Goal: Answer question/provide support: Share knowledge or assist other users

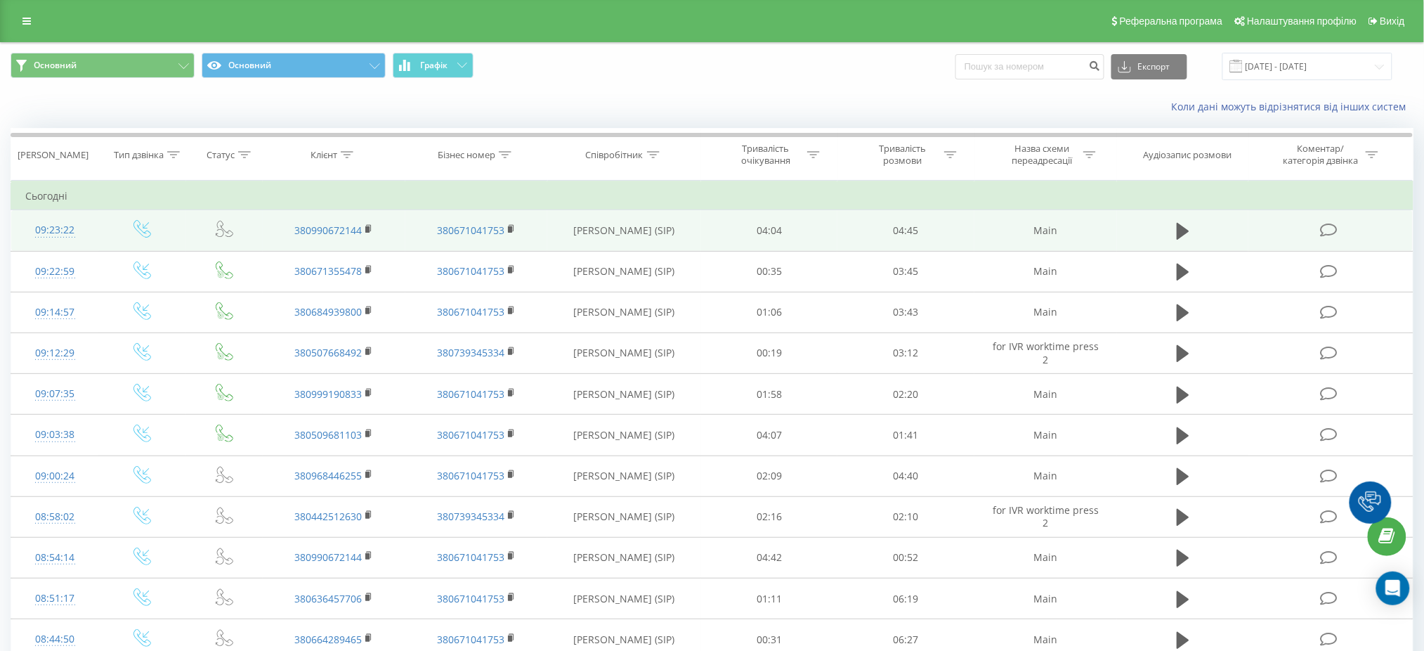
click at [1323, 226] on icon at bounding box center [1330, 230] width 18 height 15
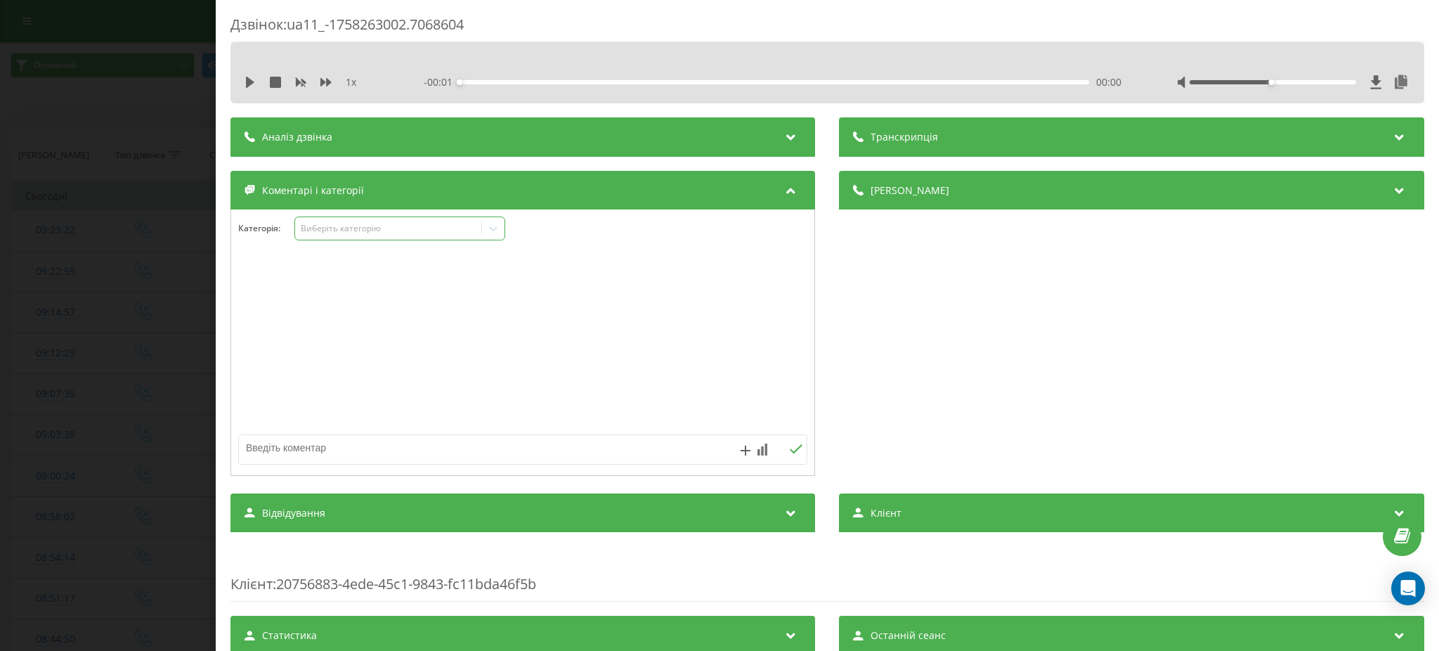
click at [377, 226] on div "Виберіть категорію" at bounding box center [389, 228] width 176 height 11
click at [1, 260] on div "Дзвінок : ua11_-1758263002.7068604 1 x - 00:01 00:00 00:00 Транскрипція Для AI-…" at bounding box center [719, 325] width 1439 height 651
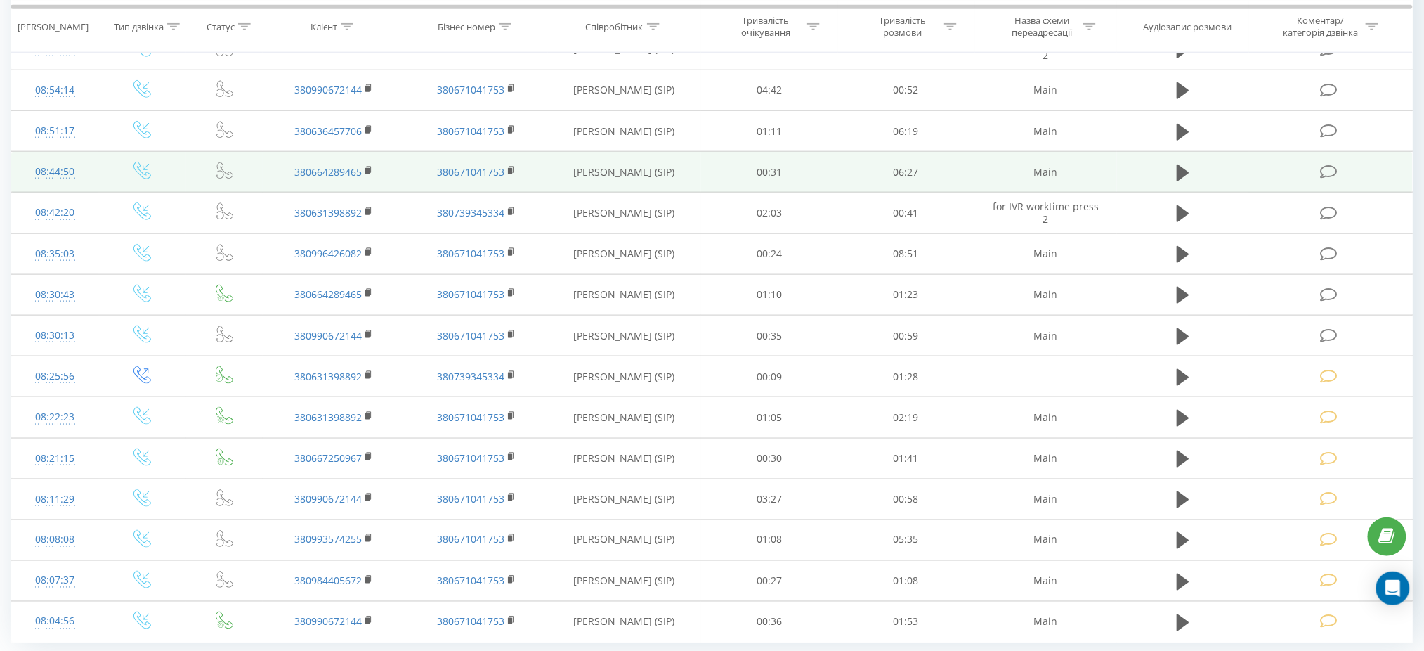
scroll to position [468, 0]
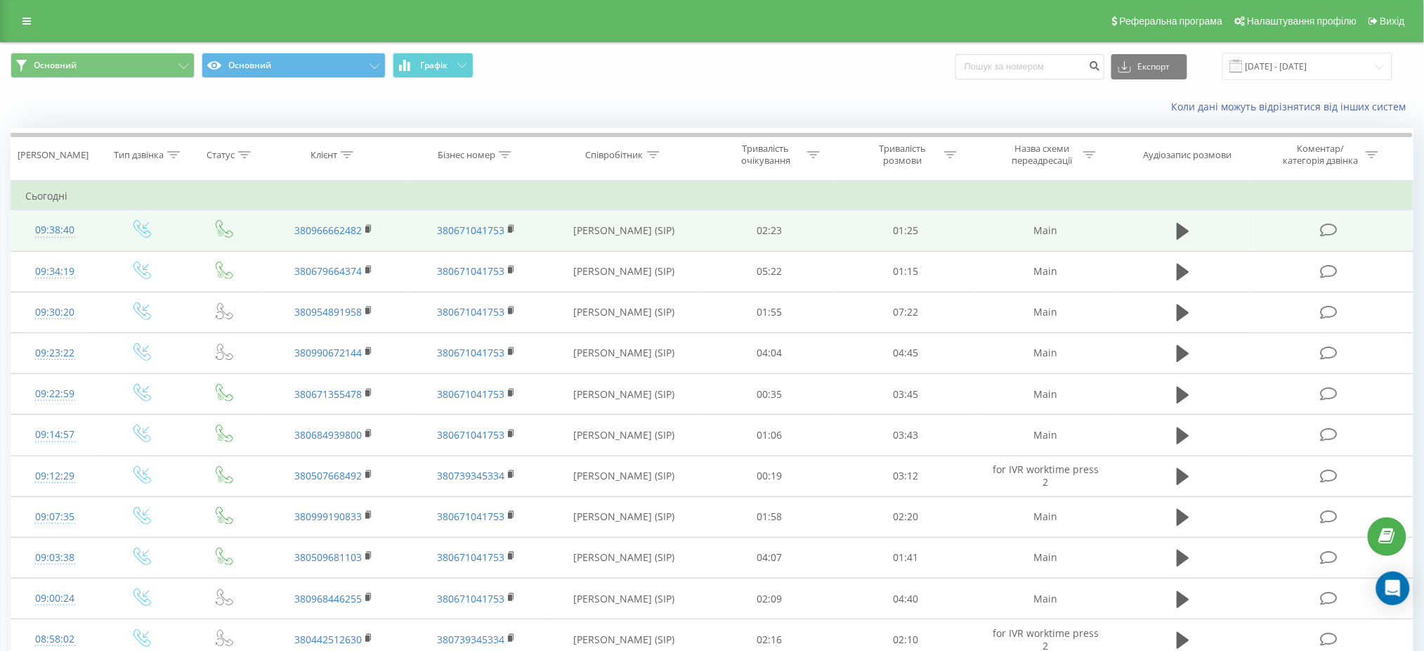
click at [1349, 235] on td at bounding box center [1331, 230] width 164 height 41
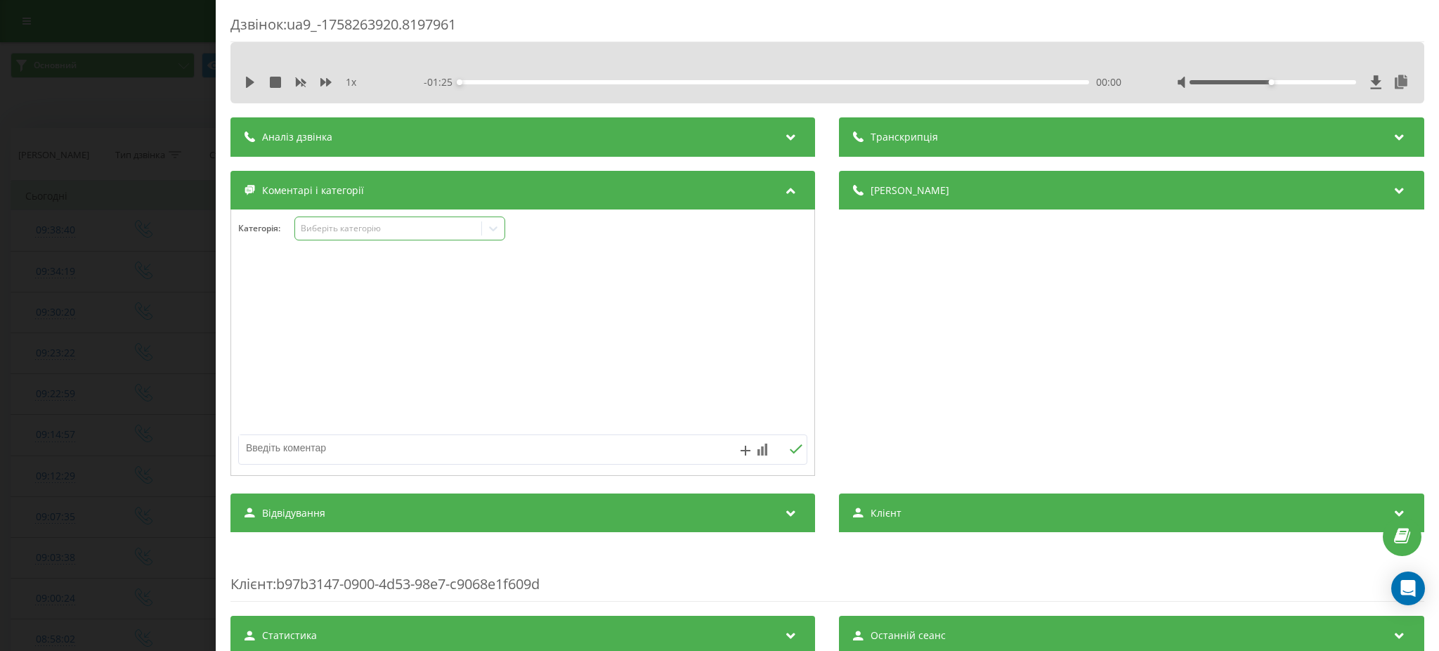
click at [401, 240] on div "Виберіть категорію" at bounding box center [399, 228] width 211 height 24
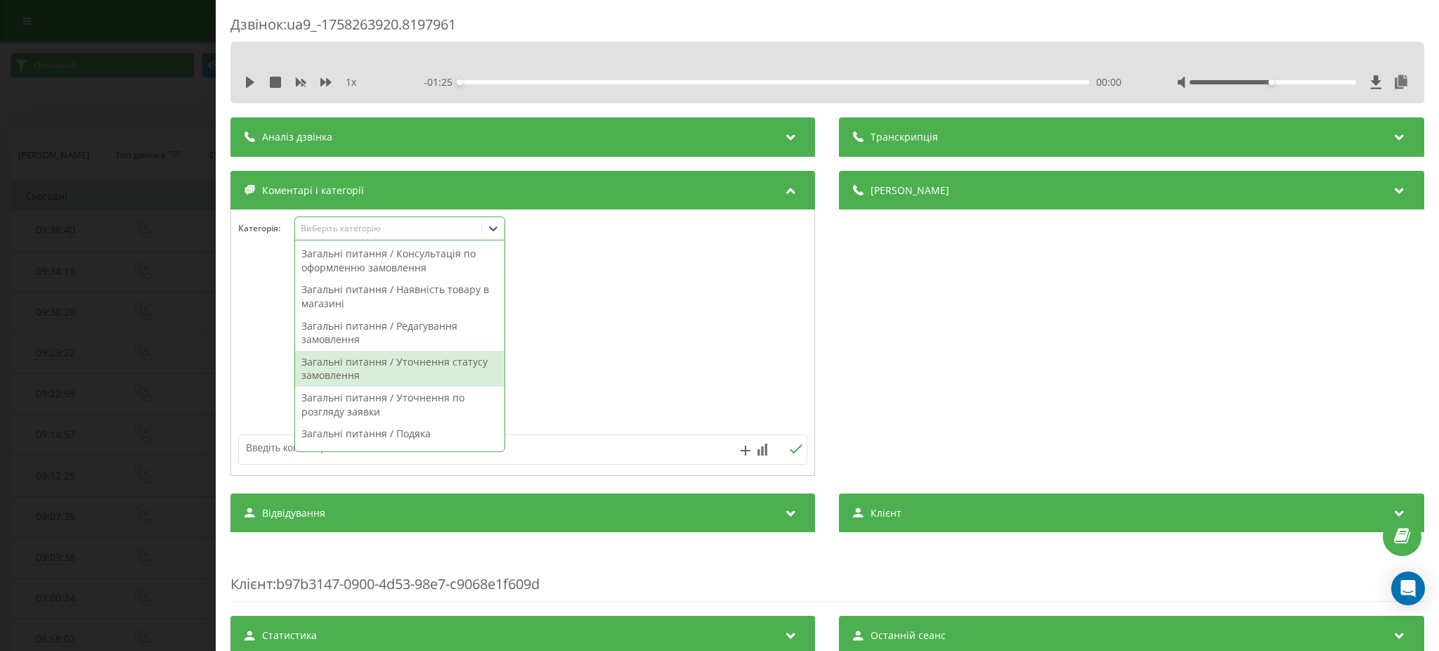
click at [399, 372] on div "Загальні питання / Уточнення статусу замовлення" at bounding box center [399, 369] width 209 height 36
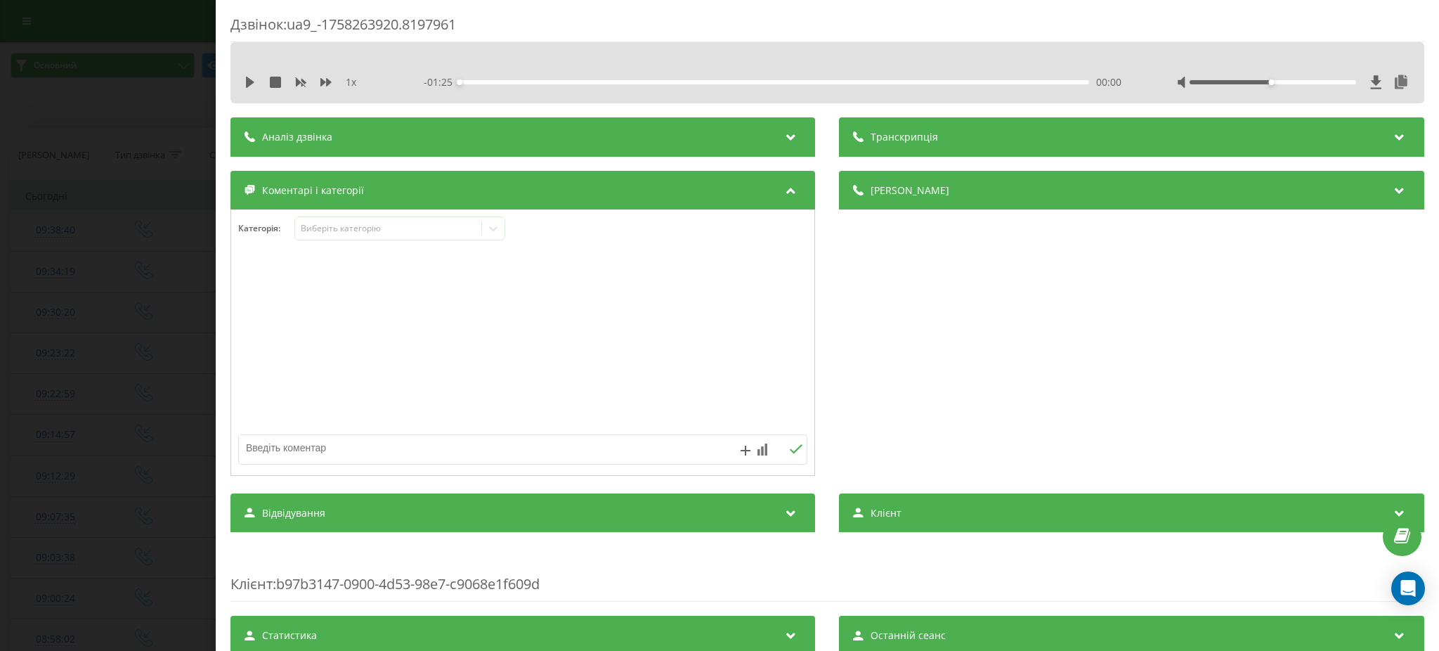
click at [697, 414] on div at bounding box center [522, 343] width 583 height 169
click at [619, 466] on div at bounding box center [522, 365] width 583 height 213
click at [607, 448] on textarea at bounding box center [466, 447] width 455 height 25
type textarea "x"
type textarea "чи скасоване"
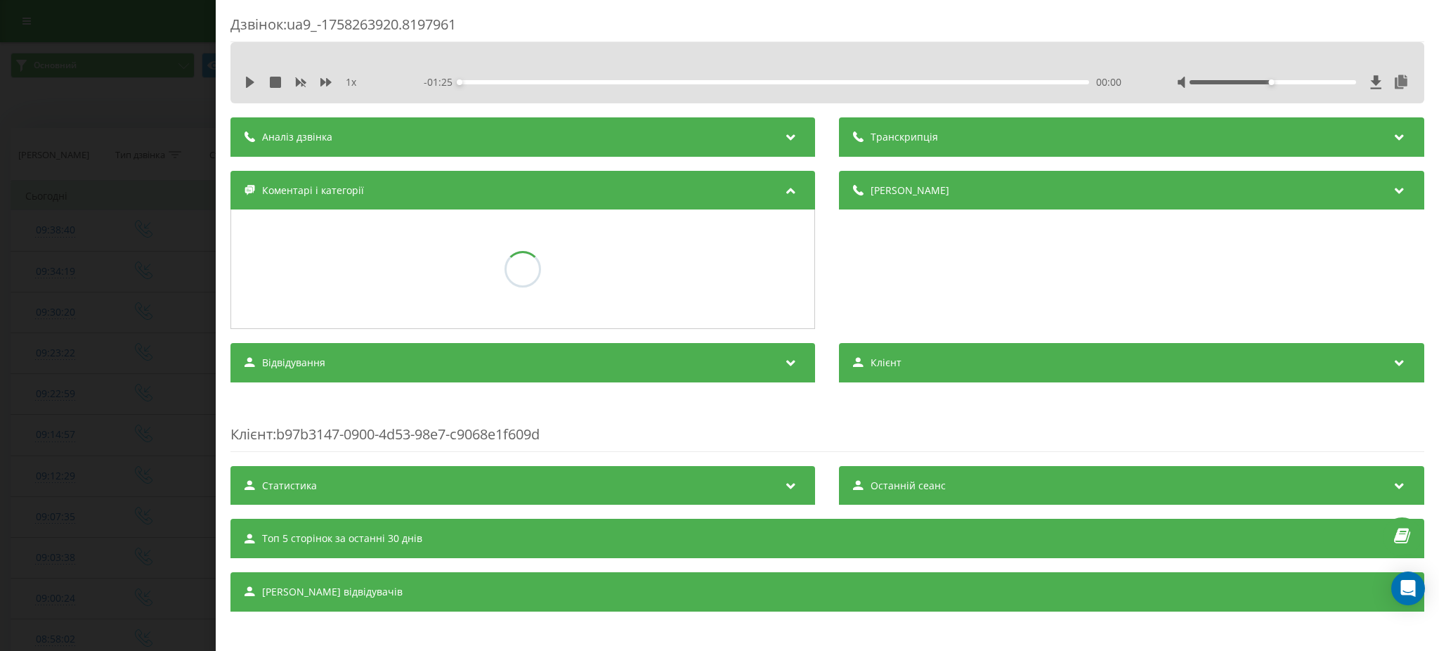
click at [4, 579] on div "Дзвінок : ua9_-1758263920.8197961 1 x - 01:25 00:00 00:00 Транскрипція Для AI-а…" at bounding box center [719, 325] width 1439 height 651
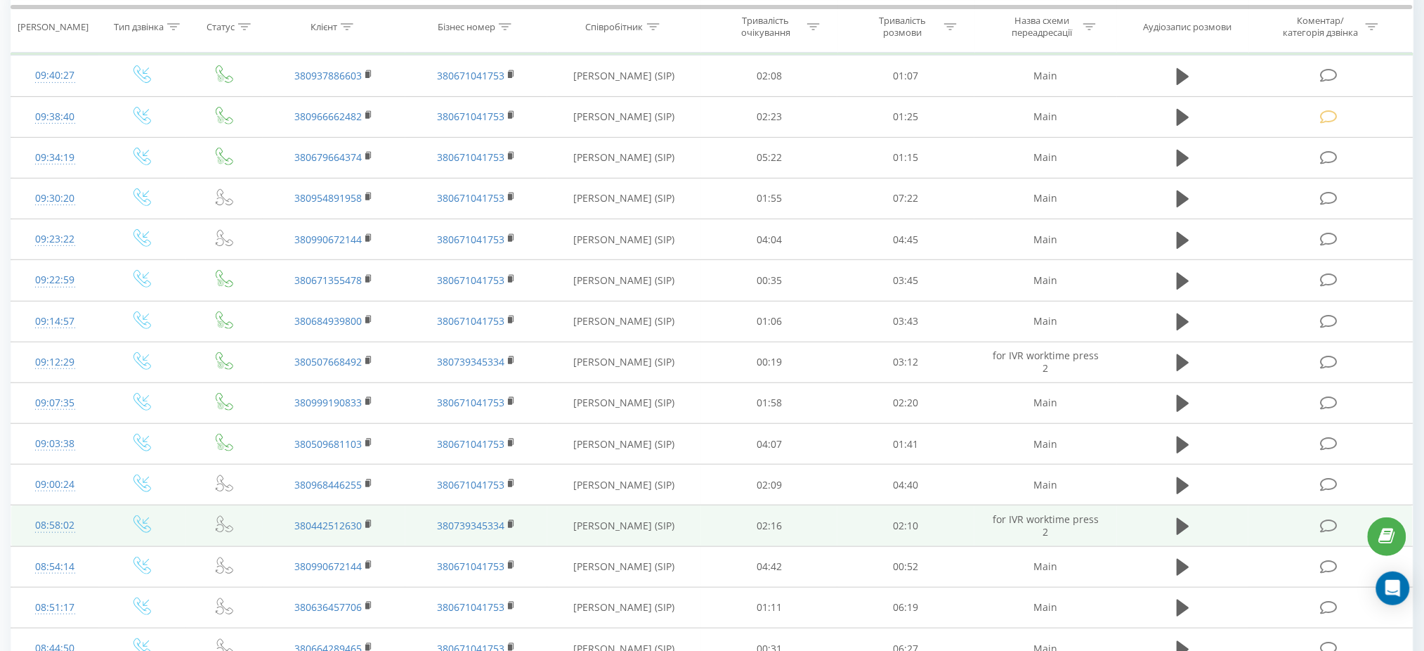
scroll to position [281, 0]
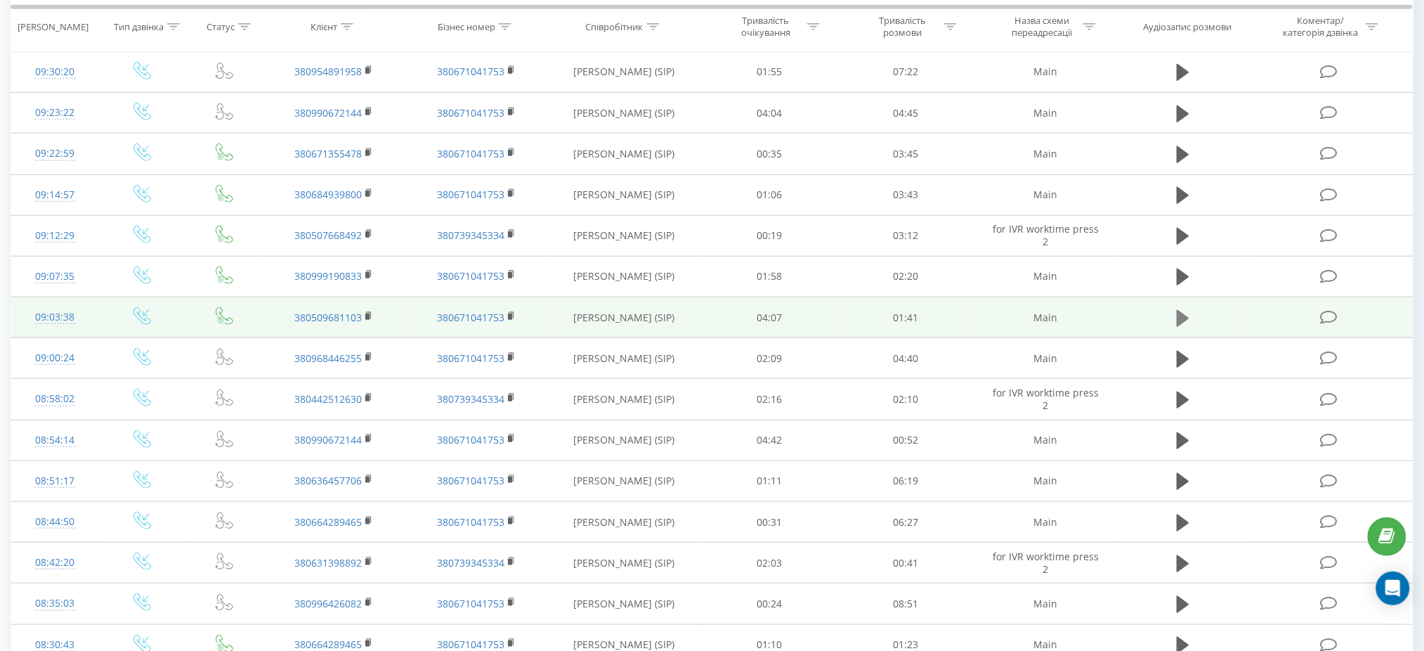
click at [1177, 315] on icon at bounding box center [1183, 317] width 13 height 17
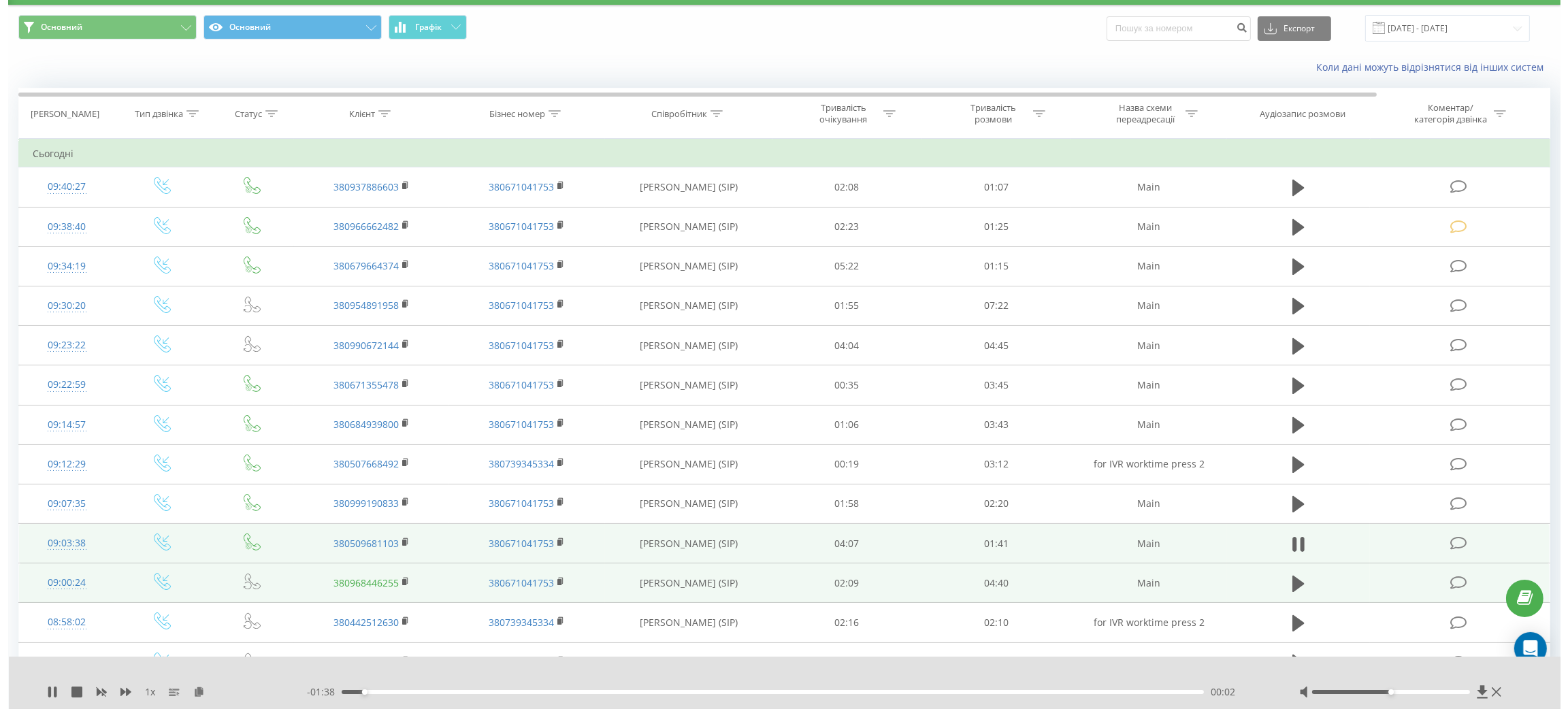
scroll to position [0, 0]
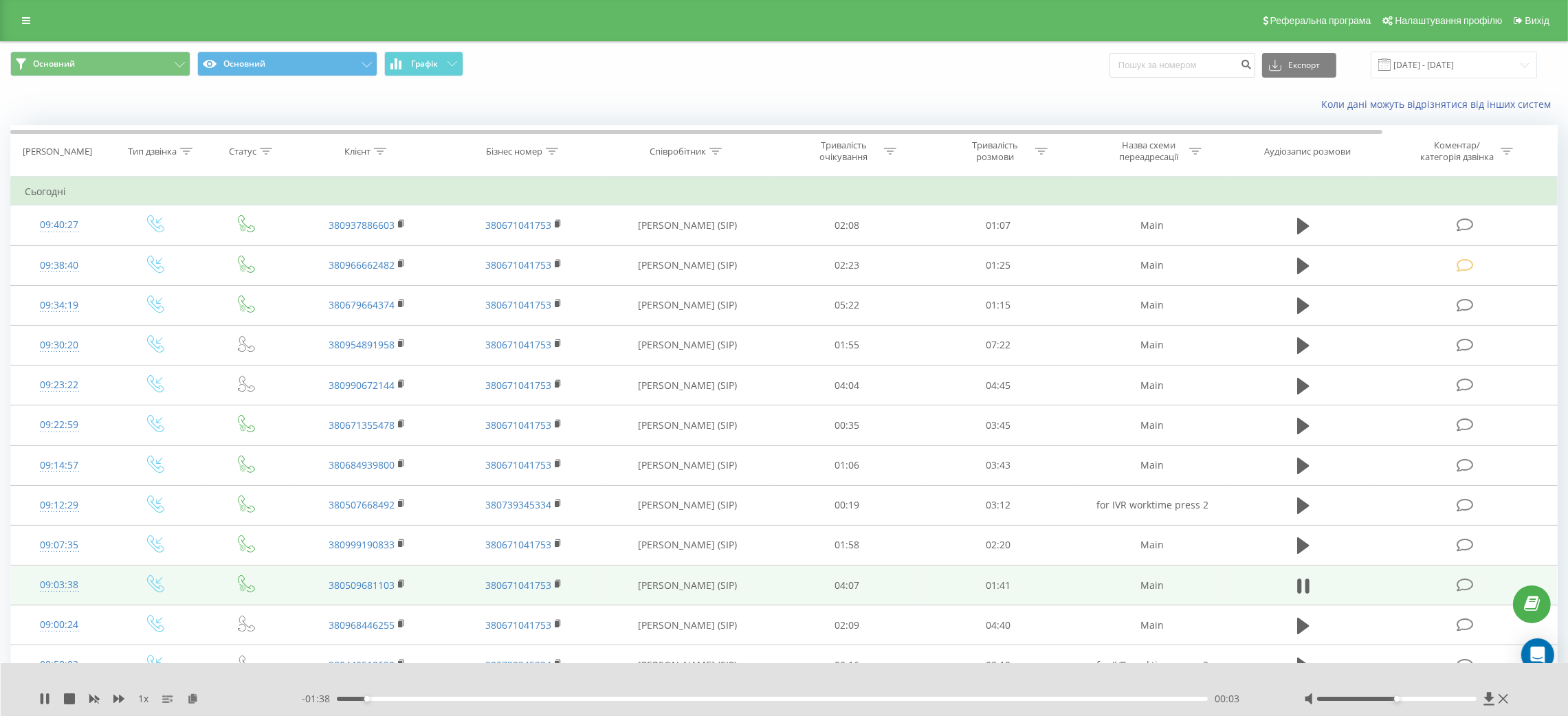
click at [125, 636] on div "1 x" at bounding box center [170, 699] width 262 height 14
click at [119, 636] on icon at bounding box center [118, 698] width 11 height 8
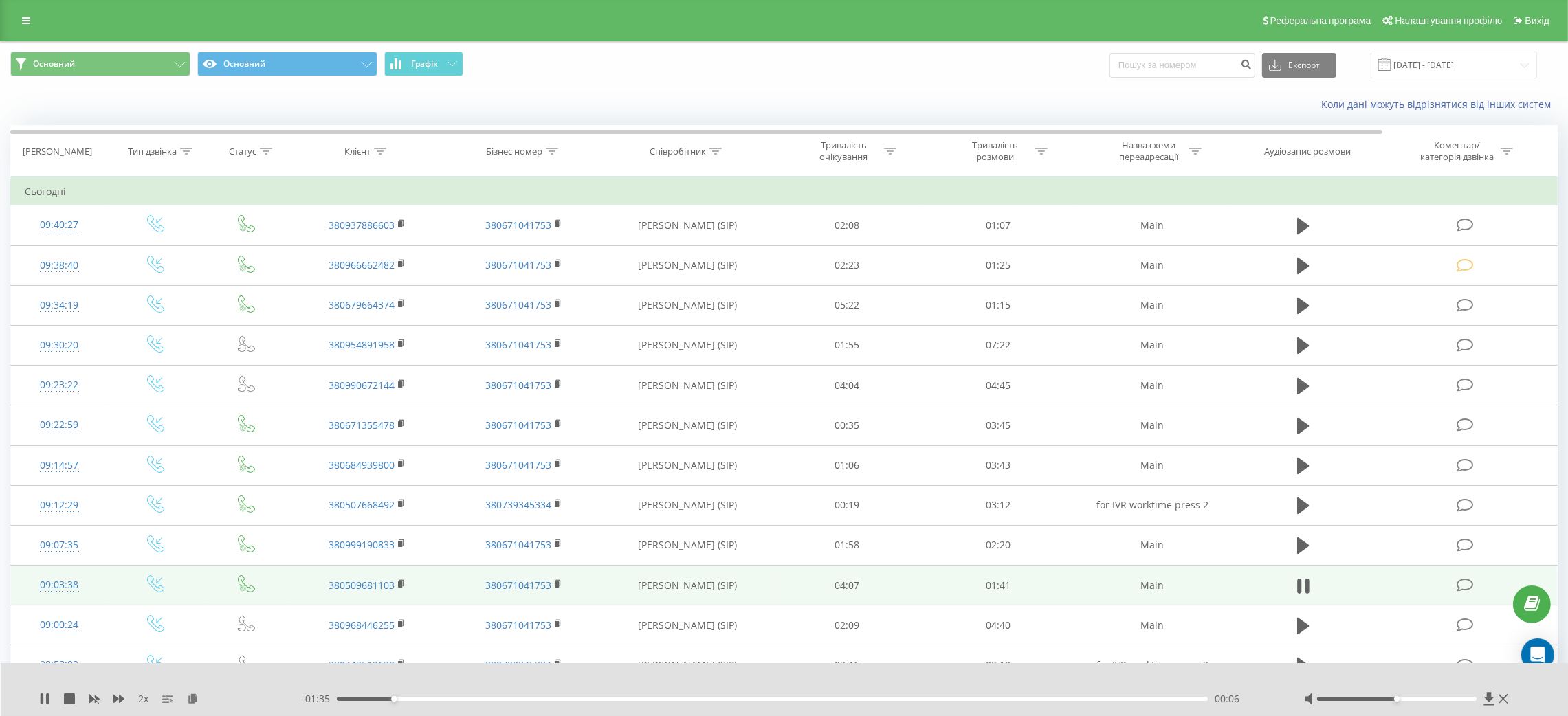
drag, startPoint x: 1402, startPoint y: 702, endPoint x: 1488, endPoint y: 704, distance: 86.0
click at [1393, 636] on div at bounding box center [1408, 699] width 207 height 14
drag, startPoint x: 1420, startPoint y: 703, endPoint x: 1436, endPoint y: 701, distance: 16.1
click at [1393, 636] on div at bounding box center [1408, 699] width 207 height 14
drag, startPoint x: 1432, startPoint y: 695, endPoint x: 1449, endPoint y: 699, distance: 17.5
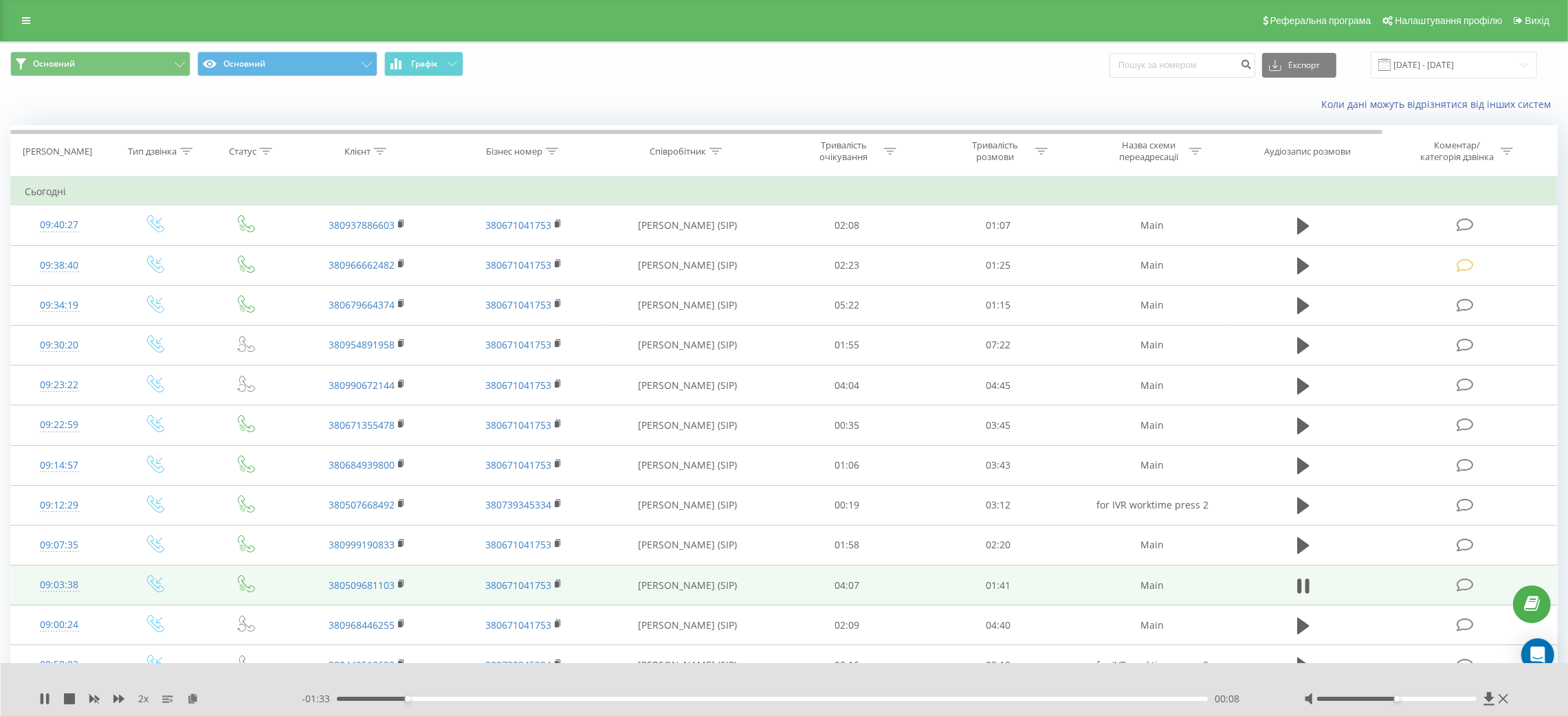
click at [1393, 636] on div at bounding box center [1408, 699] width 207 height 14
click at [1308, 587] on icon at bounding box center [1307, 586] width 4 height 15
click at [1393, 581] on icon at bounding box center [1465, 585] width 18 height 15
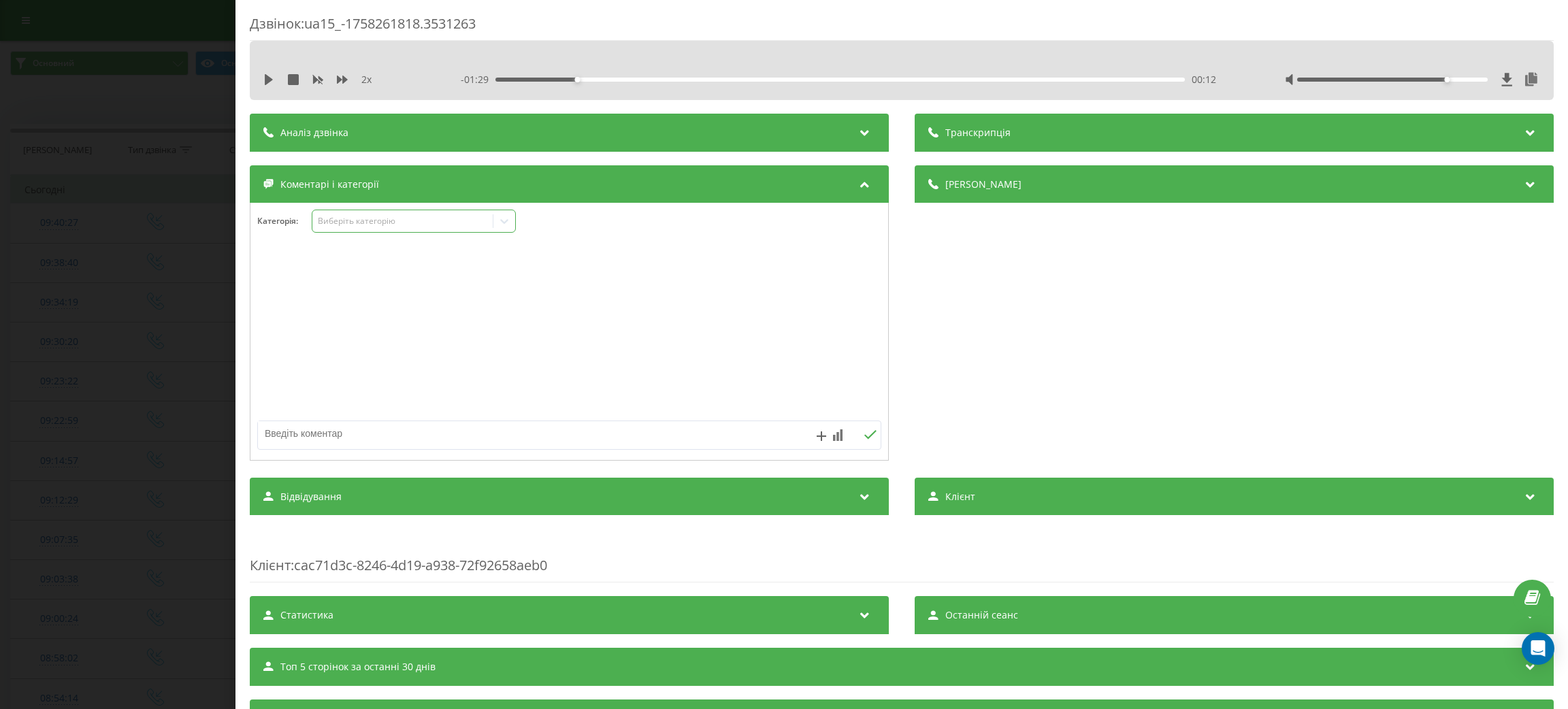
click at [398, 223] on div "Виберіть категорію" at bounding box center [402, 221] width 170 height 11
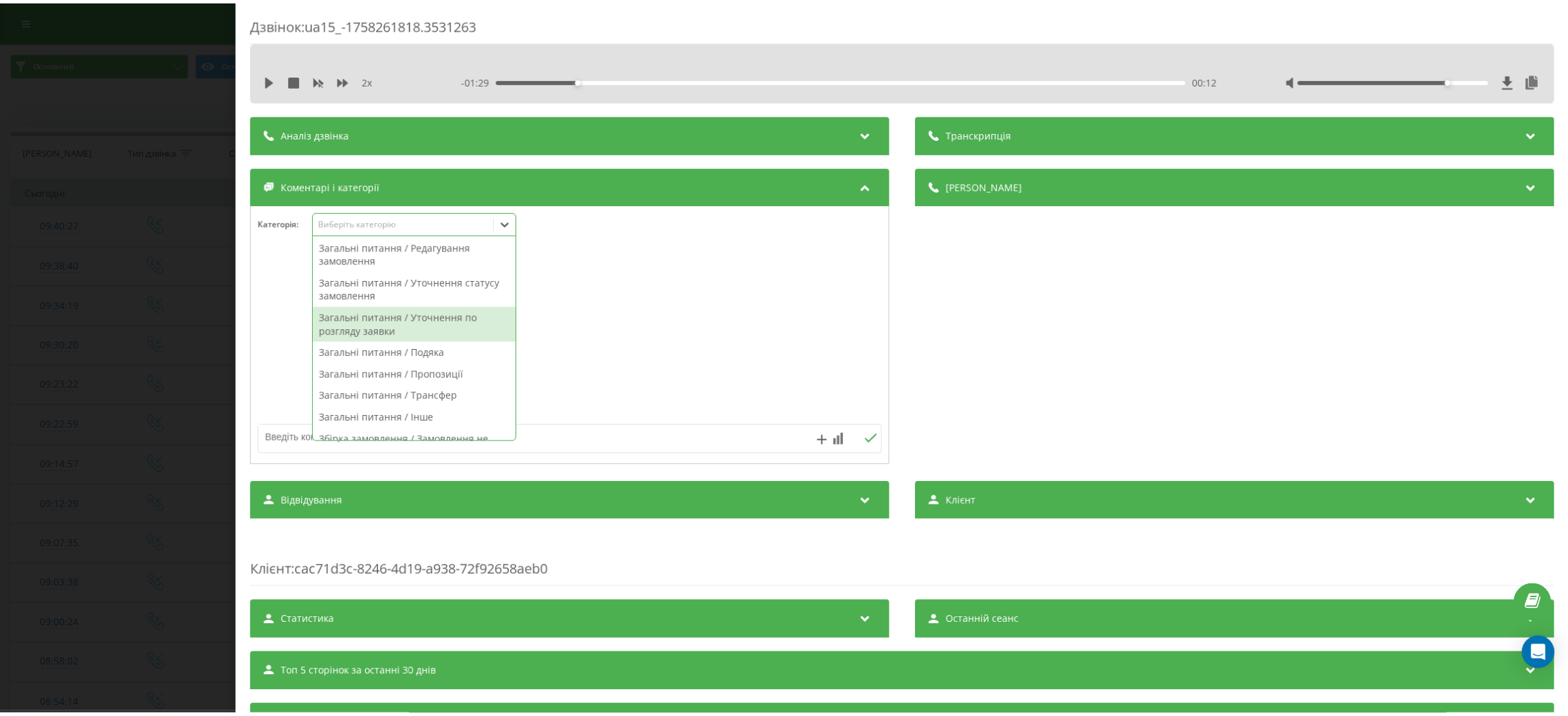
scroll to position [103, 0]
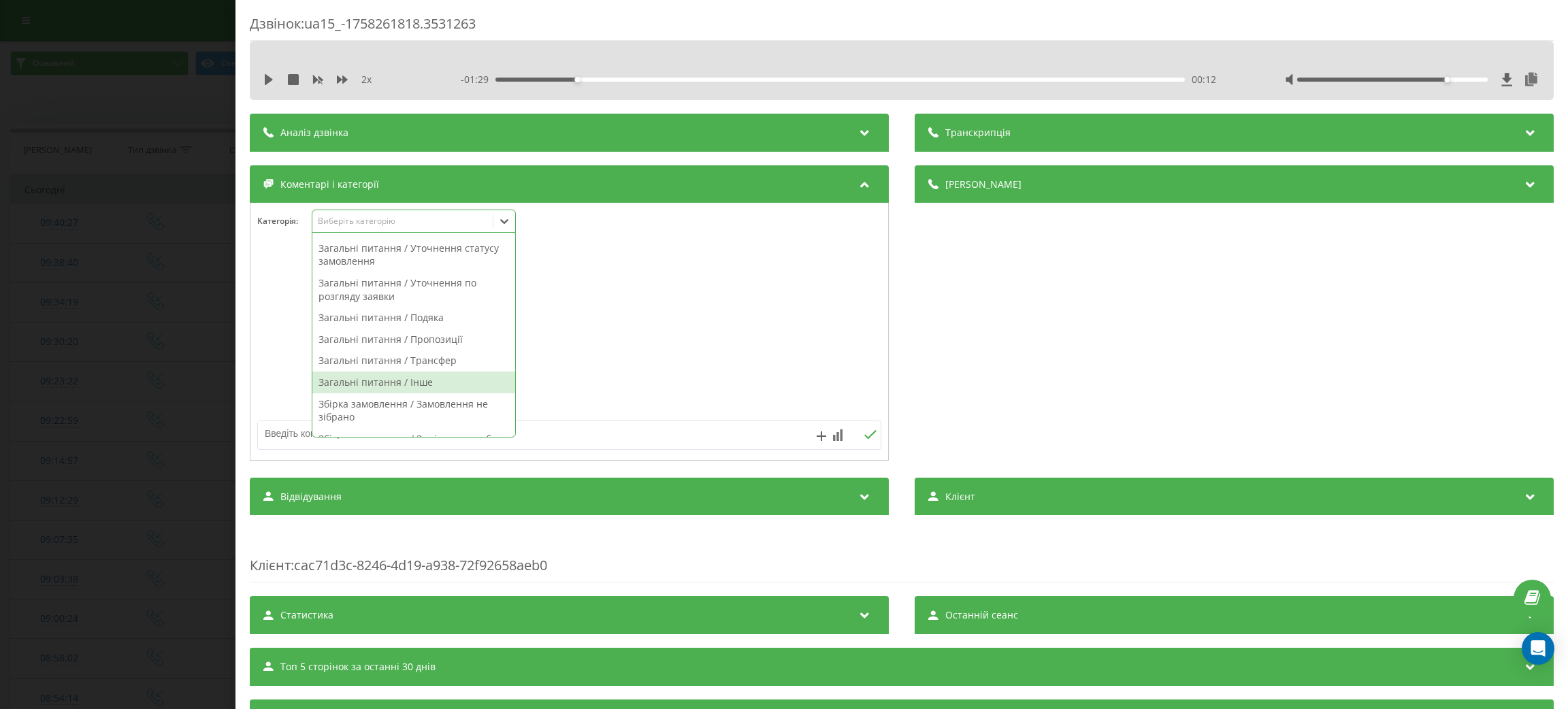
click at [370, 377] on div "Загальні питання / Інше" at bounding box center [414, 383] width 202 height 21
click at [677, 288] on div at bounding box center [569, 332] width 637 height 164
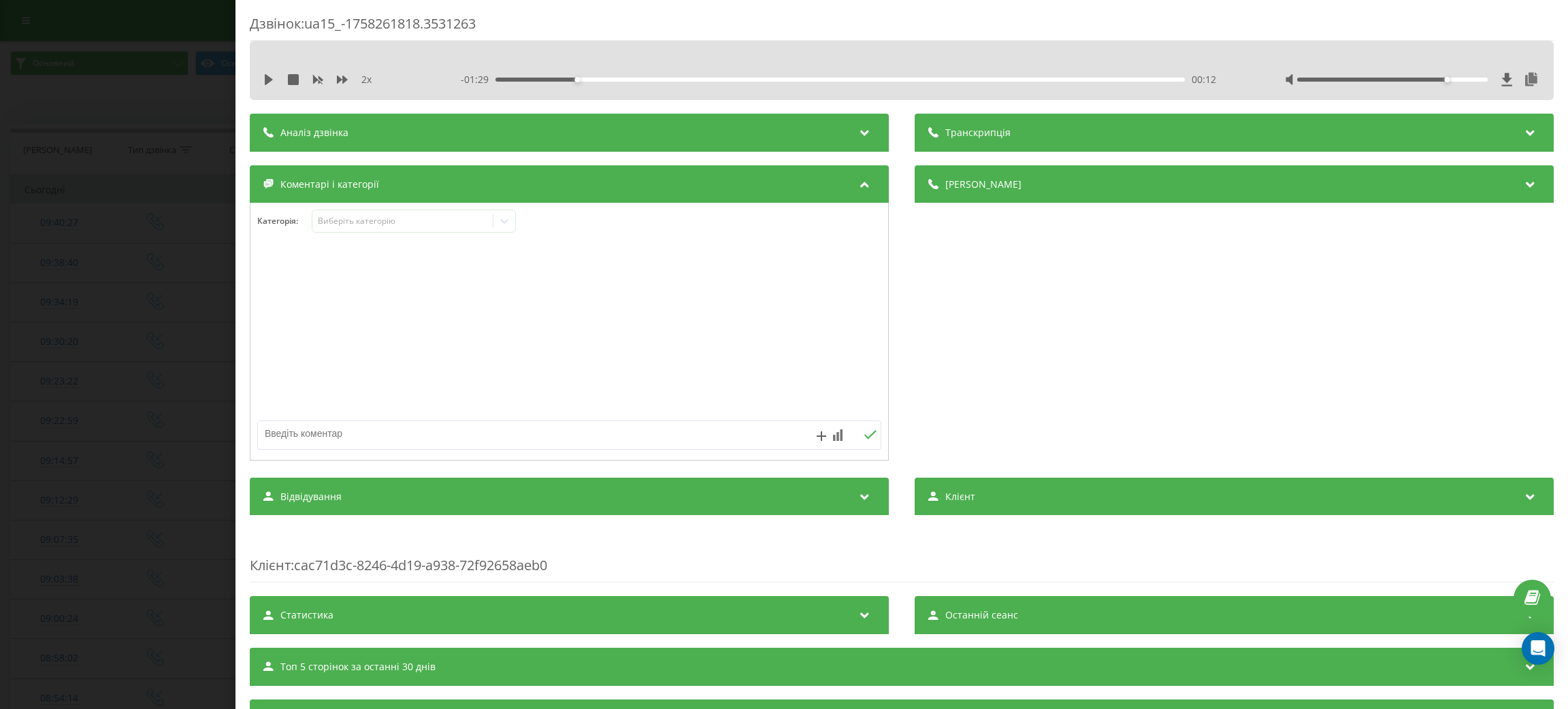
click at [558, 389] on div at bounding box center [569, 332] width 637 height 164
click at [543, 435] on textarea at bounding box center [507, 433] width 498 height 24
type textarea "надав чек"
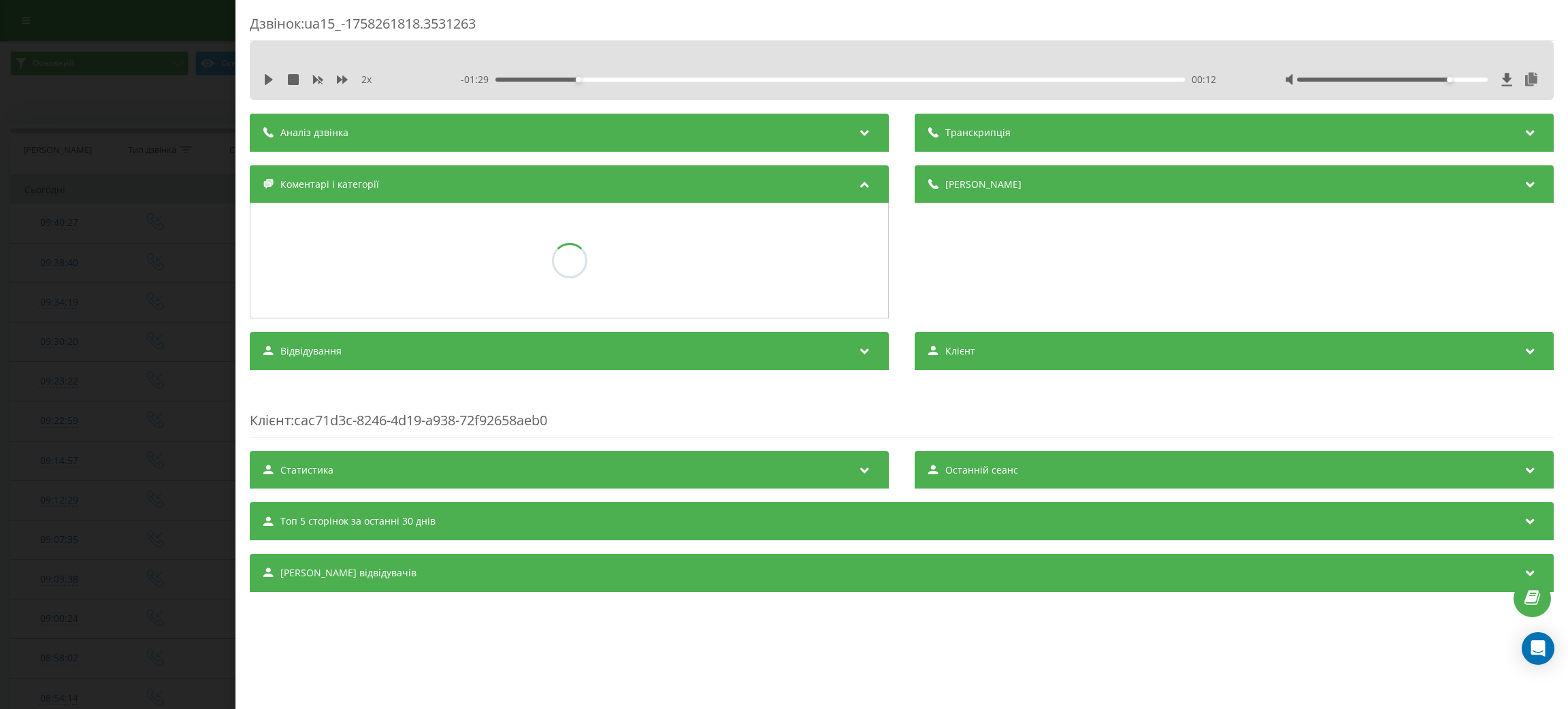
click at [2, 251] on div "Дзвінок : ua15_-1758261818.3531263 2 x - 01:29 00:12 00:12 Транскрипція Для AI-…" at bounding box center [784, 354] width 1568 height 709
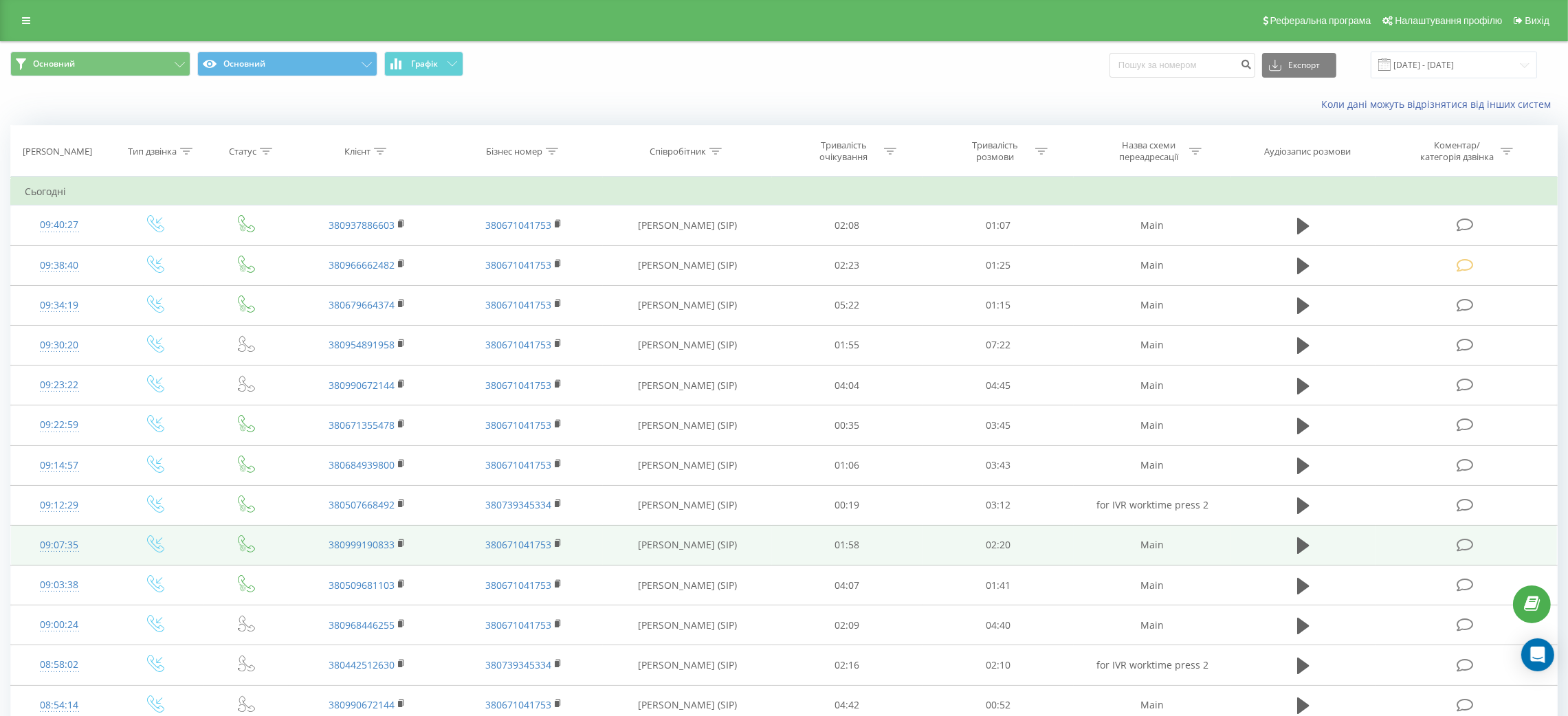
scroll to position [515, 0]
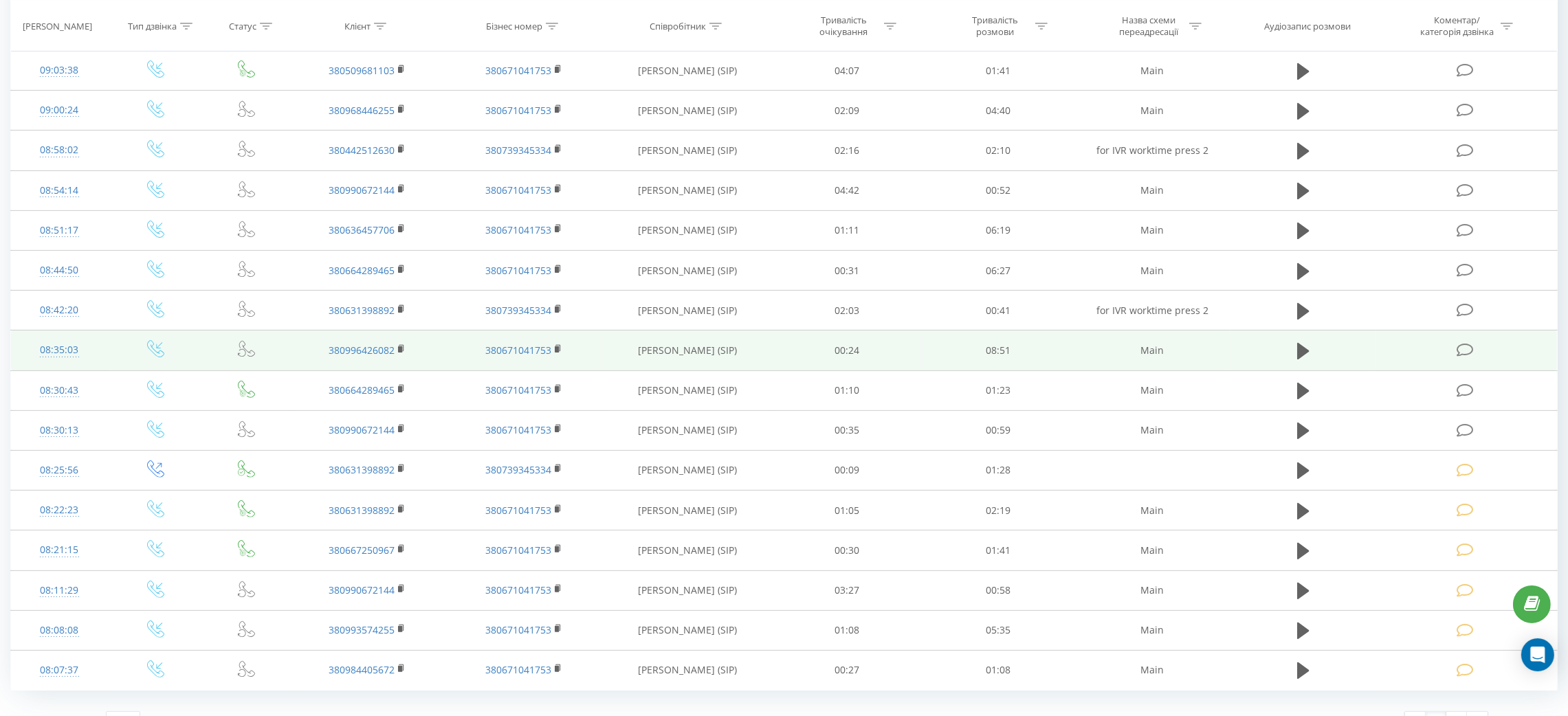
click at [1305, 341] on td at bounding box center [1303, 350] width 145 height 40
click at [1302, 350] on icon at bounding box center [1303, 351] width 13 height 17
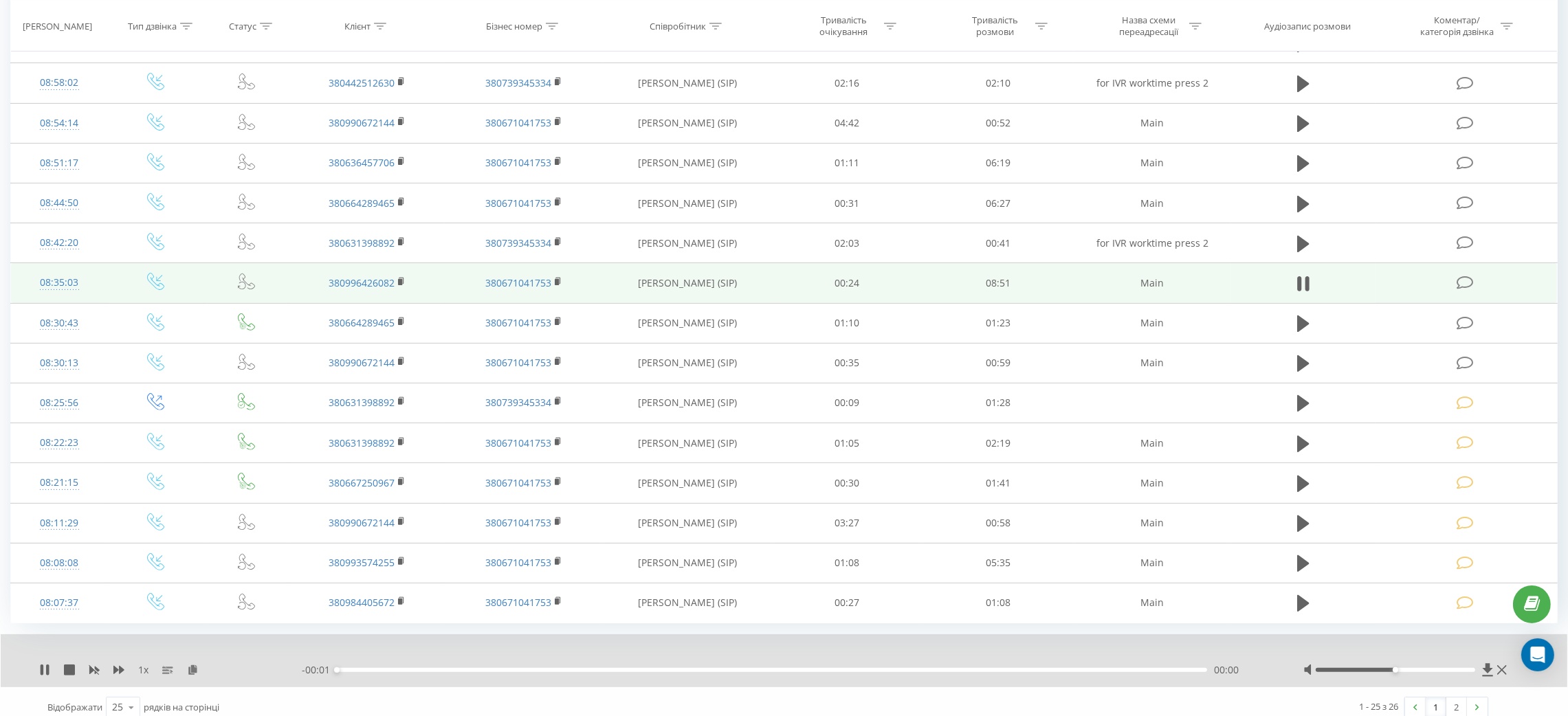
scroll to position [597, 0]
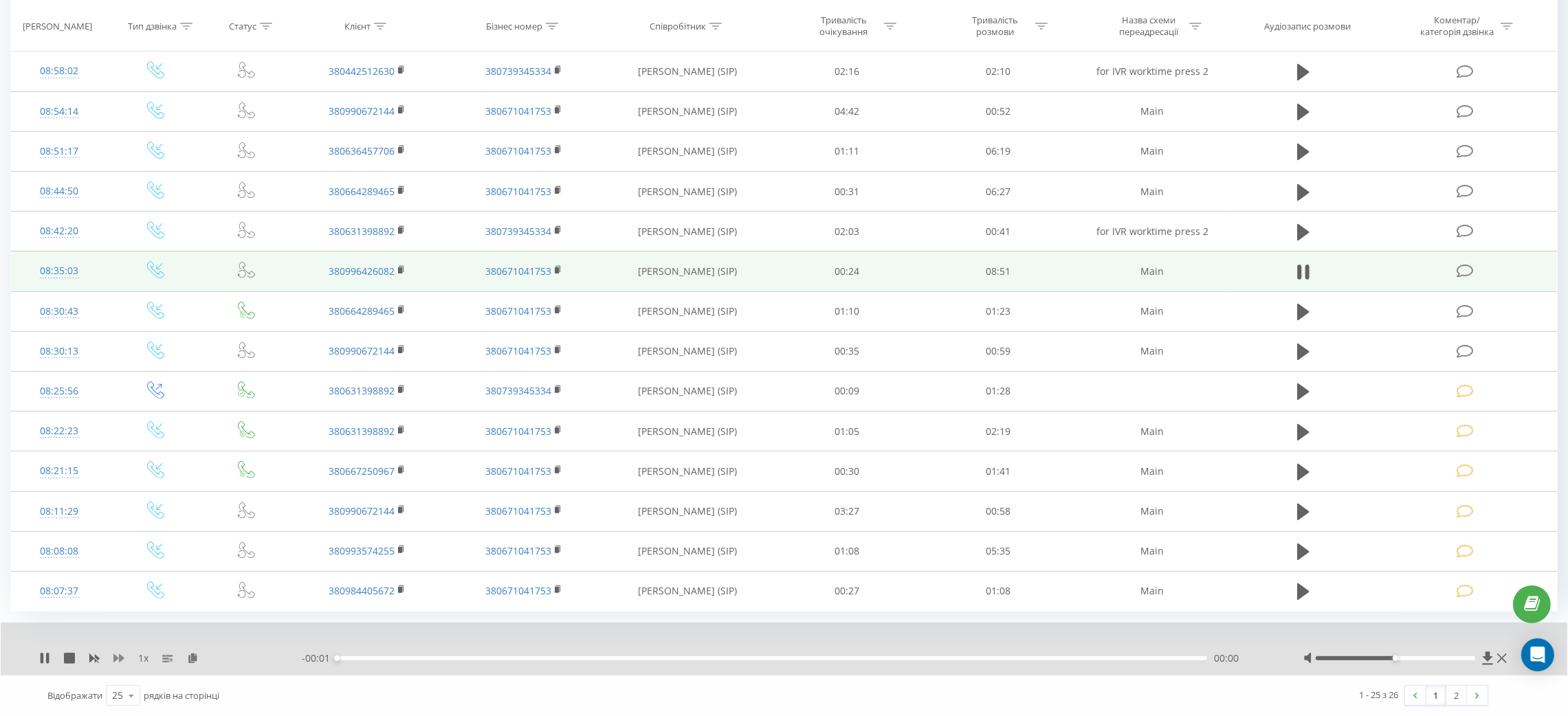
click at [116, 636] on icon at bounding box center [118, 658] width 11 height 8
drag, startPoint x: 1405, startPoint y: 657, endPoint x: 1434, endPoint y: 659, distance: 29.1
click at [1393, 636] on div at bounding box center [1395, 658] width 159 height 4
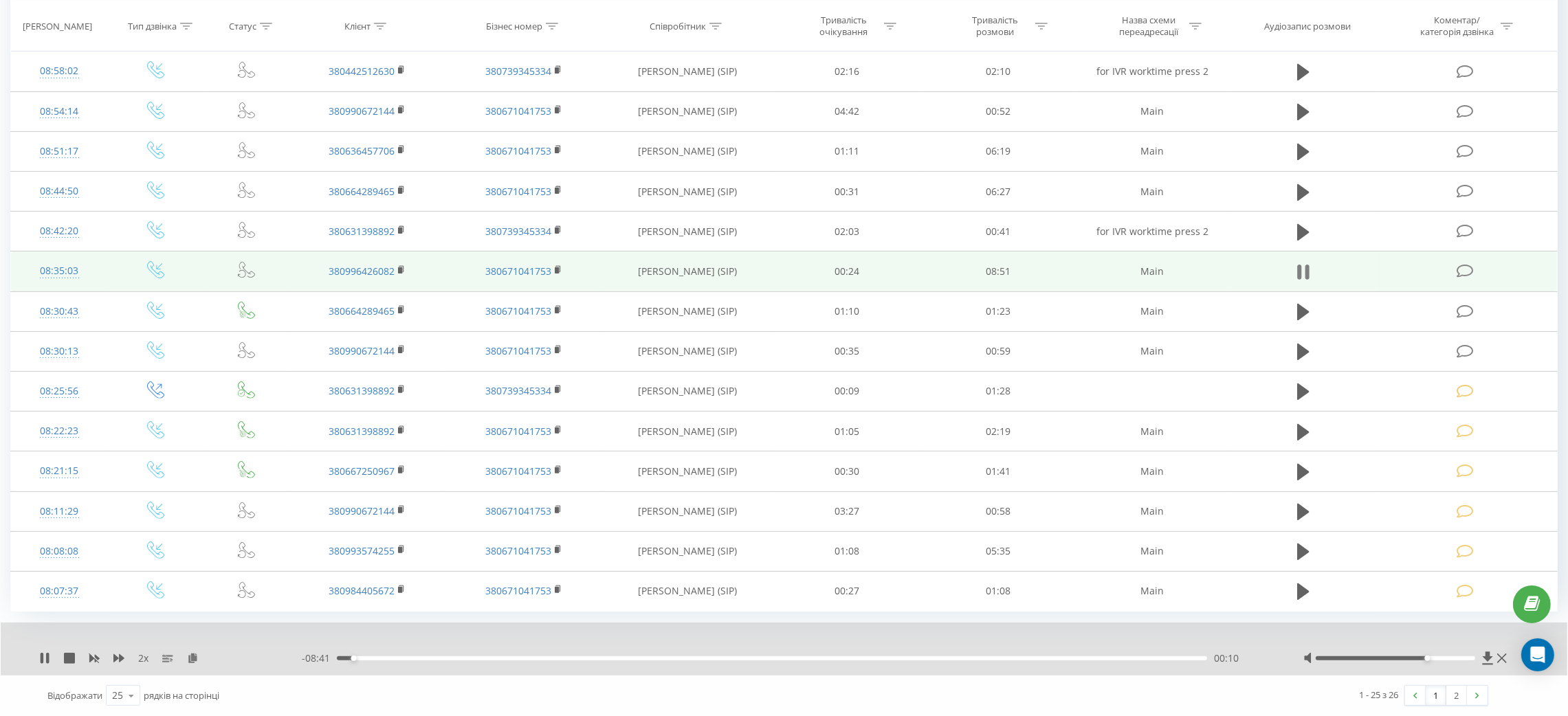
click at [1293, 268] on button at bounding box center [1303, 272] width 21 height 21
click at [1393, 268] on td at bounding box center [1466, 271] width 182 height 40
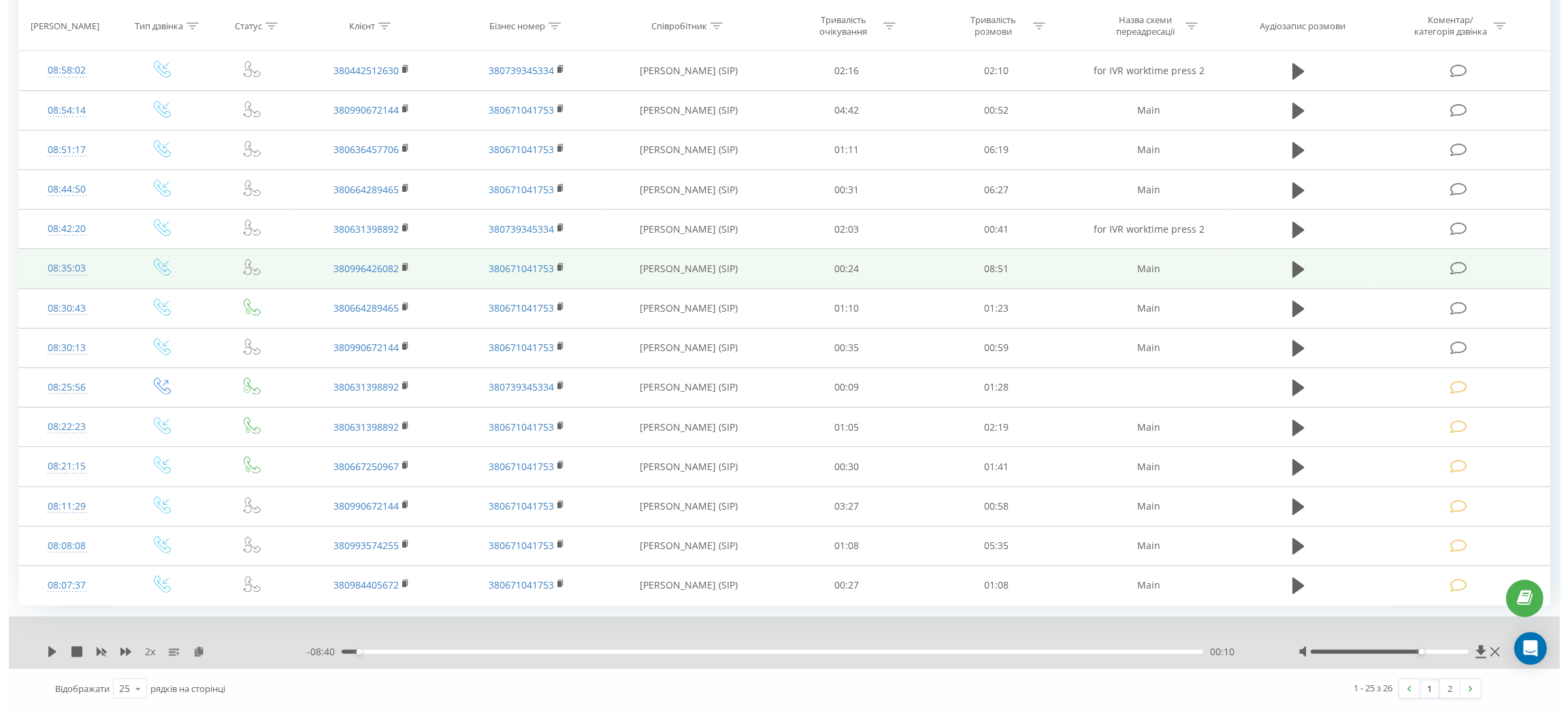
scroll to position [539, 0]
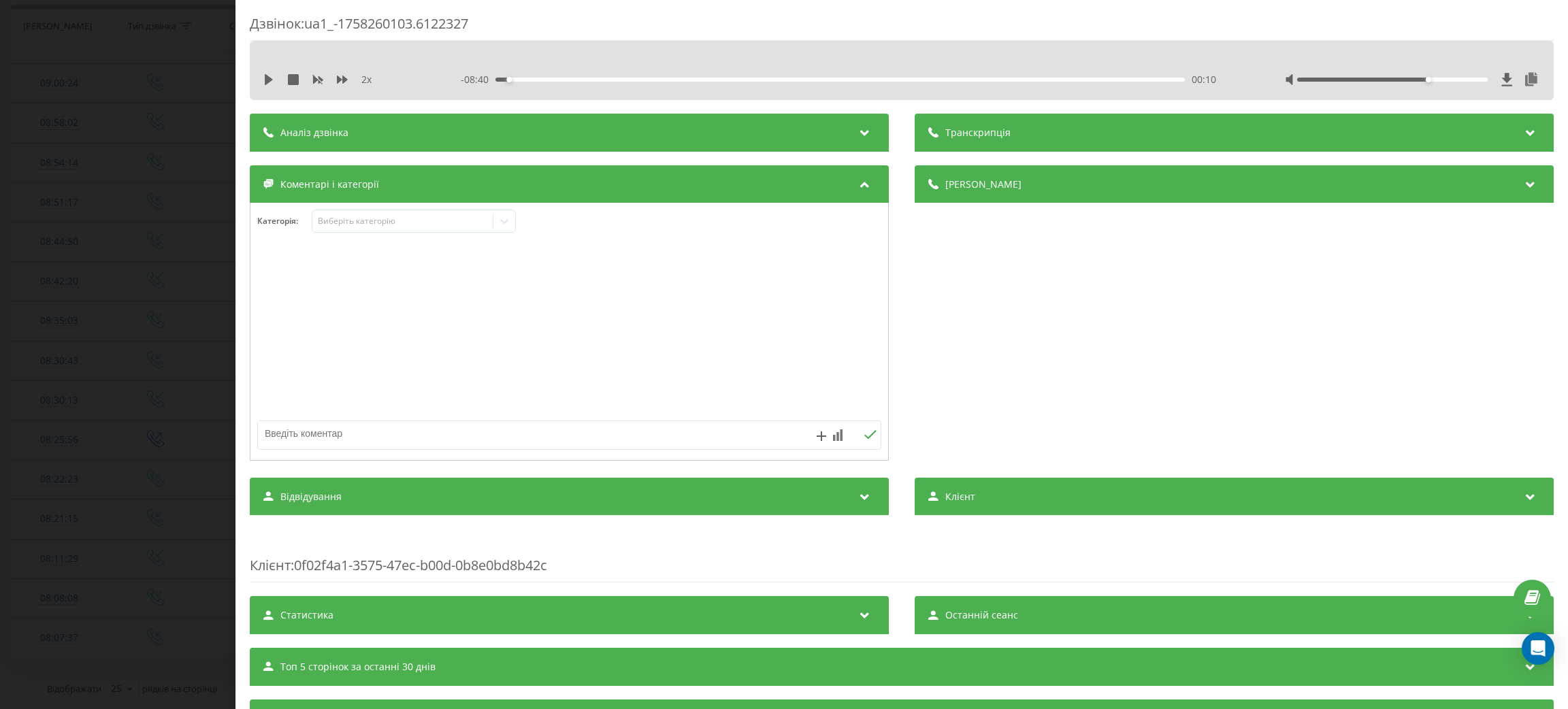
click at [415, 238] on div "Категорія : Виберіть категорію" at bounding box center [569, 230] width 637 height 41
click at [415, 234] on div "Категорія : Виберіть категорію" at bounding box center [569, 230] width 637 height 41
click at [430, 221] on div "Виберіть категорію" at bounding box center [402, 221] width 170 height 11
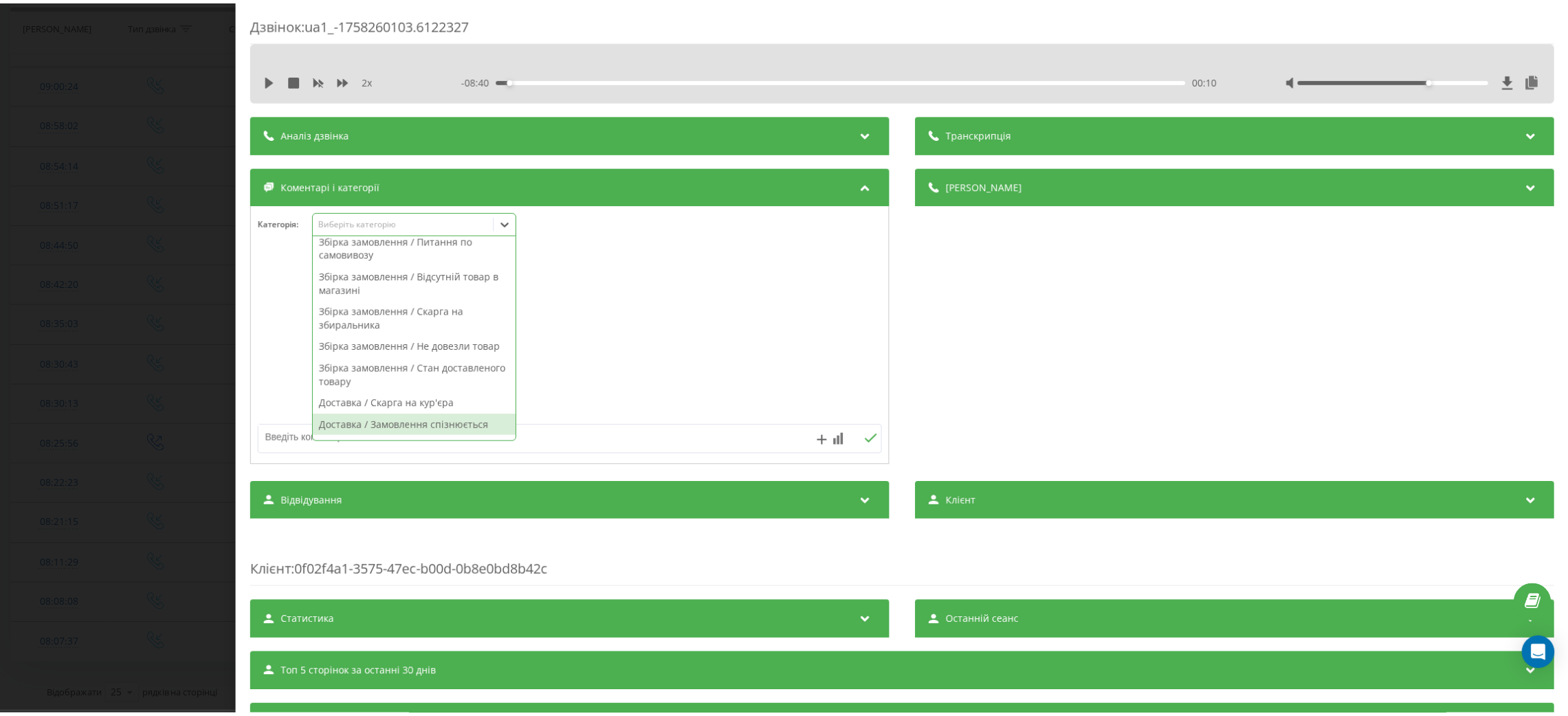
scroll to position [309, 0]
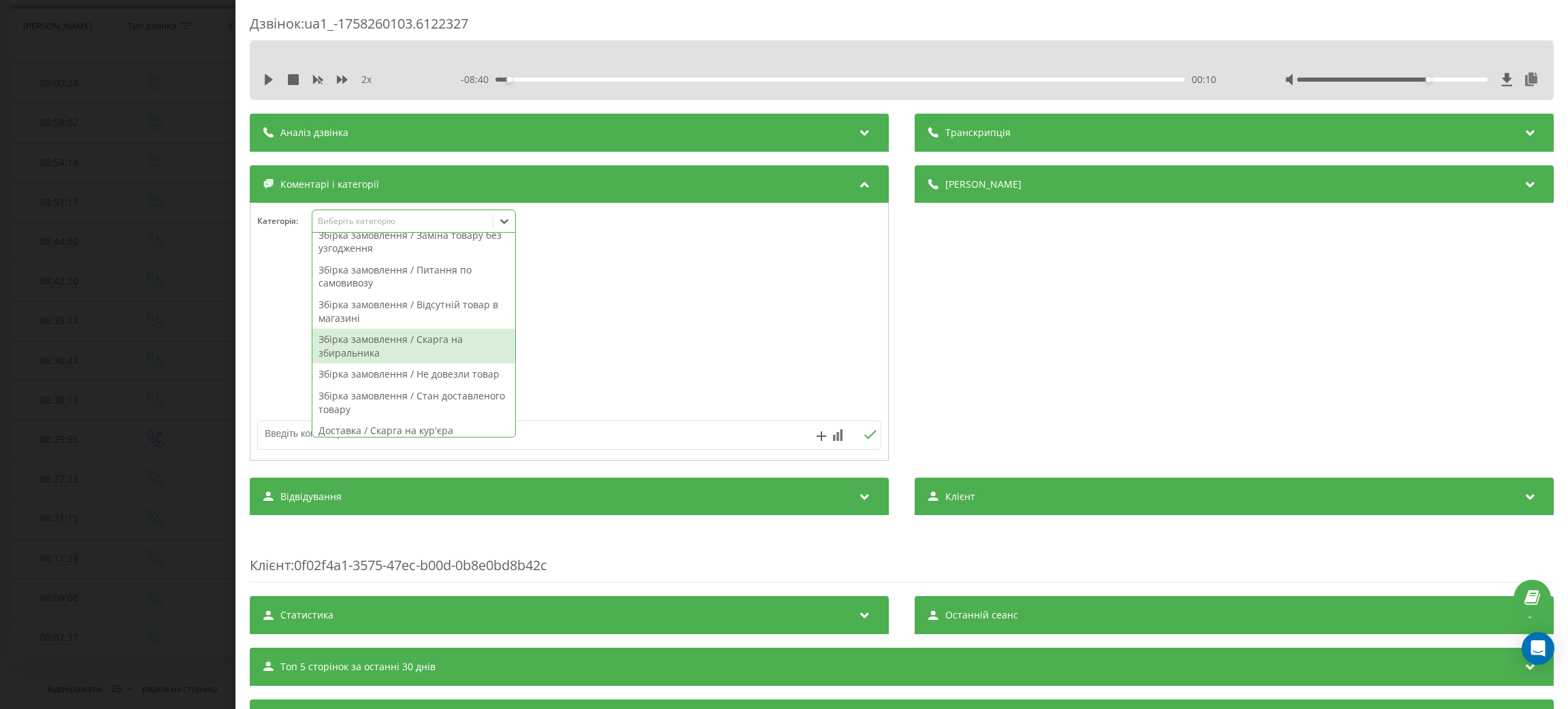
click at [431, 349] on div "Збірка замовлення / Скарга на збиральника" at bounding box center [414, 346] width 202 height 35
click at [659, 360] on div at bounding box center [569, 332] width 637 height 164
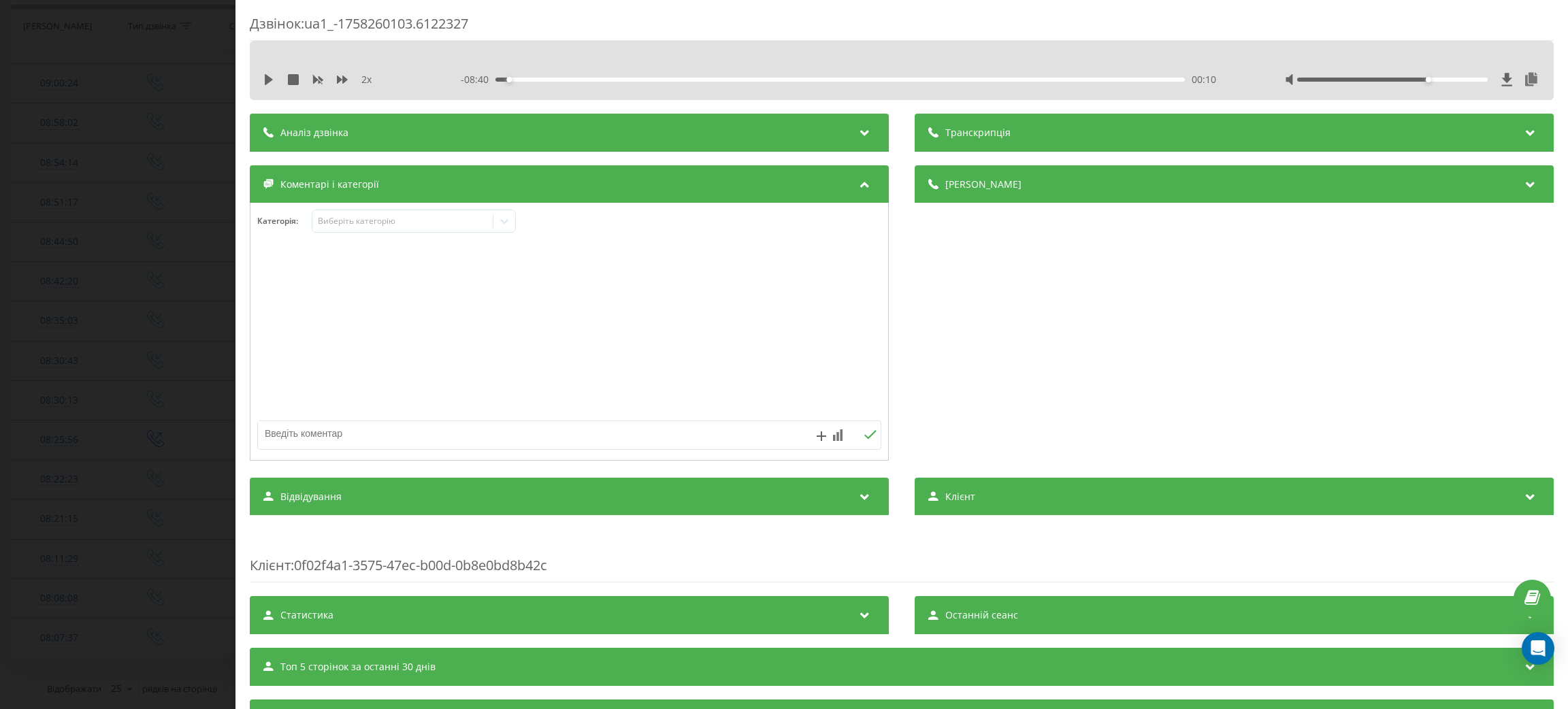
click at [582, 427] on textarea at bounding box center [507, 433] width 498 height 24
type textarea "скарга, що не подзвонили"
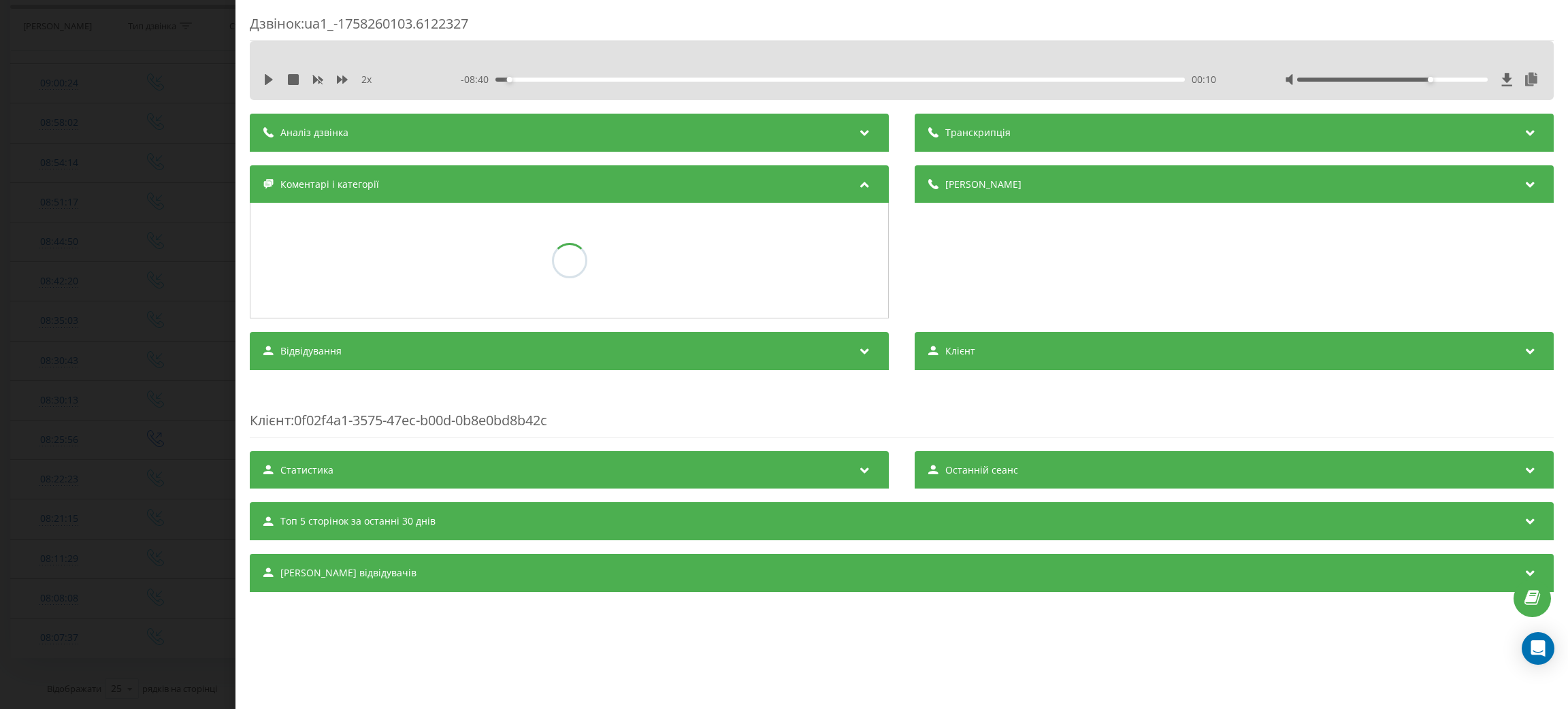
click at [1, 392] on div "Дзвінок : ua1_-1758260103.6122327 2 x - 08:40 00:10 00:10 Транскрипція Для AI-а…" at bounding box center [784, 354] width 1568 height 709
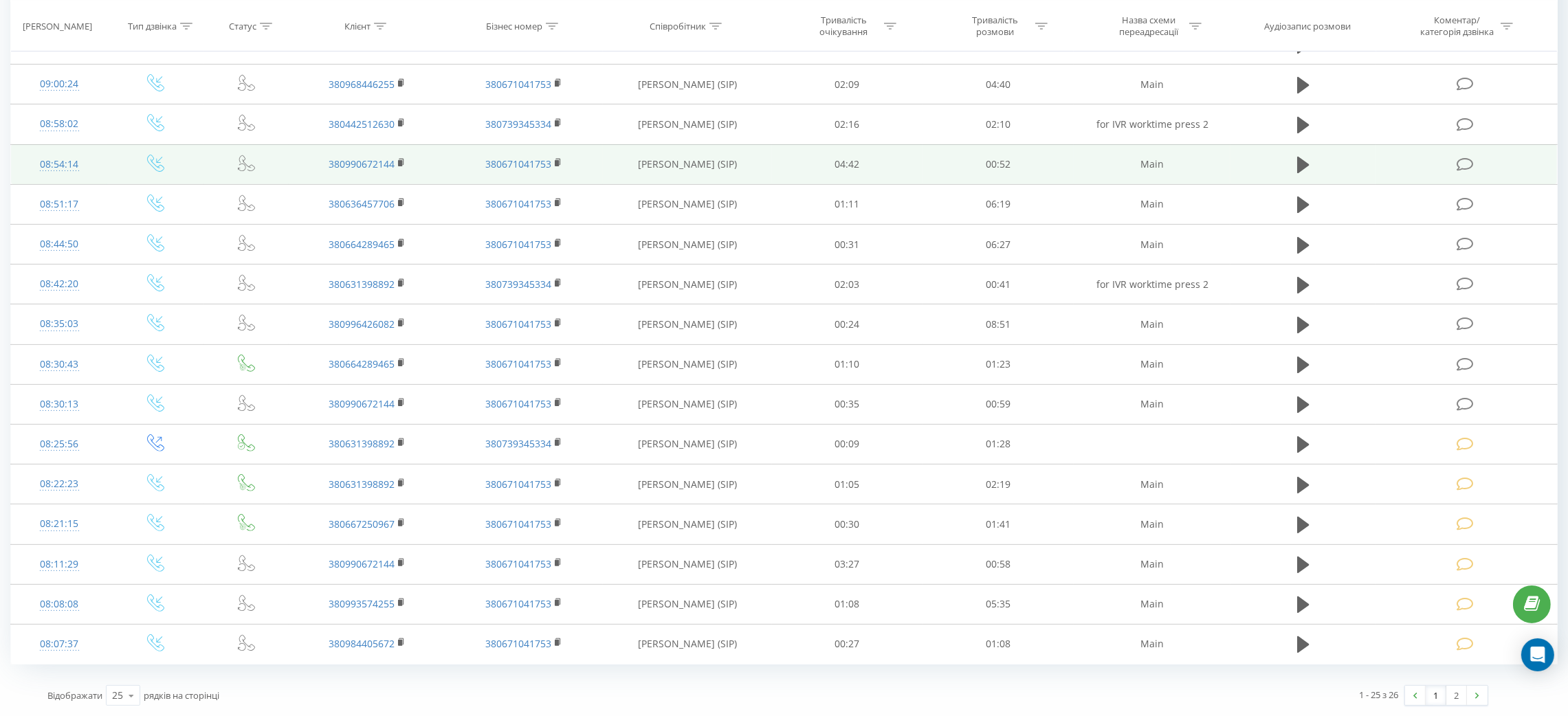
scroll to position [337, 0]
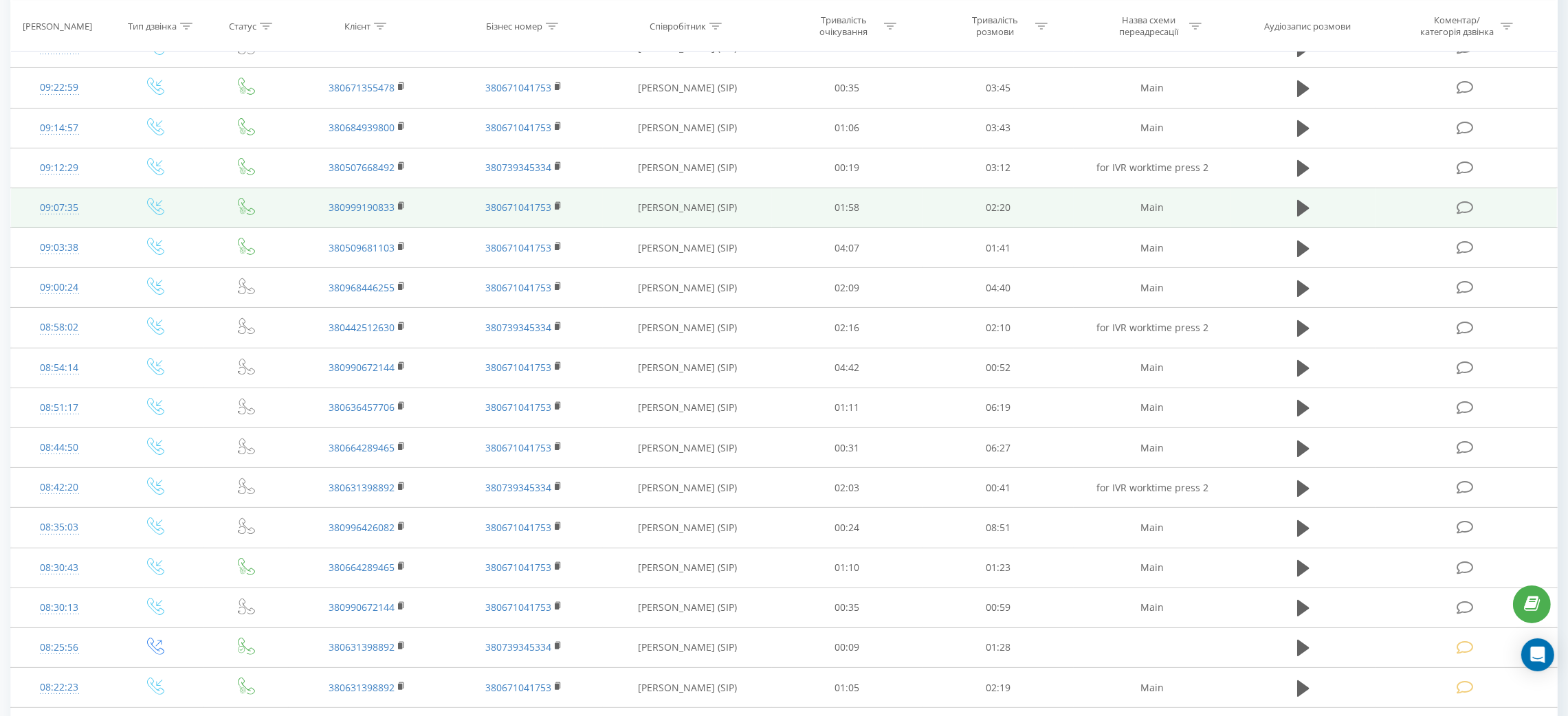
click at [1305, 226] on td at bounding box center [1303, 207] width 145 height 40
click at [1304, 206] on icon at bounding box center [1303, 207] width 13 height 17
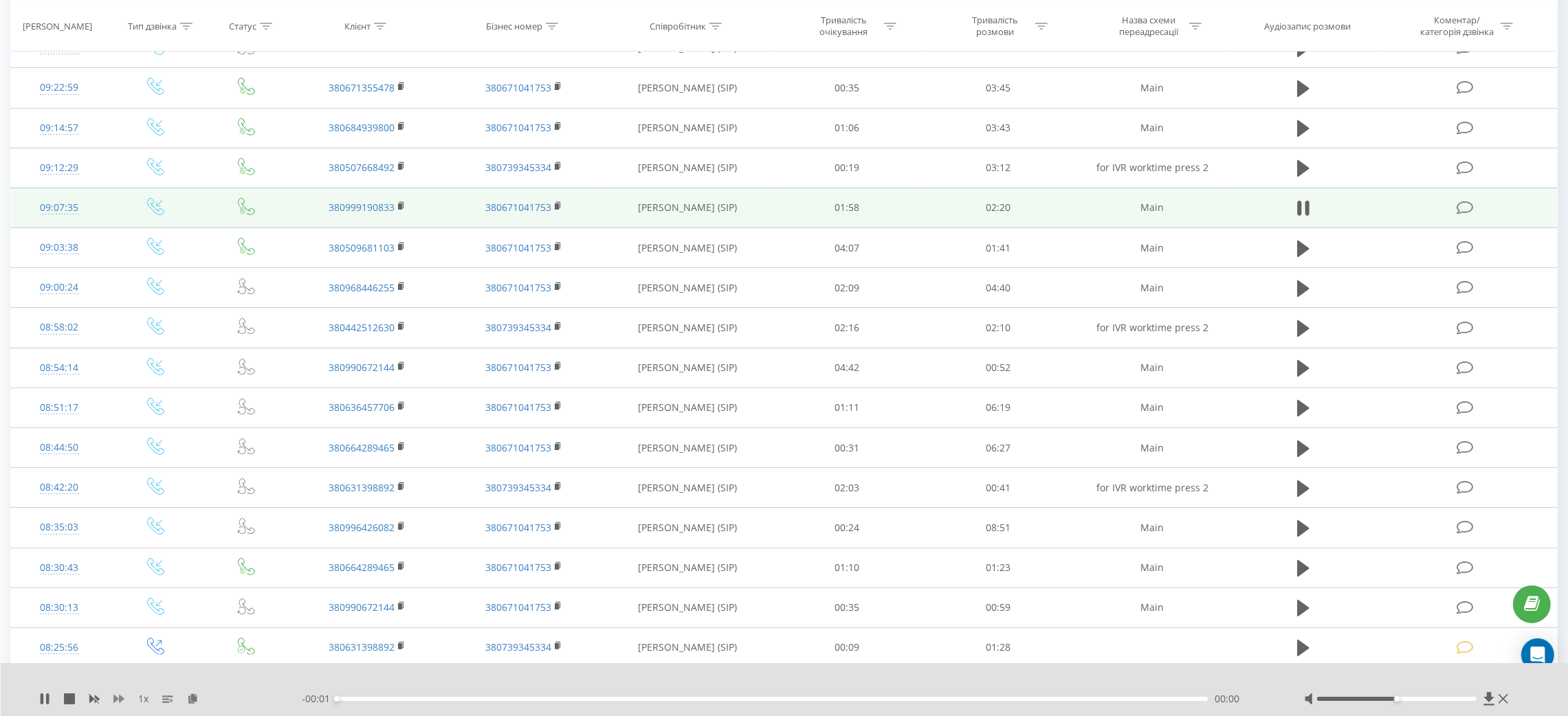
click at [113, 636] on icon at bounding box center [118, 698] width 11 height 8
drag, startPoint x: 1404, startPoint y: 696, endPoint x: 1541, endPoint y: 695, distance: 137.0
click at [1393, 636] on div "2 x - 02:20 00:00 00:00" at bounding box center [784, 690] width 1568 height 53
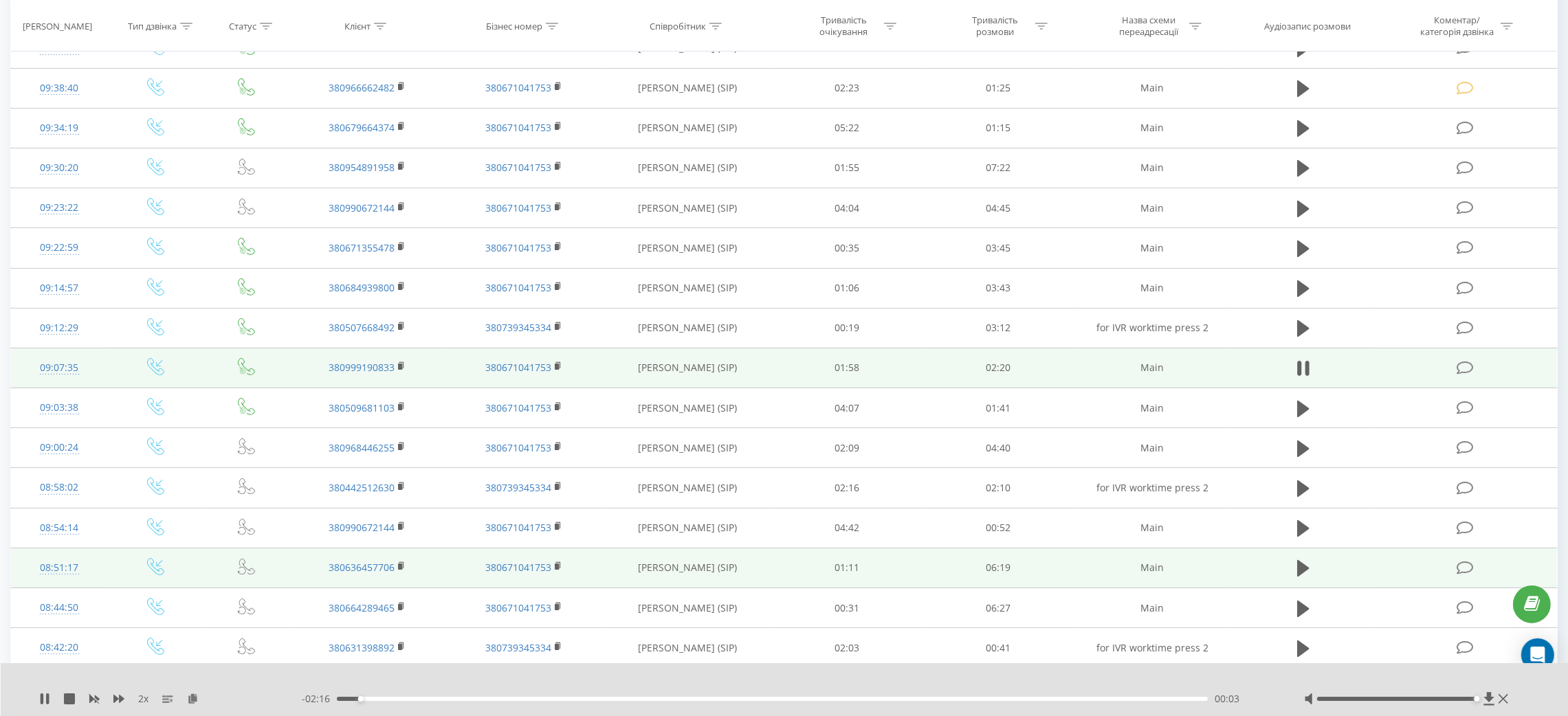
scroll to position [28, 0]
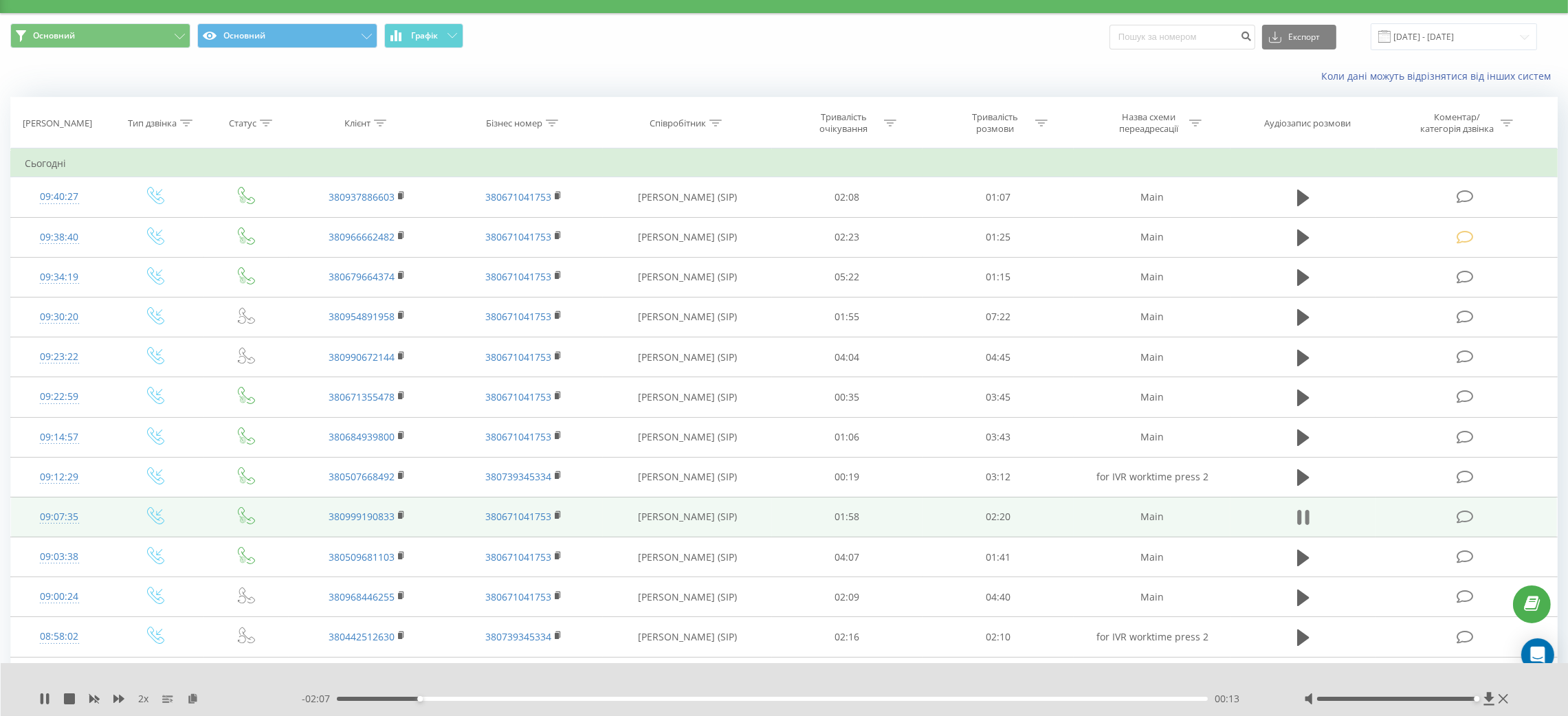
click at [1302, 522] on icon at bounding box center [1303, 517] width 13 height 20
click at [1393, 518] on td at bounding box center [1466, 516] width 182 height 40
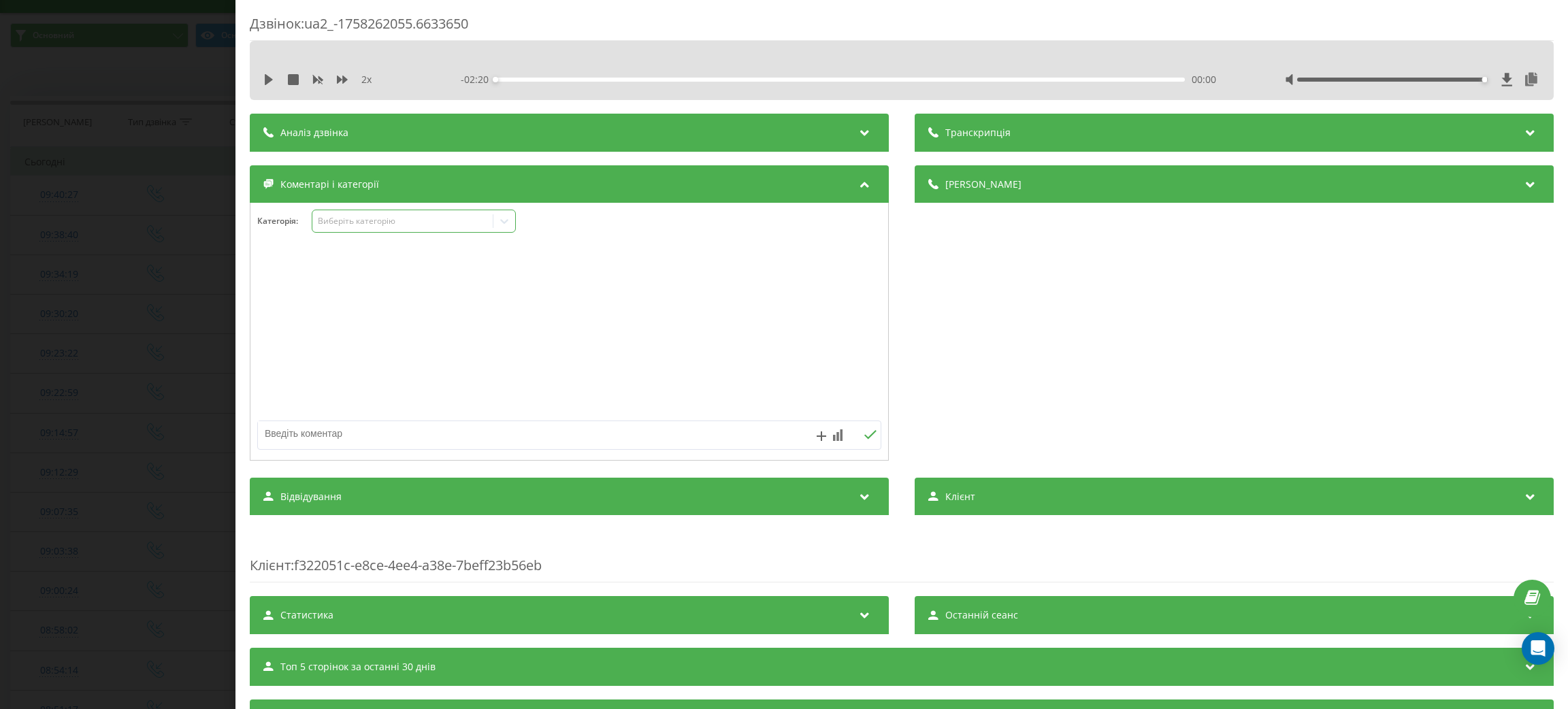
click at [414, 232] on div "Виберіть категорію" at bounding box center [414, 221] width 204 height 23
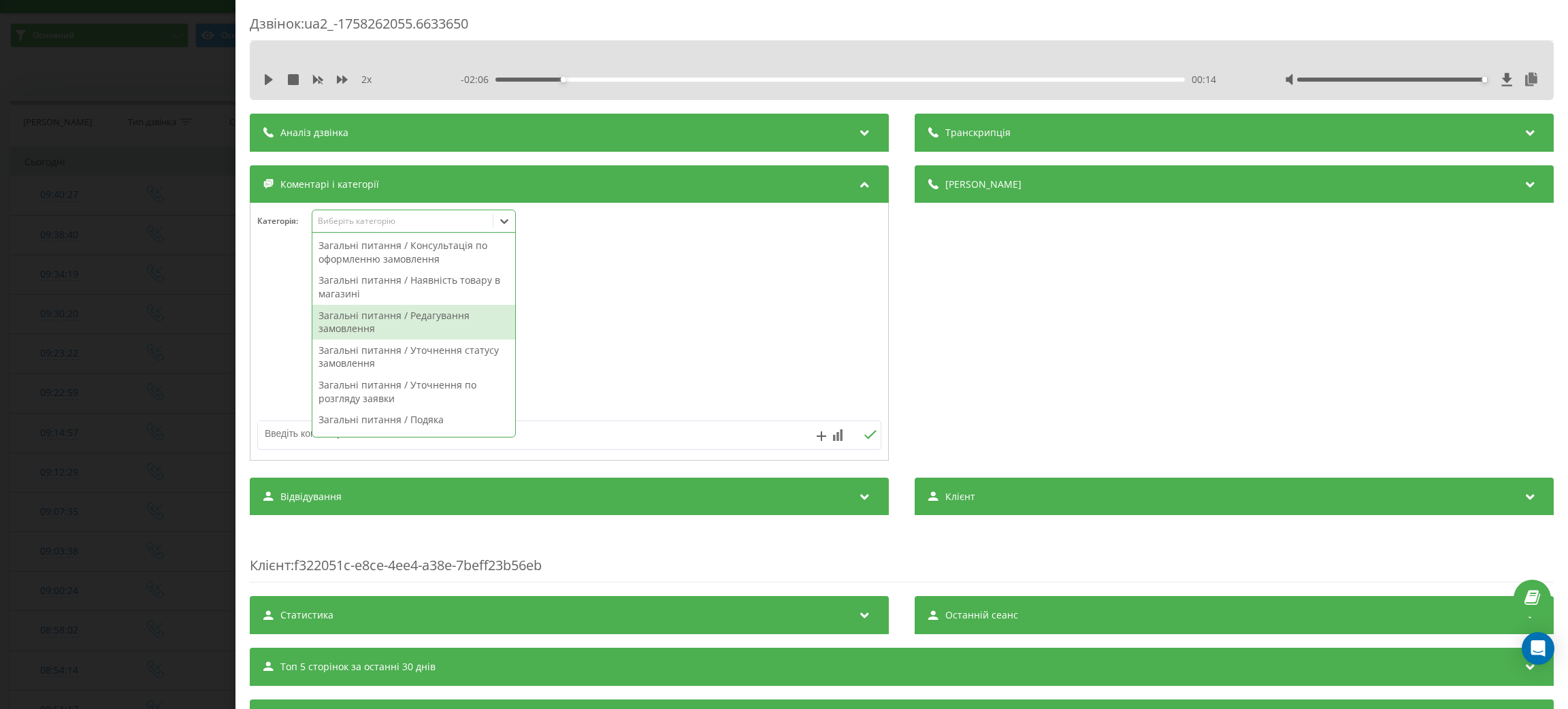
click at [402, 325] on div "Загальні питання / Редагування замовлення" at bounding box center [414, 323] width 202 height 35
drag, startPoint x: 665, startPoint y: 363, endPoint x: 623, endPoint y: 415, distance: 66.8
click at [662, 363] on div at bounding box center [569, 332] width 637 height 164
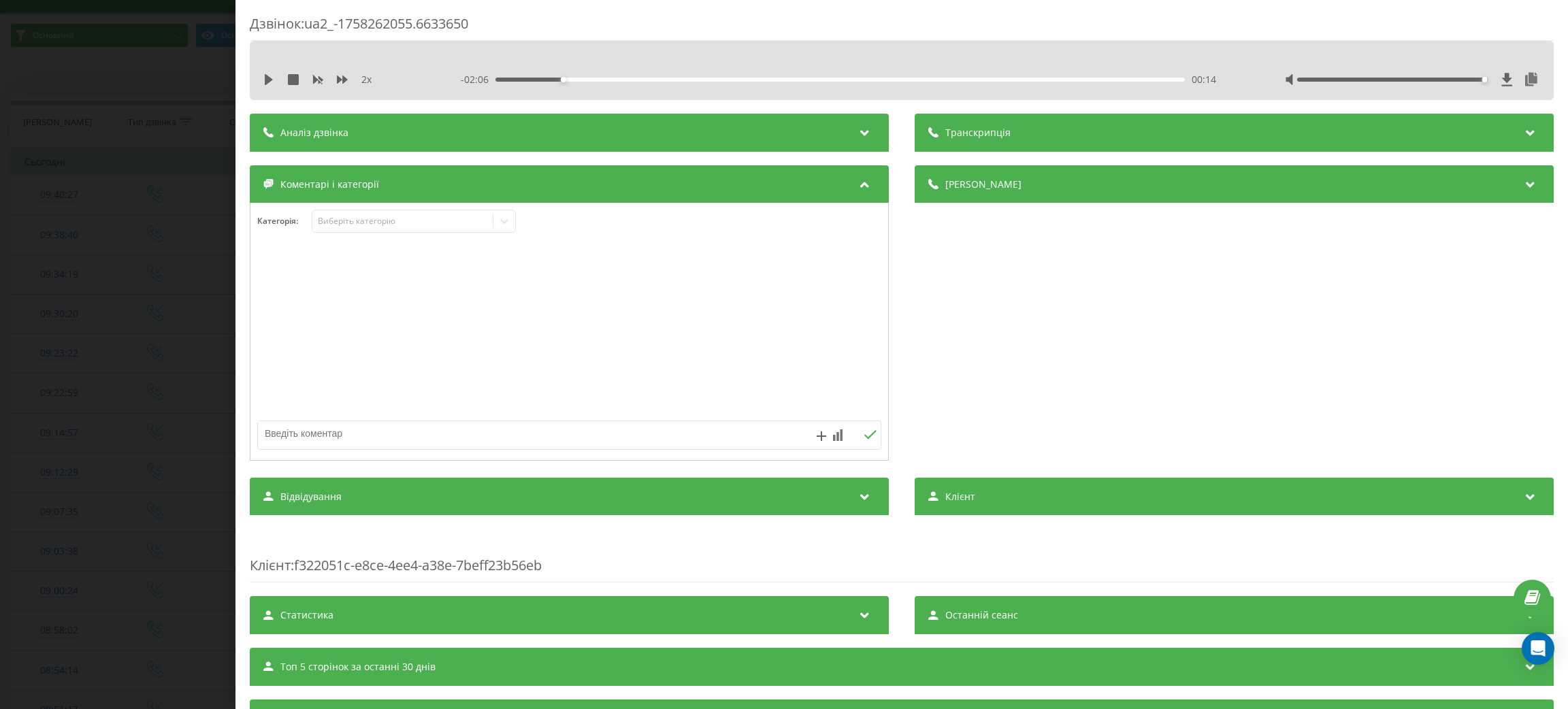
click at [622, 414] on div at bounding box center [569, 332] width 637 height 164
click at [615, 431] on textarea at bounding box center [507, 433] width 498 height 24
type textarea "редагування"
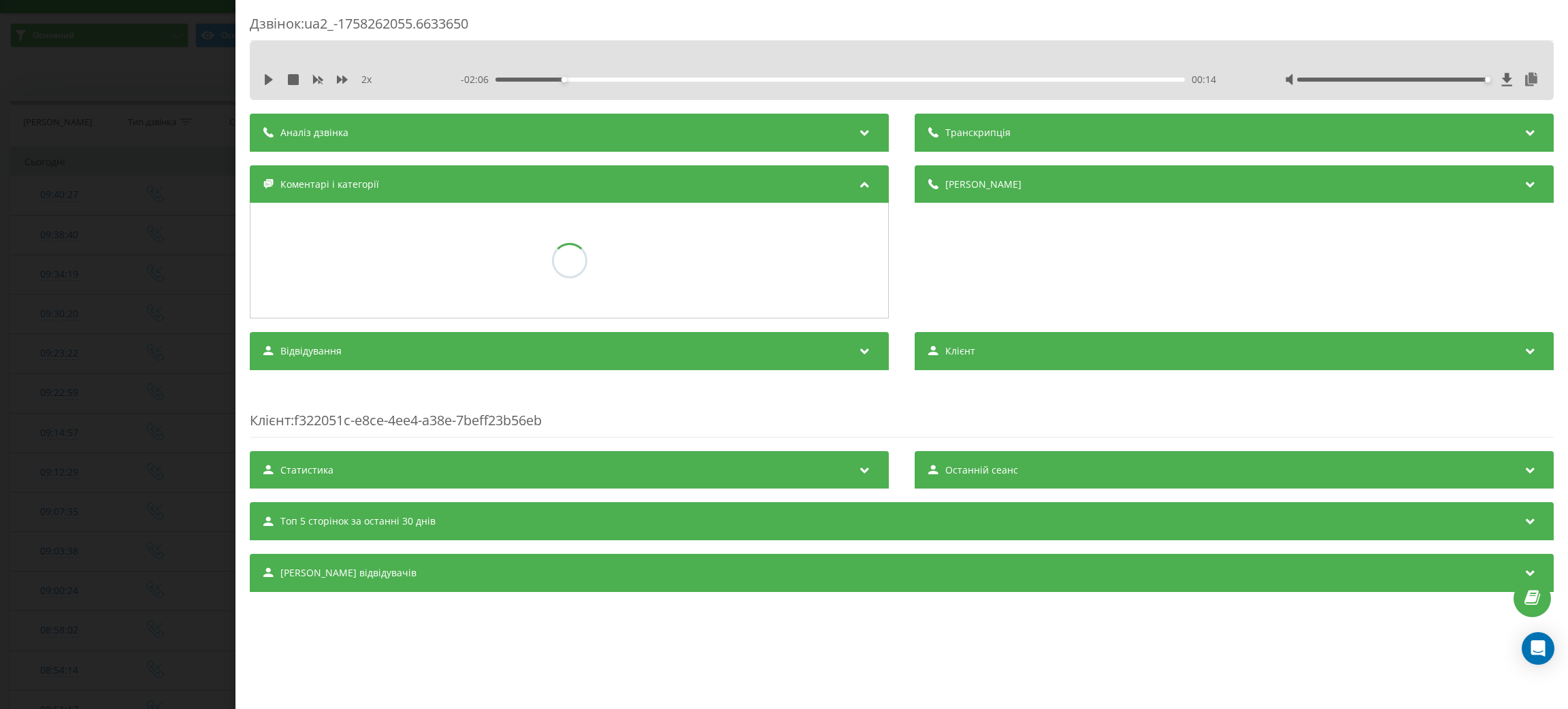
click at [80, 436] on div "Дзвінок : ua2_-1758262055.6633650 2 x - 02:06 00:14 00:14 Транскрипція Для AI-а…" at bounding box center [784, 354] width 1568 height 709
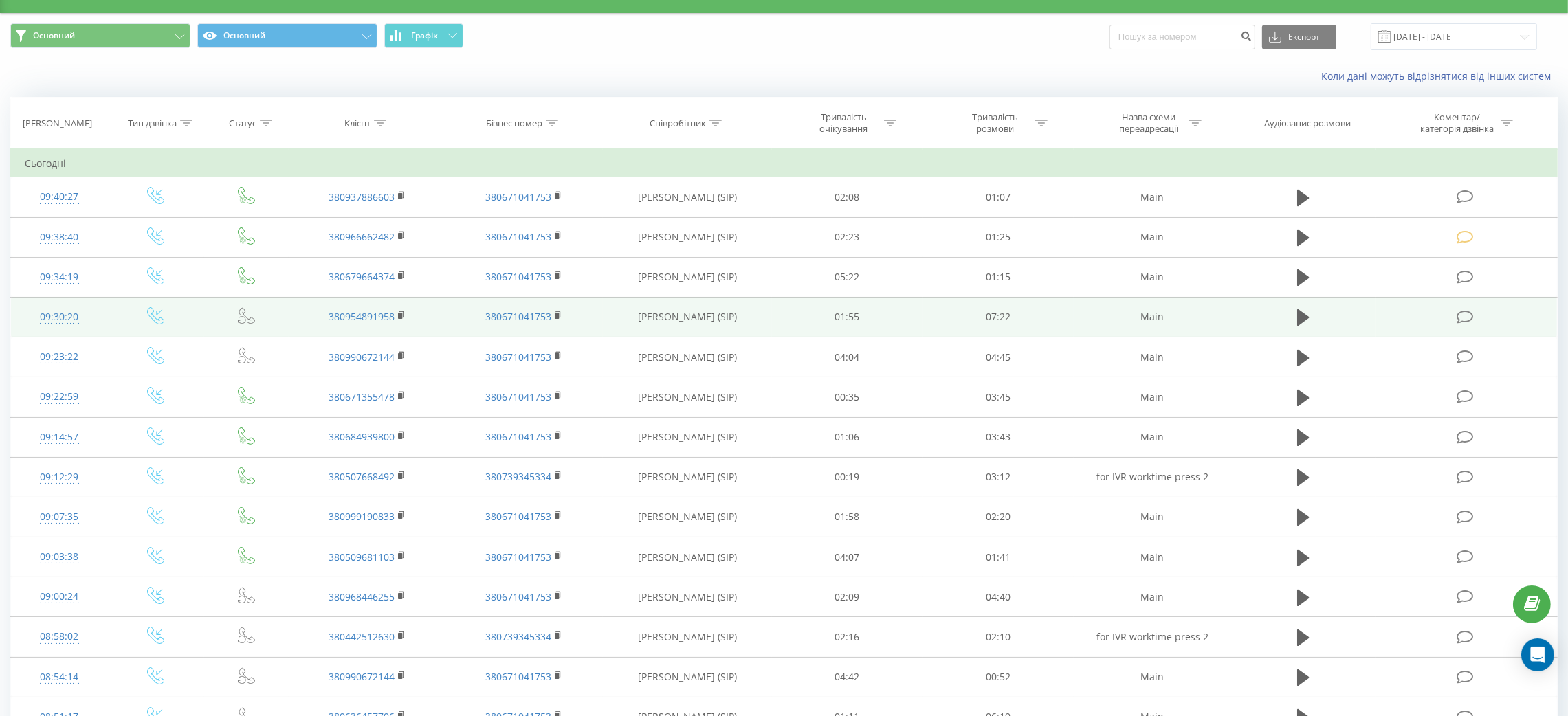
click at [1287, 318] on td at bounding box center [1303, 317] width 145 height 40
click at [1297, 317] on icon at bounding box center [1303, 318] width 13 height 20
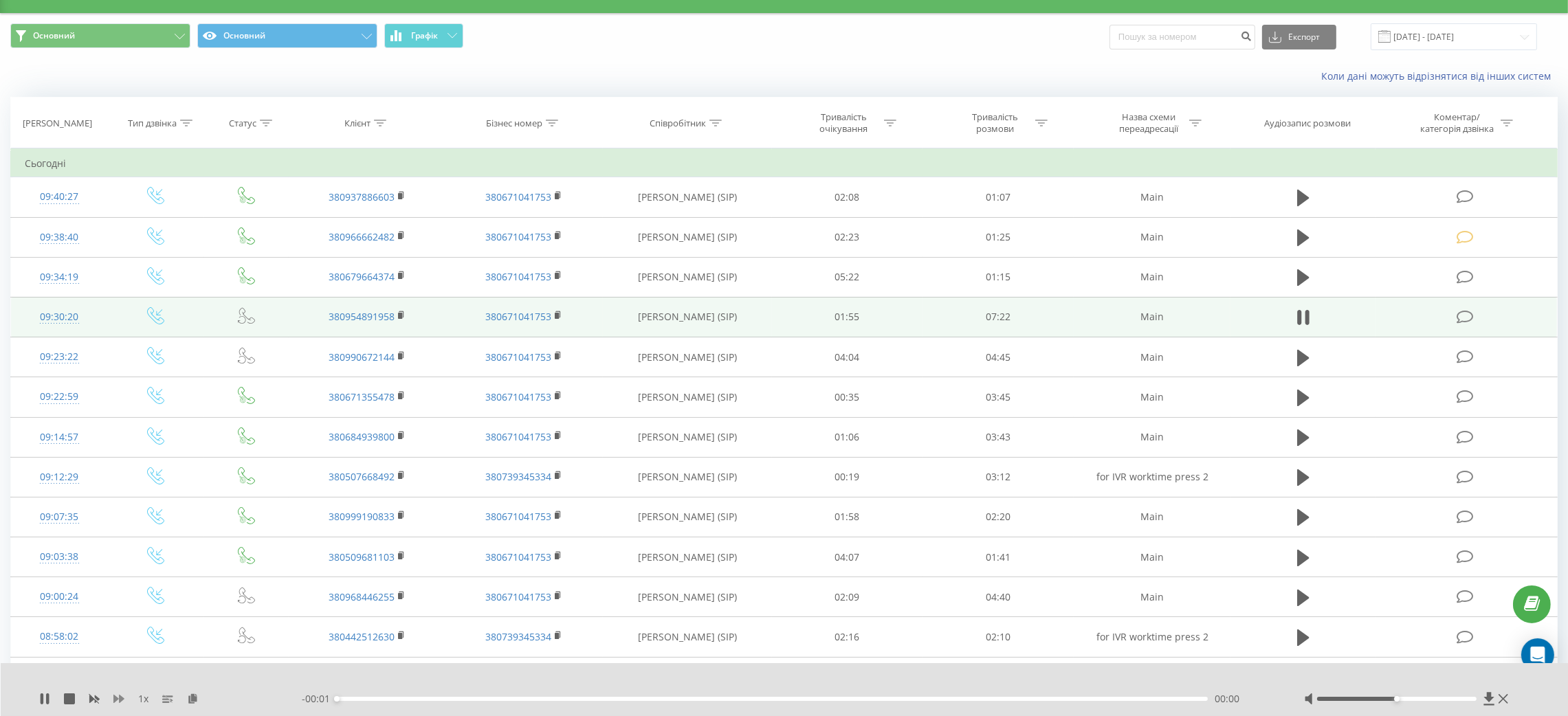
click at [117, 636] on icon at bounding box center [118, 698] width 11 height 11
drag, startPoint x: 1371, startPoint y: 688, endPoint x: 1410, endPoint y: 689, distance: 39.0
click at [1393, 636] on div "2 x - 07:22 00:00 00:00" at bounding box center [784, 690] width 1568 height 53
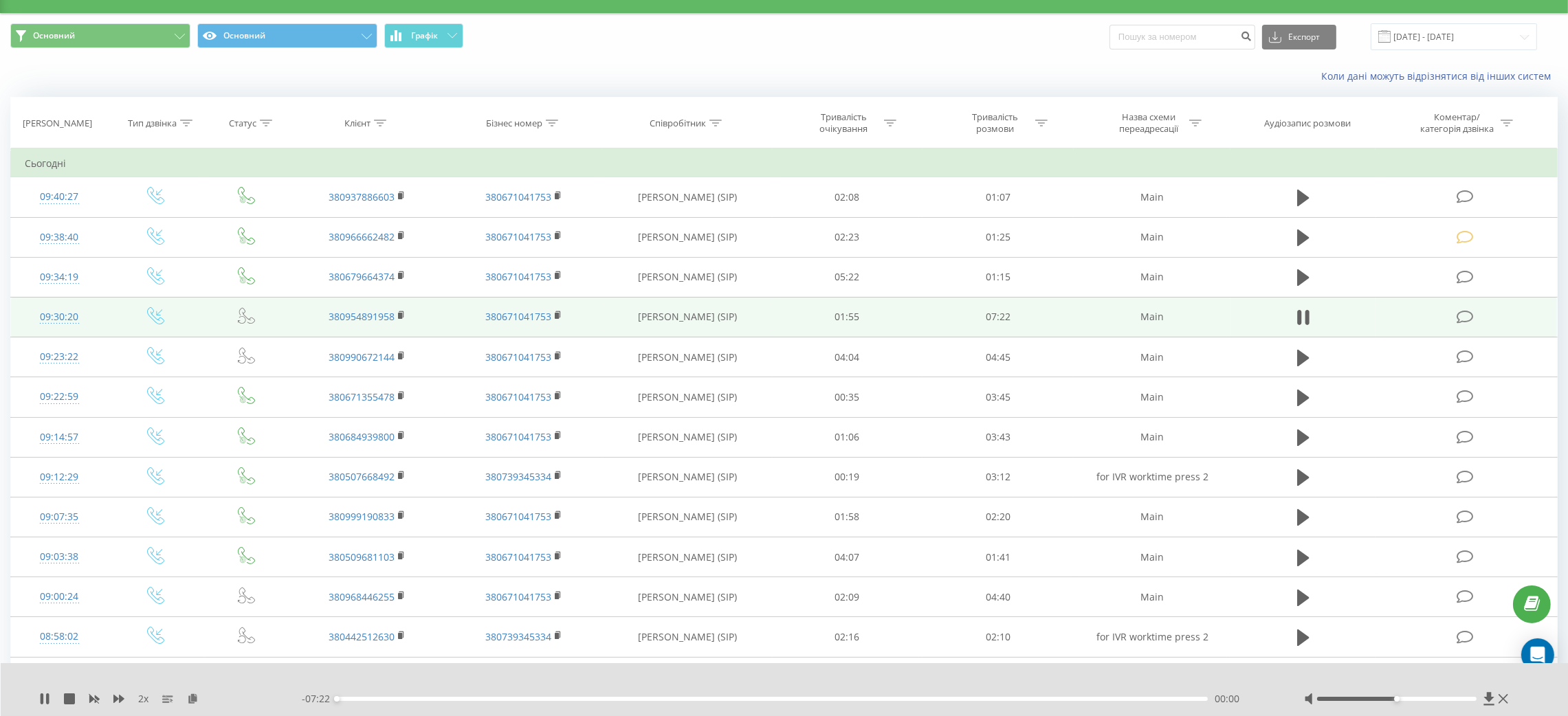
click at [1393, 636] on div at bounding box center [1408, 699] width 207 height 14
drag, startPoint x: 1396, startPoint y: 699, endPoint x: 1471, endPoint y: 699, distance: 75.0
click at [1393, 636] on div at bounding box center [1408, 699] width 207 height 14
click at [1300, 317] on icon at bounding box center [1299, 317] width 4 height 15
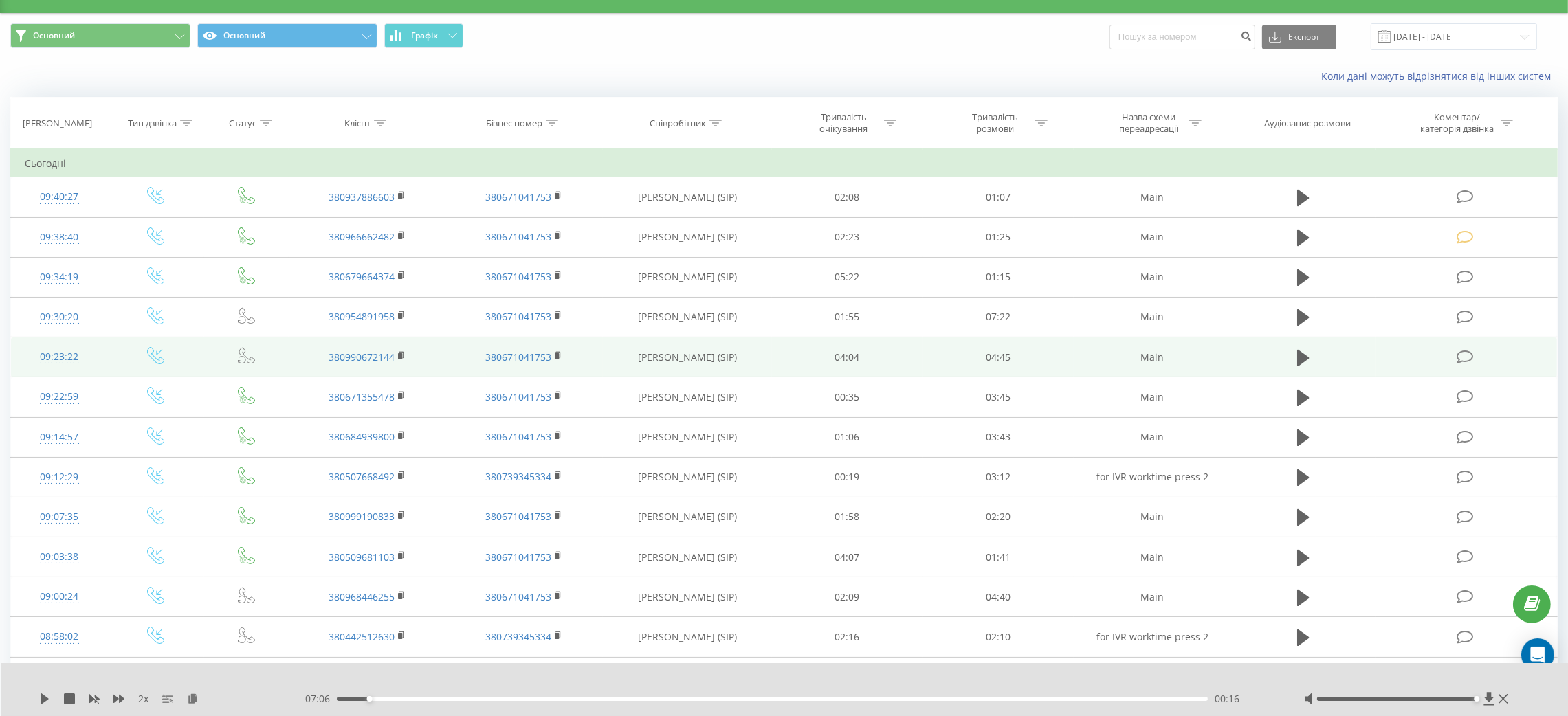
click at [1393, 343] on td at bounding box center [1466, 357] width 182 height 40
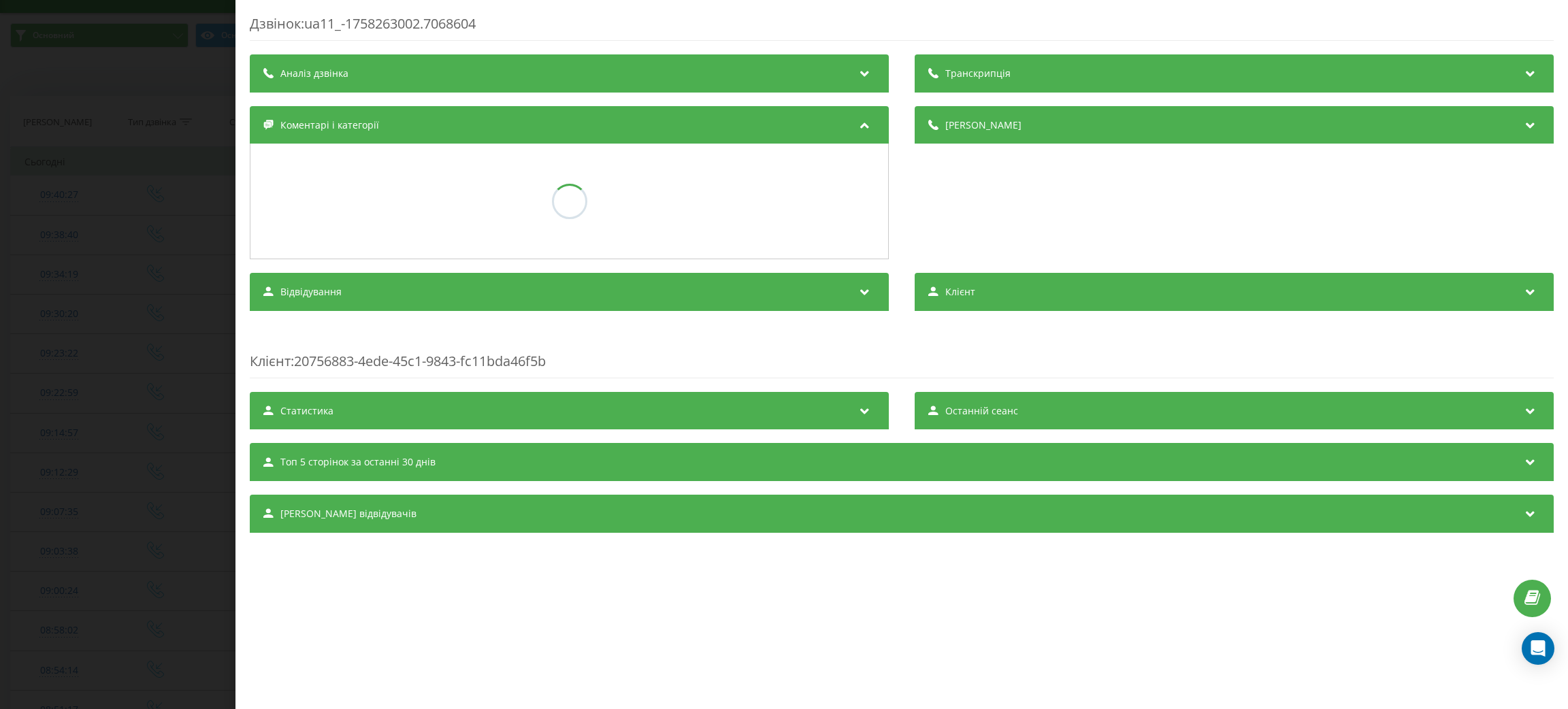
drag, startPoint x: 0, startPoint y: 343, endPoint x: 1361, endPoint y: 318, distance: 1361.2
click at [11, 338] on div "Дзвінок : ua11_-1758263002.7068604 Транскрипція Аналіз дзвінка Деталі дзвінка К…" at bounding box center [784, 354] width 1568 height 709
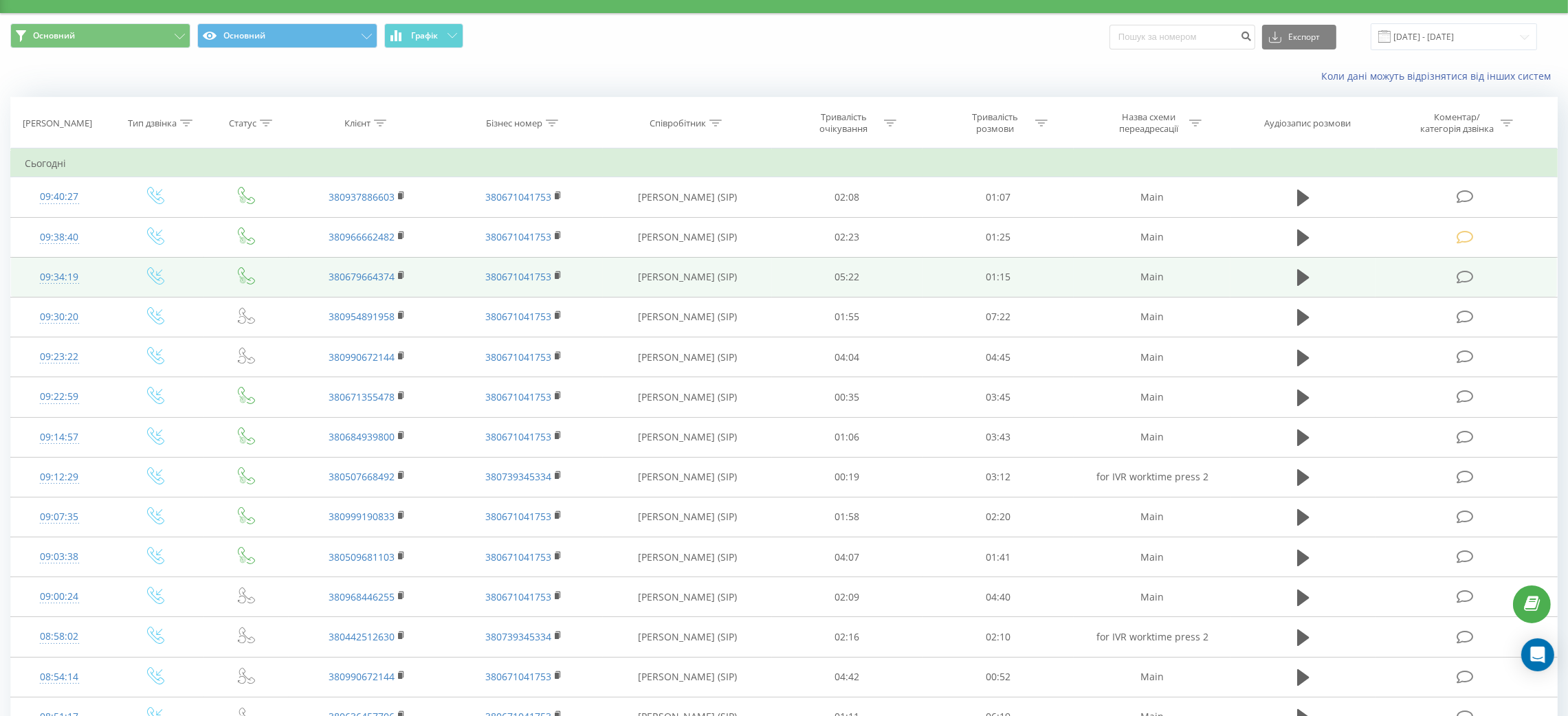
click at [1393, 283] on td at bounding box center [1466, 277] width 182 height 40
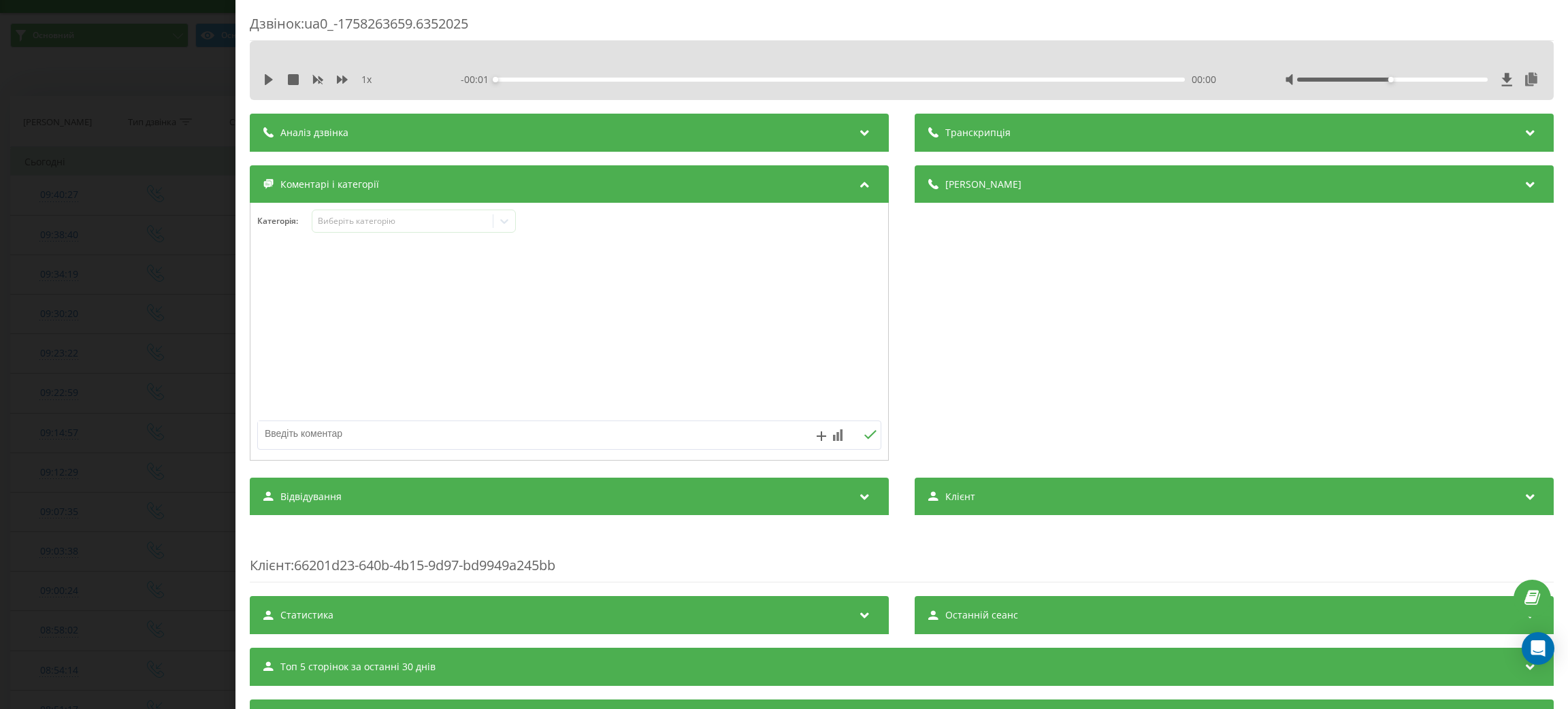
click at [1, 264] on div "Дзвінок : ua0_-1758263659.6352025 1 x - 00:01 00:00 00:00 Транскрипція Для AI-а…" at bounding box center [784, 354] width 1568 height 709
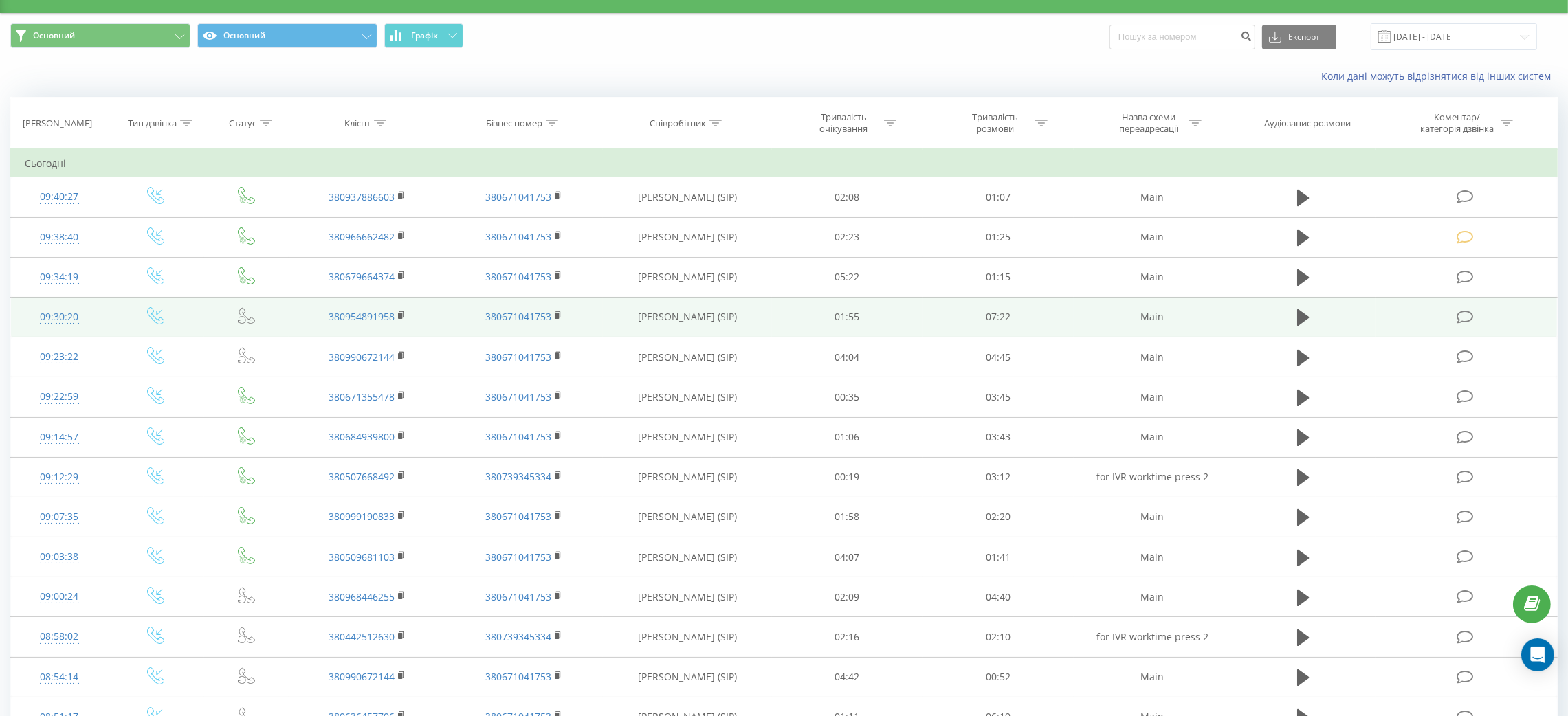
click at [1393, 309] on span at bounding box center [1466, 315] width 20 height 13
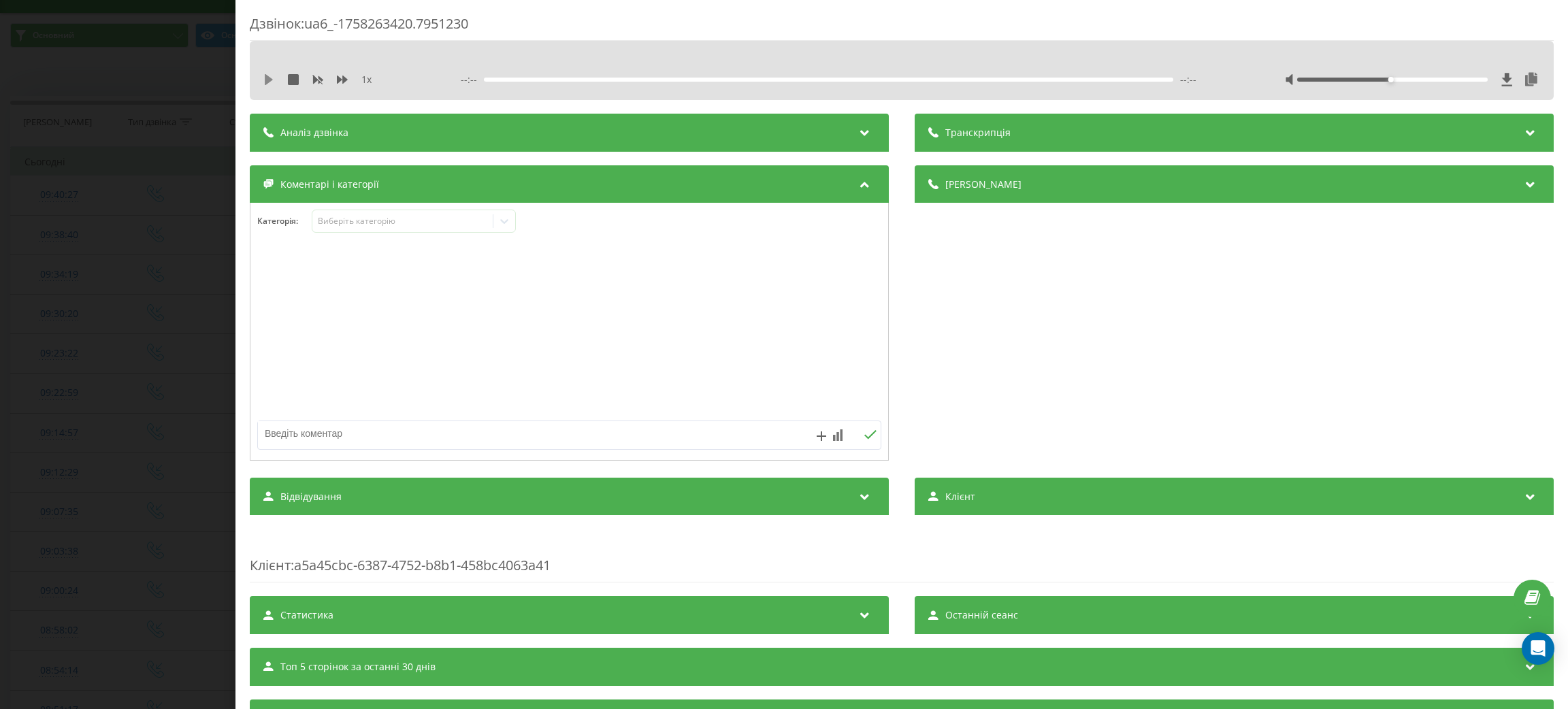
click at [271, 84] on icon at bounding box center [268, 79] width 11 height 11
click at [528, 80] on div "00:00" at bounding box center [841, 79] width 690 height 4
click at [270, 77] on icon at bounding box center [271, 79] width 3 height 11
click at [407, 219] on div "Виберіть категорію" at bounding box center [402, 221] width 170 height 11
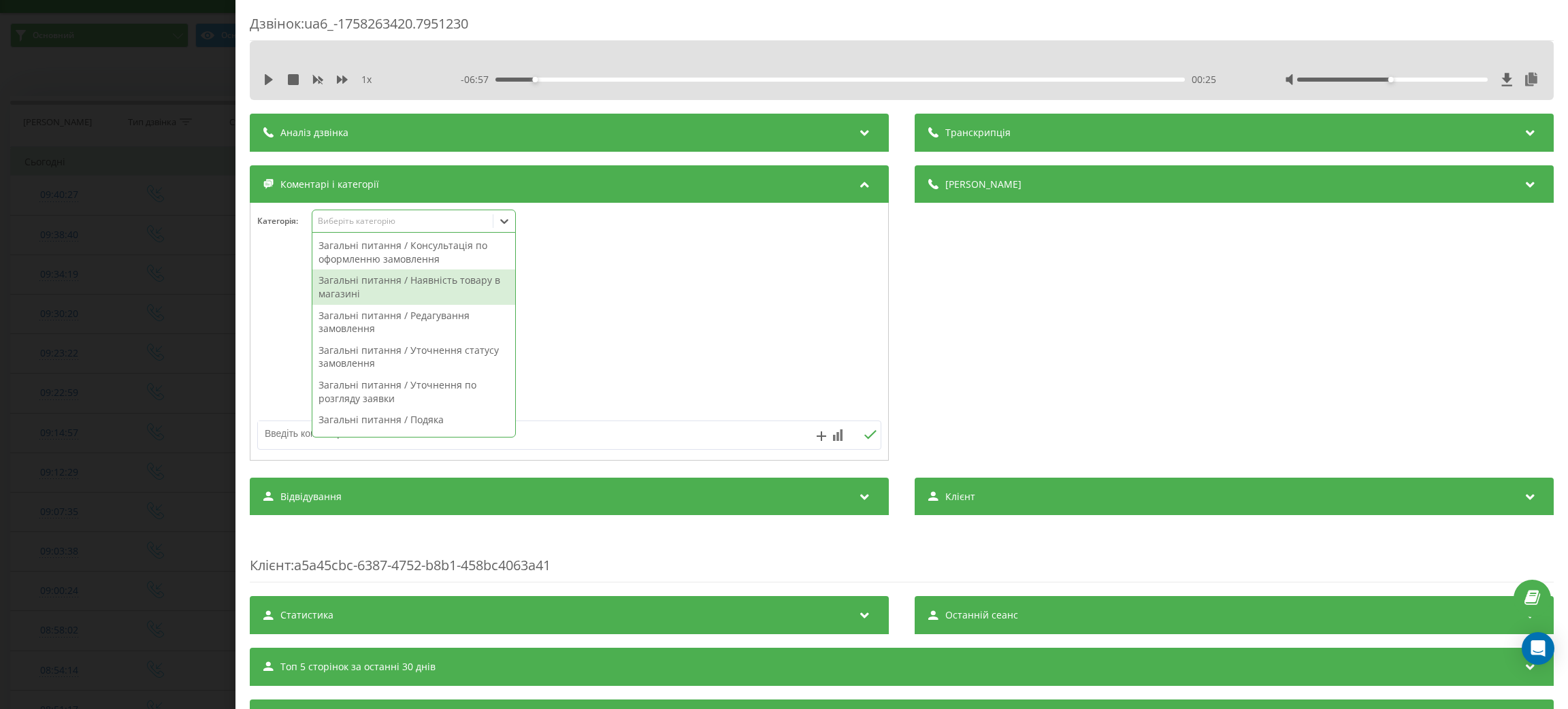
click at [449, 290] on div "Загальні питання / Наявність товару в магазині" at bounding box center [414, 287] width 202 height 35
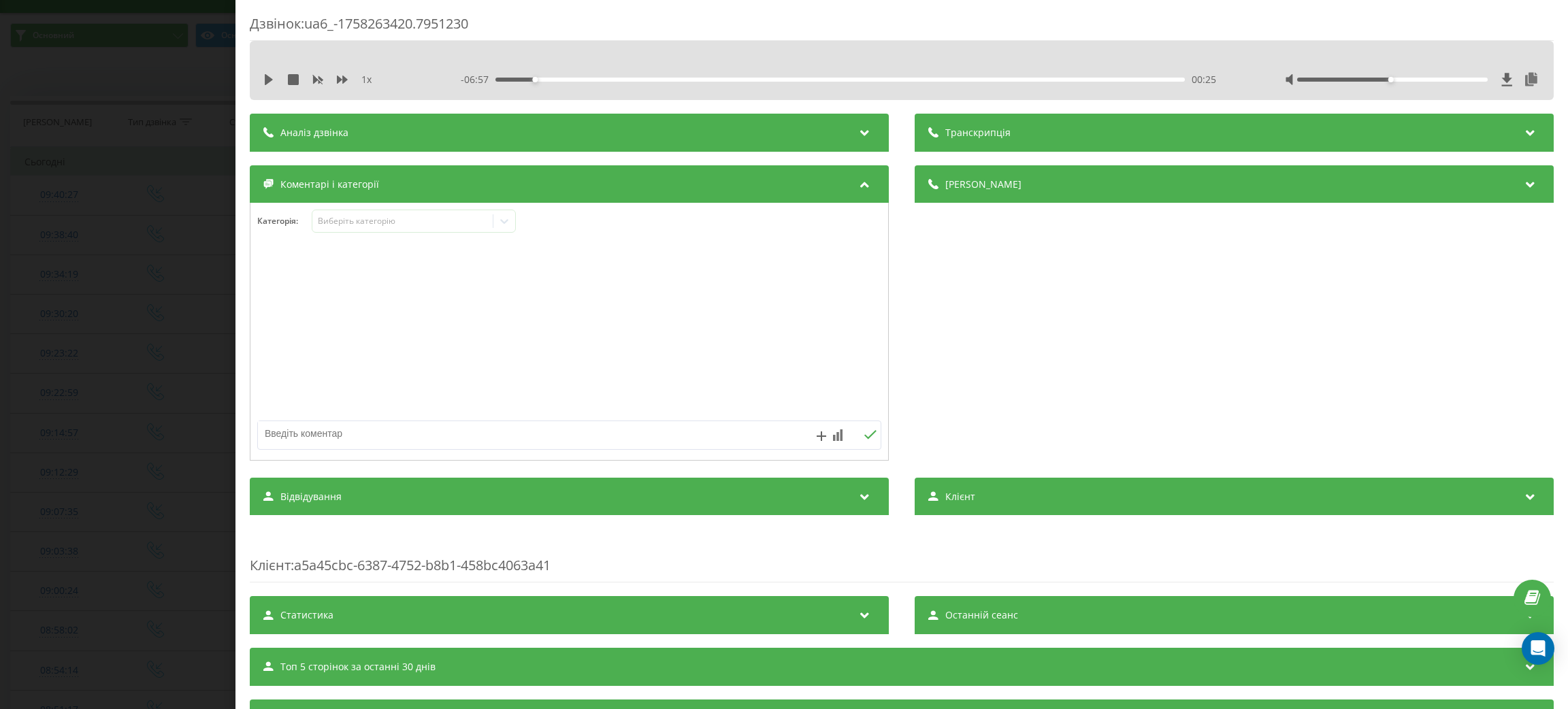
drag, startPoint x: 695, startPoint y: 399, endPoint x: 613, endPoint y: 465, distance: 105.3
click at [690, 402] on div at bounding box center [569, 332] width 637 height 164
click at [610, 459] on div "Категорія : Виберіть категорію" at bounding box center [569, 331] width 639 height 258
click at [600, 437] on textarea at bounding box center [507, 433] width 498 height 24
type textarea "чи є товар в см"
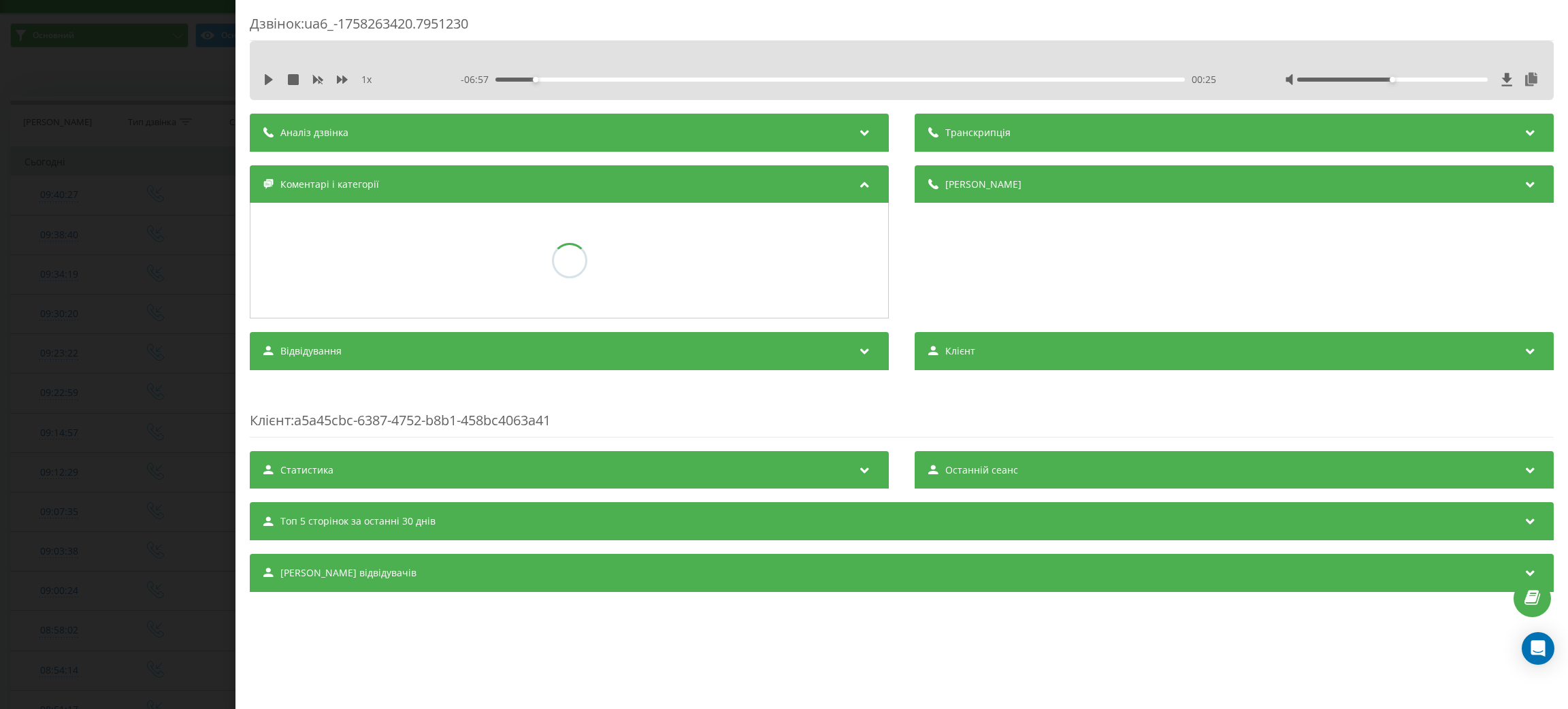
click at [139, 450] on div "Дзвінок : ua6_-1758263420.7951230 1 x - 06:57 00:25 00:25 Транскрипція Для AI-а…" at bounding box center [784, 354] width 1568 height 709
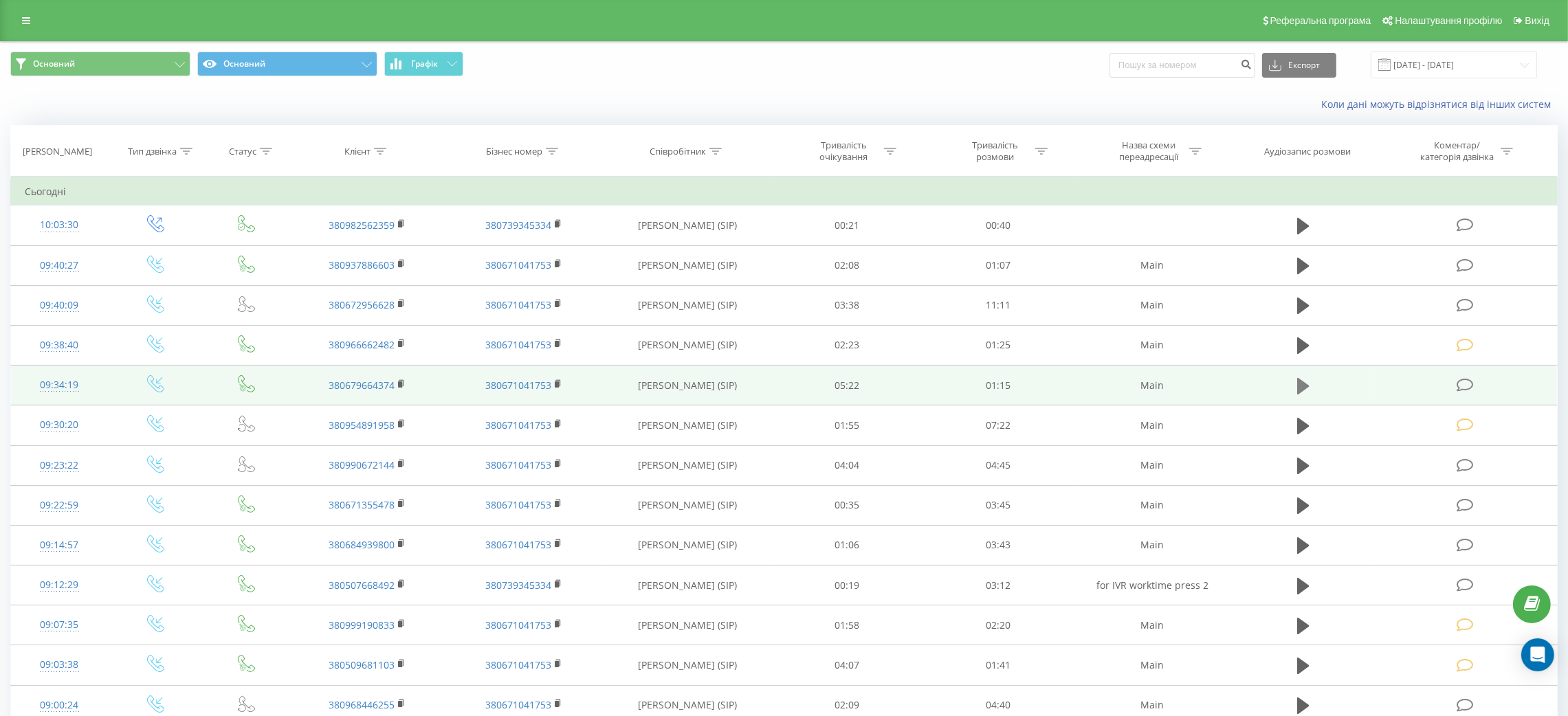
click at [1298, 387] on icon at bounding box center [1303, 385] width 13 height 17
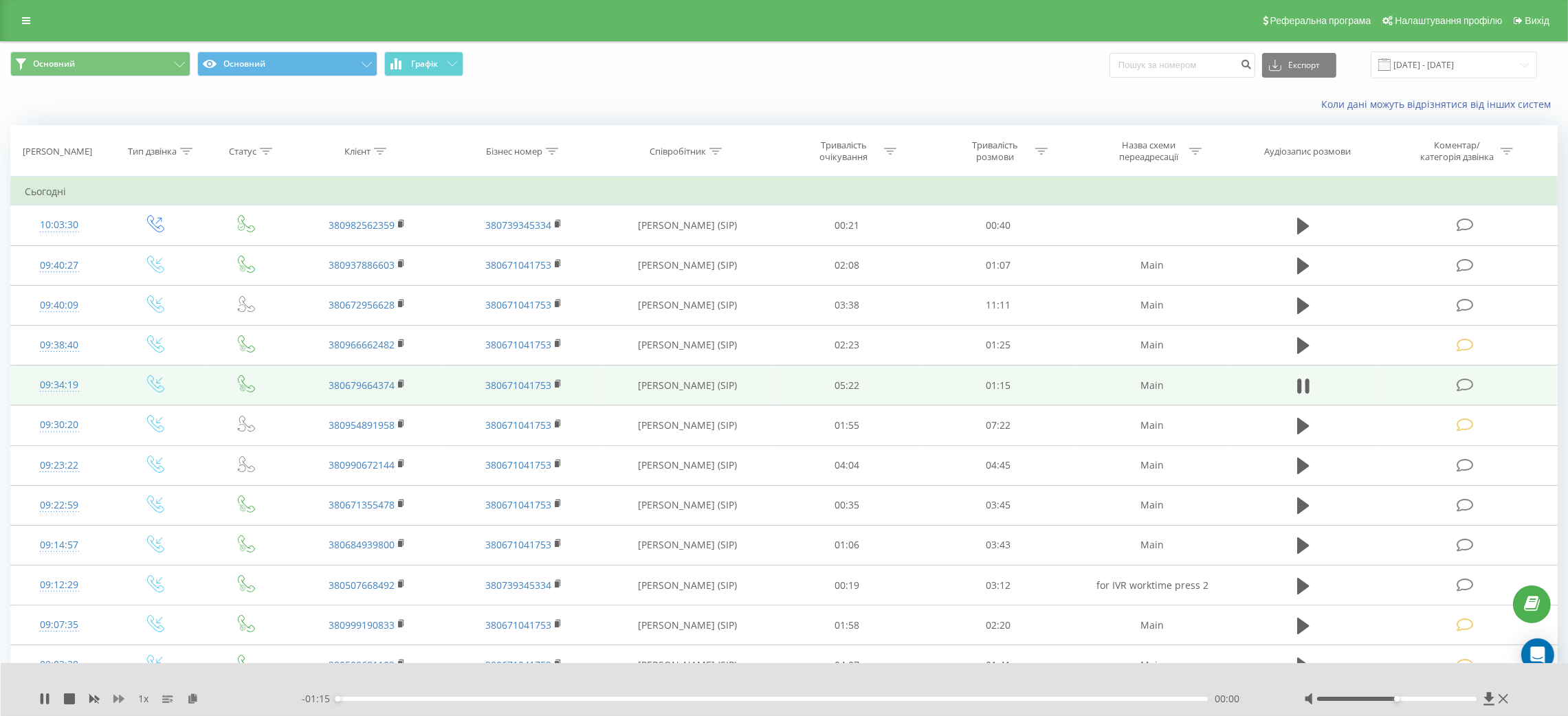
click at [119, 694] on icon at bounding box center [118, 698] width 11 height 11
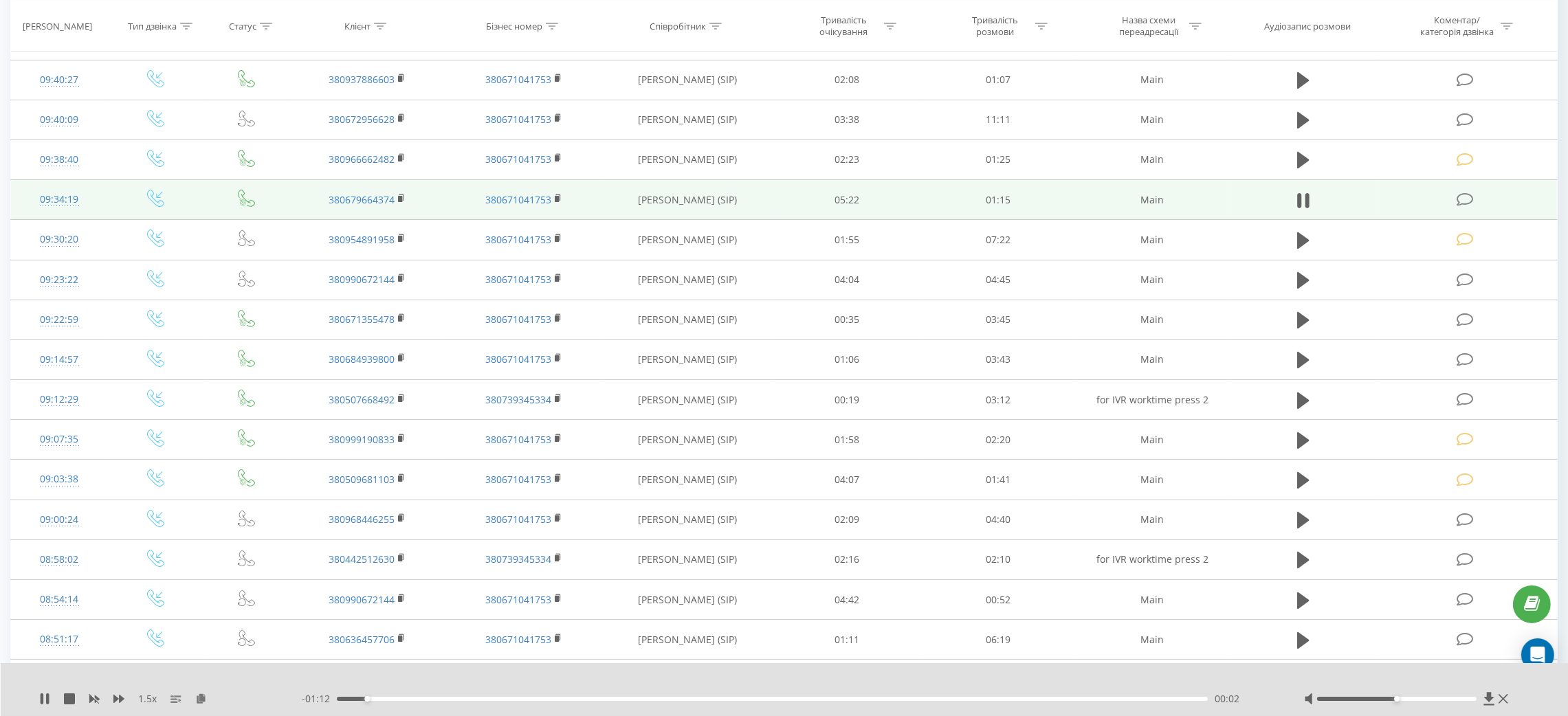
scroll to position [184, 0]
click at [47, 700] on icon at bounding box center [47, 698] width 3 height 11
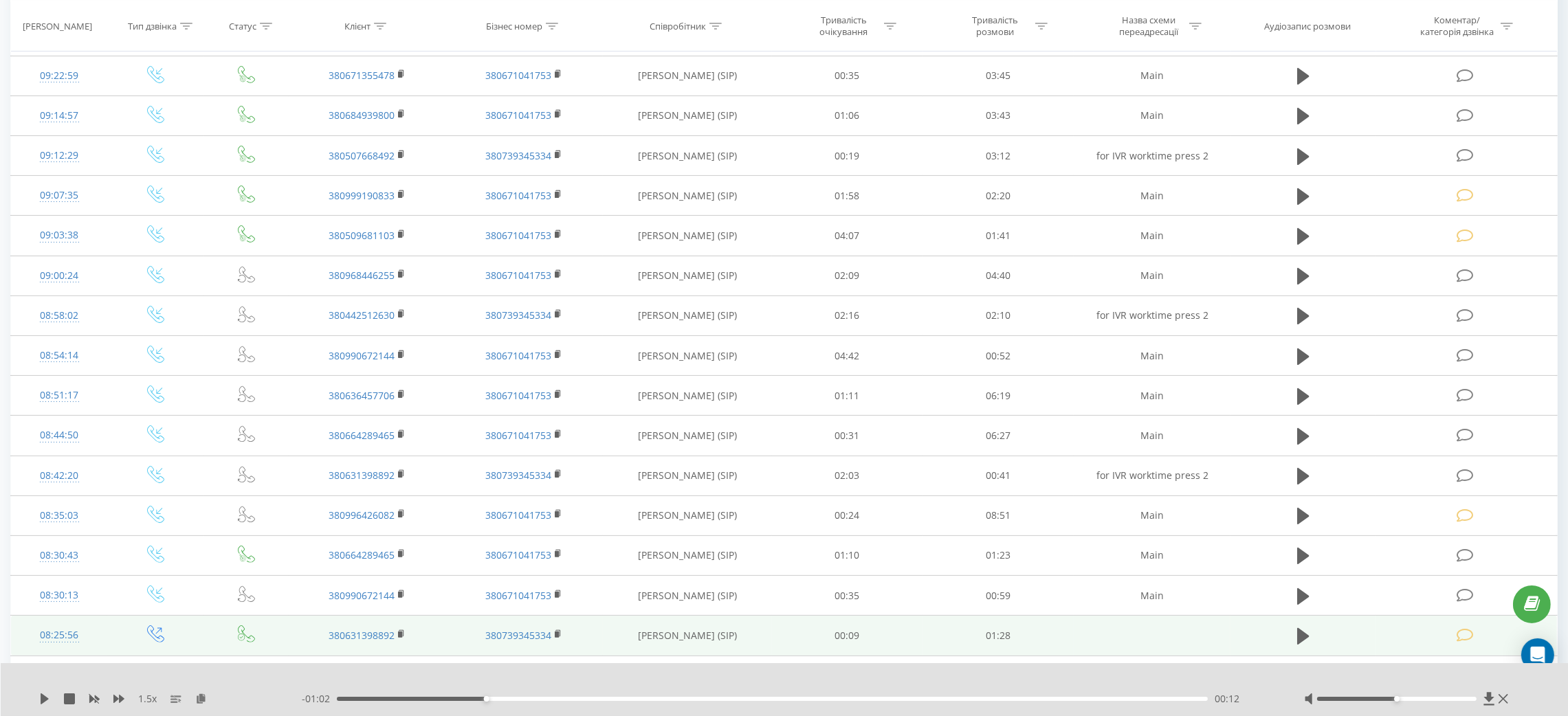
scroll to position [544, 0]
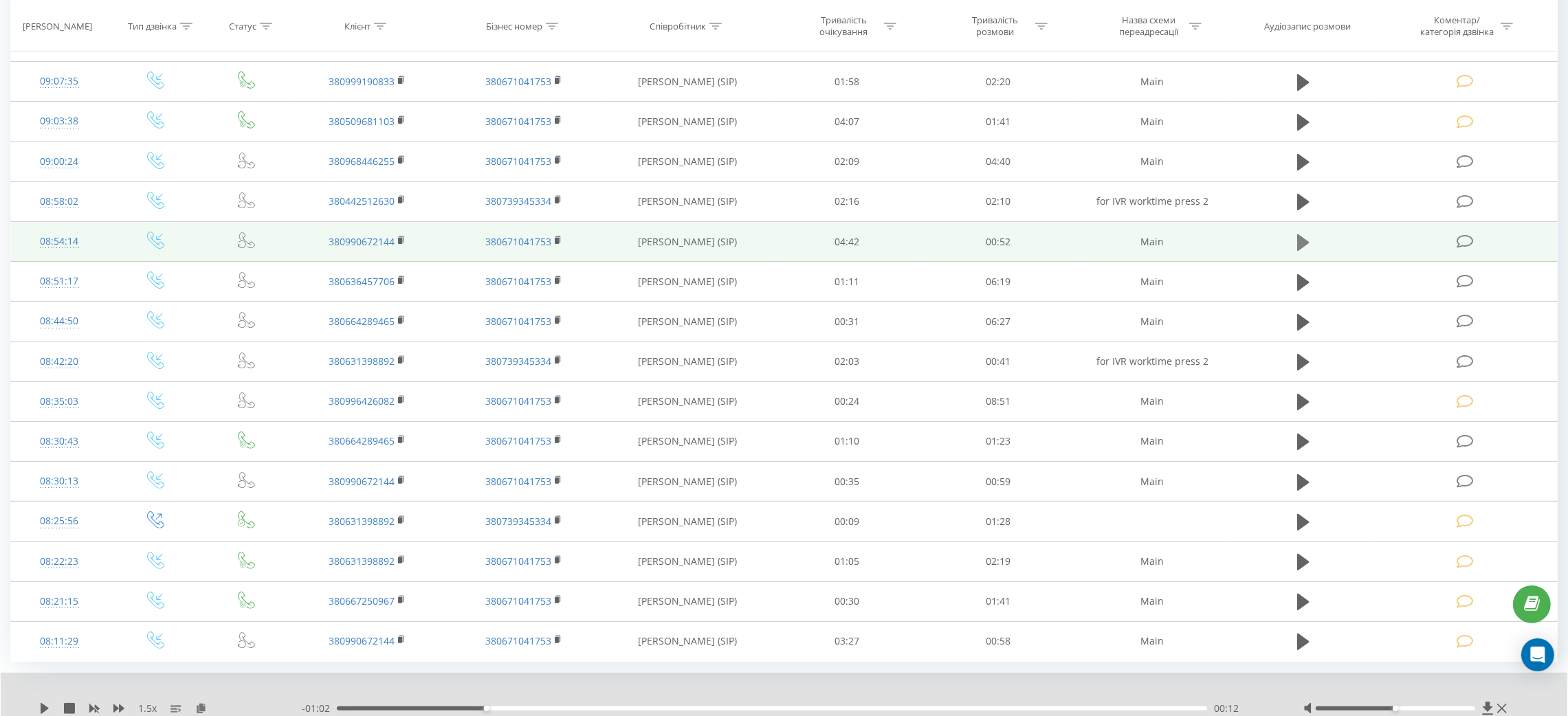
click at [1302, 245] on icon at bounding box center [1303, 242] width 13 height 17
drag, startPoint x: 1305, startPoint y: 247, endPoint x: 1407, endPoint y: 250, distance: 102.0
click at [1306, 246] on icon at bounding box center [1303, 243] width 13 height 20
click at [1463, 248] on icon at bounding box center [1465, 242] width 18 height 15
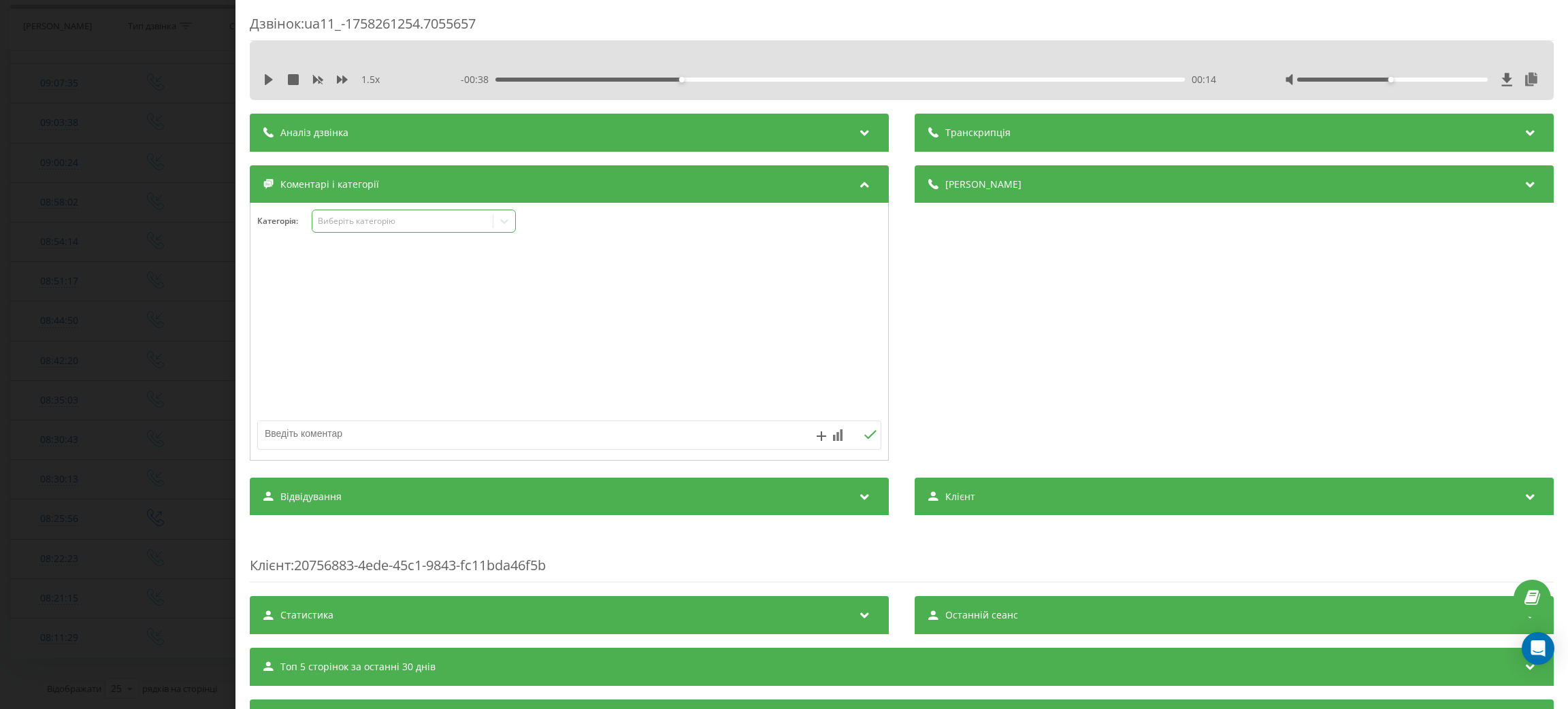
click at [382, 216] on div "Виберіть категорію" at bounding box center [402, 221] width 170 height 11
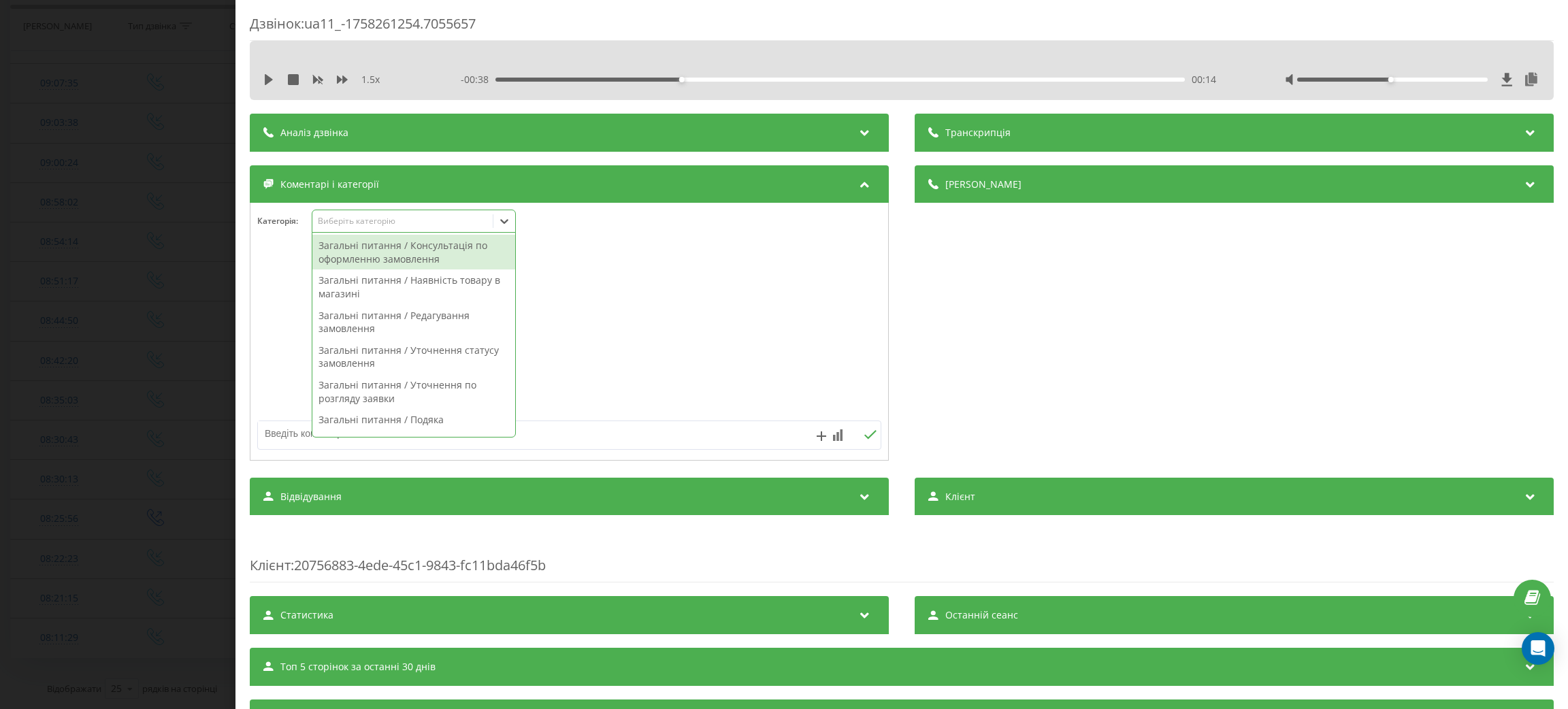
click at [403, 253] on div "Загальні питання / Консультація по оформленню замовлення" at bounding box center [414, 252] width 202 height 35
click at [637, 322] on div at bounding box center [569, 332] width 637 height 164
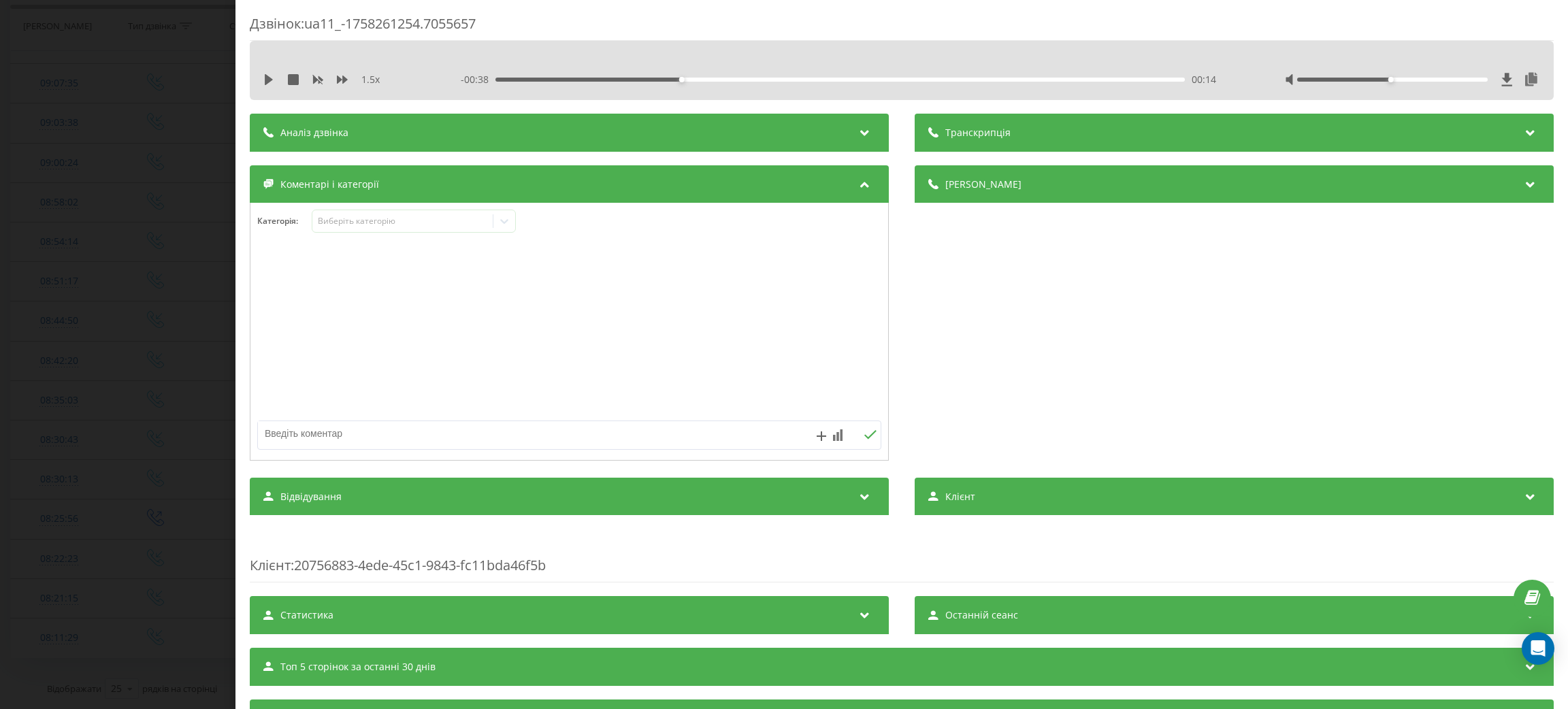
click at [569, 427] on textarea at bounding box center [507, 433] width 498 height 24
type textarea "допомога"
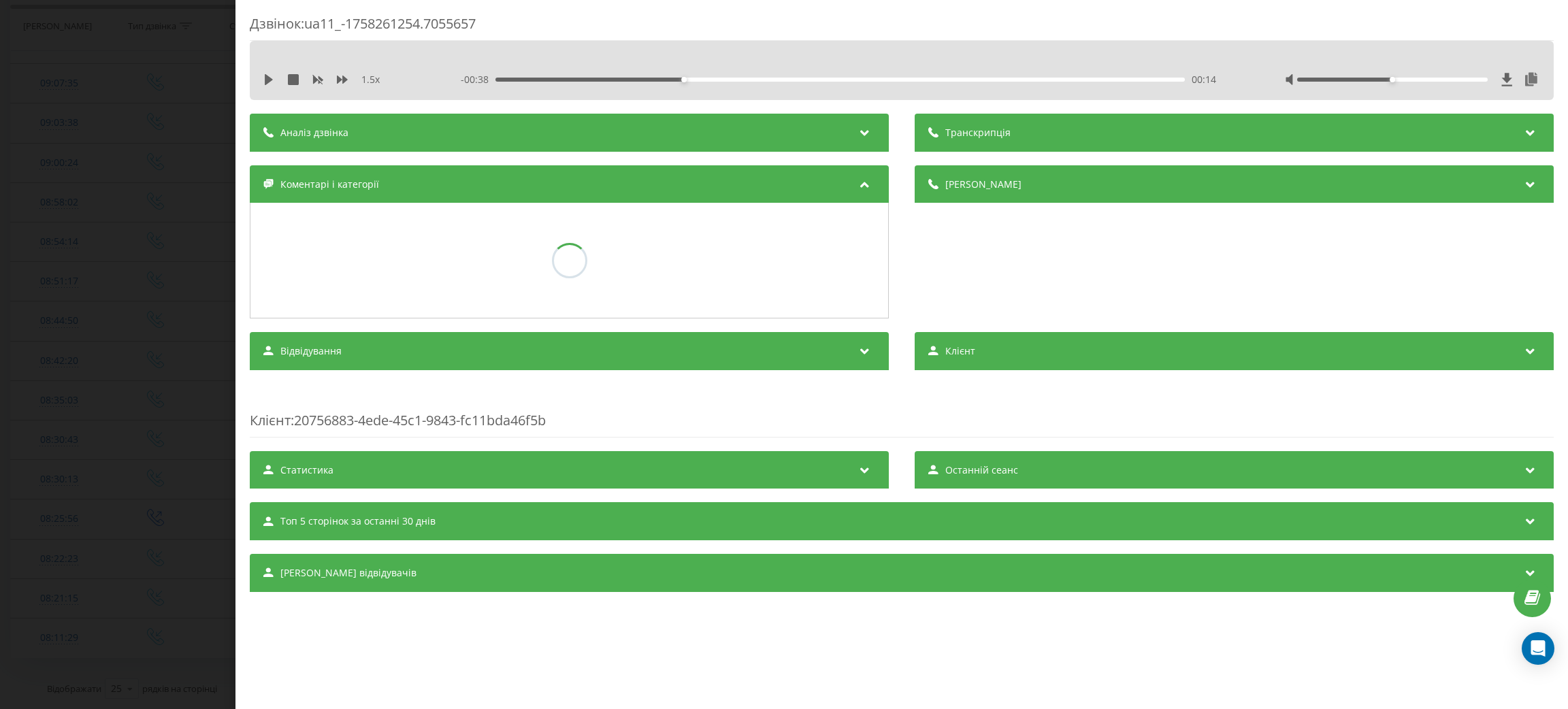
click at [51, 465] on div "Дзвінок : ua11_-1758261254.7055657 1.5 x - 00:38 00:14 00:14 Транскрипція Для A…" at bounding box center [784, 354] width 1568 height 709
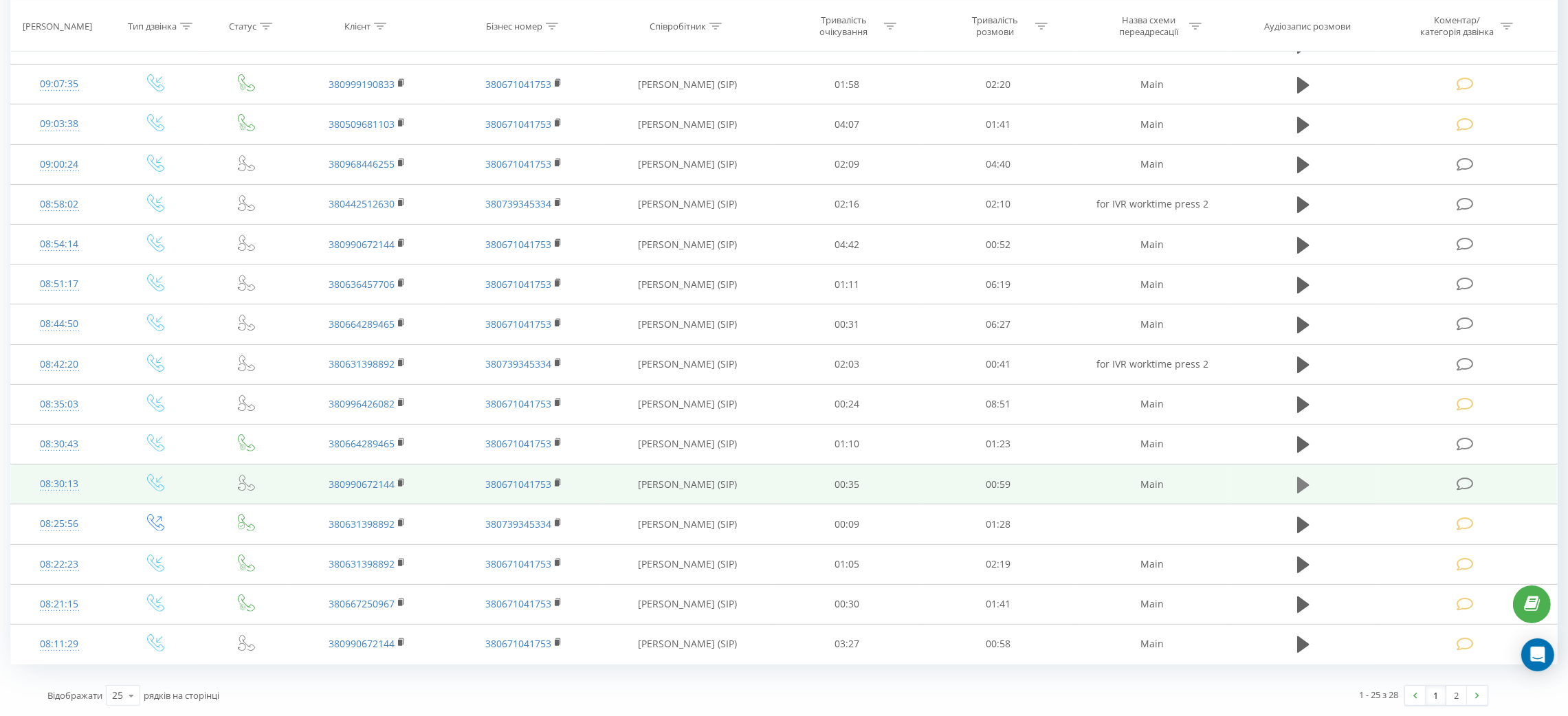
click at [1303, 486] on icon at bounding box center [1303, 484] width 13 height 17
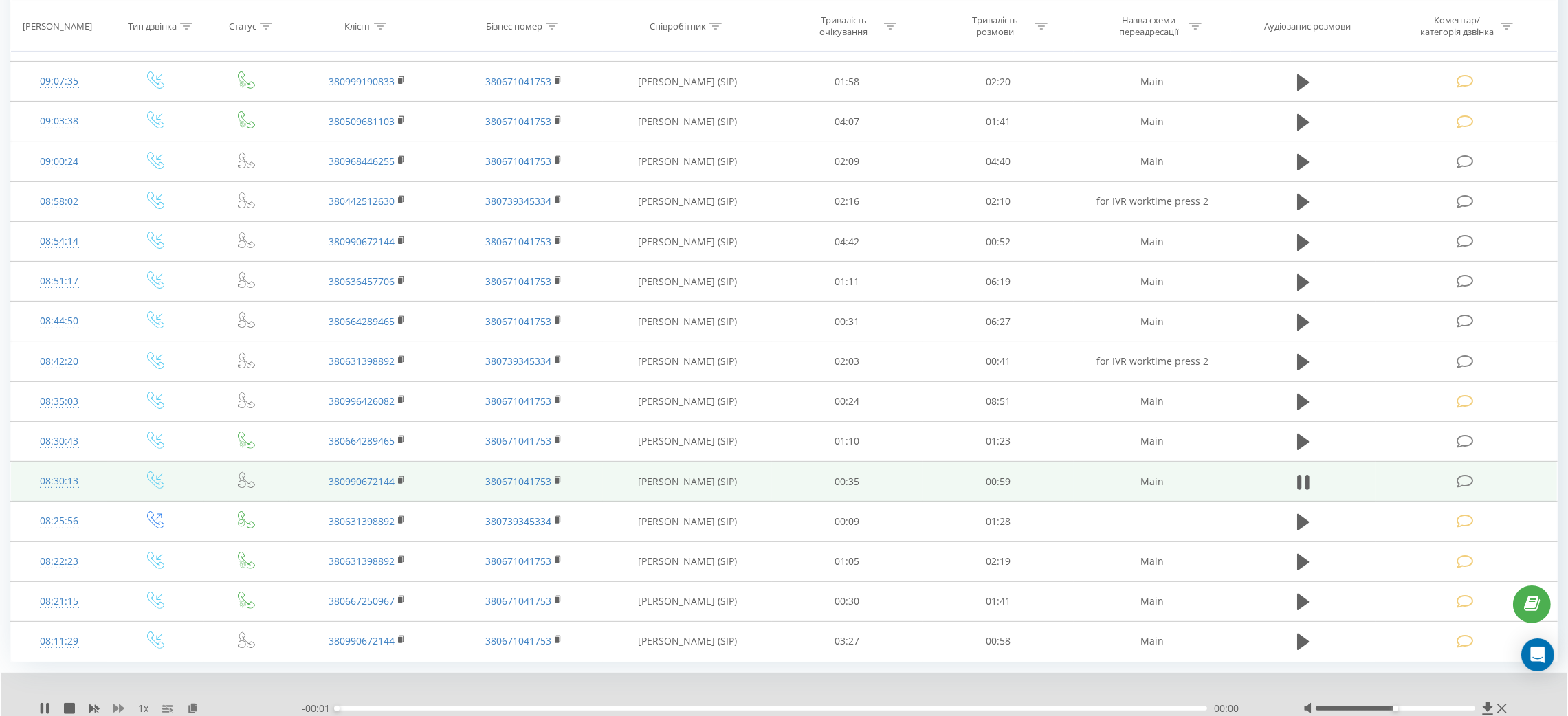
click at [119, 706] on icon at bounding box center [118, 708] width 11 height 11
drag, startPoint x: 1434, startPoint y: 711, endPoint x: 1467, endPoint y: 711, distance: 33.0
click at [1467, 711] on div at bounding box center [1407, 708] width 207 height 14
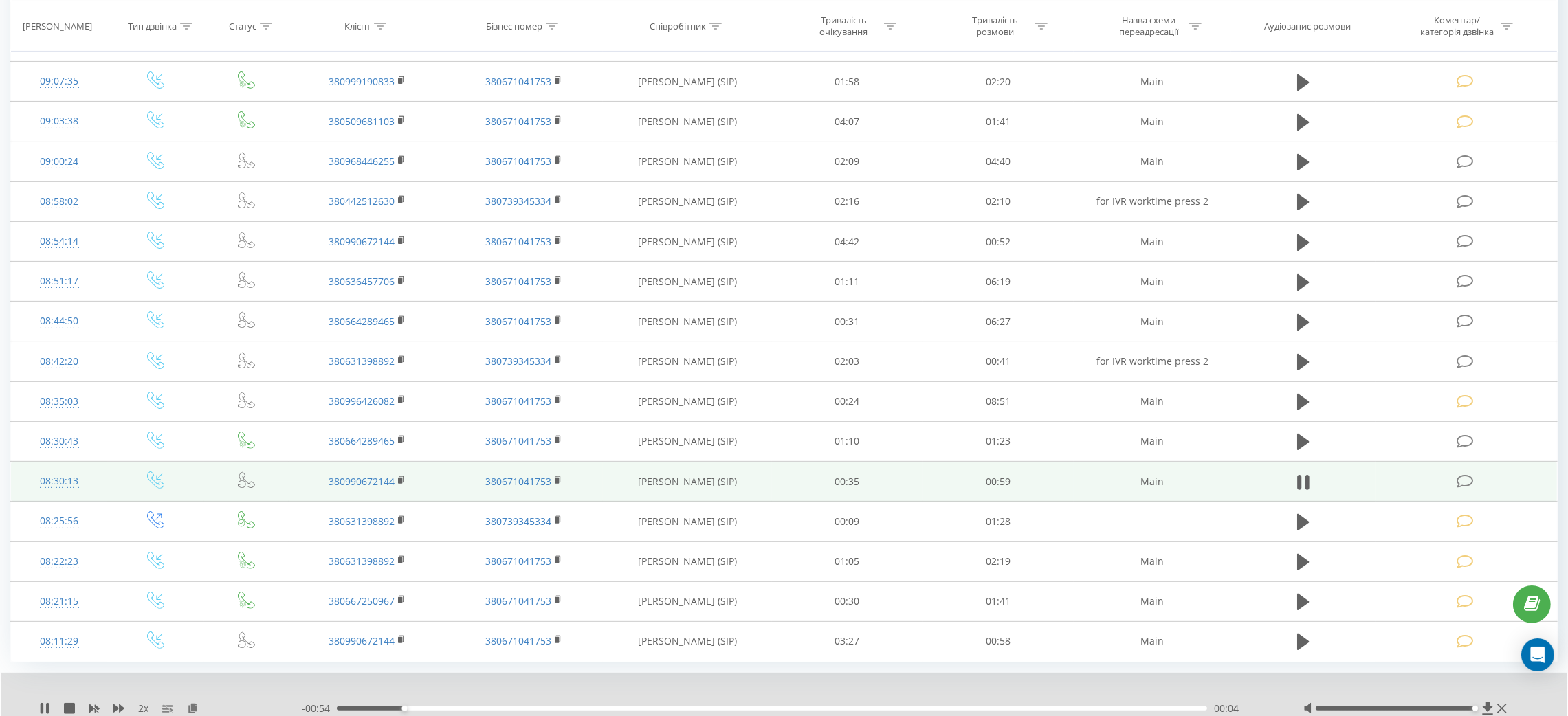
drag, startPoint x: 1416, startPoint y: 708, endPoint x: 1491, endPoint y: 717, distance: 75.5
click at [1302, 497] on td at bounding box center [1303, 481] width 145 height 40
click at [1399, 499] on td at bounding box center [1466, 481] width 182 height 40
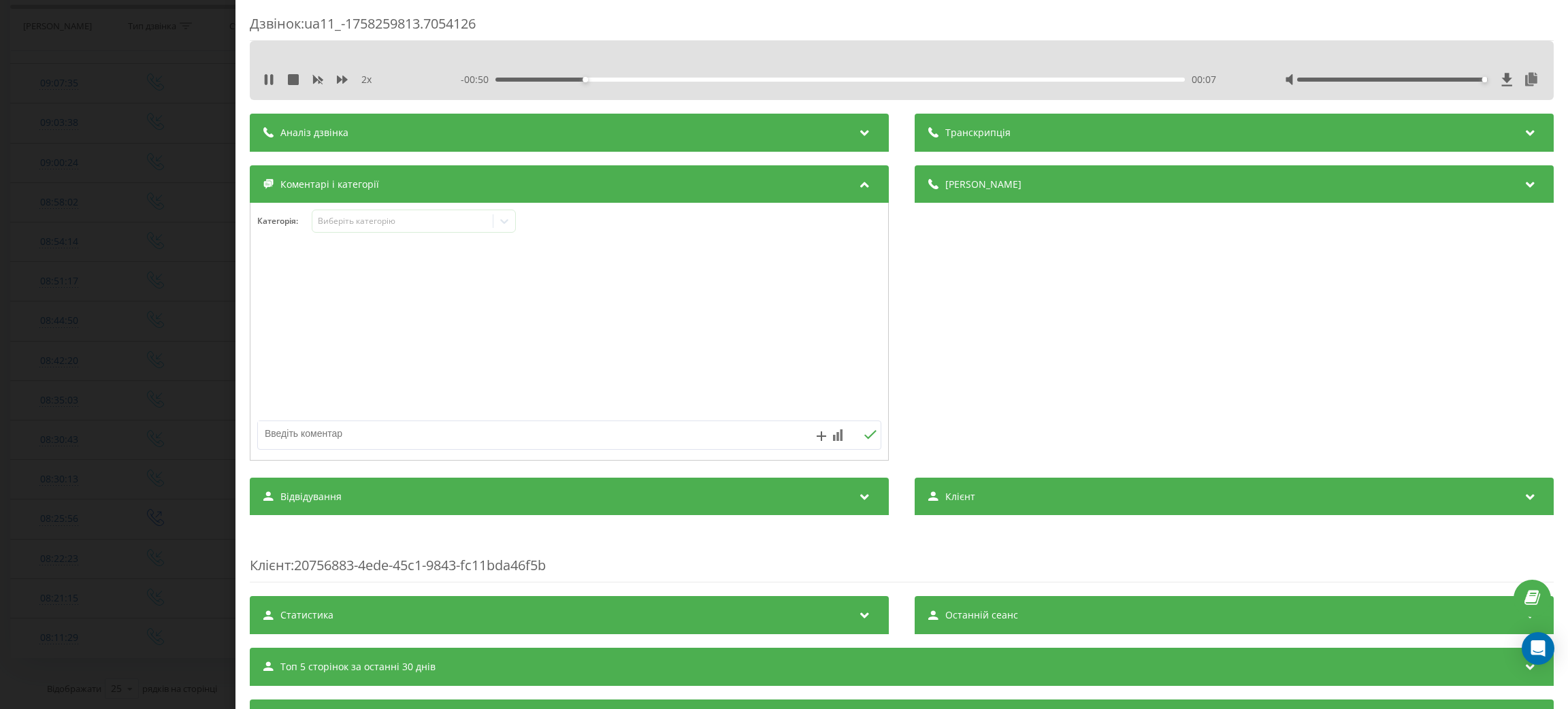
click at [263, 79] on icon at bounding box center [268, 79] width 11 height 11
click at [406, 221] on div "Виберіть категорію" at bounding box center [402, 221] width 170 height 11
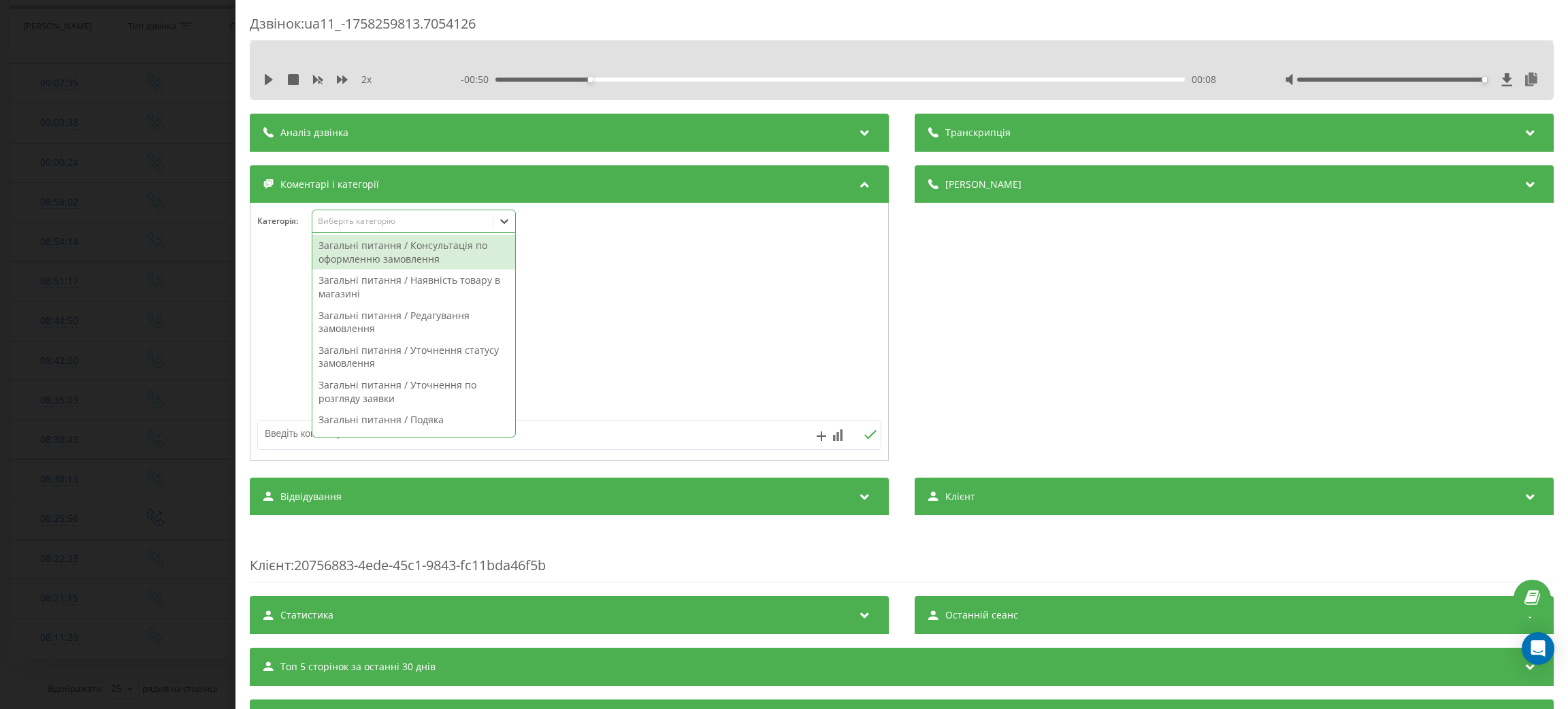
click at [402, 261] on div "Загальні питання / Консультація по оформленню замовлення" at bounding box center [414, 252] width 202 height 35
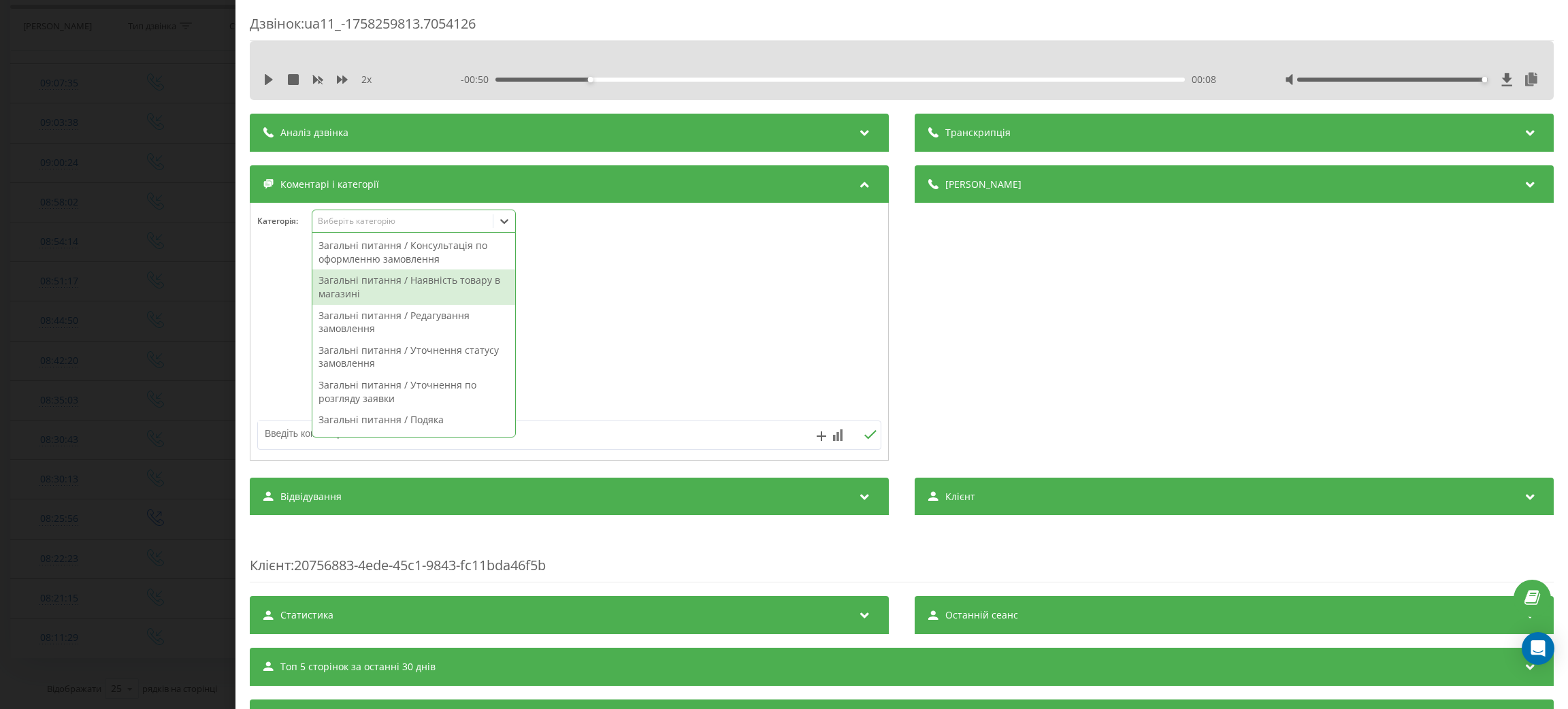
drag, startPoint x: 737, startPoint y: 379, endPoint x: 655, endPoint y: 459, distance: 114.6
click at [733, 384] on div at bounding box center [569, 332] width 637 height 164
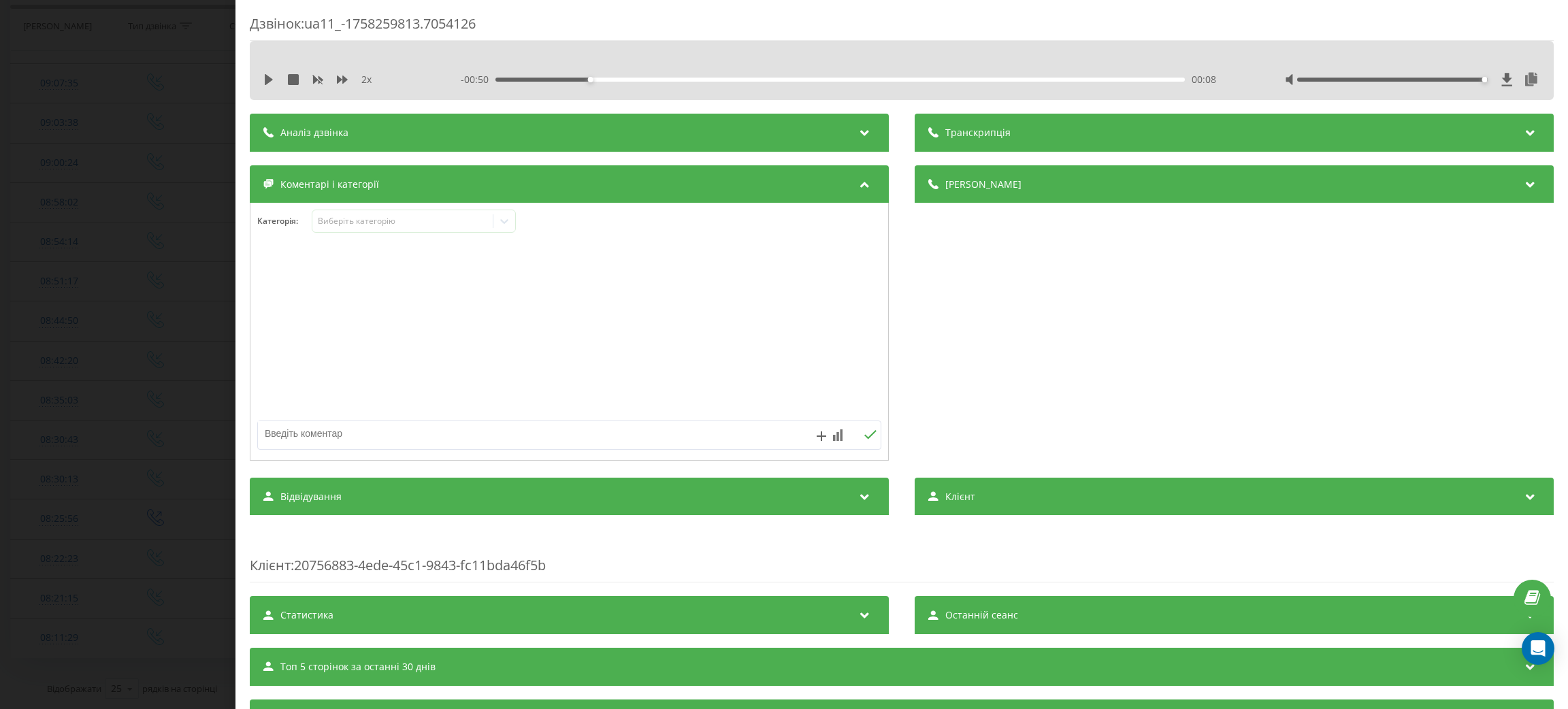
click at [644, 440] on textarea at bounding box center [507, 433] width 498 height 24
type textarea "допомога"
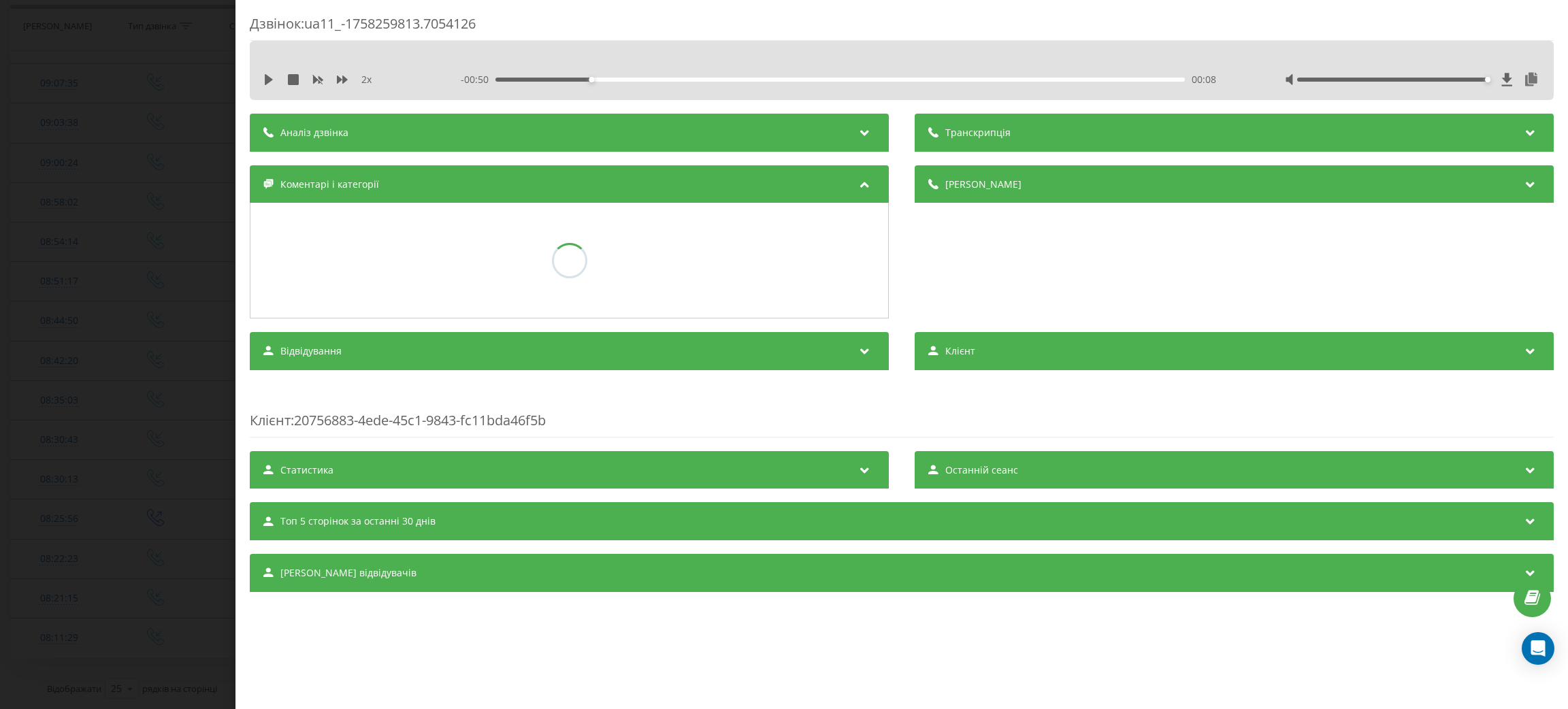
click at [0, 312] on div "Дзвінок : ua11_-1758259813.7054126 2 x - 00:50 00:08 00:08 Транскрипція Для AI-…" at bounding box center [784, 354] width 1568 height 709
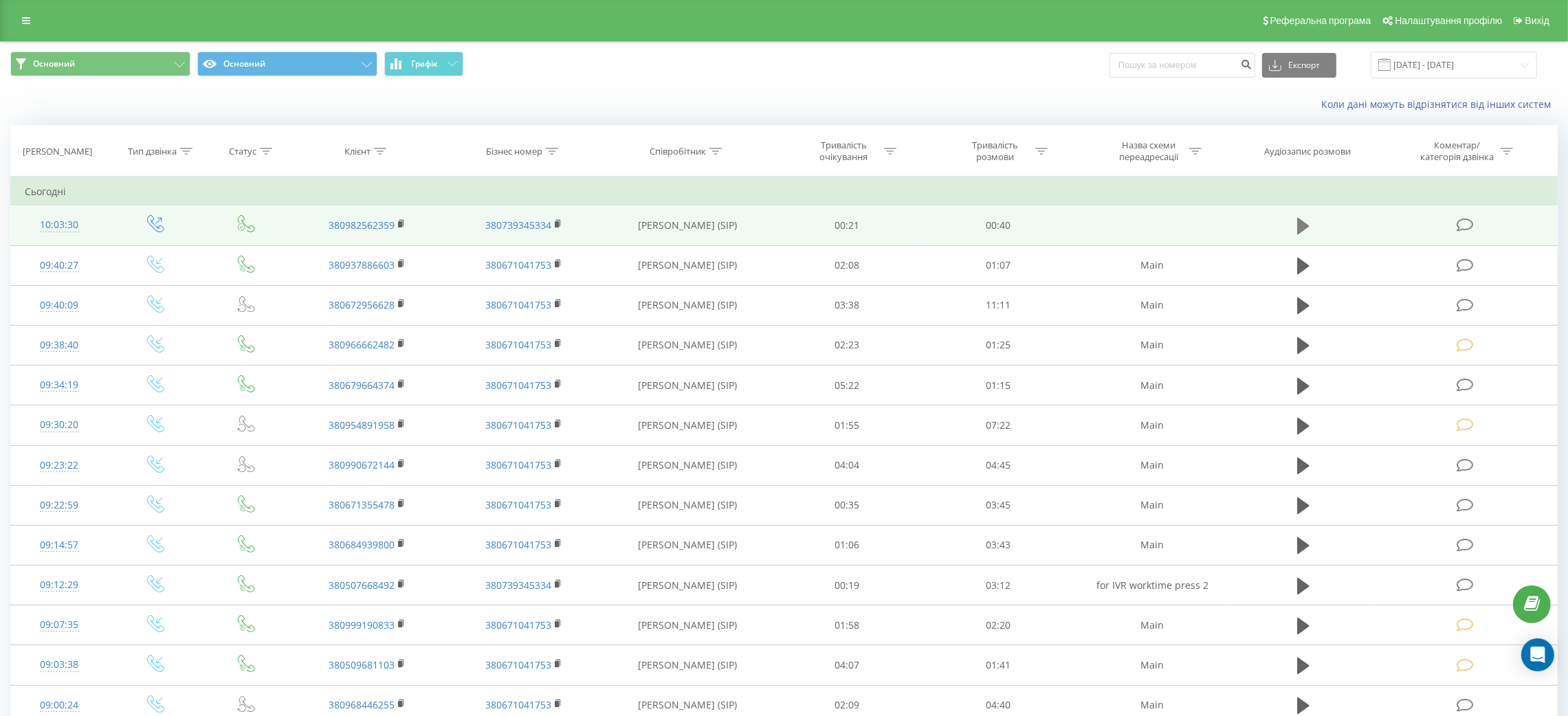
click at [1308, 221] on icon at bounding box center [1303, 226] width 13 height 20
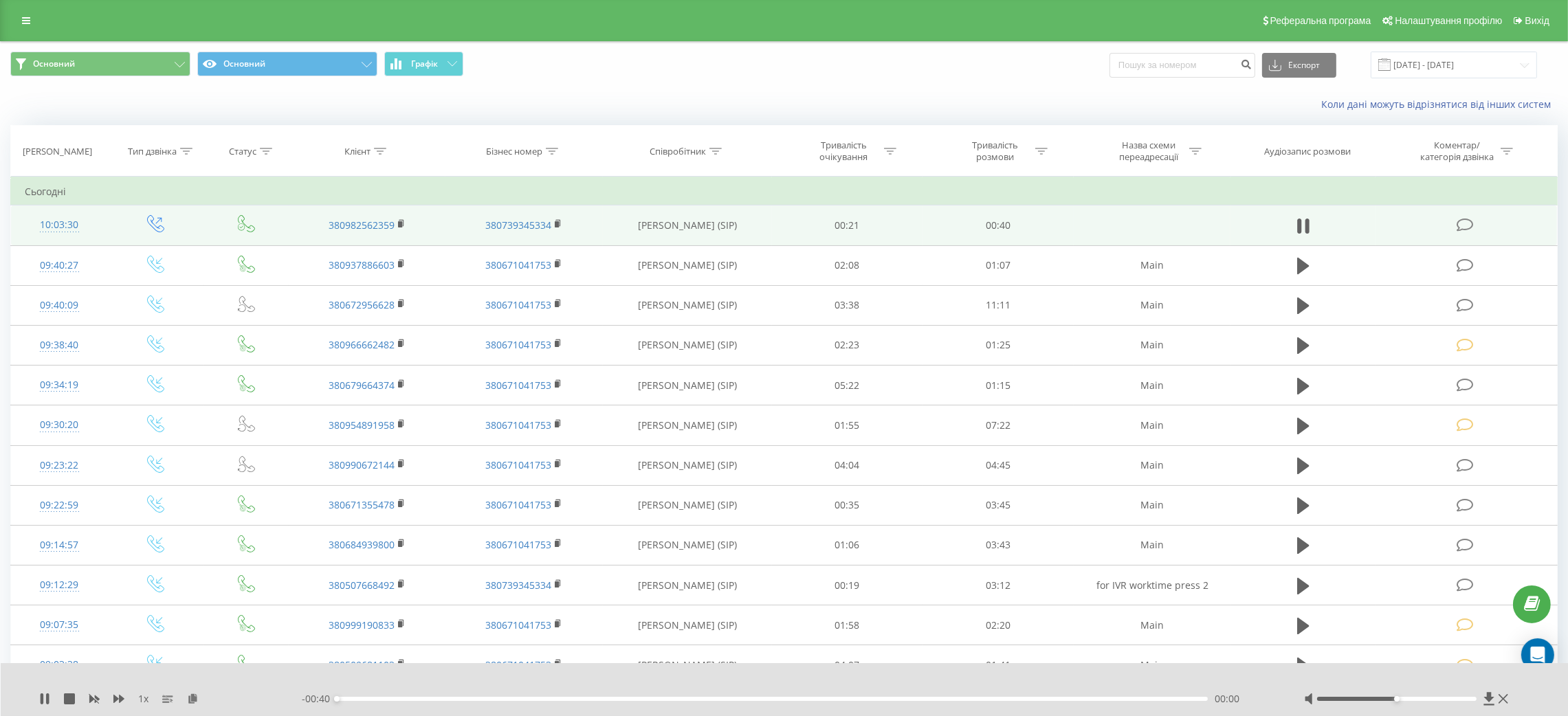
click at [1317, 221] on td at bounding box center [1303, 225] width 145 height 40
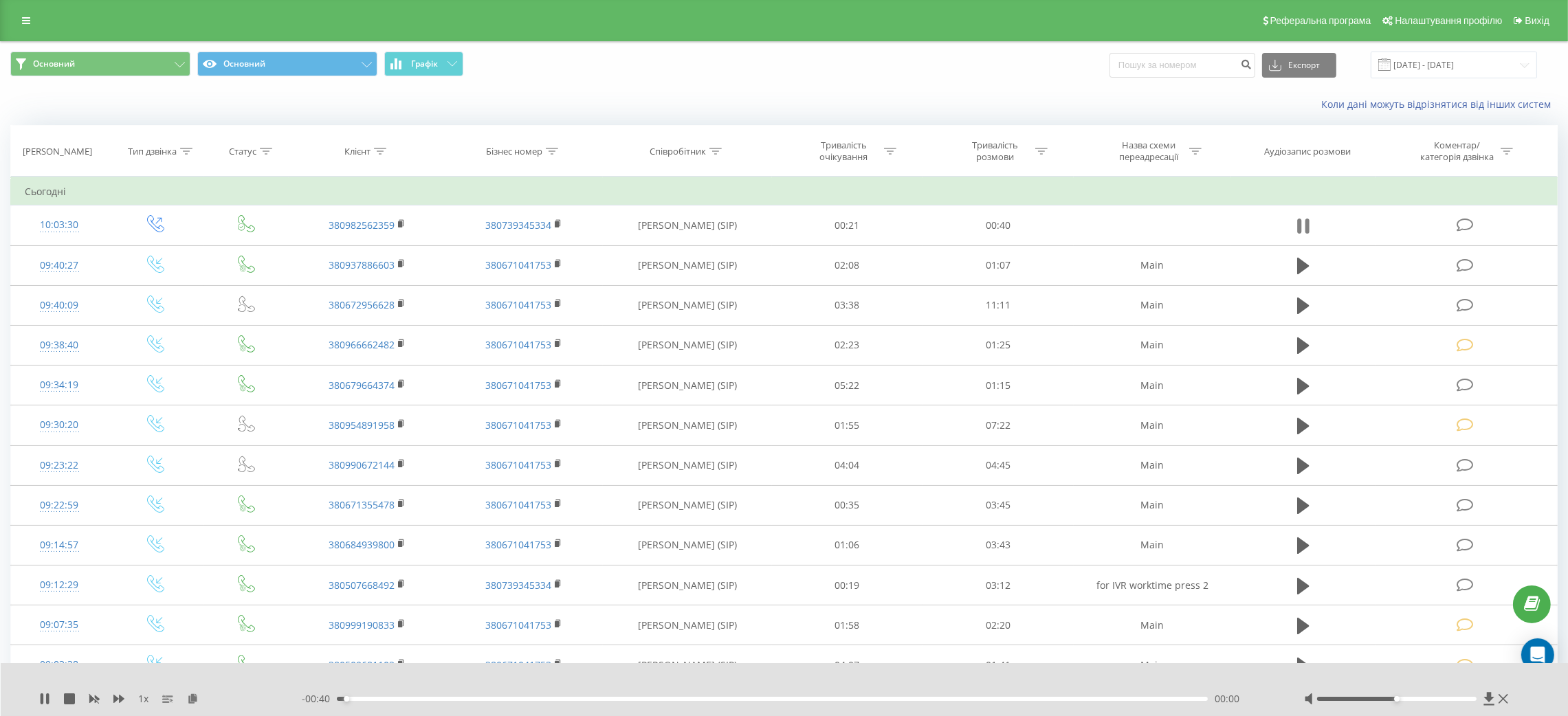
click at [1308, 221] on icon at bounding box center [1307, 225] width 4 height 15
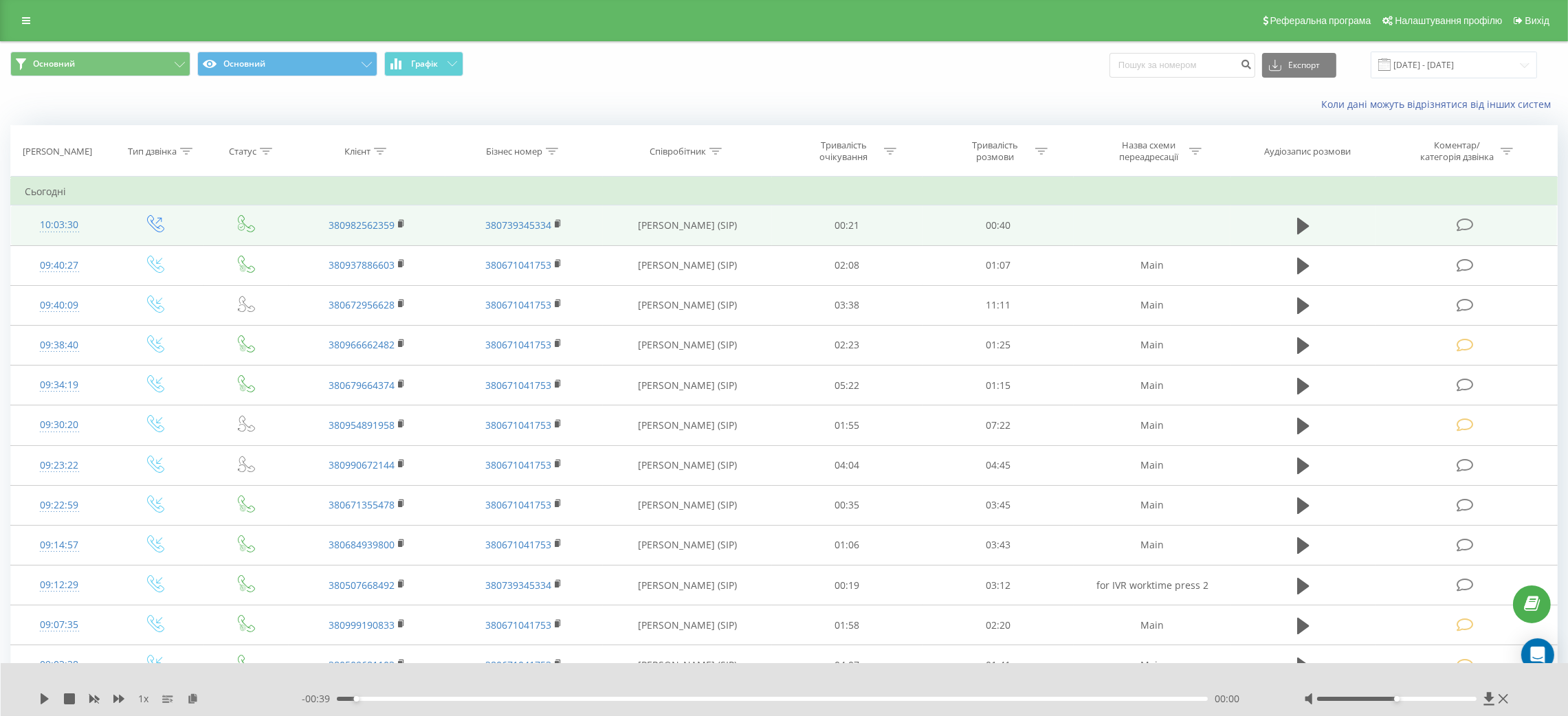
click at [1382, 225] on td at bounding box center [1466, 225] width 182 height 40
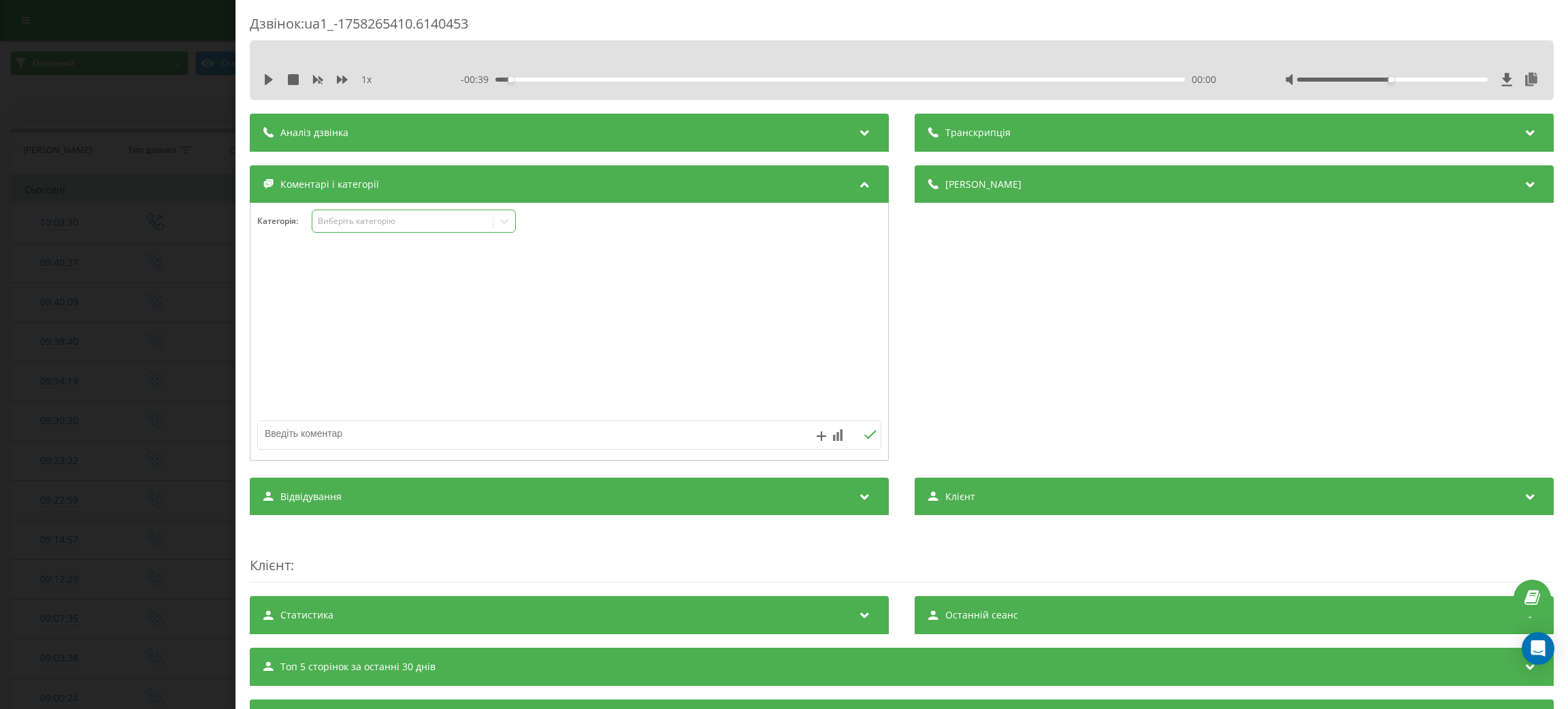
click at [442, 231] on div "Виберіть категорію" at bounding box center [414, 221] width 204 height 23
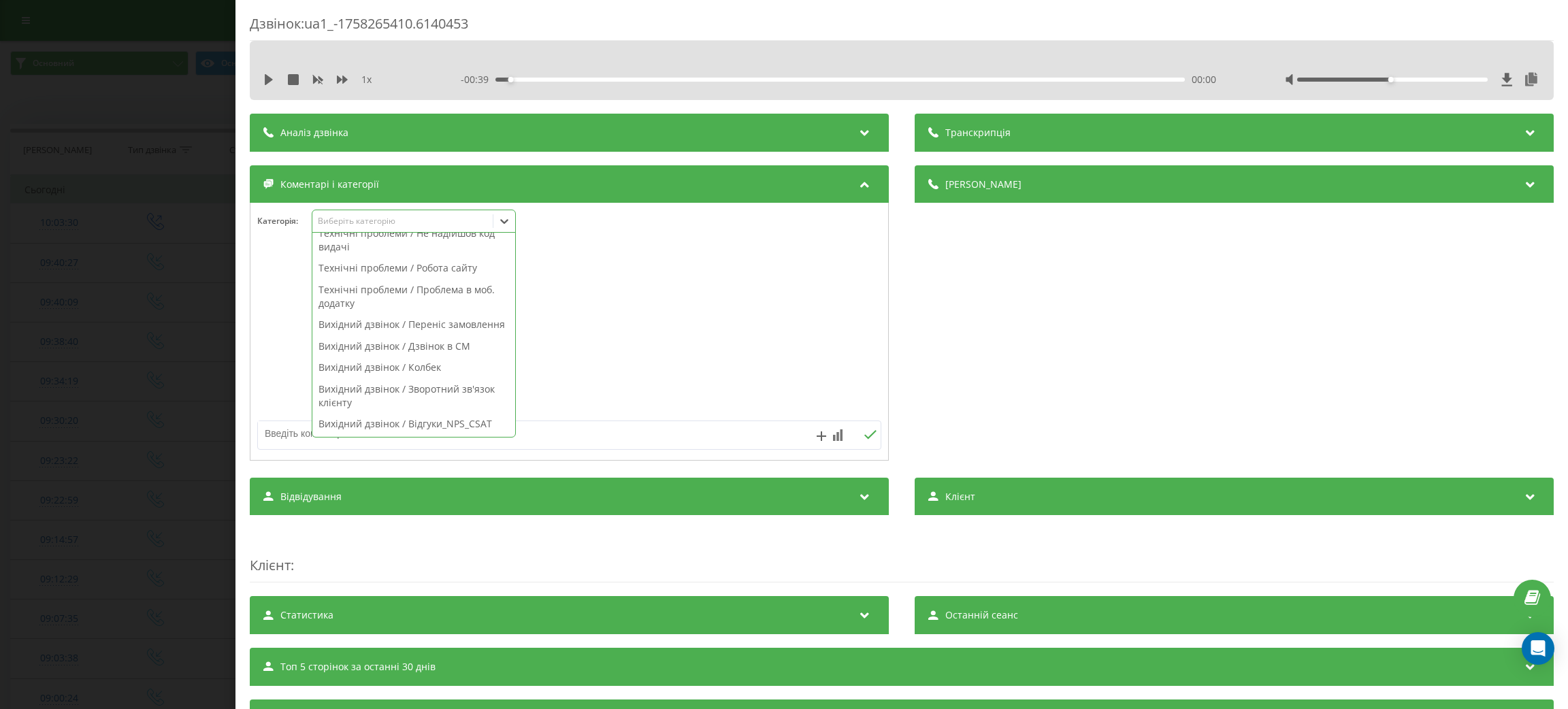
scroll to position [963, 0]
click at [412, 346] on div "Вихідний дзвінок / Дзвінок в СМ" at bounding box center [414, 346] width 202 height 21
click at [133, 308] on div "Дзвінок : ua1_-1758265410.6140453 1 x - 00:39 00:00 00:00 Транскрипція Для AI-а…" at bounding box center [784, 354] width 1568 height 709
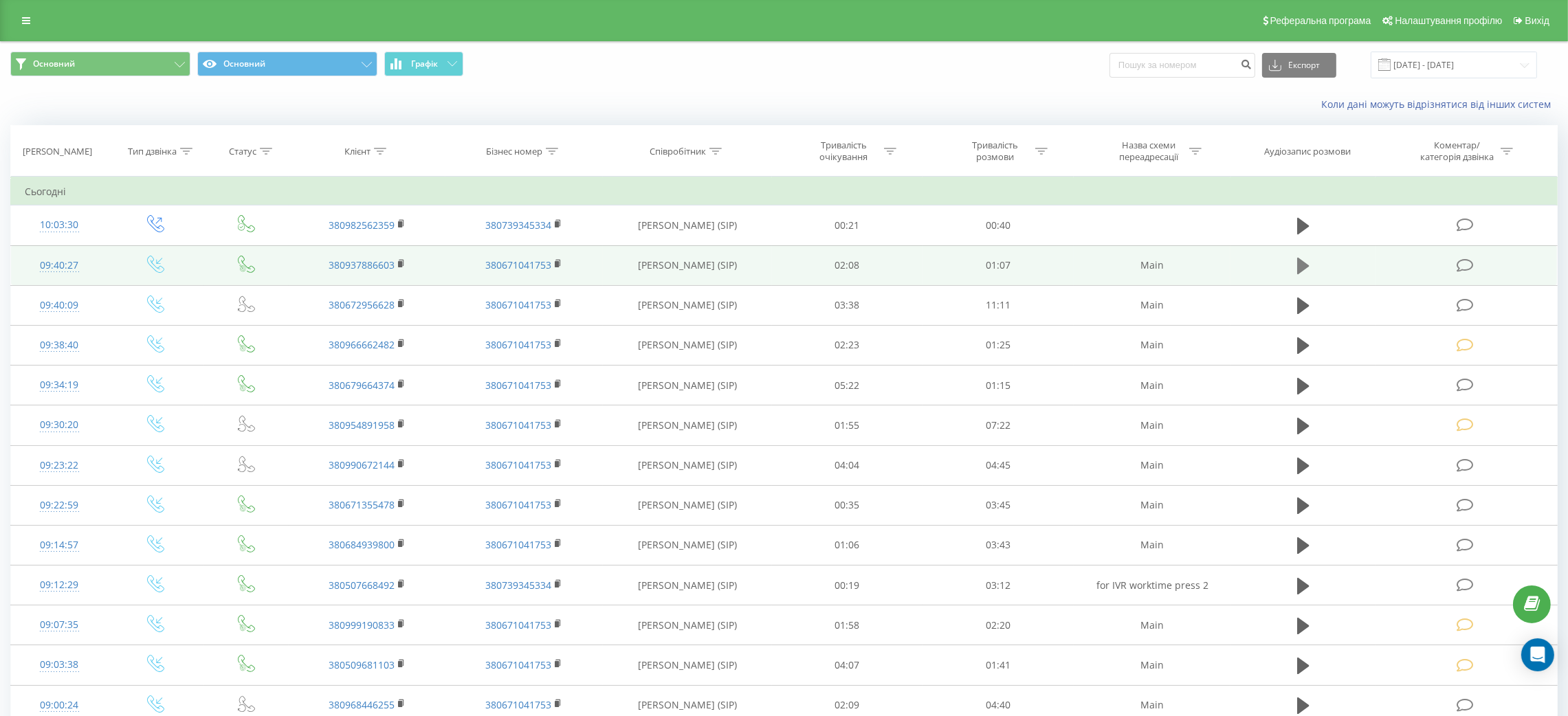
click at [1305, 262] on icon at bounding box center [1303, 266] width 13 height 20
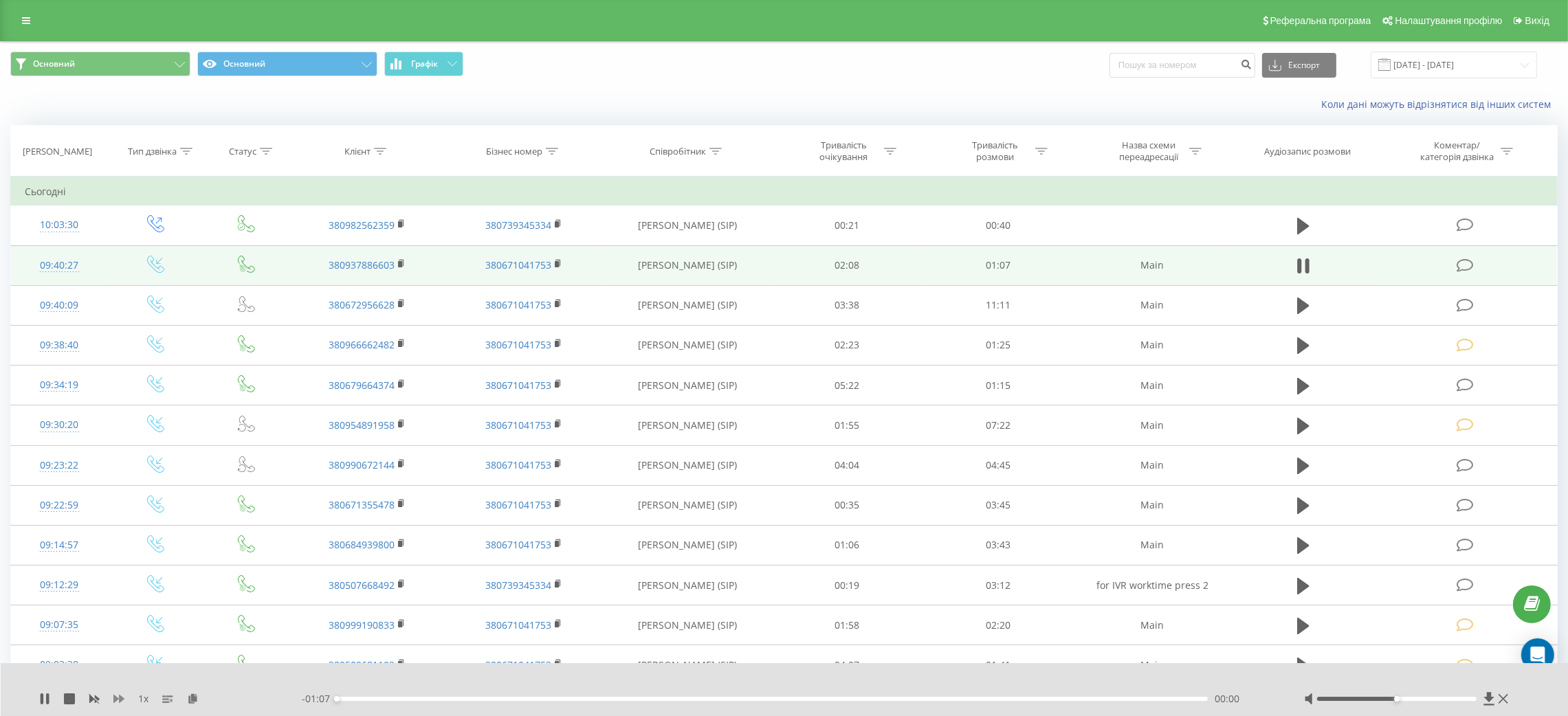
click at [113, 699] on icon at bounding box center [118, 698] width 11 height 11
click at [113, 698] on icon at bounding box center [118, 698] width 11 height 8
drag, startPoint x: 1469, startPoint y: 690, endPoint x: 1481, endPoint y: 689, distance: 12.0
click at [1481, 689] on div "1.5 x - 01:05 00:02 00:02" at bounding box center [784, 690] width 1568 height 53
click at [1309, 262] on icon at bounding box center [1307, 265] width 4 height 15
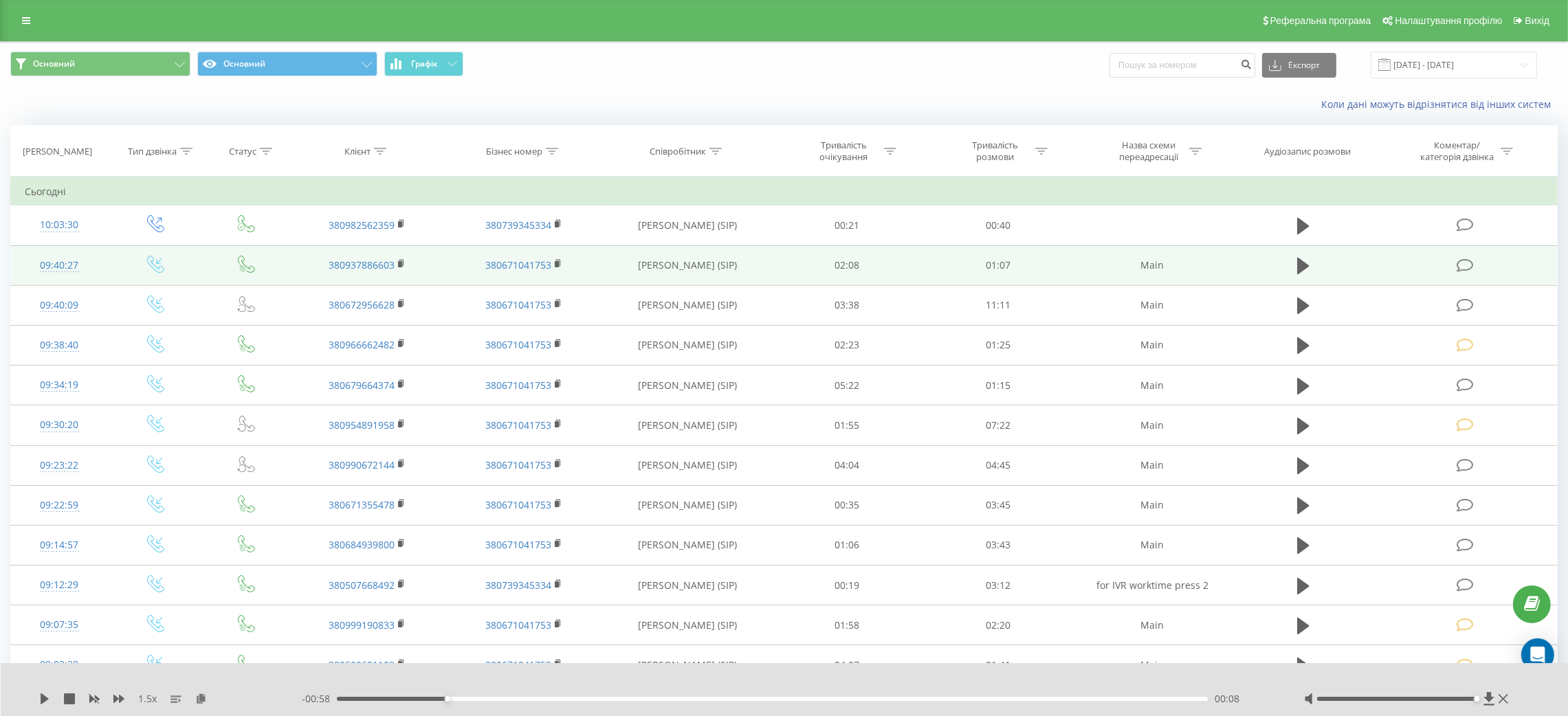
click at [1491, 276] on td at bounding box center [1466, 265] width 182 height 40
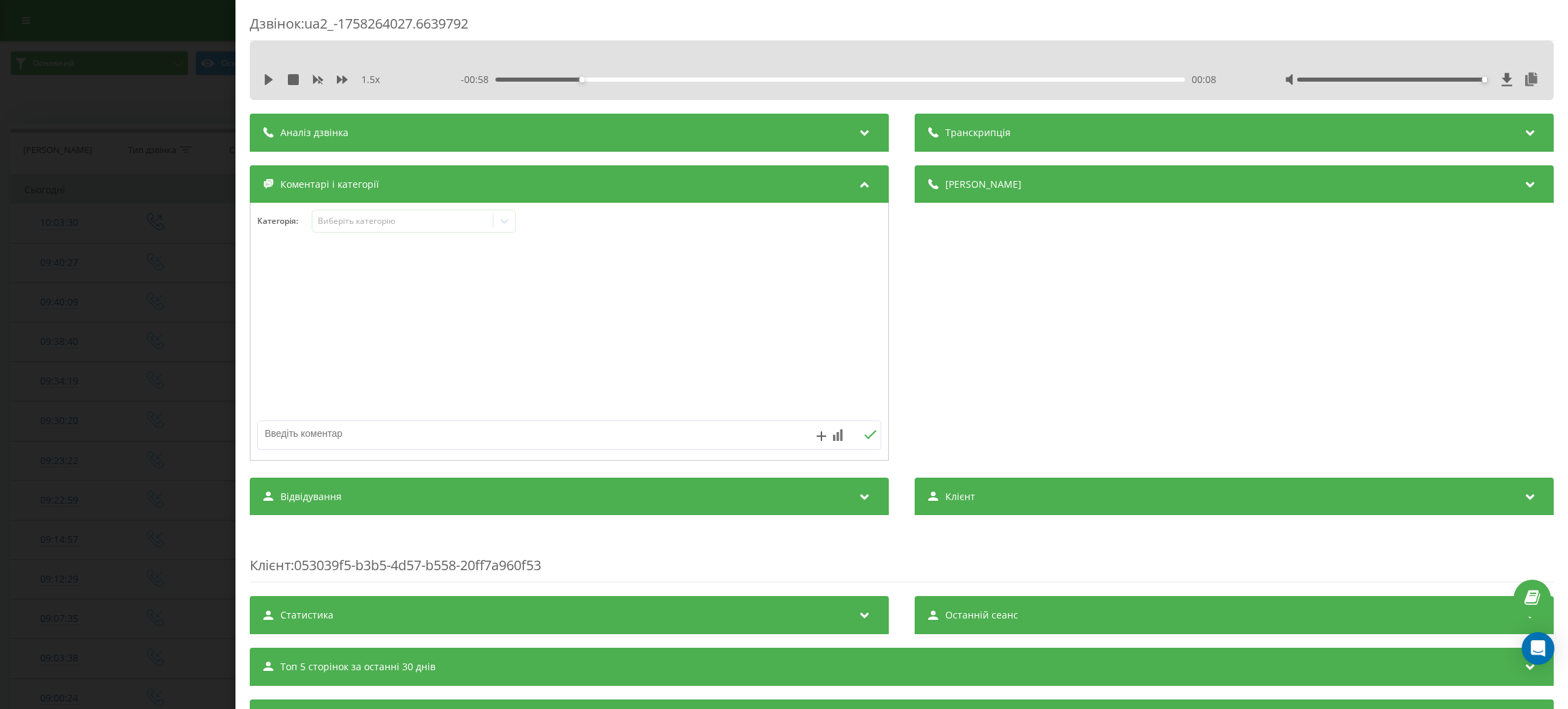
click at [260, 79] on div "1.5 x - 00:58 00:08 00:08" at bounding box center [902, 70] width 1304 height 59
click at [268, 80] on icon at bounding box center [268, 79] width 8 height 11
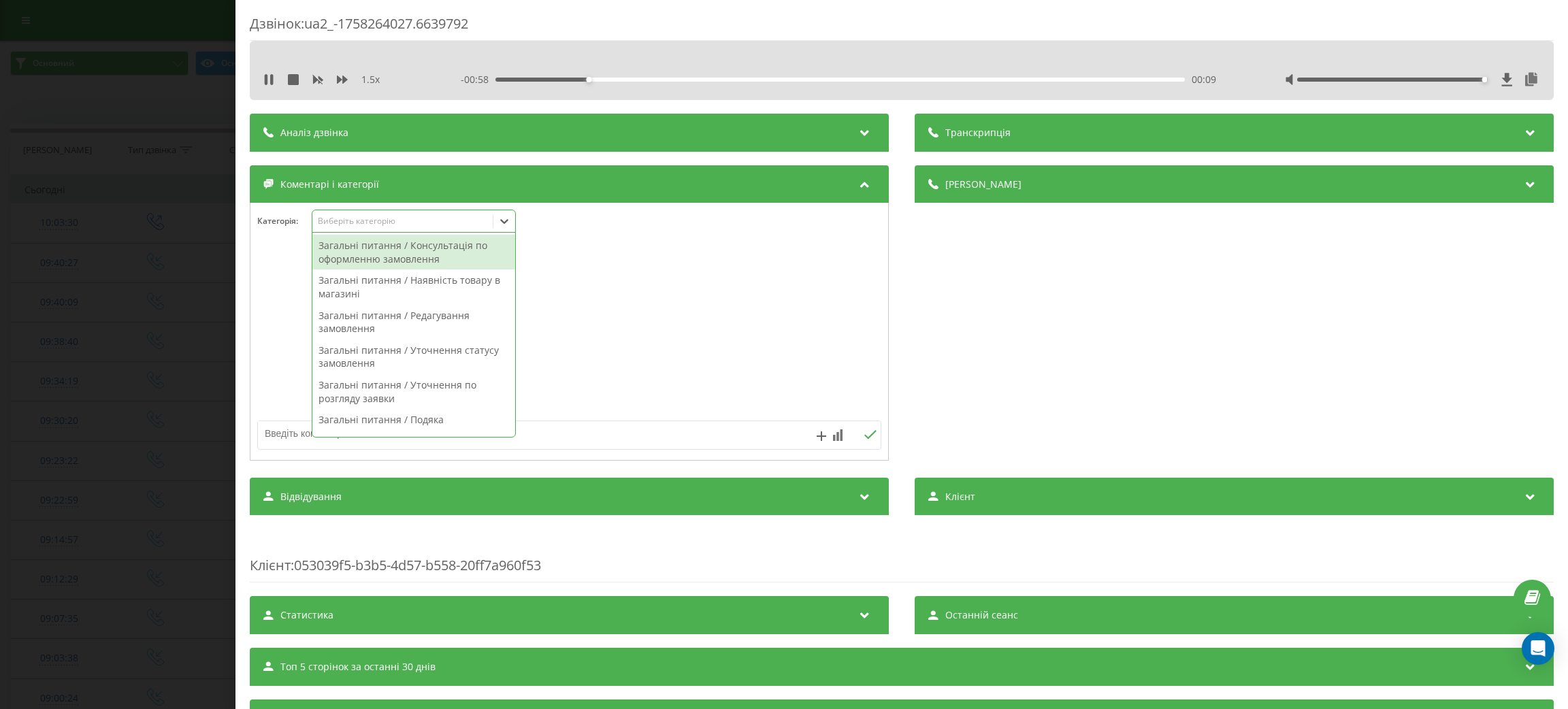
click at [473, 218] on div "Виберіть категорію" at bounding box center [402, 221] width 170 height 11
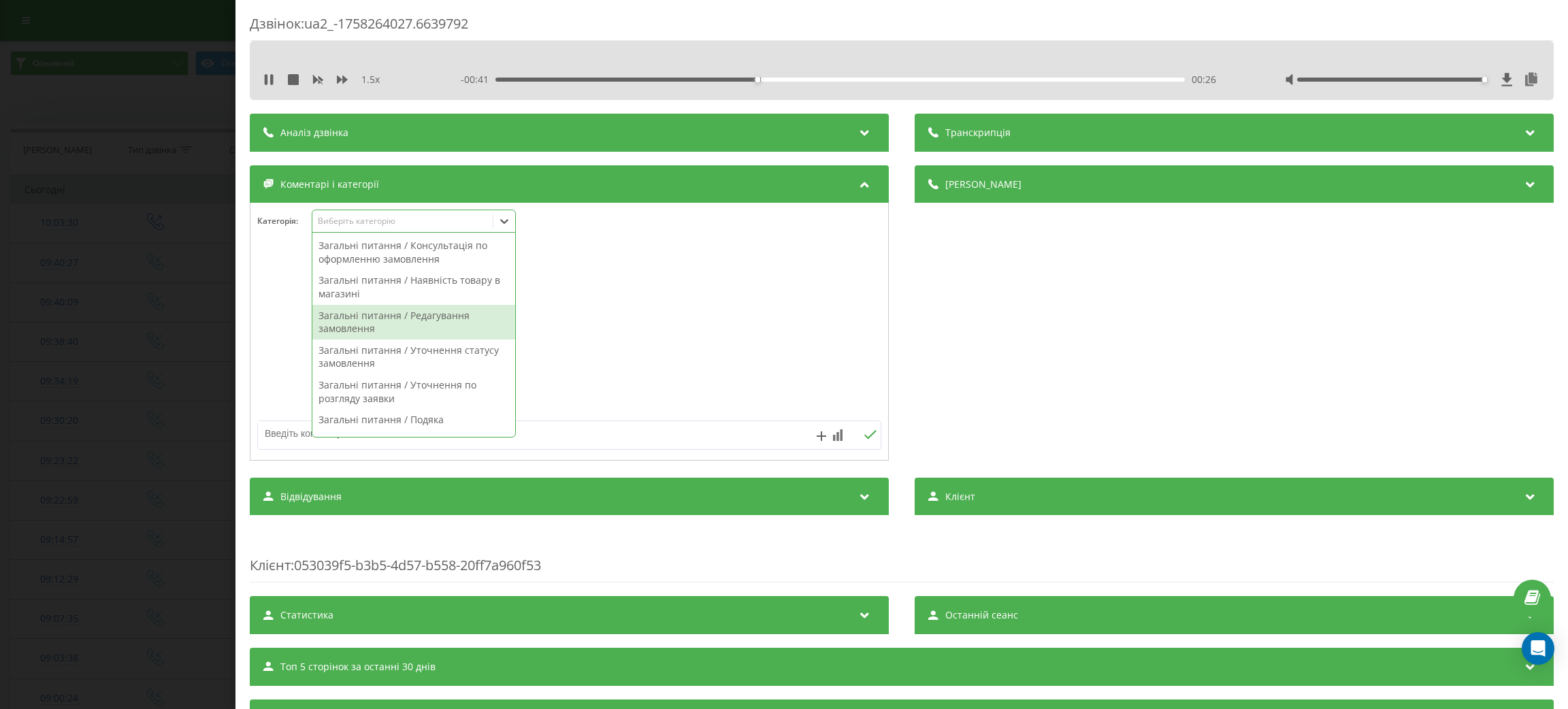
click at [415, 326] on div "Загальні питання / Редагування замовлення" at bounding box center [414, 323] width 202 height 35
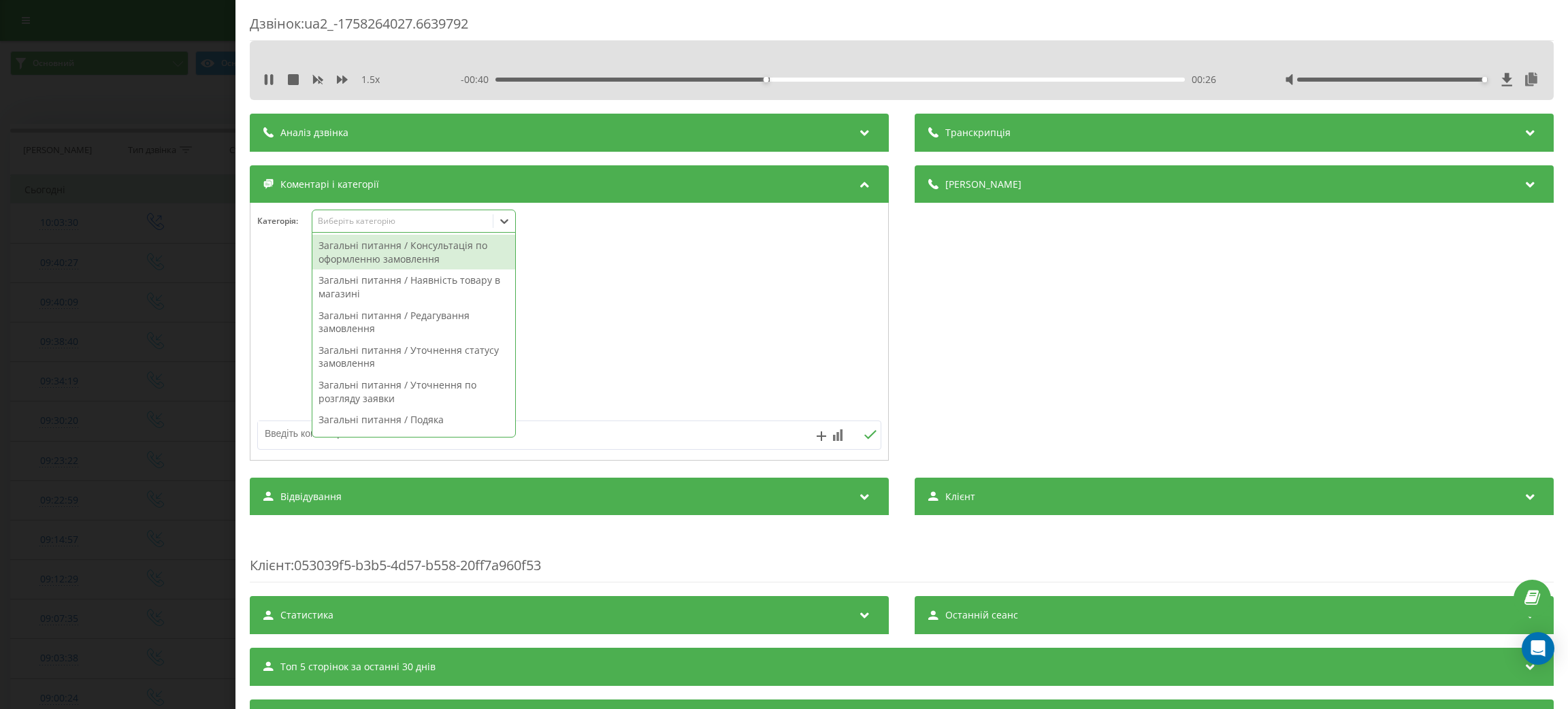
click at [261, 70] on div "1.5 x - 00:40 00:26 00:26" at bounding box center [901, 79] width 1283 height 20
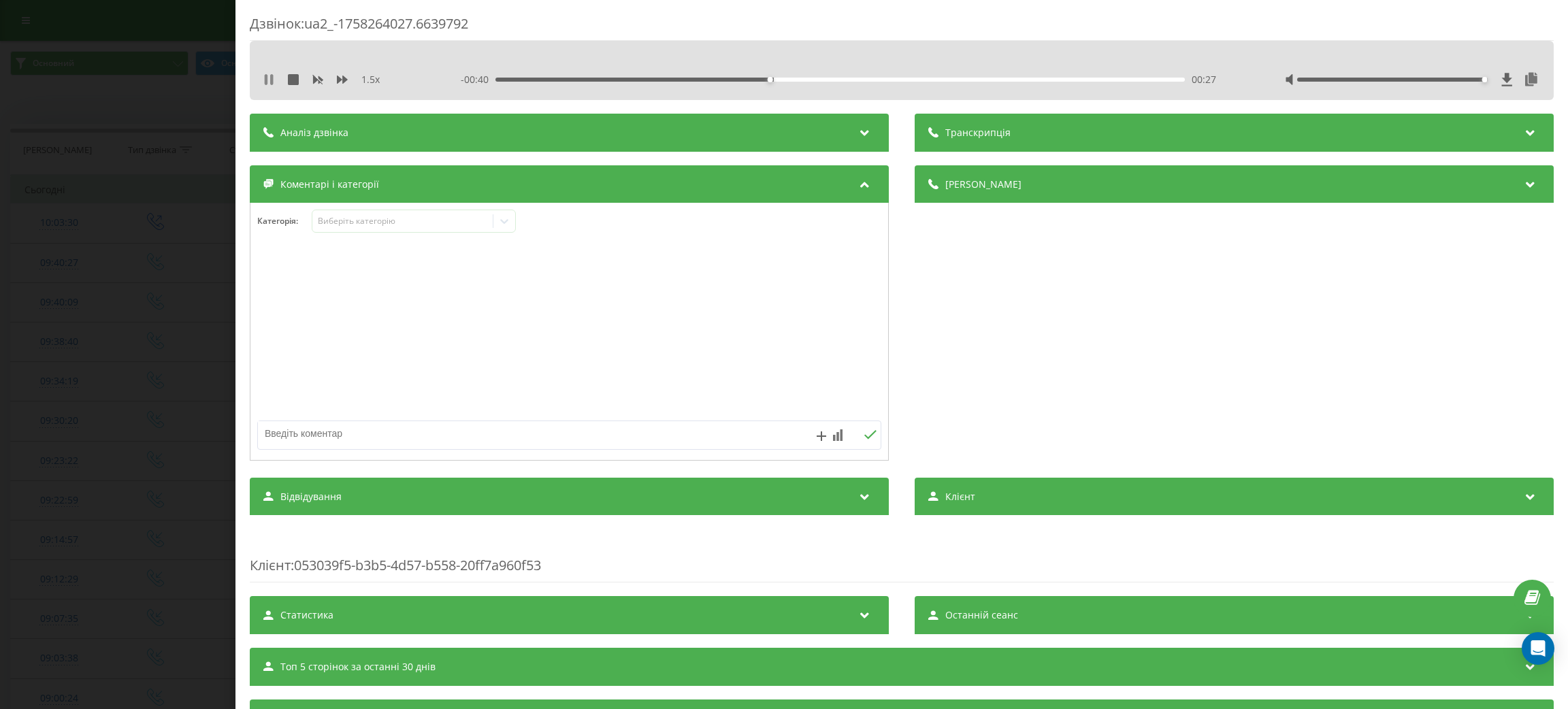
click at [271, 75] on icon at bounding box center [268, 79] width 11 height 11
click at [434, 446] on textarea at bounding box center [507, 433] width 498 height 24
type textarea "редагування"
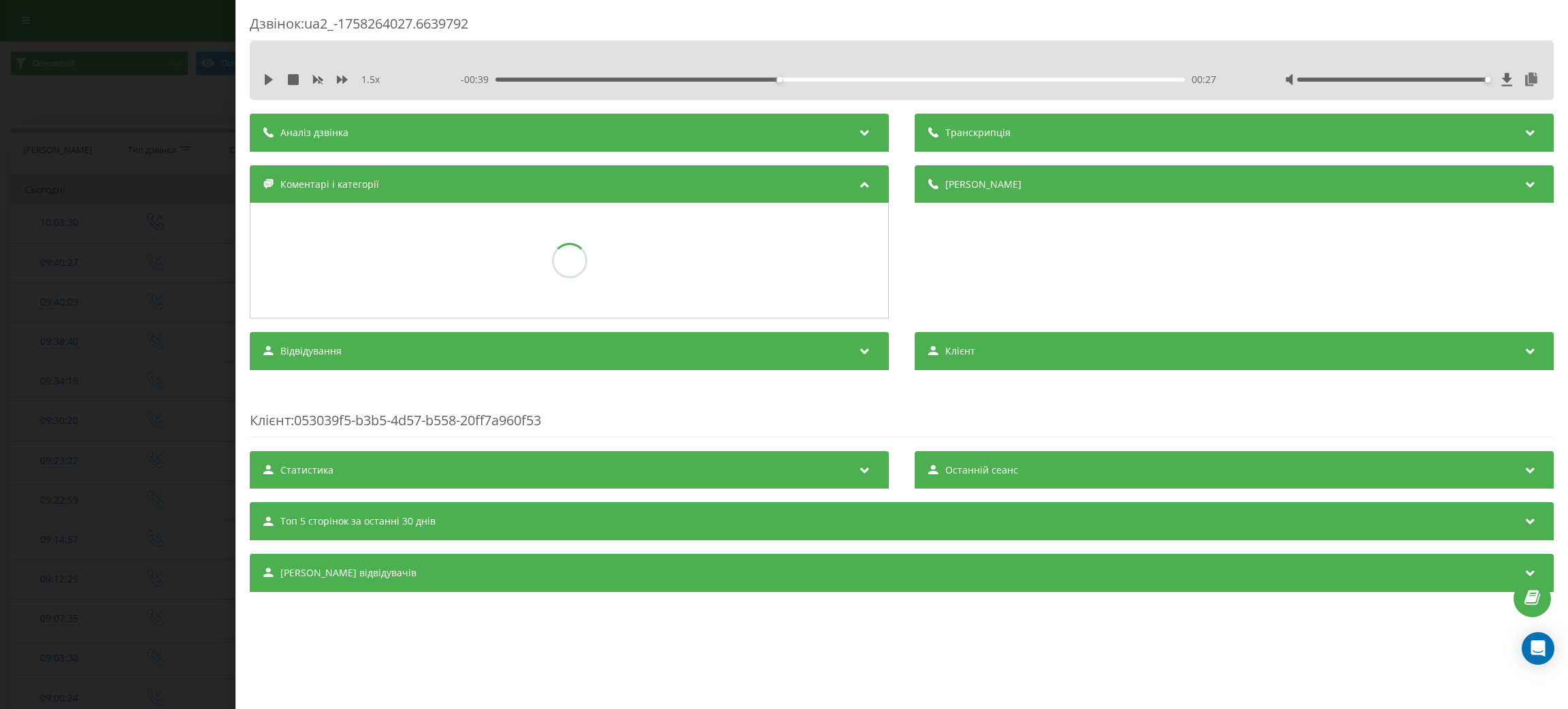
click at [42, 388] on div "Дзвінок : ua2_-1758264027.6639792 1.5 x - 00:39 00:27 00:27 Транскрипція Для AI…" at bounding box center [784, 354] width 1568 height 709
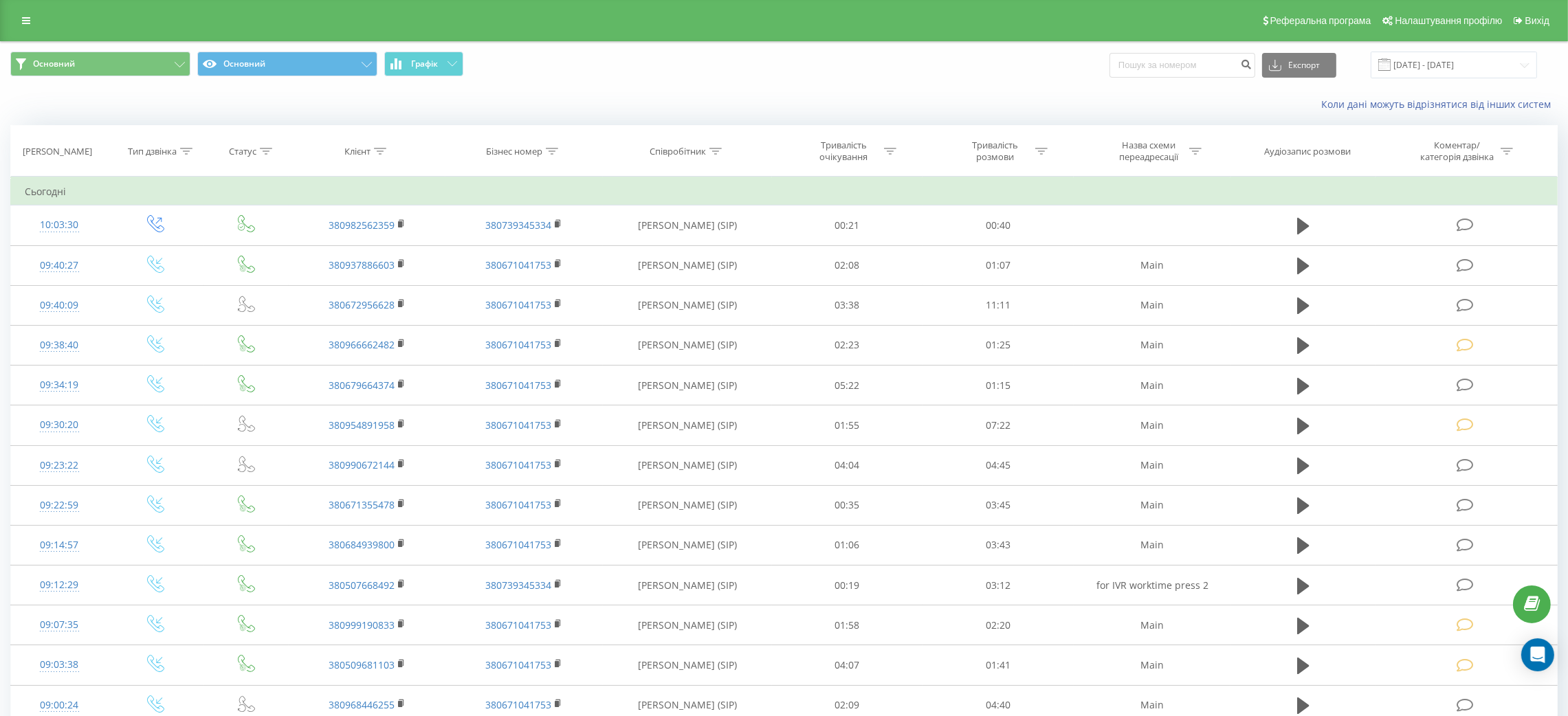
click at [1288, 276] on td at bounding box center [1303, 265] width 145 height 40
click at [1300, 261] on icon at bounding box center [1303, 266] width 13 height 17
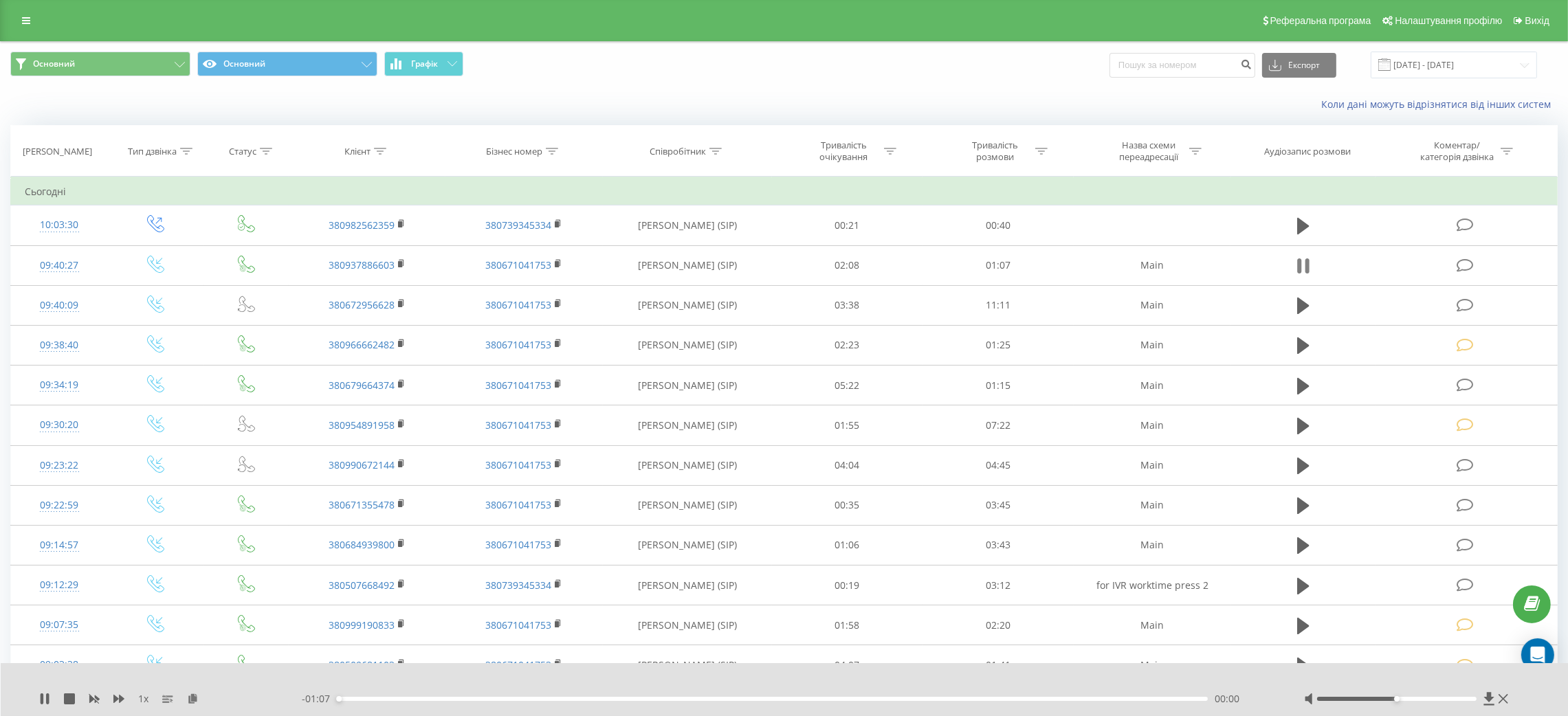
click at [1298, 269] on icon at bounding box center [1299, 265] width 4 height 15
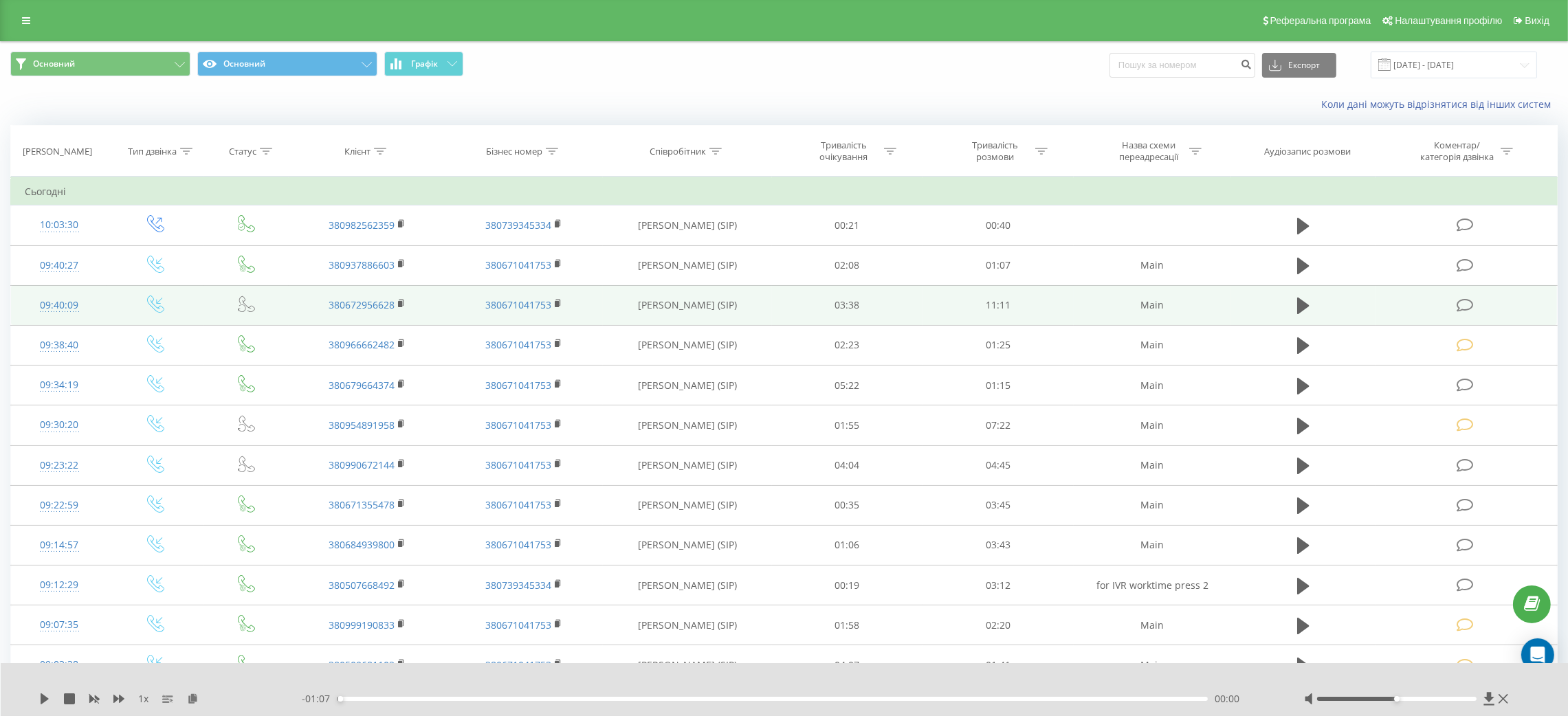
click at [1301, 291] on td at bounding box center [1303, 305] width 145 height 40
click at [1305, 308] on icon at bounding box center [1303, 305] width 13 height 17
click at [109, 703] on div "1 x" at bounding box center [170, 699] width 262 height 14
click at [118, 702] on icon at bounding box center [118, 698] width 11 height 11
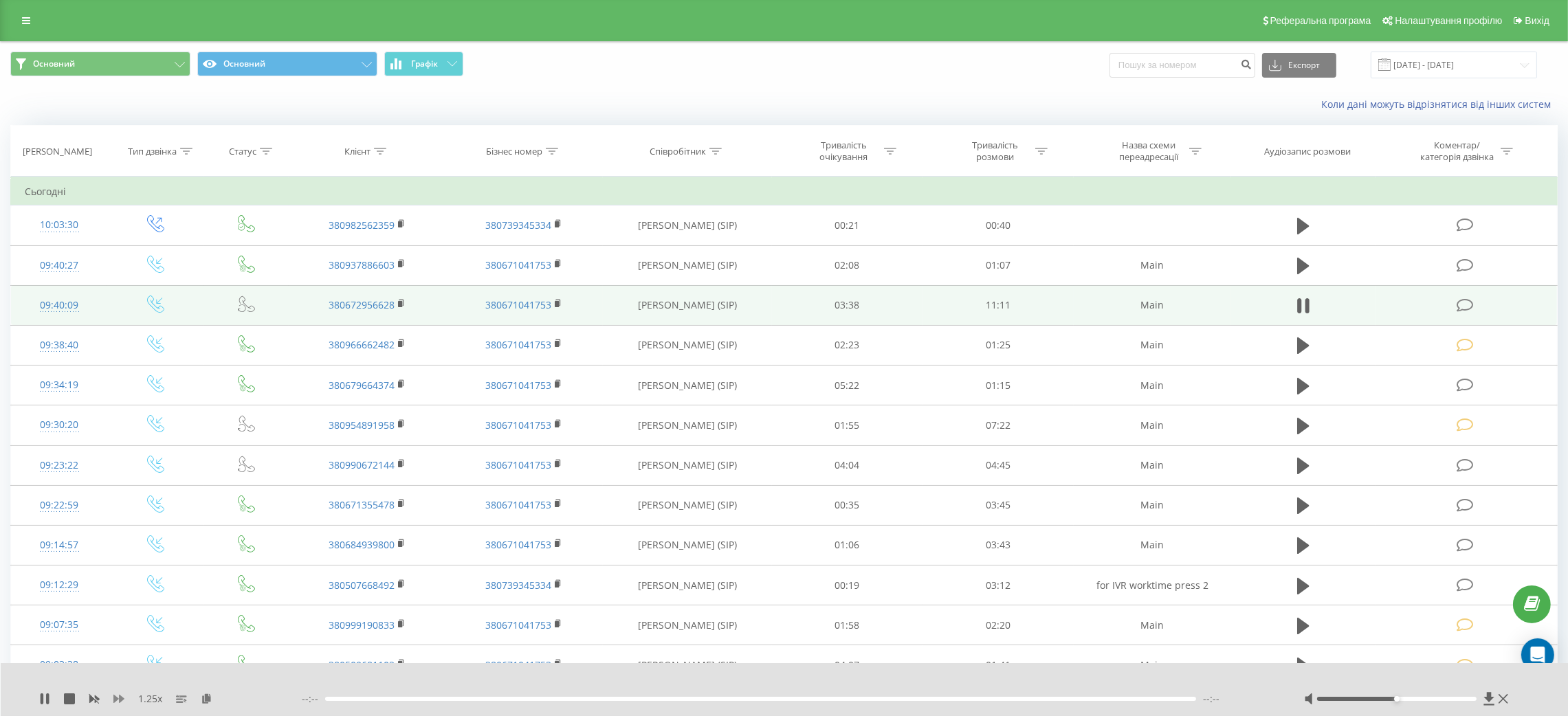
click at [118, 701] on icon at bounding box center [118, 698] width 11 height 11
click at [1305, 306] on icon at bounding box center [1303, 306] width 13 height 20
click at [1463, 305] on icon at bounding box center [1465, 305] width 18 height 15
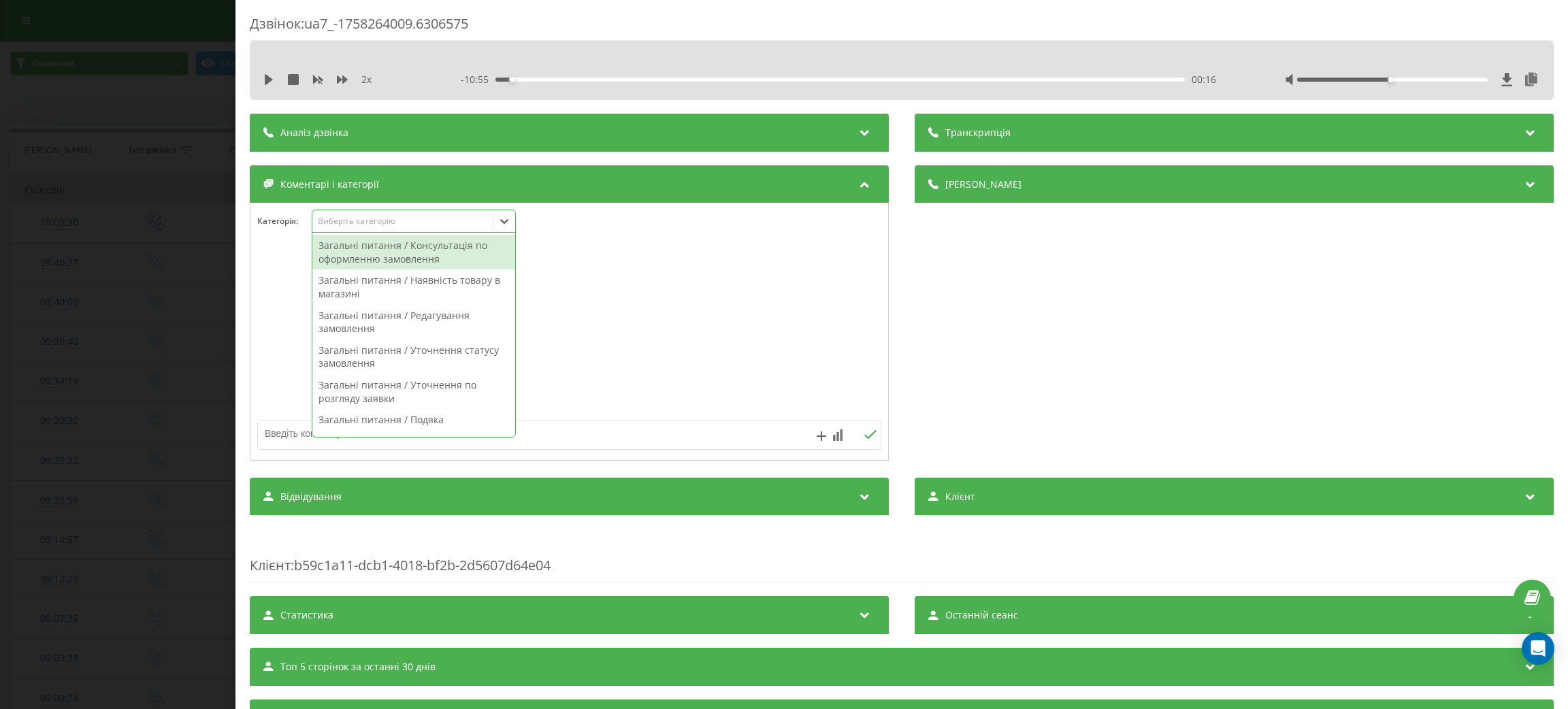
click at [456, 223] on div "Виберіть категорію" at bounding box center [402, 221] width 170 height 11
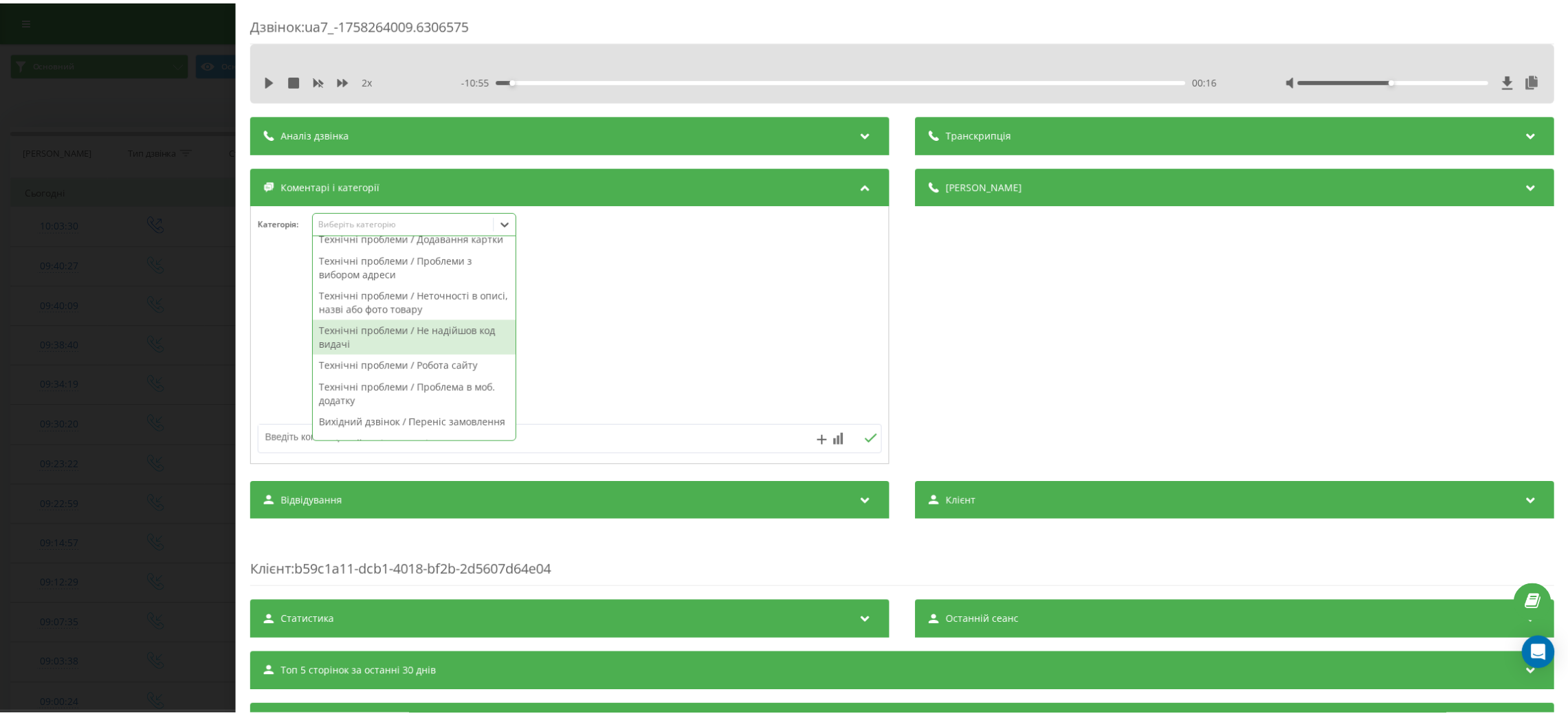
scroll to position [515, 0]
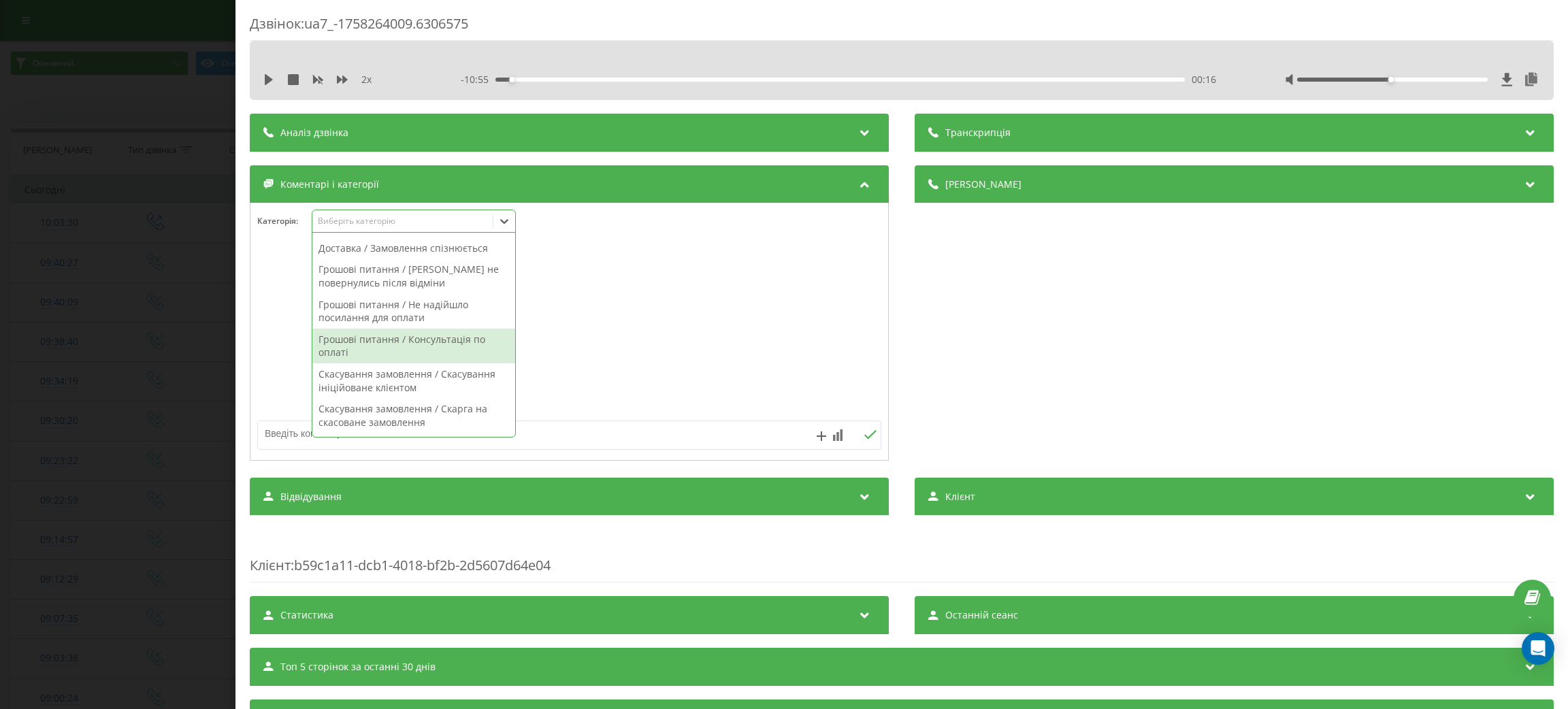
click at [411, 359] on div "Грошові питання / Консультація по оплаті" at bounding box center [414, 346] width 202 height 35
drag, startPoint x: 644, startPoint y: 367, endPoint x: 592, endPoint y: 423, distance: 76.4
click at [643, 370] on div at bounding box center [569, 332] width 637 height 164
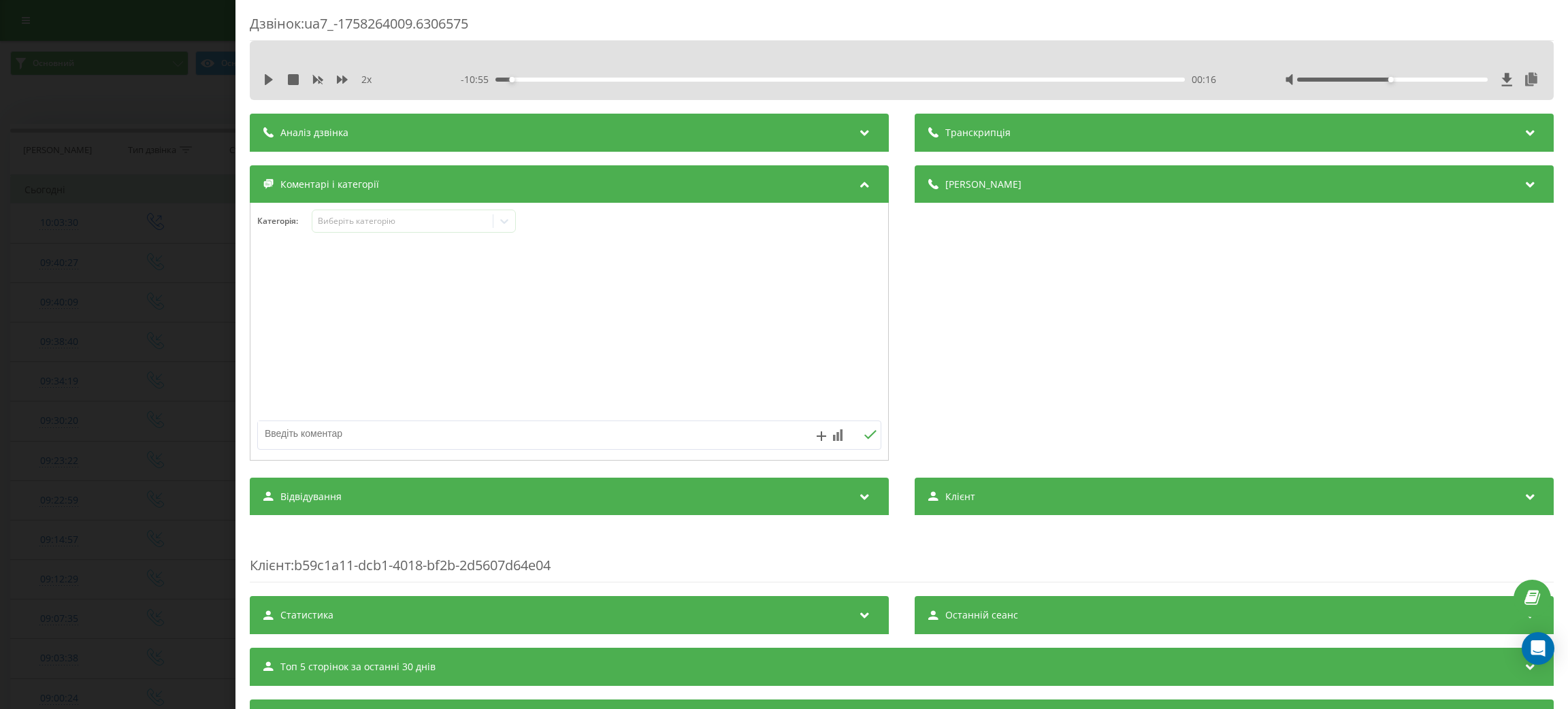
click at [590, 426] on textarea at bounding box center [507, 433] width 498 height 24
type textarea "поверненян коштів"
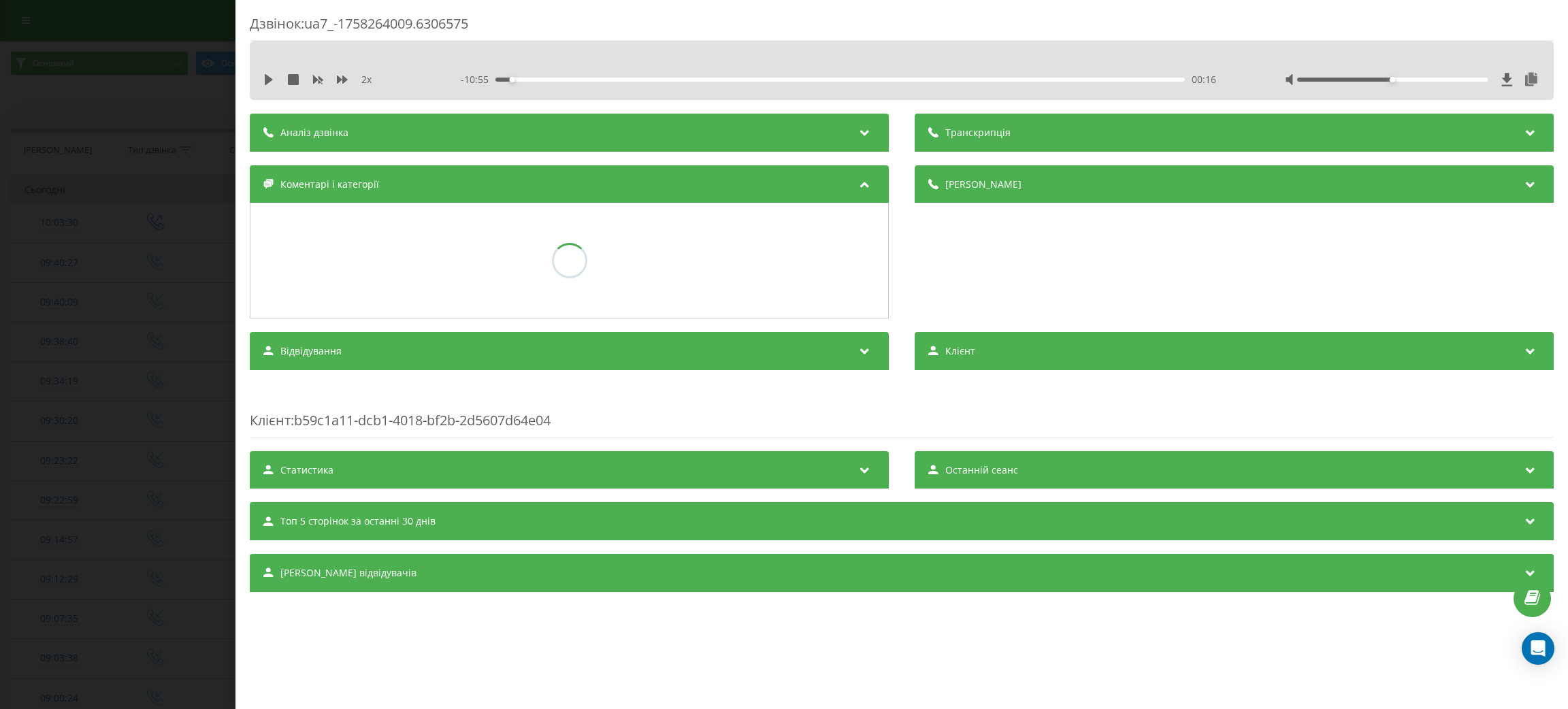
click at [1, 447] on div "Дзвінок : ua7_-1758264009.6306575 2 x - 10:55 00:16 00:16 Транскрипція Для AI-а…" at bounding box center [784, 354] width 1568 height 709
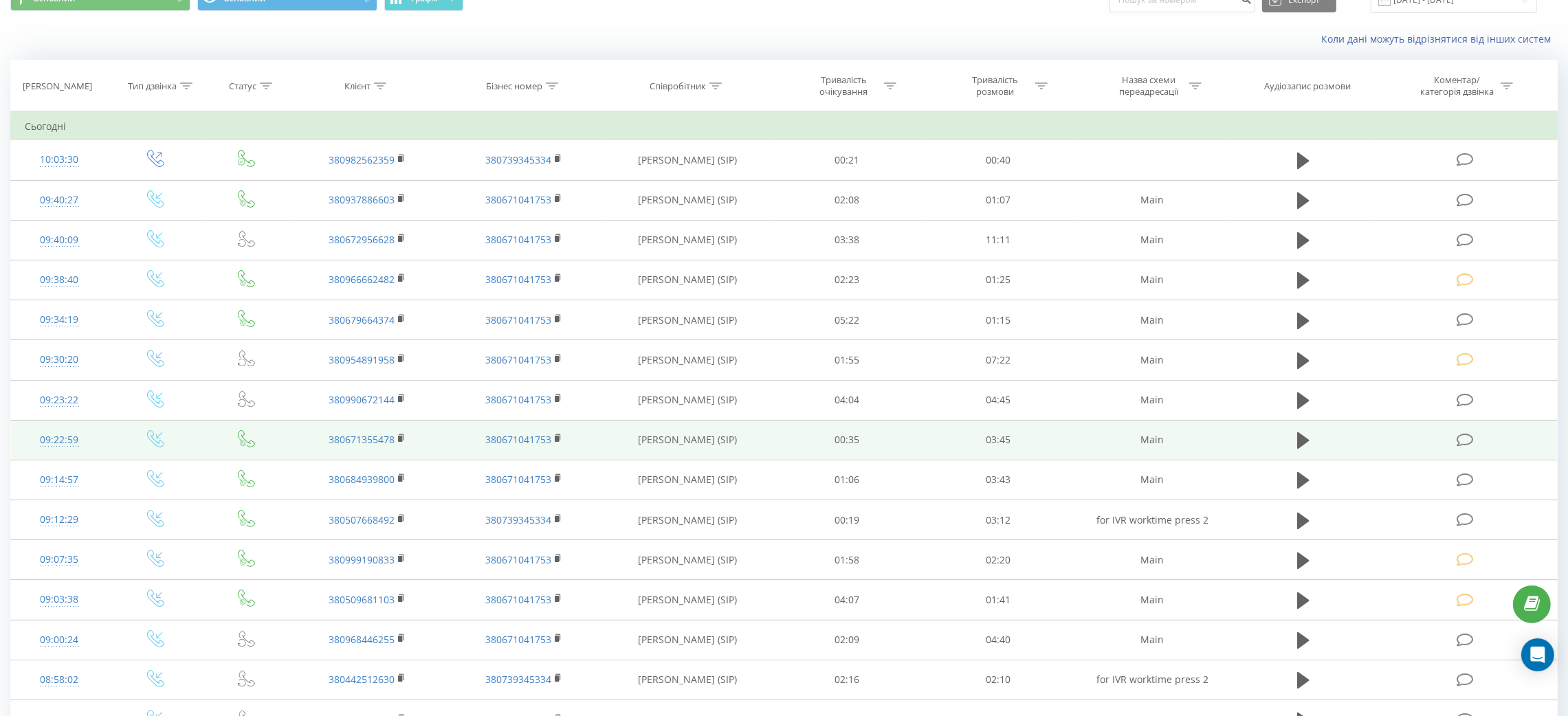
scroll to position [103, 0]
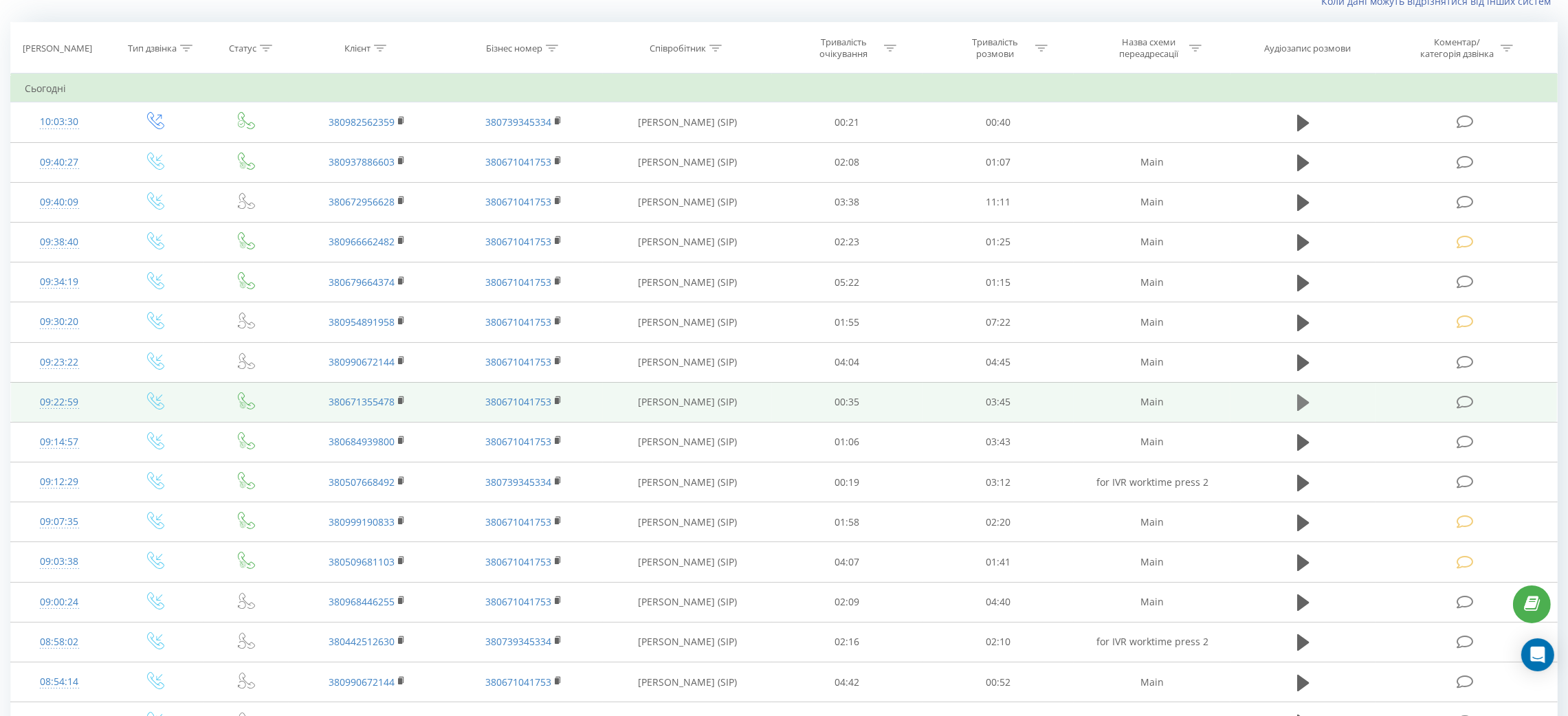
click at [1304, 406] on icon at bounding box center [1303, 402] width 13 height 17
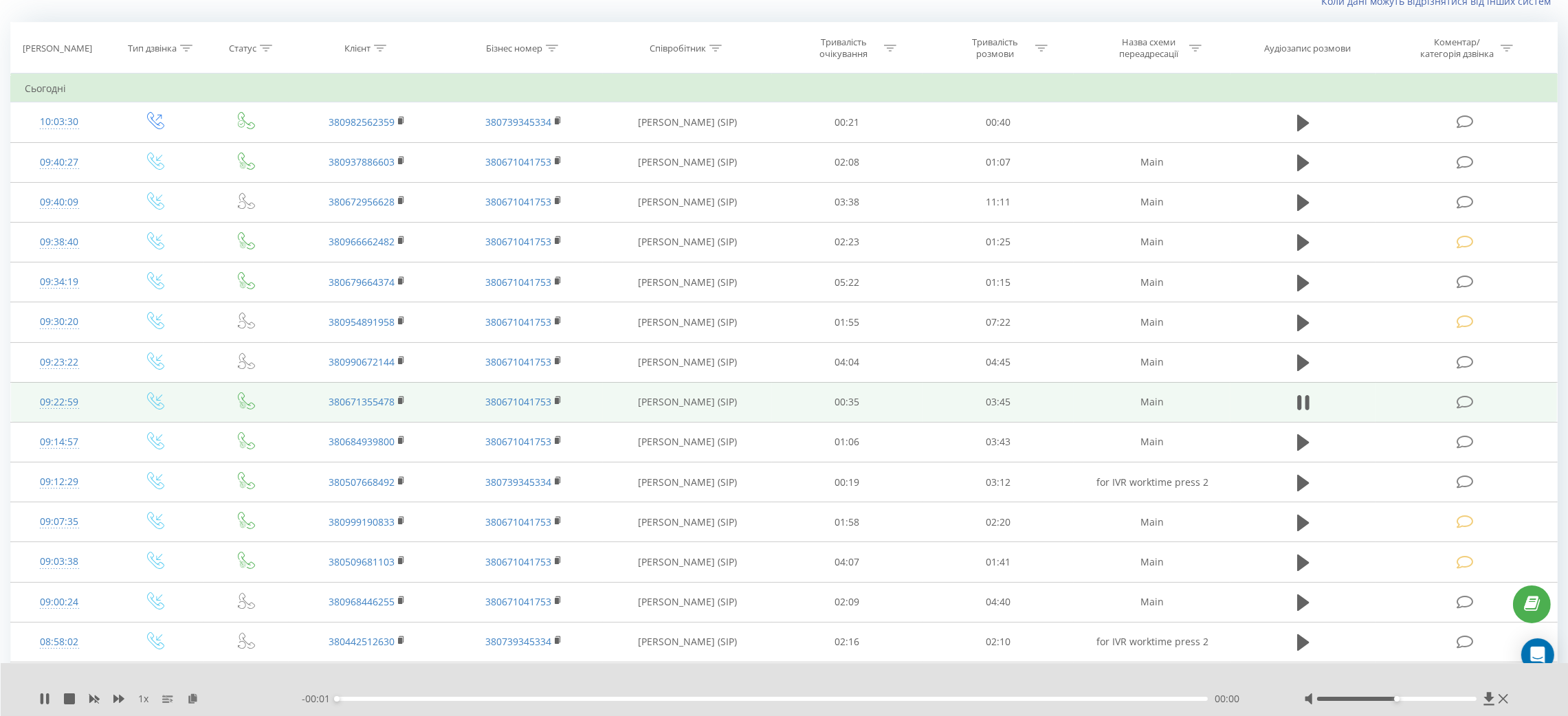
click at [125, 699] on div "1 x" at bounding box center [170, 699] width 262 height 14
click at [122, 699] on icon at bounding box center [118, 698] width 11 height 8
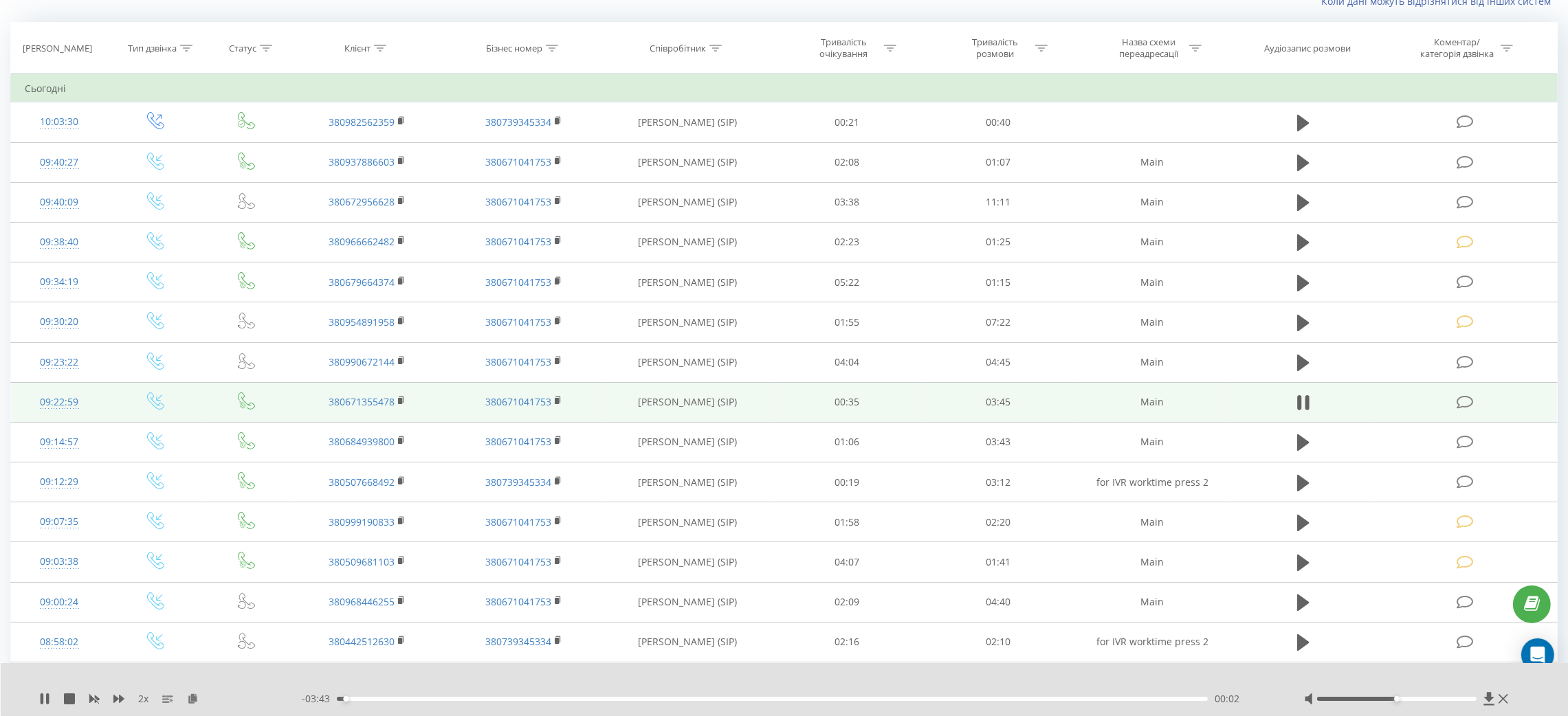
drag, startPoint x: 1442, startPoint y: 704, endPoint x: 1514, endPoint y: 704, distance: 72.0
click at [1514, 704] on div "2 x - 03:43 00:02 00:02" at bounding box center [784, 690] width 1568 height 53
drag, startPoint x: 1420, startPoint y: 698, endPoint x: 1474, endPoint y: 708, distance: 54.9
click at [1469, 708] on div "2 x - 03:42 00:02 00:02" at bounding box center [784, 690] width 1568 height 53
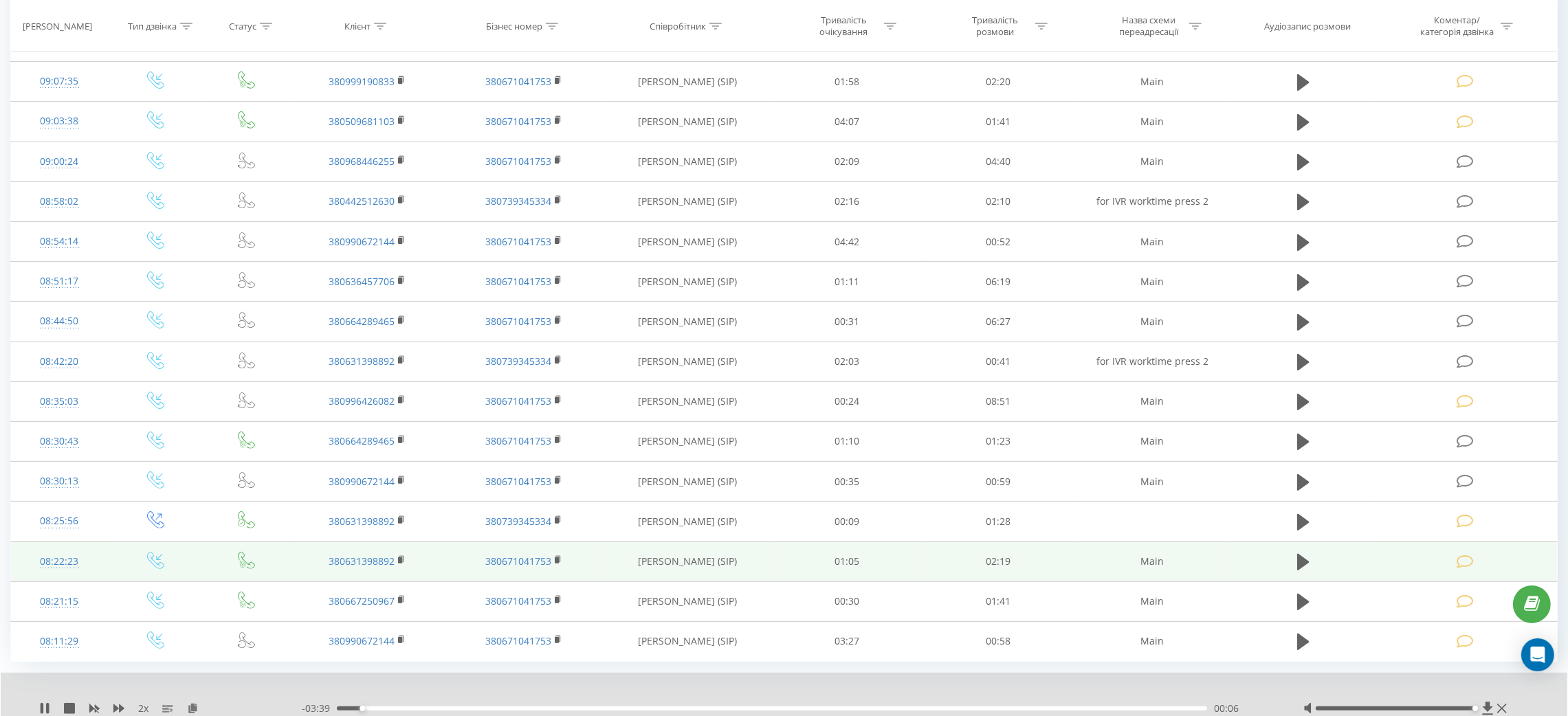
scroll to position [28, 0]
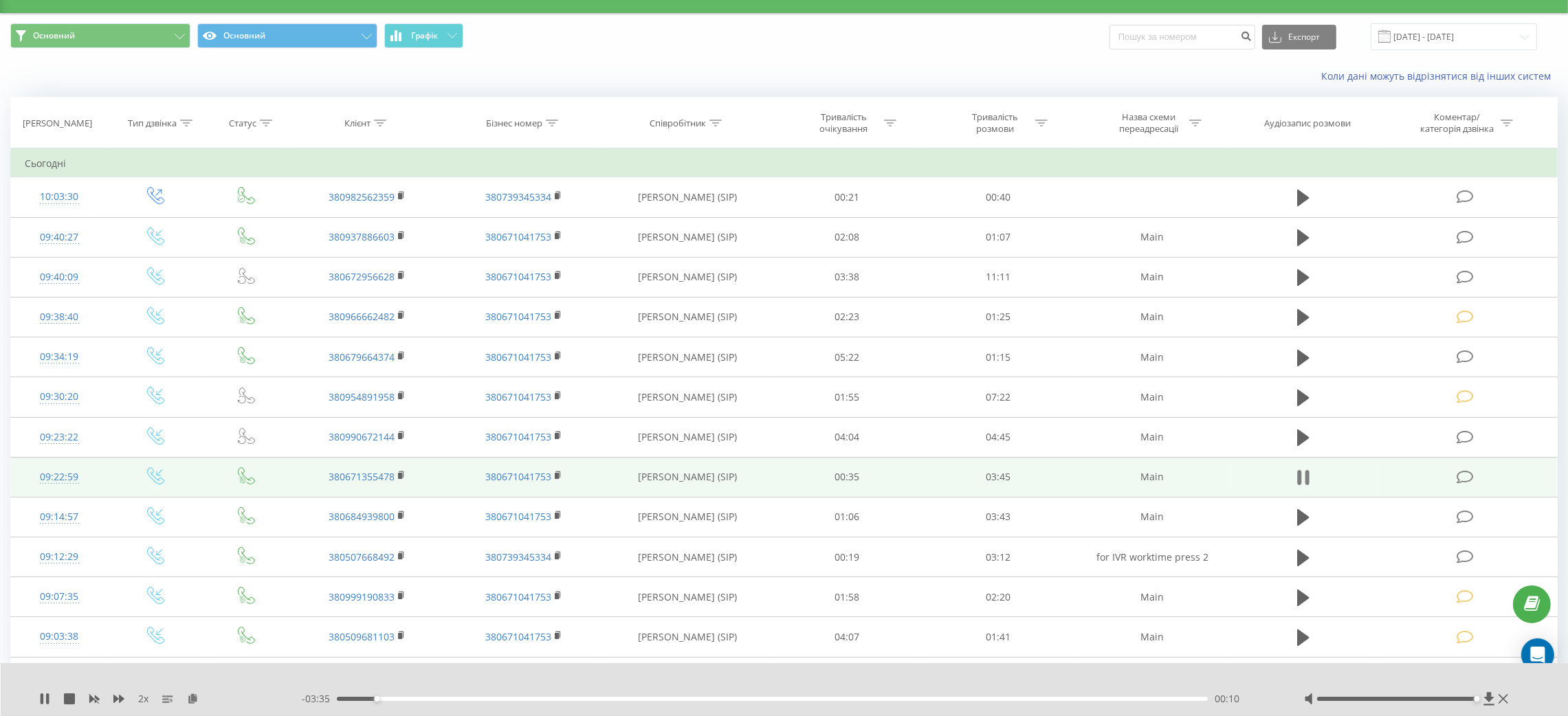
click at [1305, 477] on icon at bounding box center [1307, 477] width 4 height 15
click at [1482, 472] on td at bounding box center [1466, 476] width 182 height 40
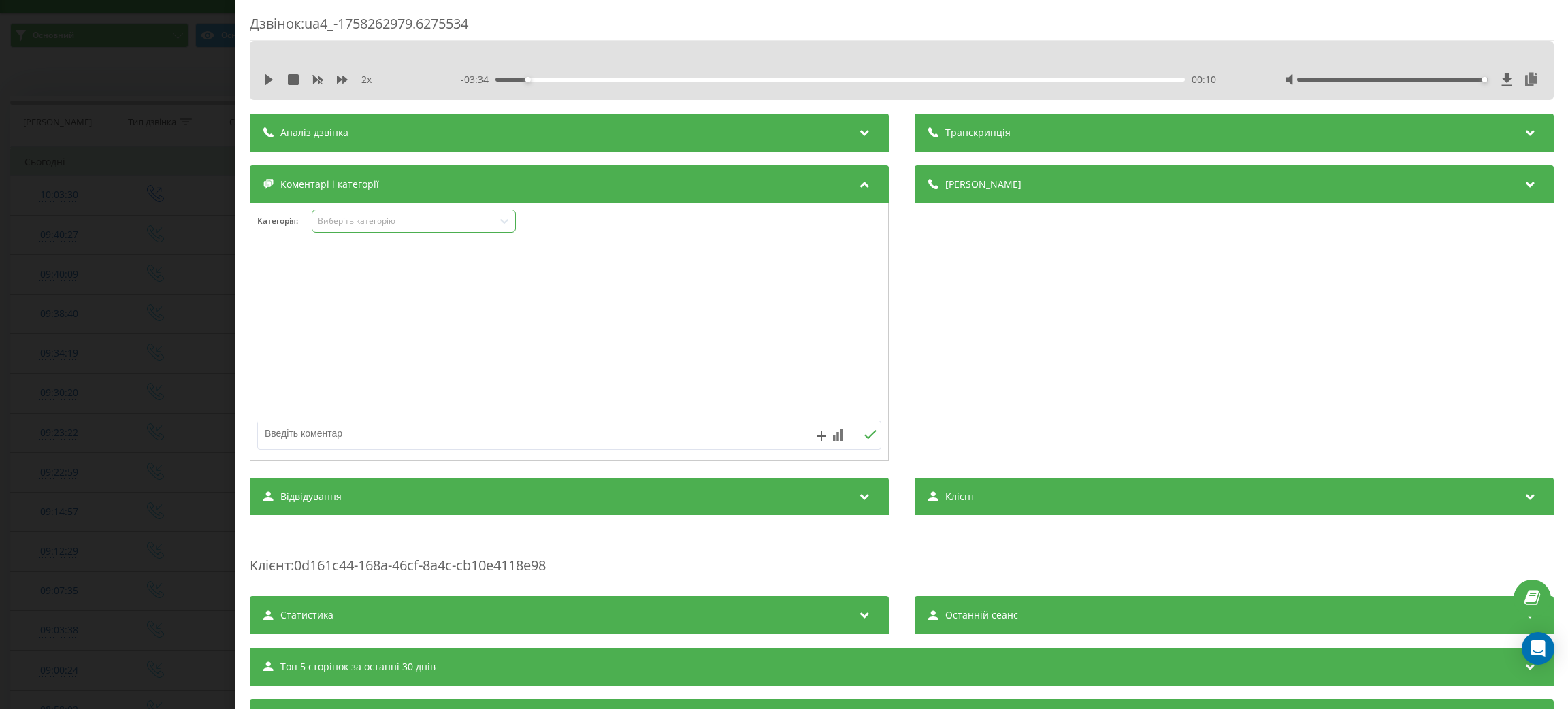
click at [377, 219] on div "Виберіть категорію" at bounding box center [402, 221] width 170 height 11
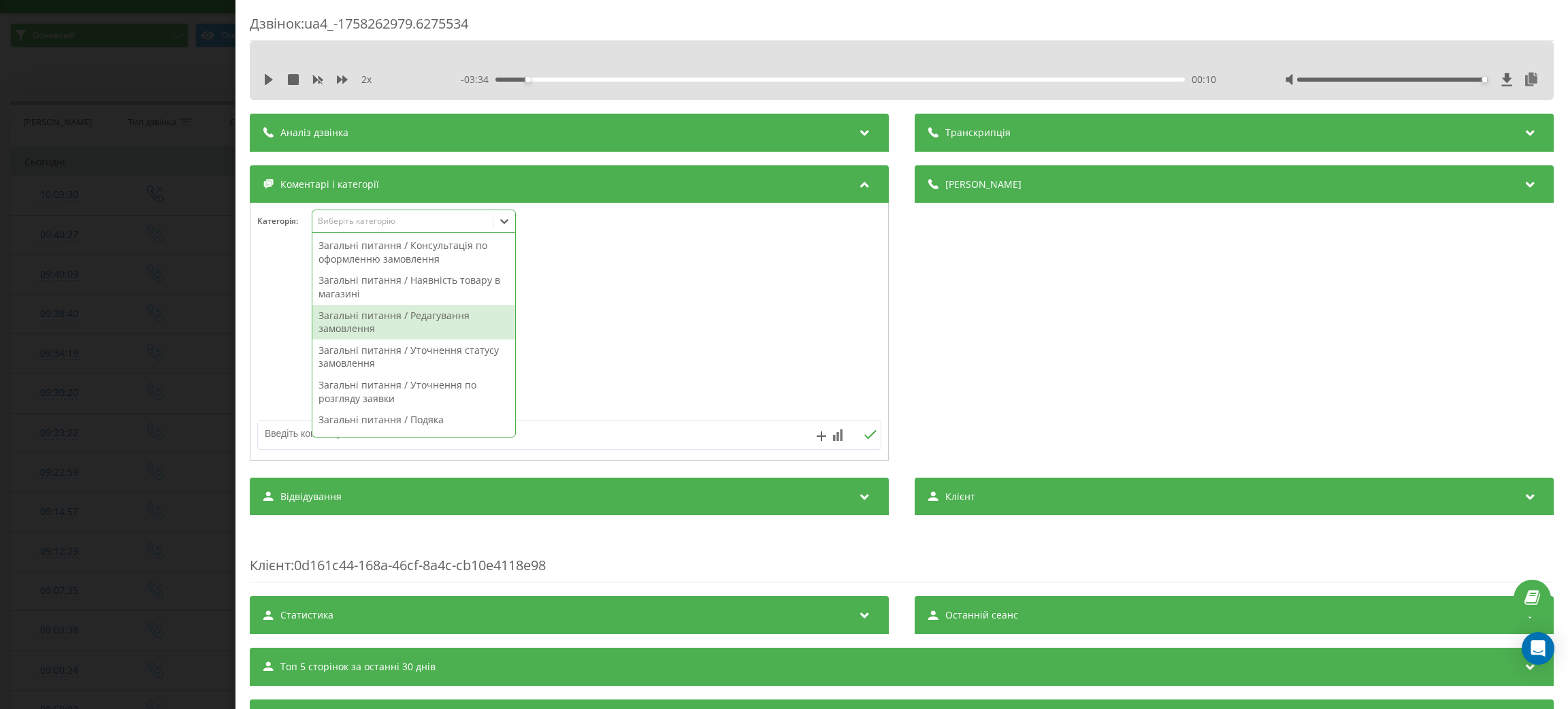
click at [412, 314] on div "Загальні питання / Редагування замовлення" at bounding box center [414, 323] width 202 height 35
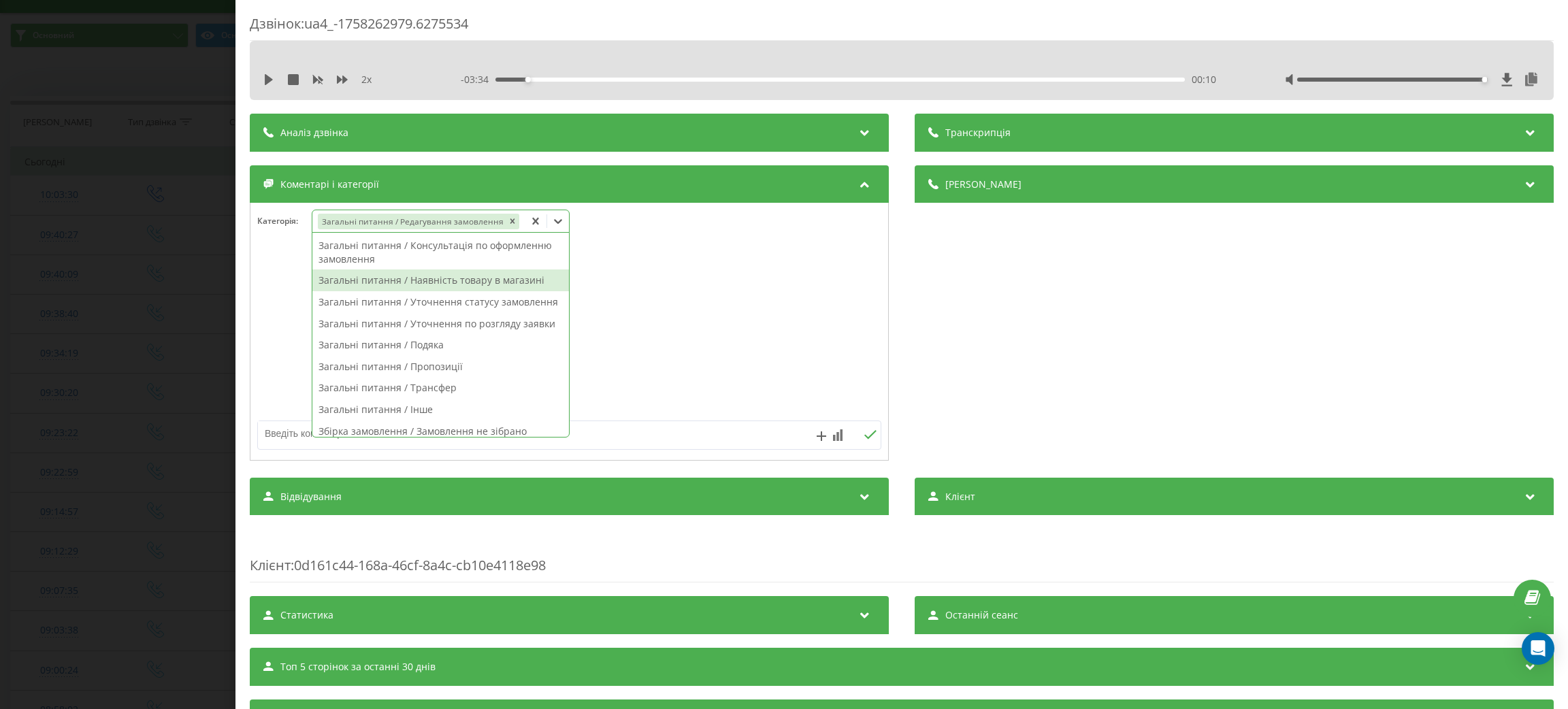
click at [451, 286] on div "Загальні питання / Наявність товару в магазині" at bounding box center [441, 280] width 257 height 21
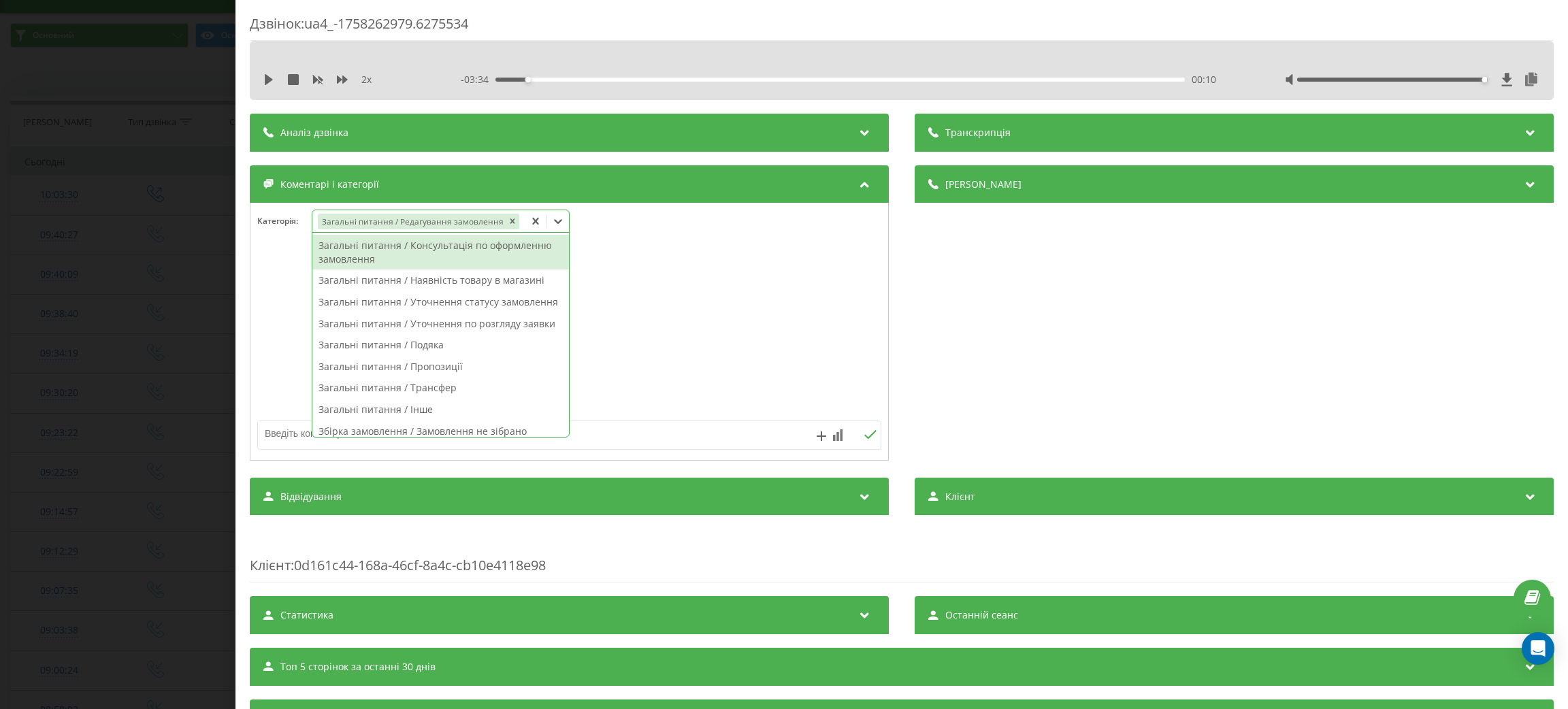
click at [509, 214] on div "Загальні питання / Редагування замовлення" at bounding box center [418, 222] width 212 height 19
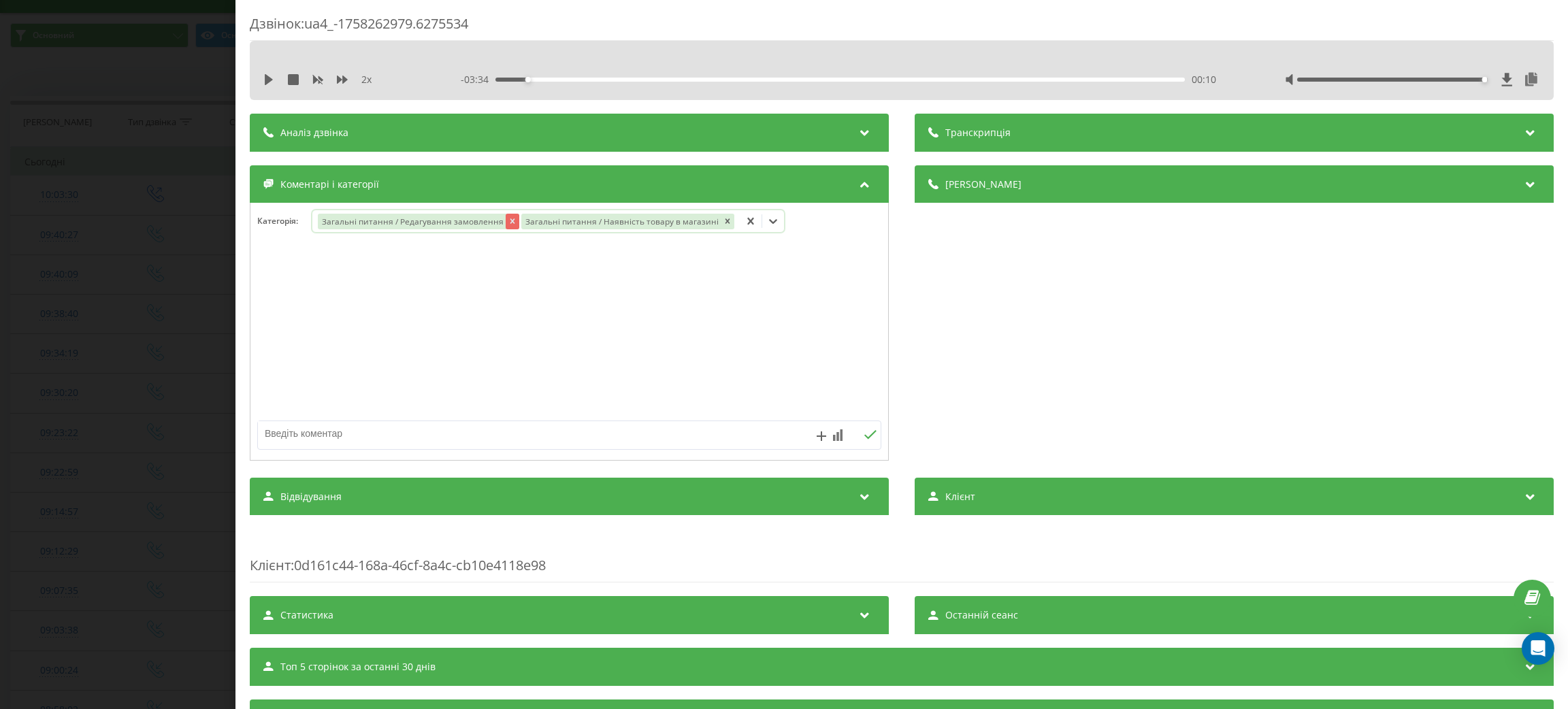
click at [507, 222] on icon "Remove Загальні питання / Редагування замовлення" at bounding box center [511, 221] width 10 height 10
click at [439, 426] on textarea at bounding box center [507, 433] width 498 height 24
click at [440, 431] on textarea at bounding box center [507, 433] width 498 height 24
type textarea "чи є товар"
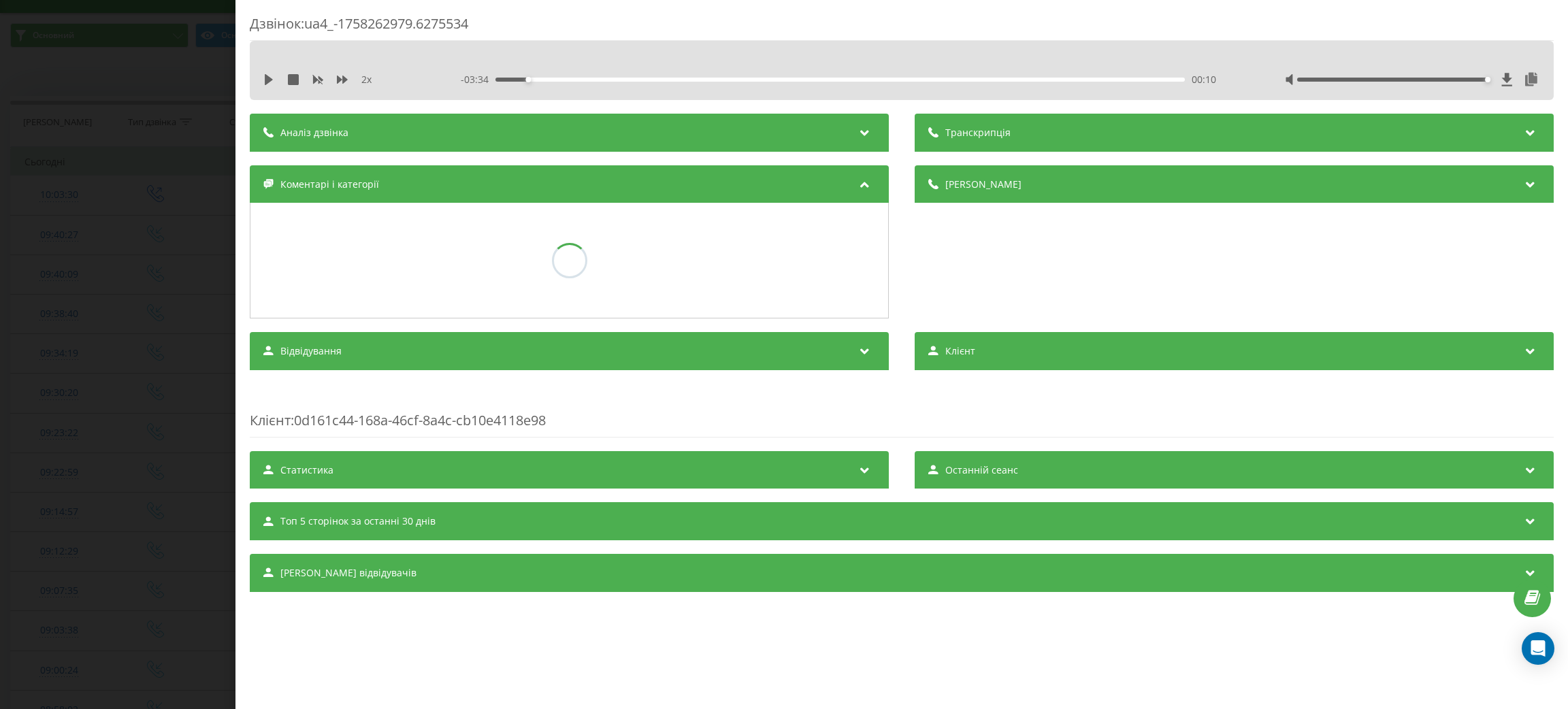
drag, startPoint x: 0, startPoint y: 235, endPoint x: 28, endPoint y: 222, distance: 30.9
click at [7, 231] on div "Дзвінок : ua4_-1758262979.6275534 2 x - 03:34 00:10 00:10 Транскрипція Для AI-а…" at bounding box center [784, 354] width 1568 height 709
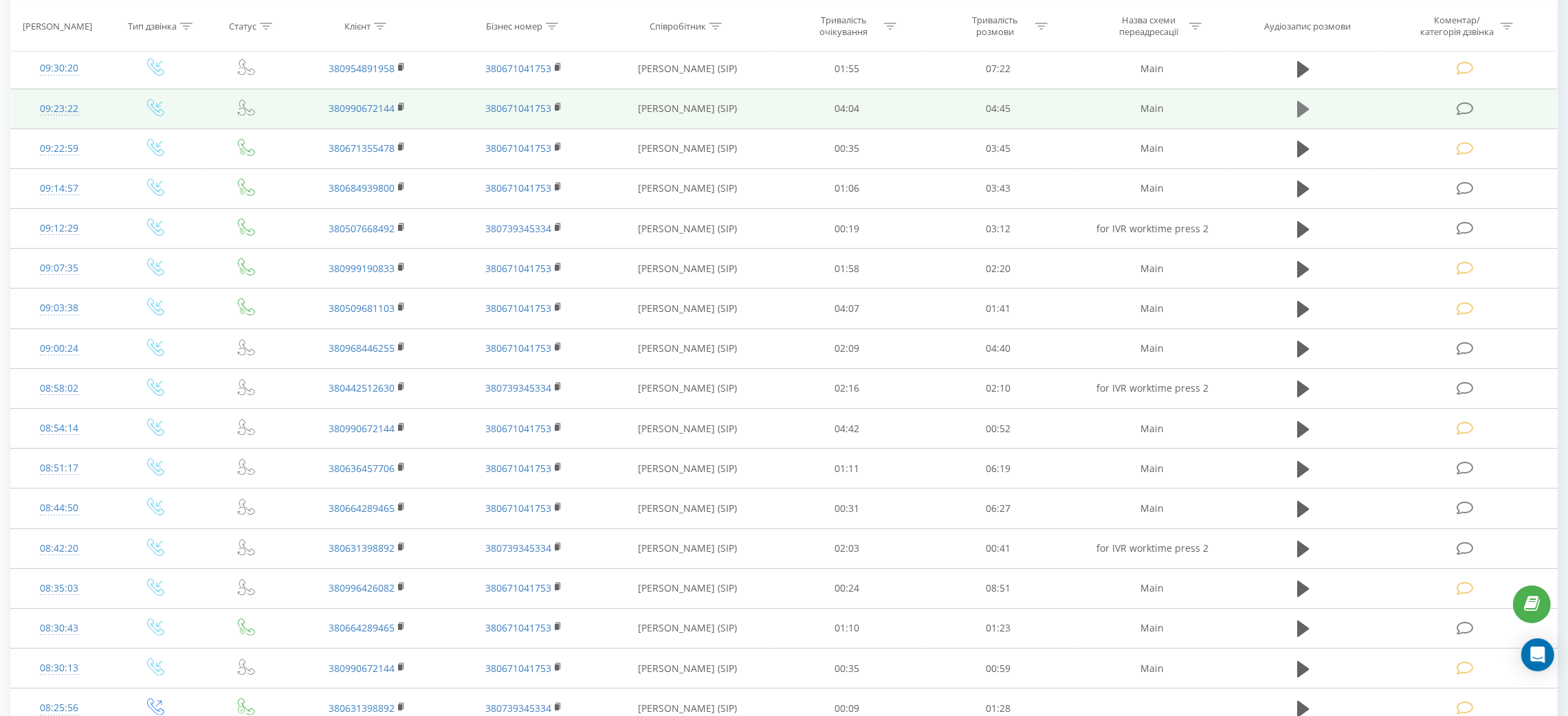
scroll to position [413, 0]
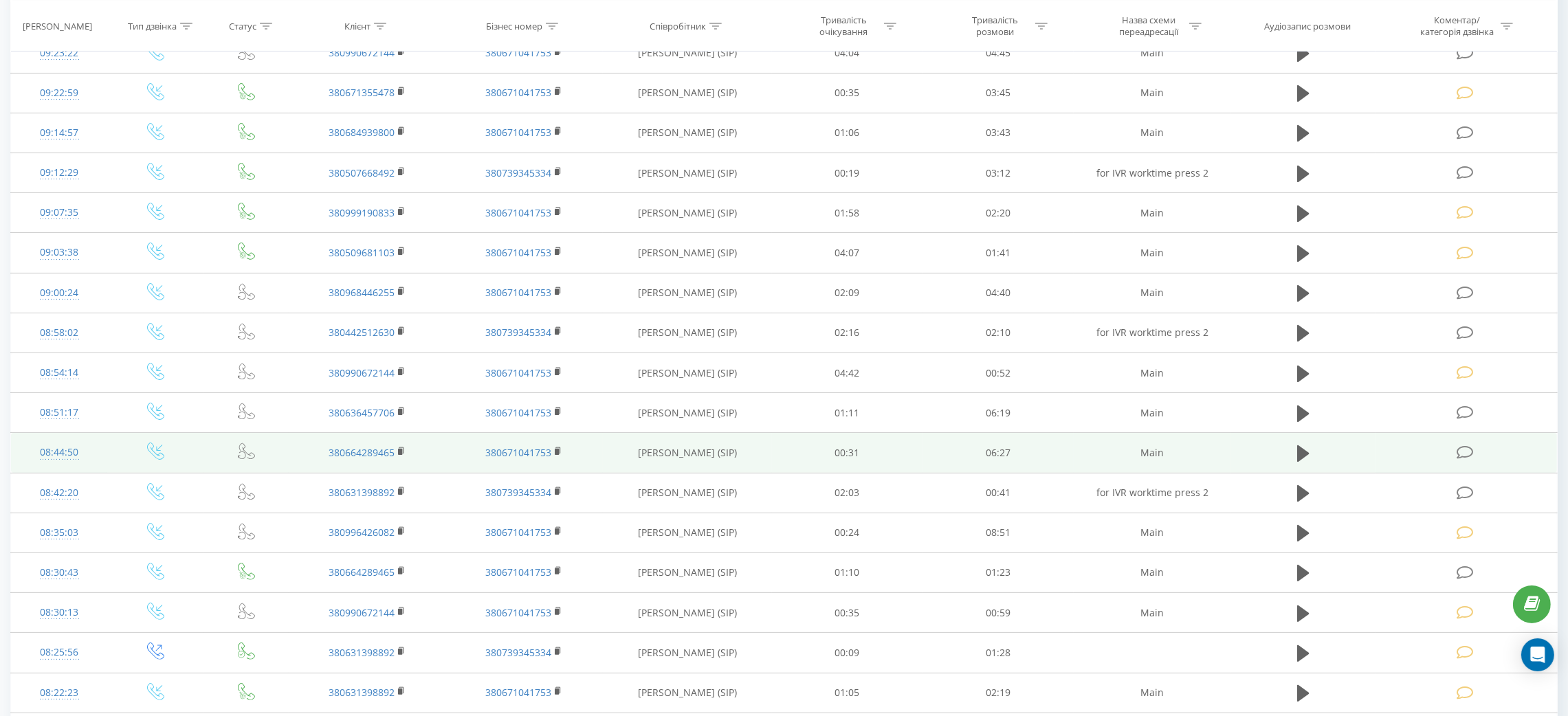
click at [1290, 451] on td at bounding box center [1303, 453] width 145 height 40
click at [1301, 453] on icon at bounding box center [1303, 453] width 13 height 17
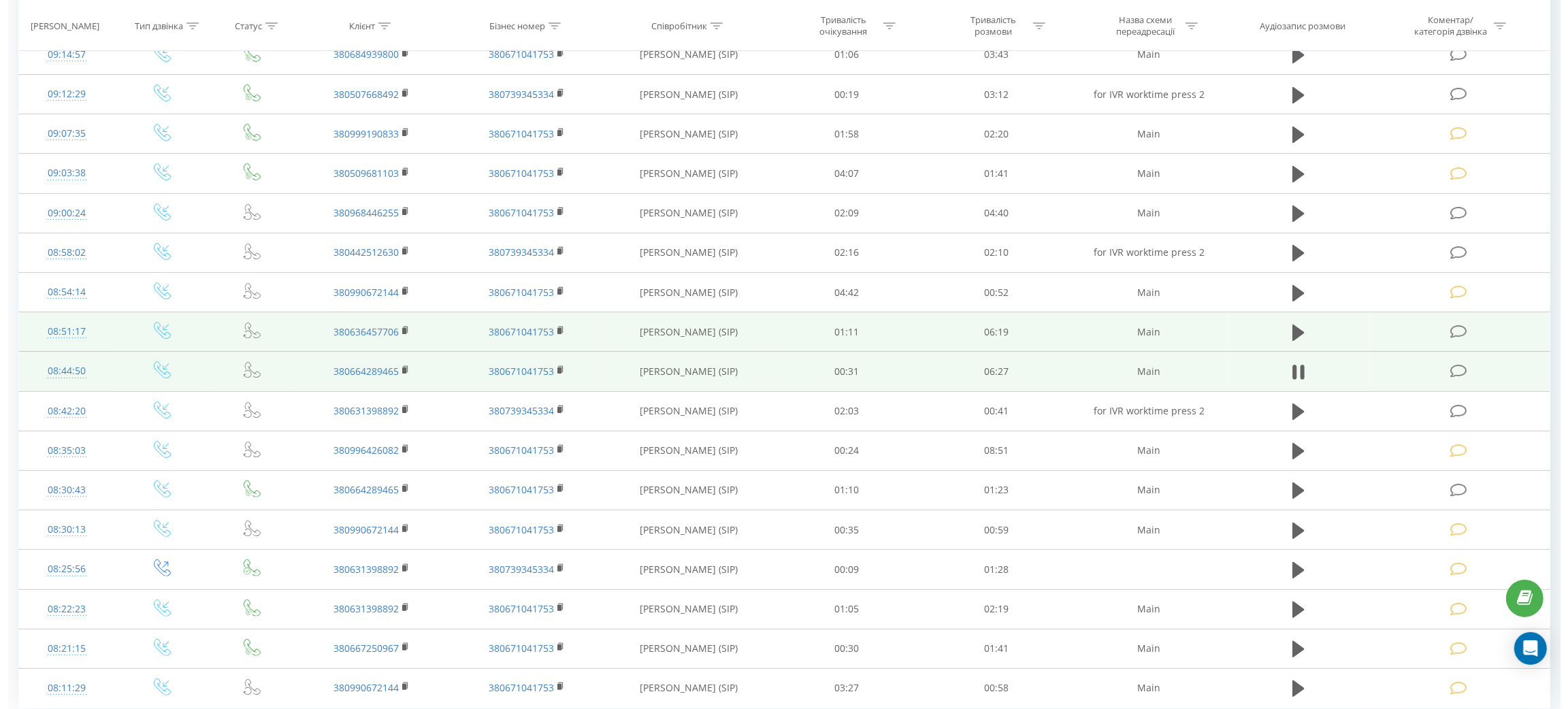
scroll to position [539, 0]
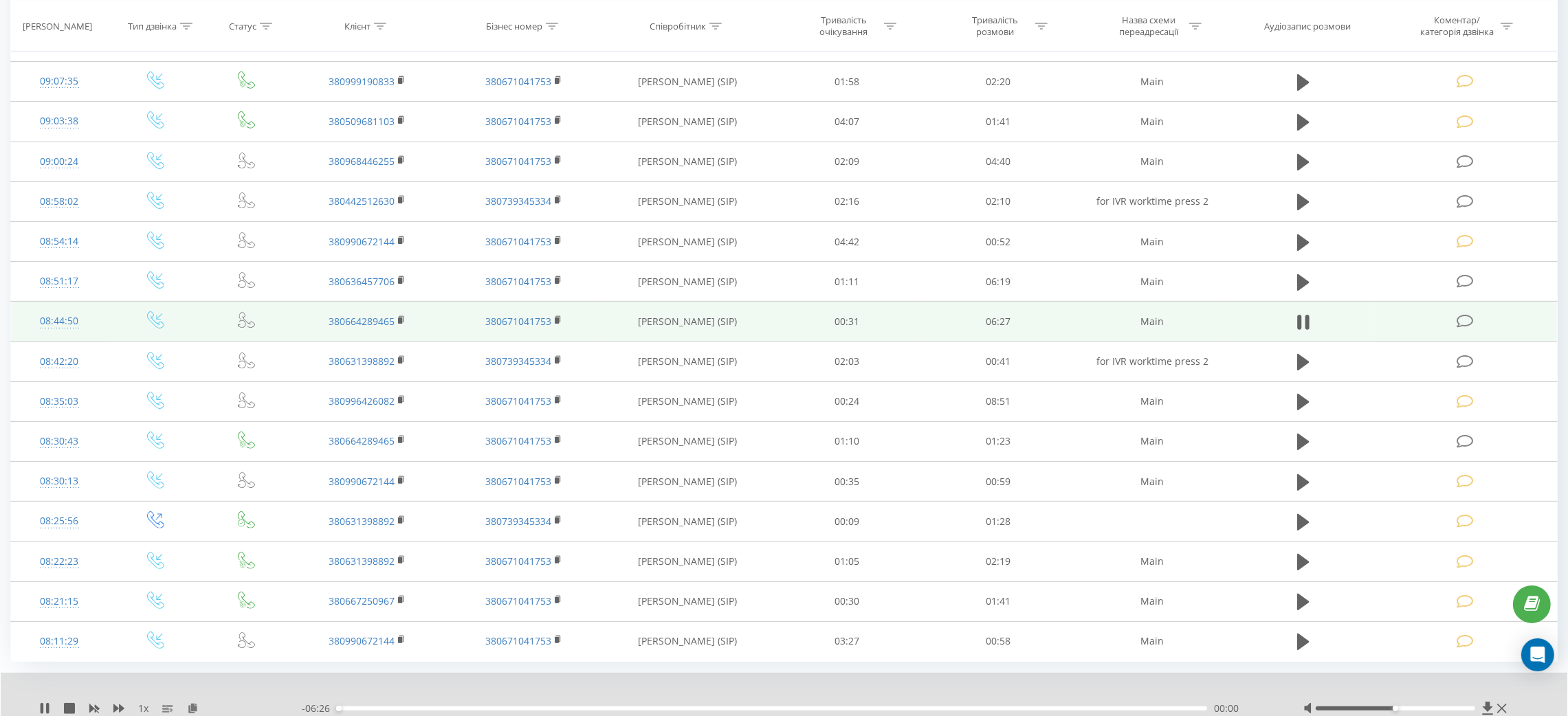
click at [122, 704] on div "1 x" at bounding box center [170, 708] width 262 height 14
click at [117, 706] on icon at bounding box center [118, 708] width 11 height 11
drag, startPoint x: 1400, startPoint y: 712, endPoint x: 1467, endPoint y: 703, distance: 67.6
click at [1467, 705] on div at bounding box center [1407, 708] width 207 height 14
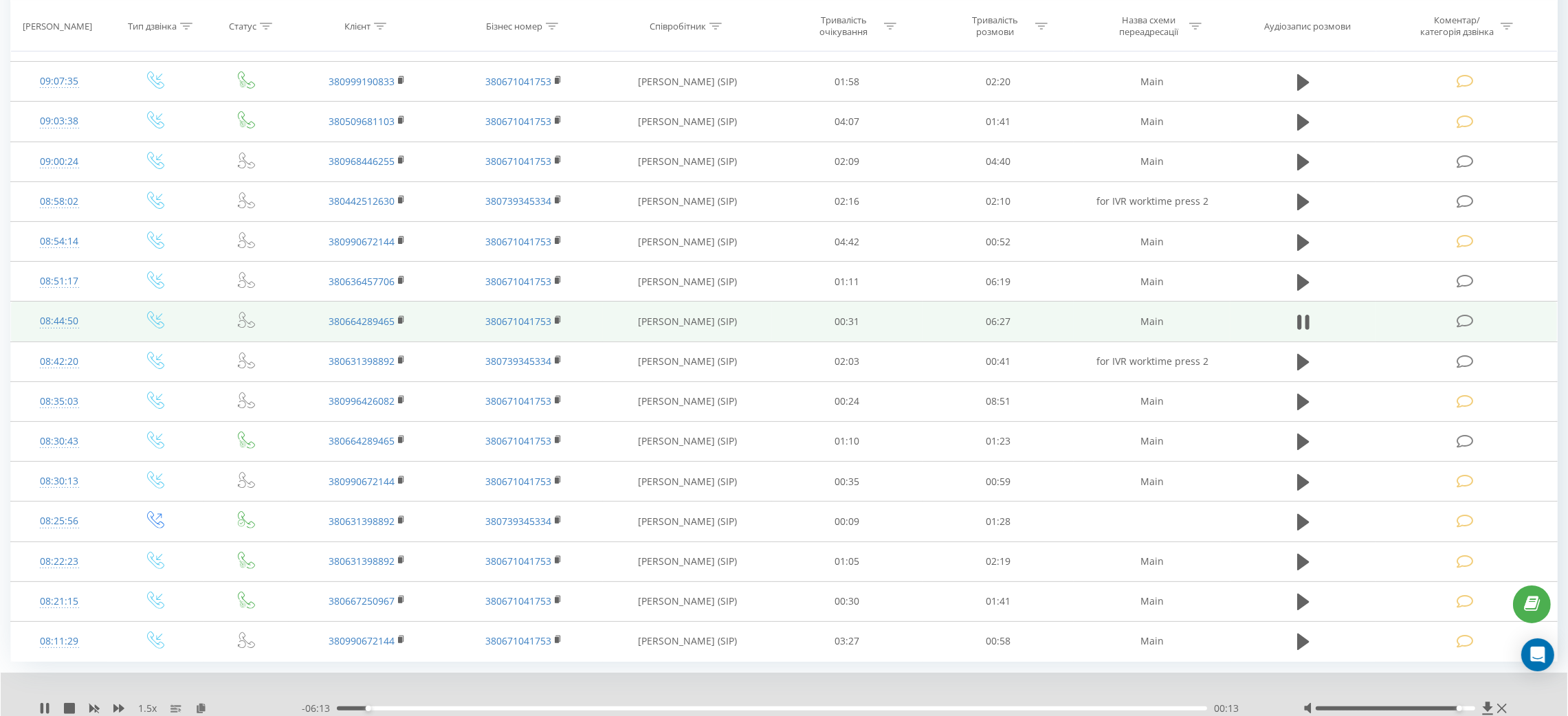
click at [1290, 316] on td at bounding box center [1303, 321] width 145 height 40
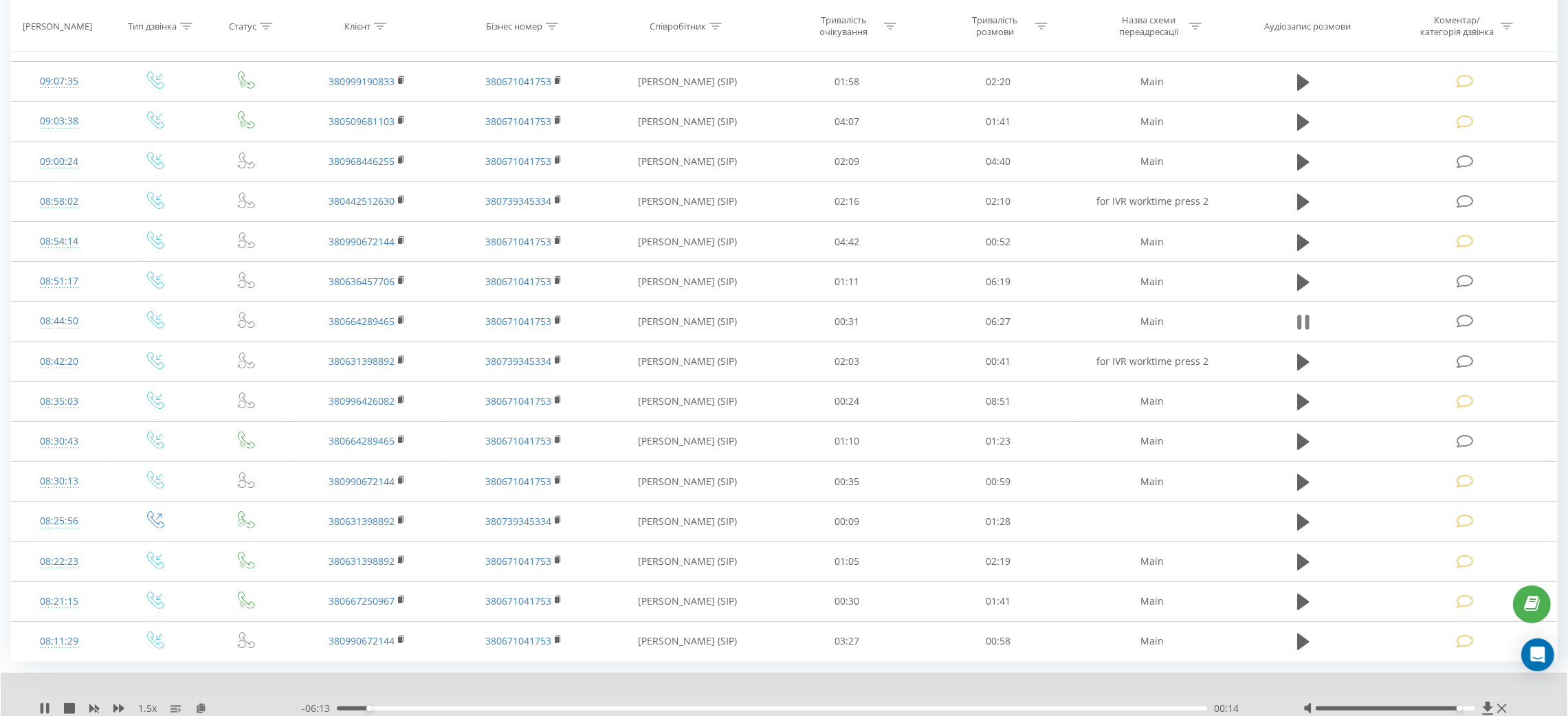
click at [1297, 316] on icon at bounding box center [1303, 323] width 13 height 20
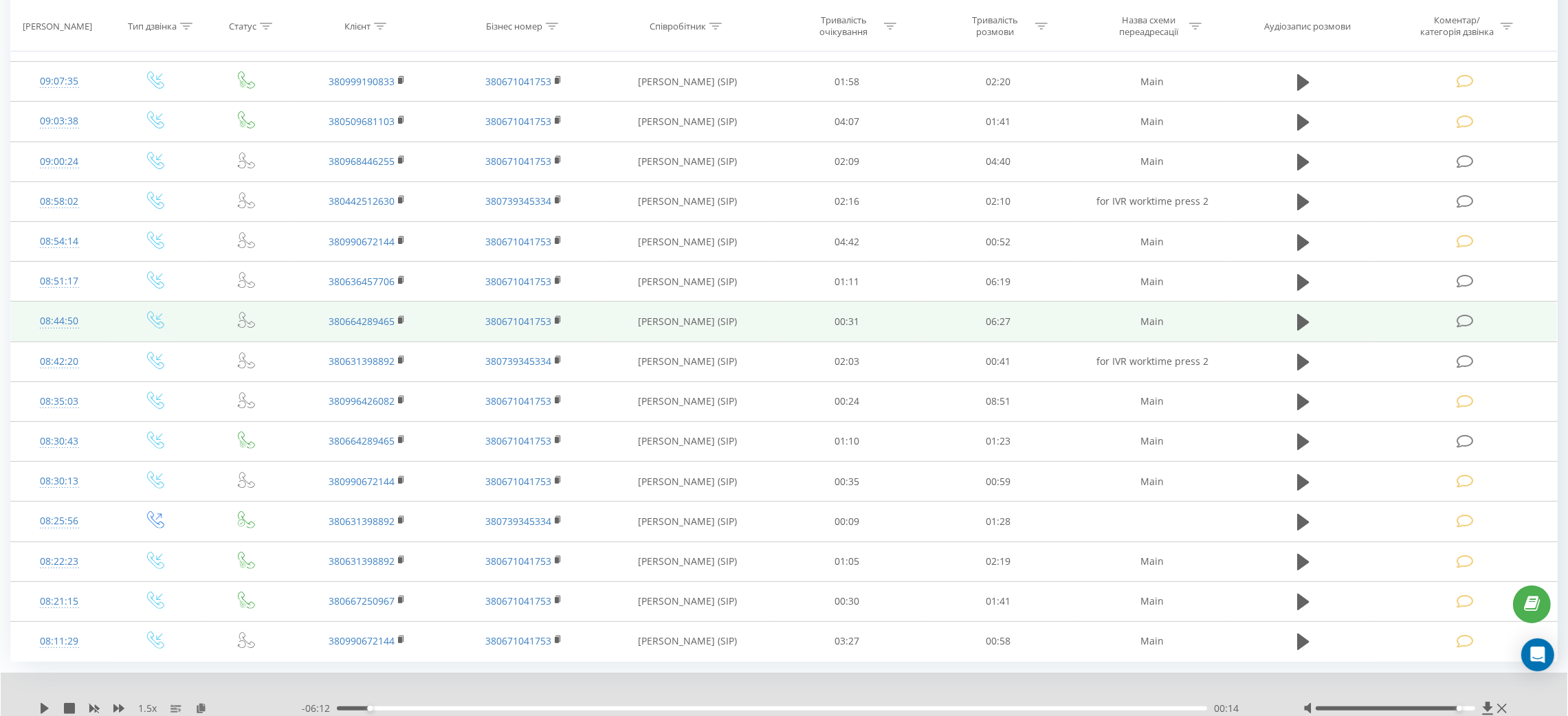
click at [1415, 316] on td at bounding box center [1466, 321] width 182 height 40
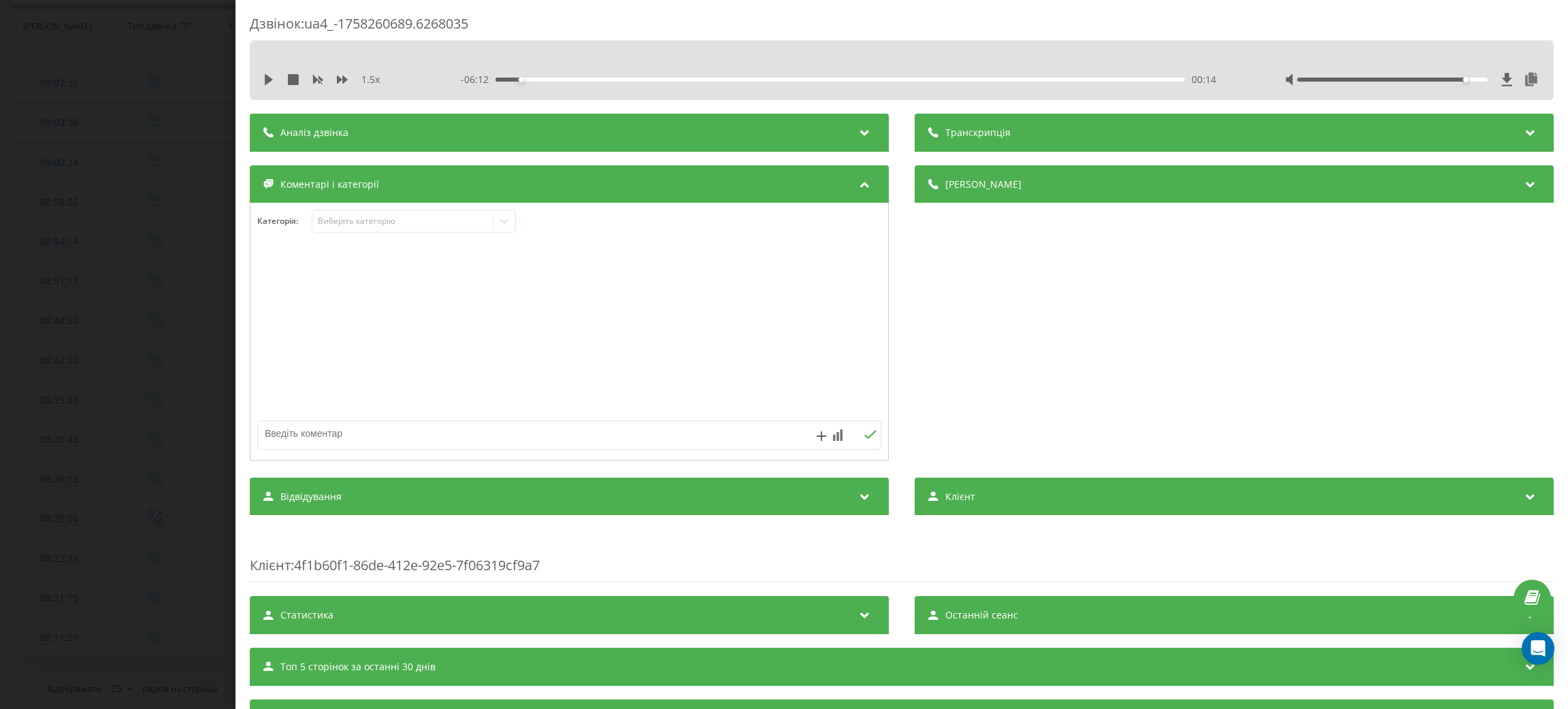
click at [414, 209] on div "Категорія : Виберіть категорію" at bounding box center [569, 331] width 639 height 258
click at [415, 223] on div "Виберіть категорію" at bounding box center [402, 221] width 170 height 11
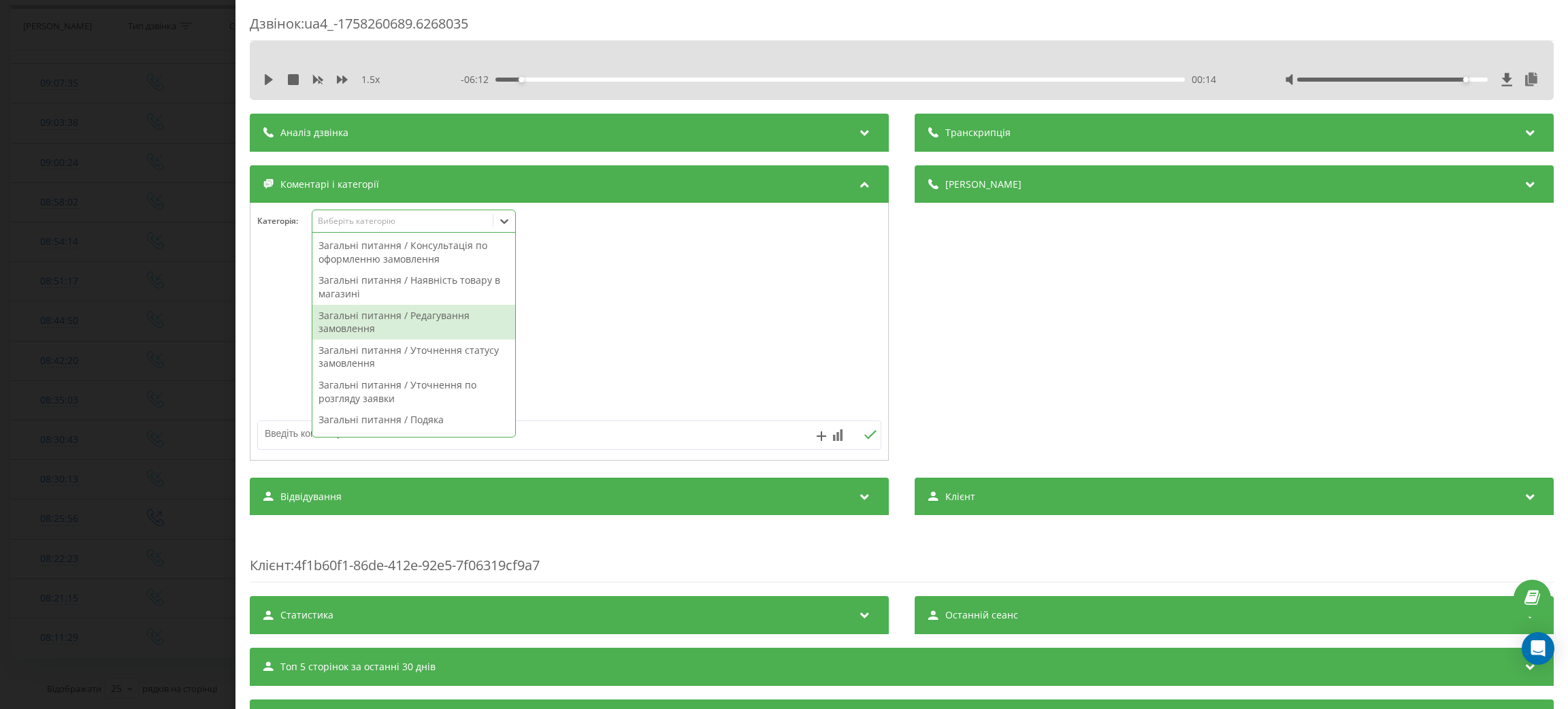
drag, startPoint x: 418, startPoint y: 320, endPoint x: 539, endPoint y: 319, distance: 121.0
click at [418, 319] on div "Загальні питання / Редагування замовлення" at bounding box center [414, 323] width 202 height 35
click at [642, 320] on div at bounding box center [569, 332] width 637 height 164
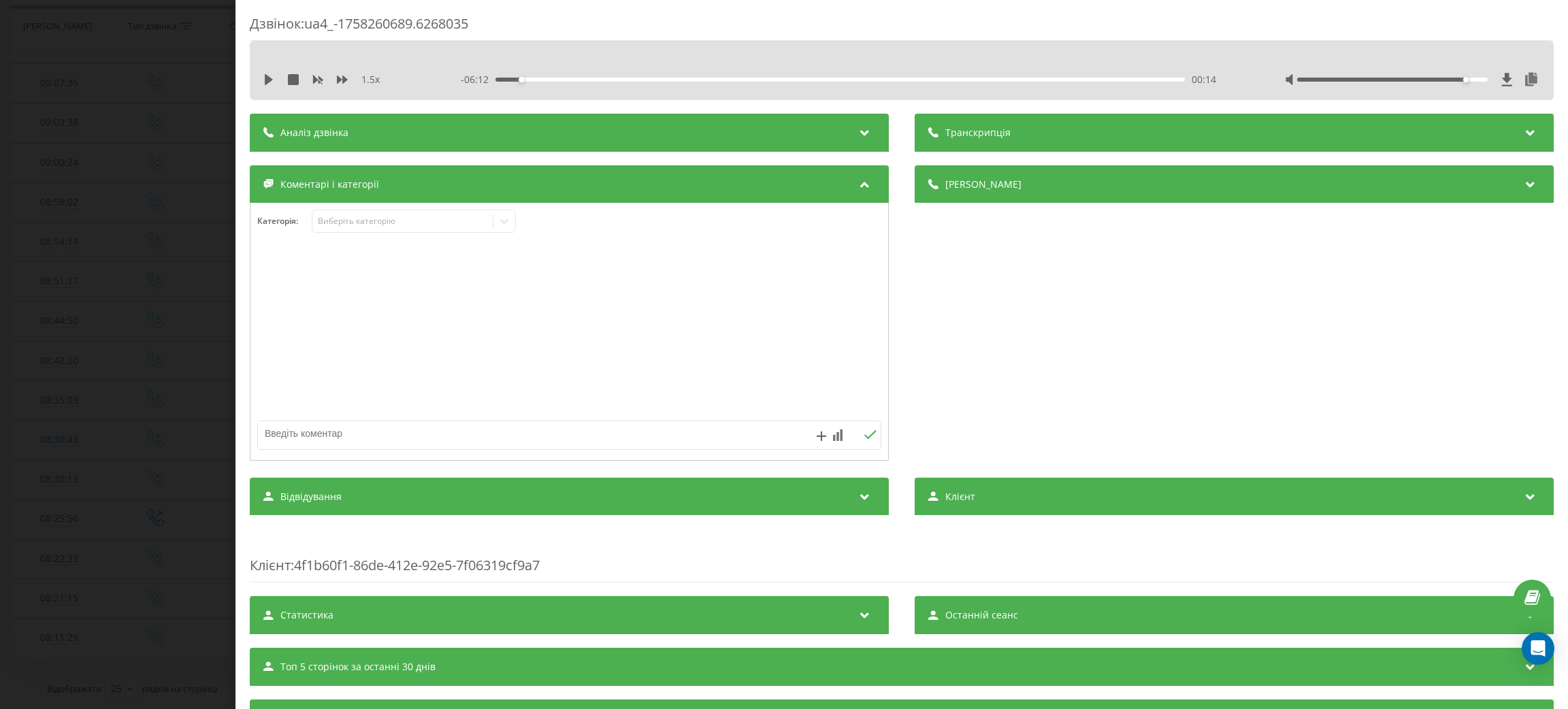
click at [528, 449] on div at bounding box center [507, 435] width 498 height 28
click at [509, 447] on div at bounding box center [507, 435] width 498 height 28
type textarea "зміна адреси"
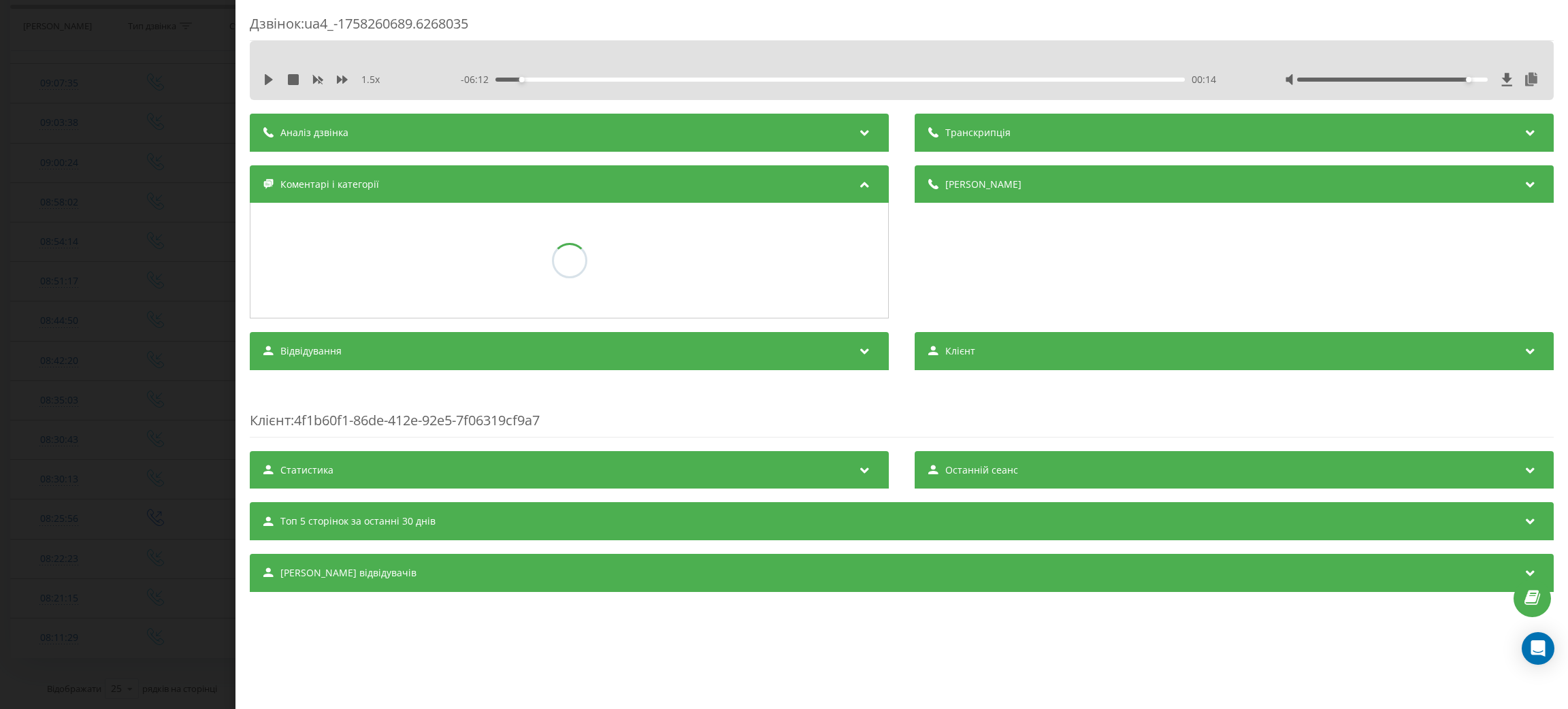
click at [0, 427] on div "Дзвінок : ua4_-1758260689.6268035 1.5 x - 06:12 00:14 00:14 Транскрипція Для AI…" at bounding box center [784, 354] width 1568 height 709
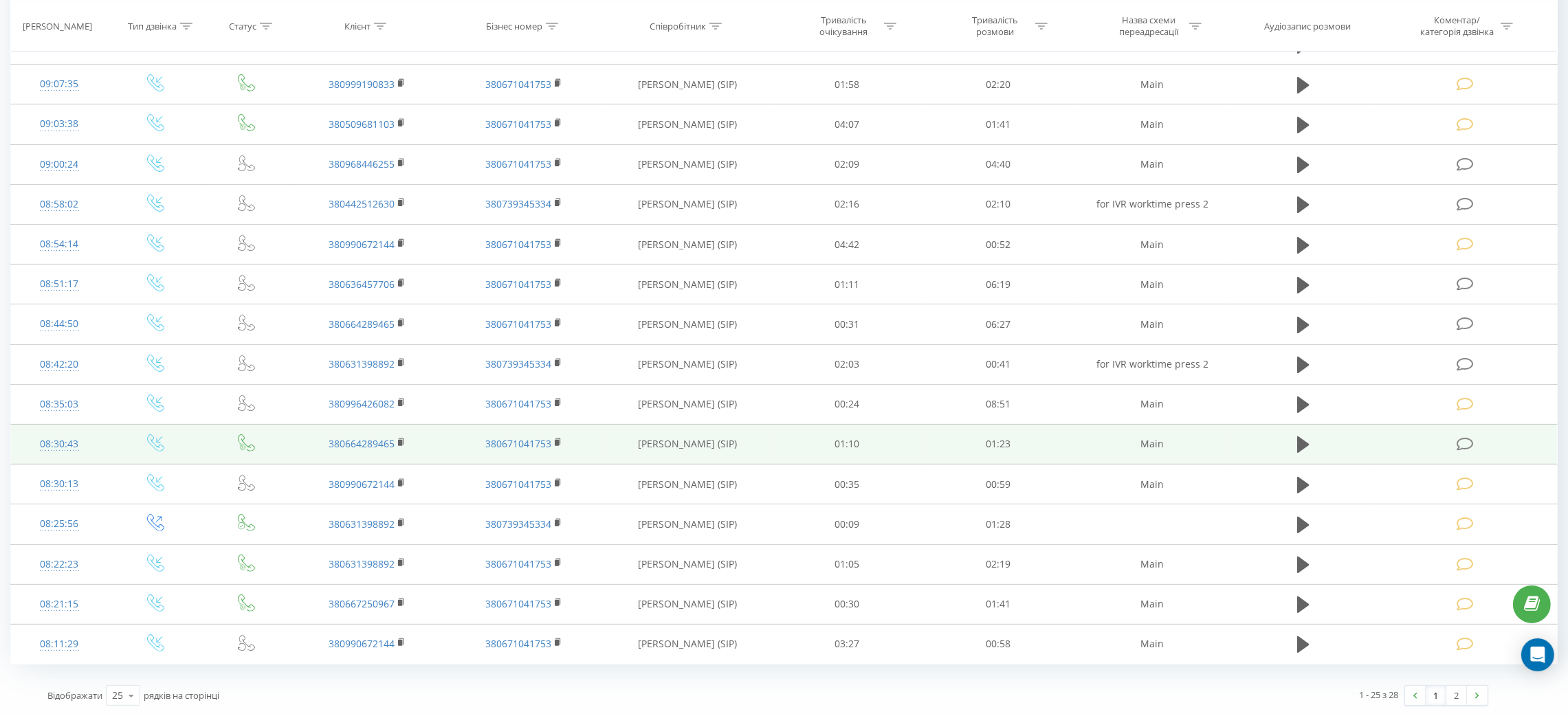
click at [1305, 440] on icon at bounding box center [1303, 444] width 13 height 17
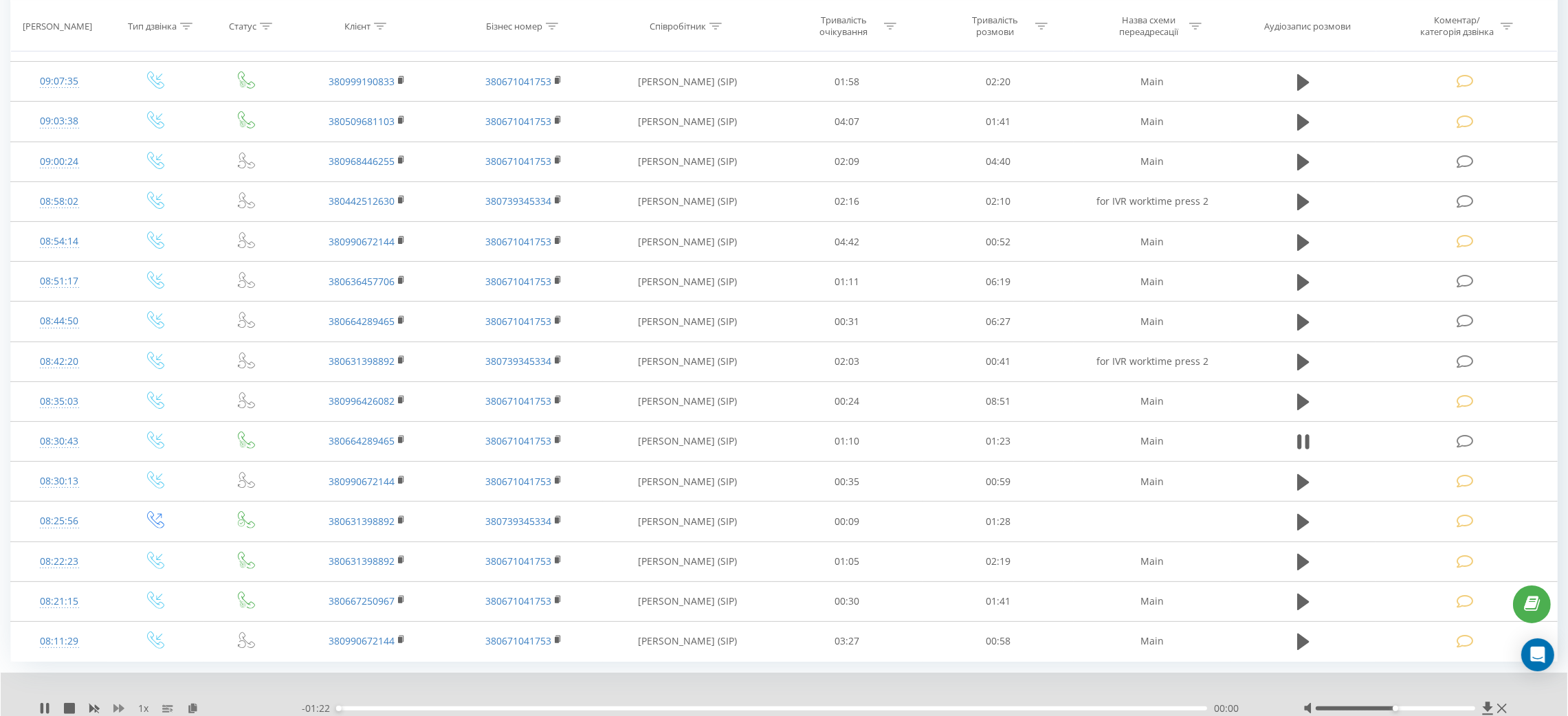
click at [122, 707] on icon at bounding box center [118, 708] width 11 height 11
click at [122, 705] on icon at bounding box center [118, 708] width 11 height 11
drag, startPoint x: 1400, startPoint y: 707, endPoint x: 1428, endPoint y: 712, distance: 28.4
click at [1428, 712] on div at bounding box center [1407, 708] width 207 height 14
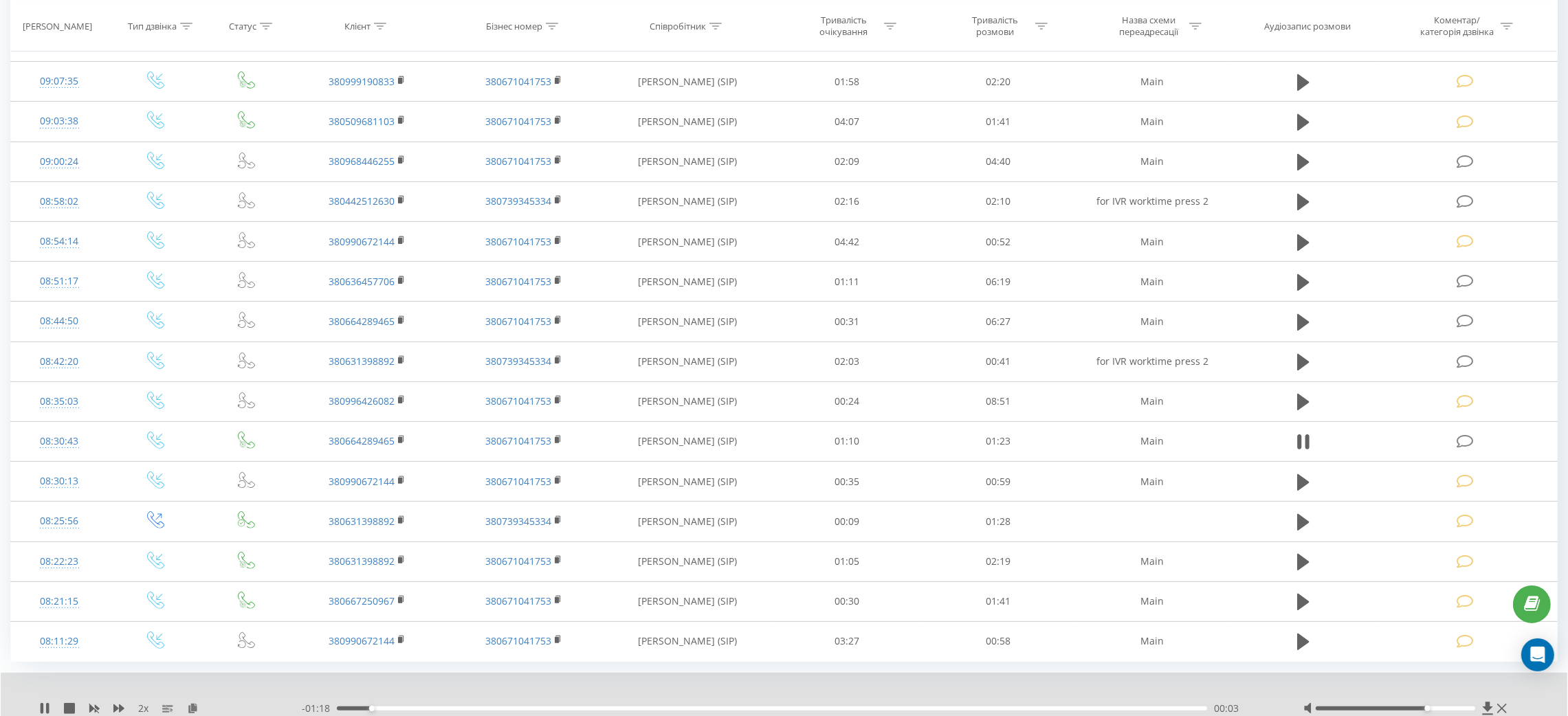
drag, startPoint x: 1430, startPoint y: 713, endPoint x: 1501, endPoint y: 694, distance: 73.5
click at [1500, 696] on div "2 x - 01:18 00:03 00:03" at bounding box center [784, 699] width 1566 height 53
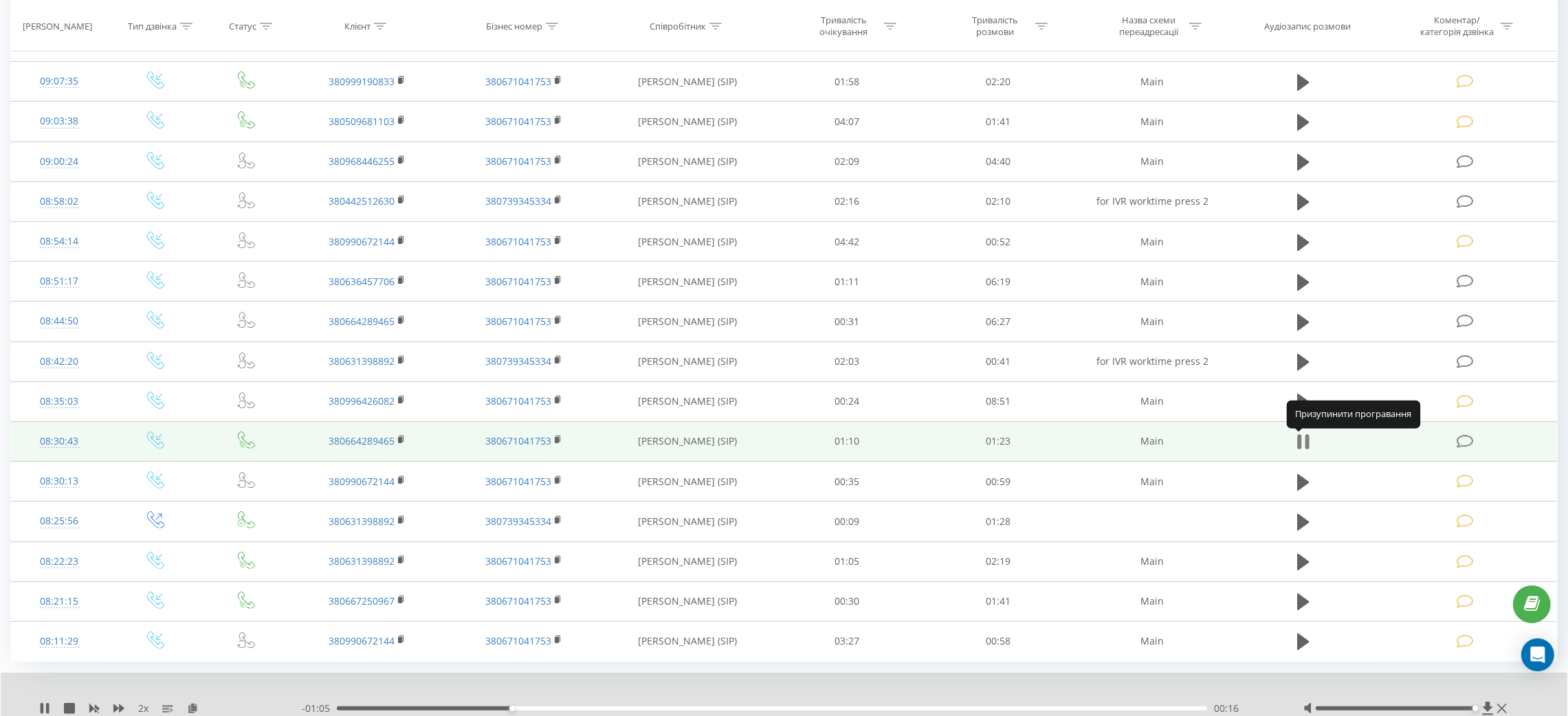
click at [1301, 440] on icon at bounding box center [1299, 441] width 4 height 15
click at [1520, 440] on td at bounding box center [1466, 441] width 182 height 40
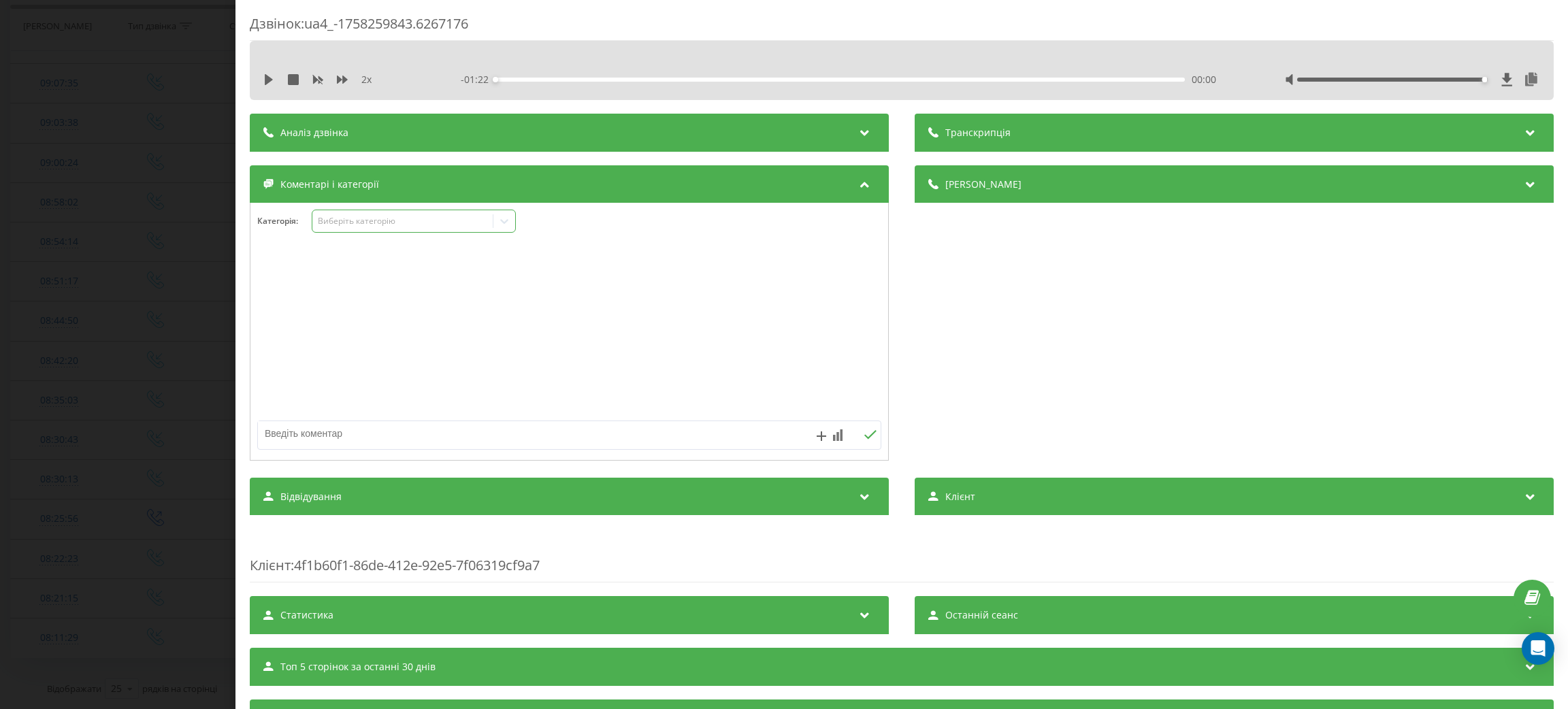
click at [411, 225] on div "Виберіть категорію" at bounding box center [402, 221] width 170 height 11
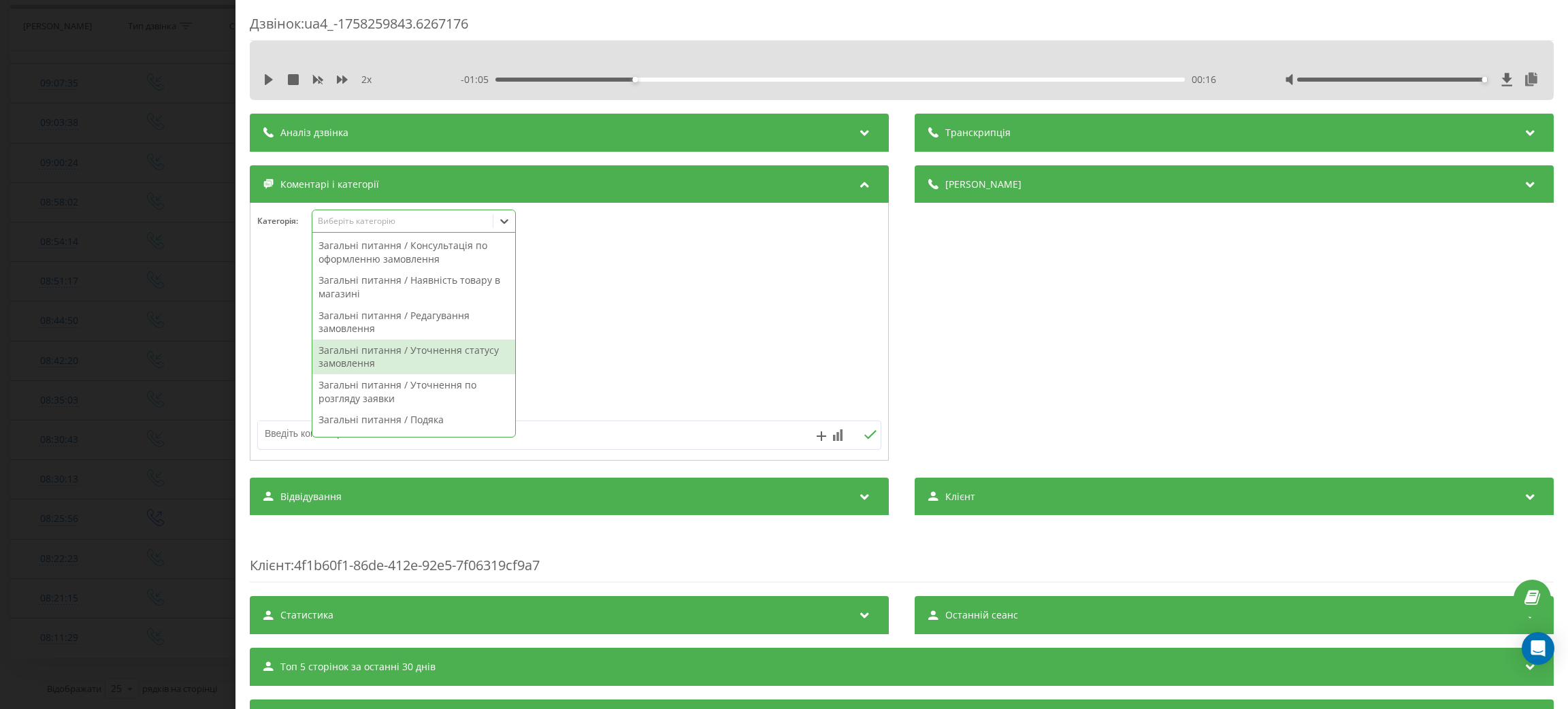
click at [419, 354] on div "Загальні питання / Уточнення статусу замовлення" at bounding box center [414, 357] width 202 height 35
drag, startPoint x: 729, startPoint y: 354, endPoint x: 701, endPoint y: 371, distance: 32.8
click at [729, 354] on div at bounding box center [569, 332] width 637 height 164
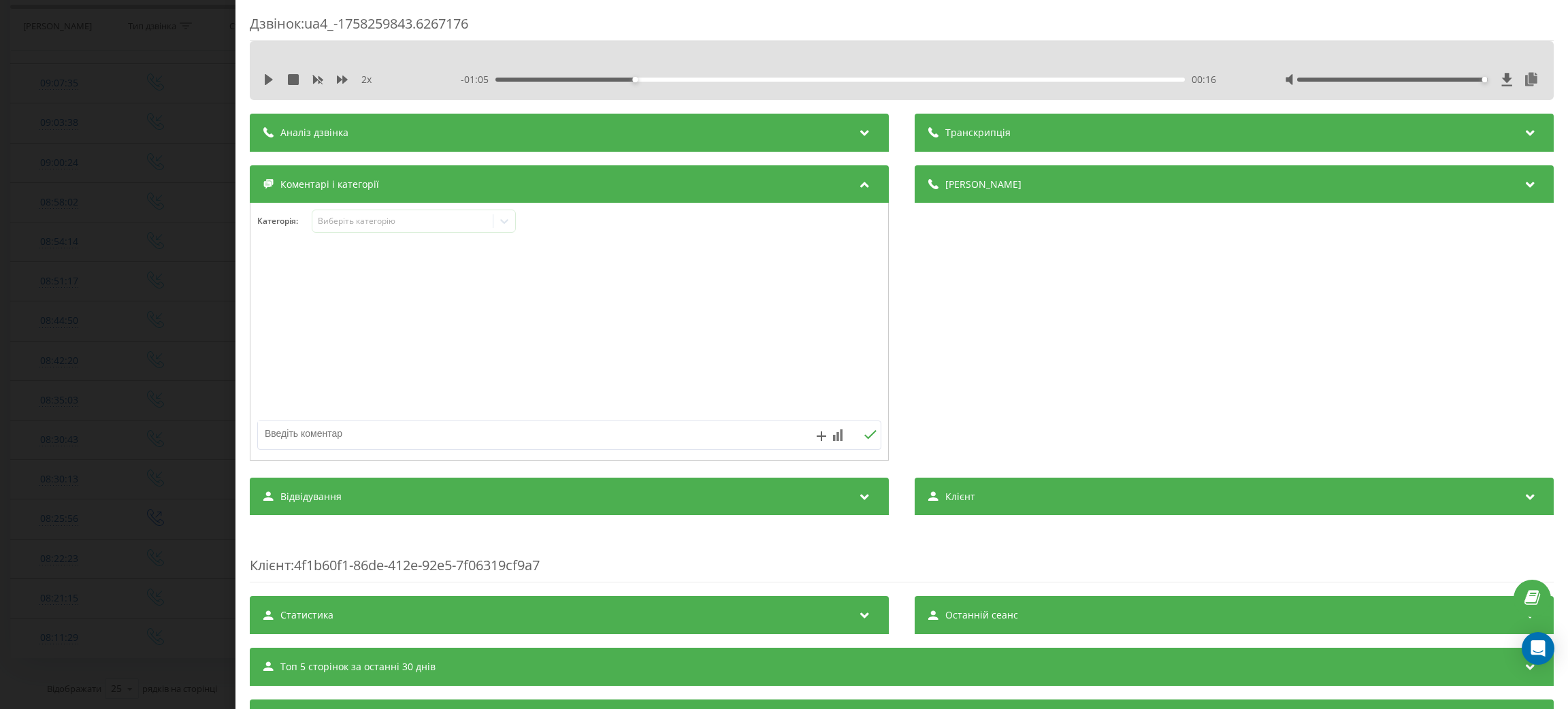
click at [600, 427] on textarea at bounding box center [507, 433] width 498 height 24
click at [553, 436] on textarea "п" at bounding box center [507, 433] width 498 height 24
type textarea "перенос"
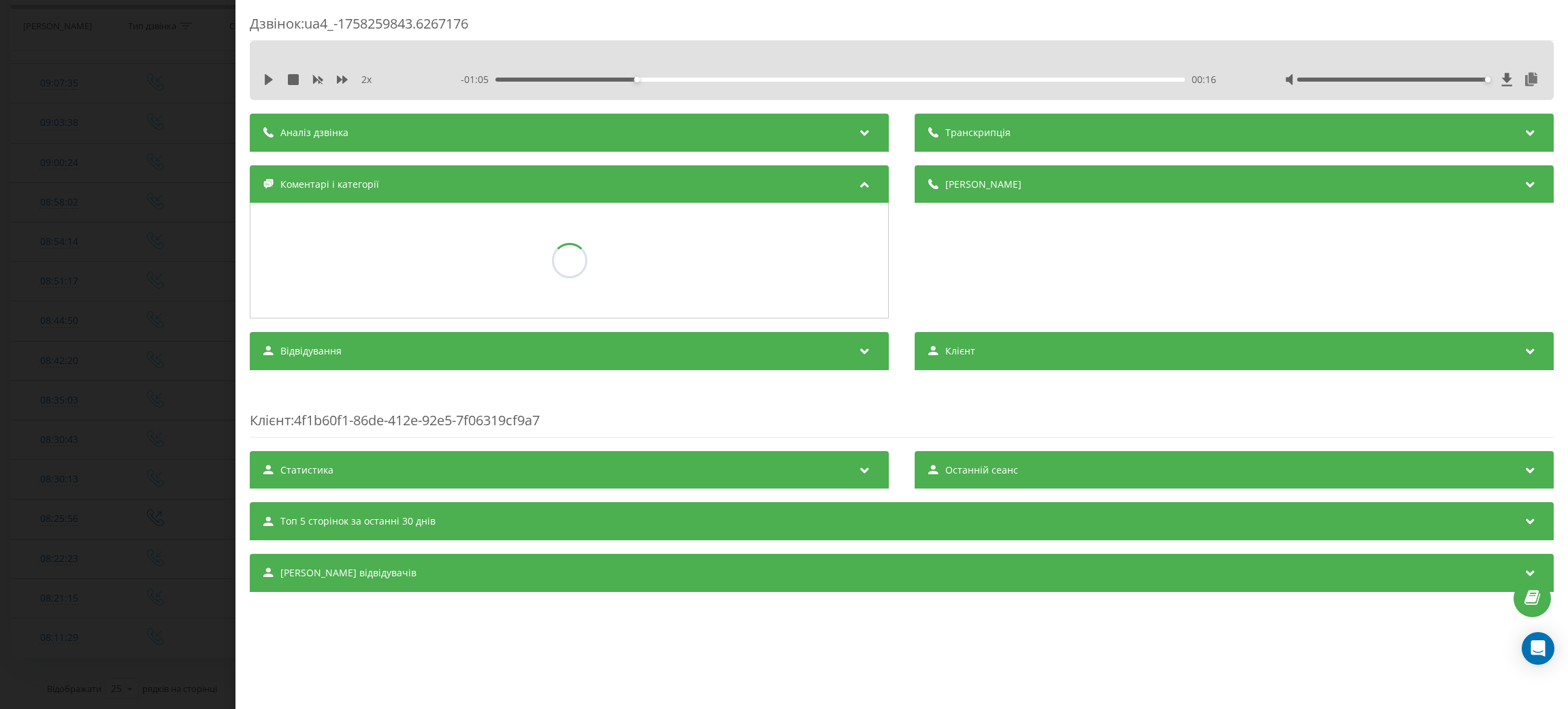
click at [0, 431] on div "Дзвінок : ua4_-1758259843.6267176 2 x - 01:05 00:16 00:16 Транскрипція Для AI-а…" at bounding box center [784, 354] width 1568 height 709
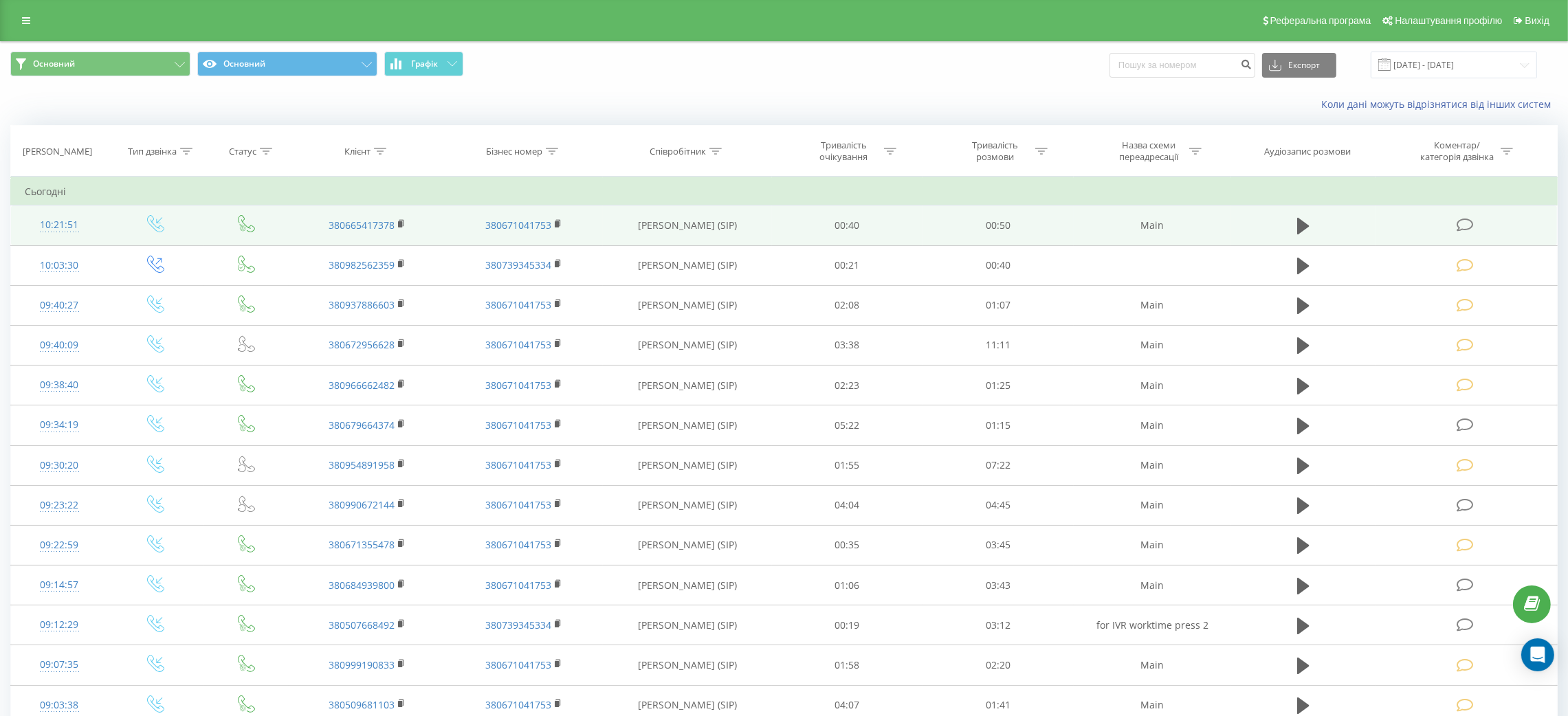
click at [1470, 235] on td at bounding box center [1466, 225] width 182 height 40
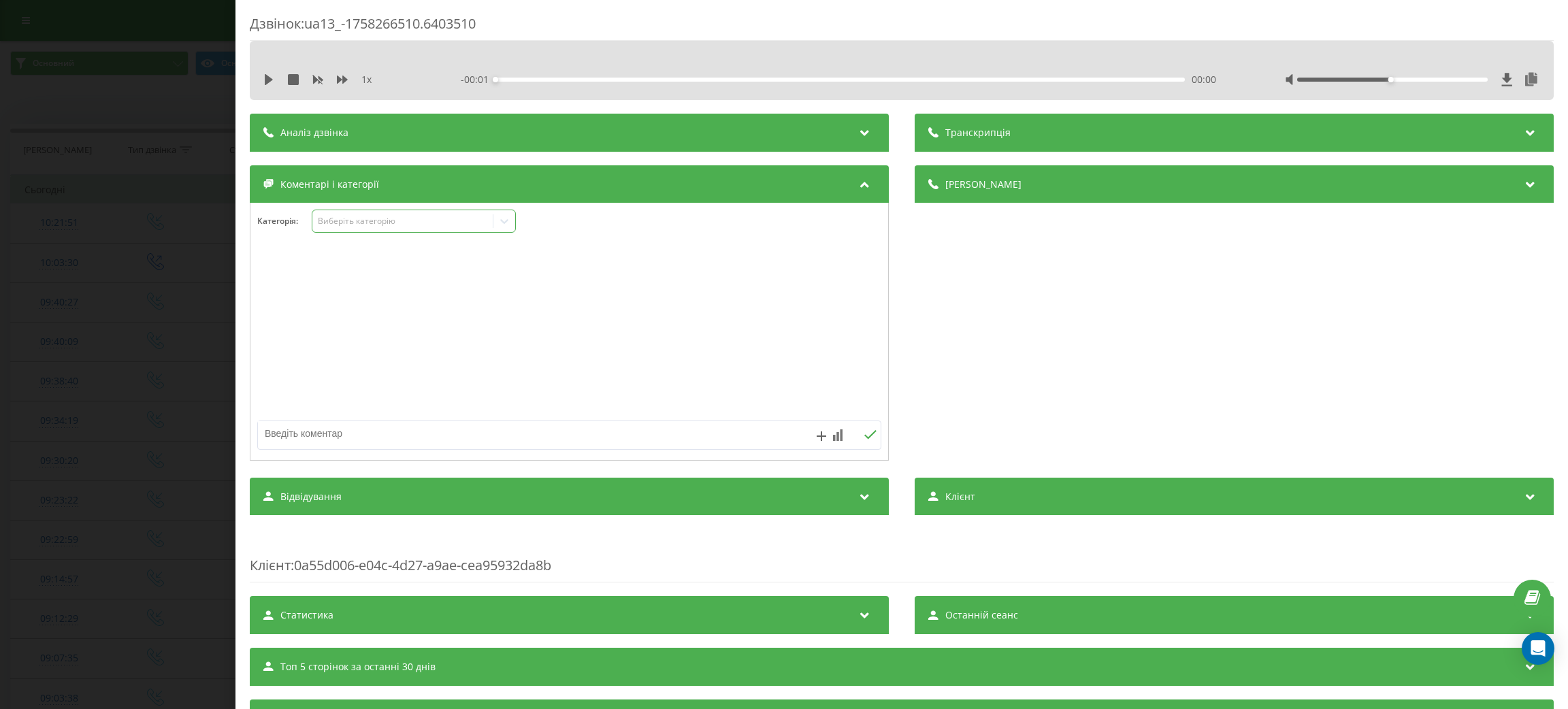
drag, startPoint x: 408, startPoint y: 237, endPoint x: 414, endPoint y: 223, distance: 15.2
click at [409, 234] on div "Категорія : Виберіть категорію" at bounding box center [569, 230] width 637 height 41
click at [414, 221] on div "Виберіть категорію" at bounding box center [402, 221] width 170 height 11
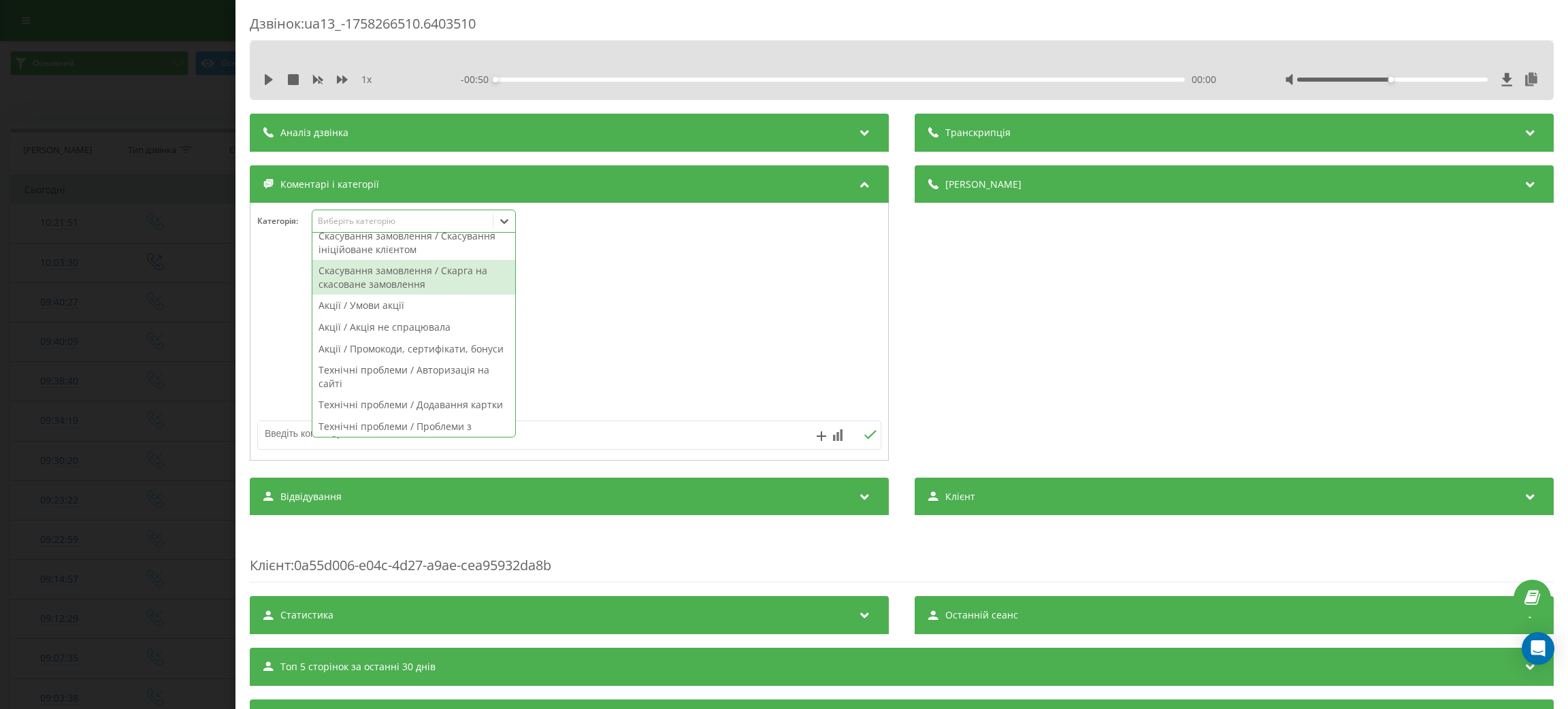
scroll to position [612, 0]
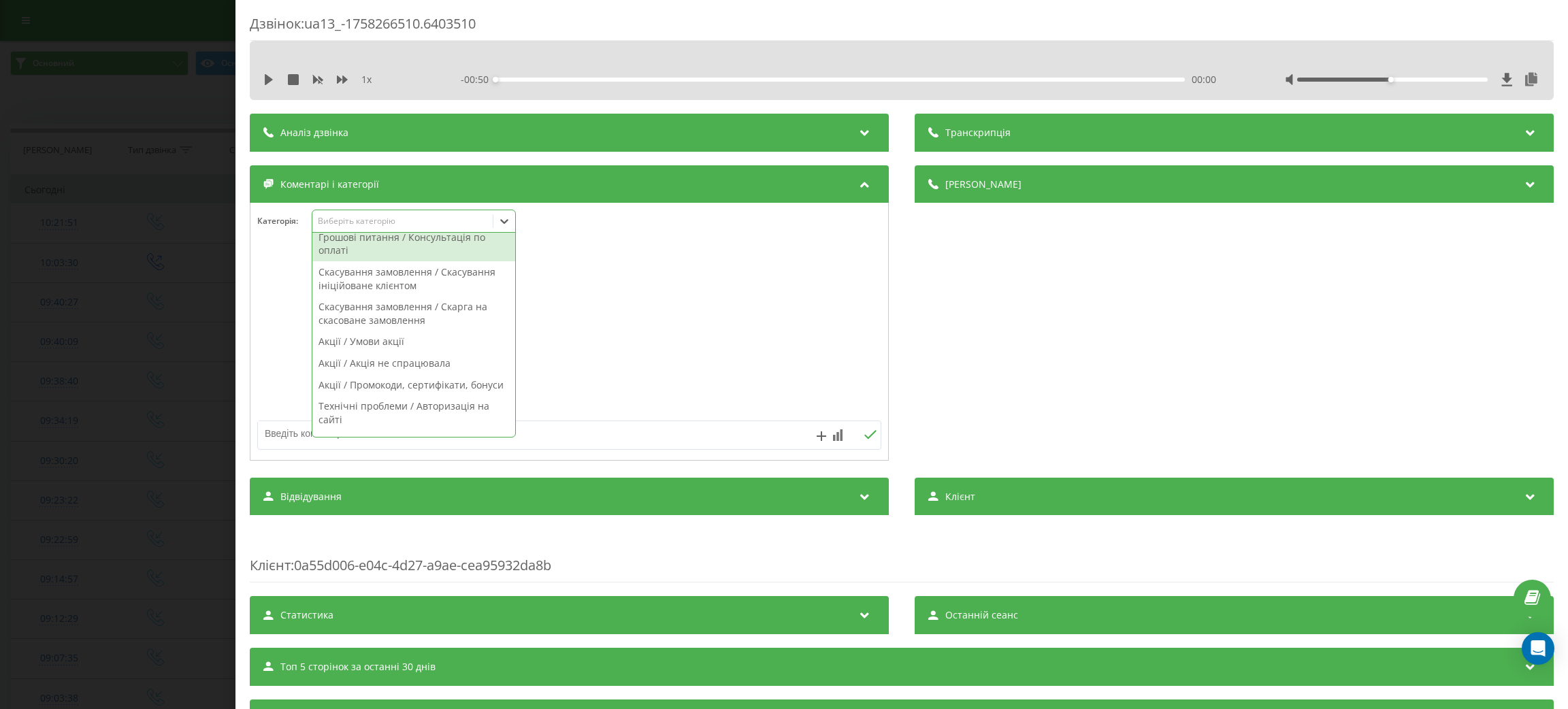
click at [443, 256] on div "Грошові питання / Консультація по оплаті" at bounding box center [414, 244] width 202 height 35
drag, startPoint x: 583, startPoint y: 318, endPoint x: 557, endPoint y: 406, distance: 91.8
click at [585, 319] on div at bounding box center [569, 332] width 637 height 164
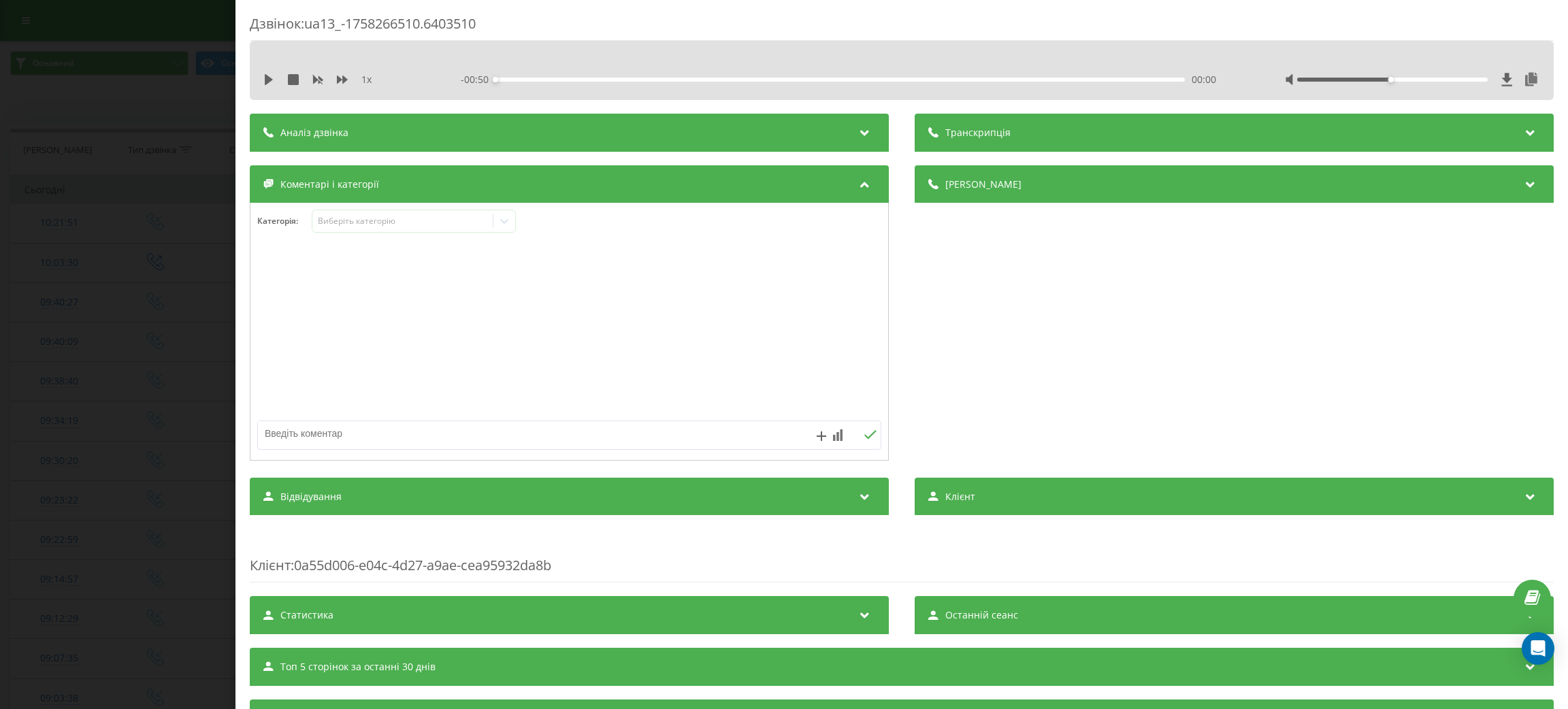
click at [548, 420] on div at bounding box center [569, 354] width 637 height 206
click at [548, 429] on textarea at bounding box center [507, 433] width 498 height 24
type textarea "скин посиланян"
click at [842, 271] on div "[PERSON_NAME] 10:24[DATE] скин посиланян є" at bounding box center [569, 270] width 624 height 39
click at [844, 271] on div "[PERSON_NAME] 10:24[DATE] скин посиланян є" at bounding box center [569, 270] width 624 height 39
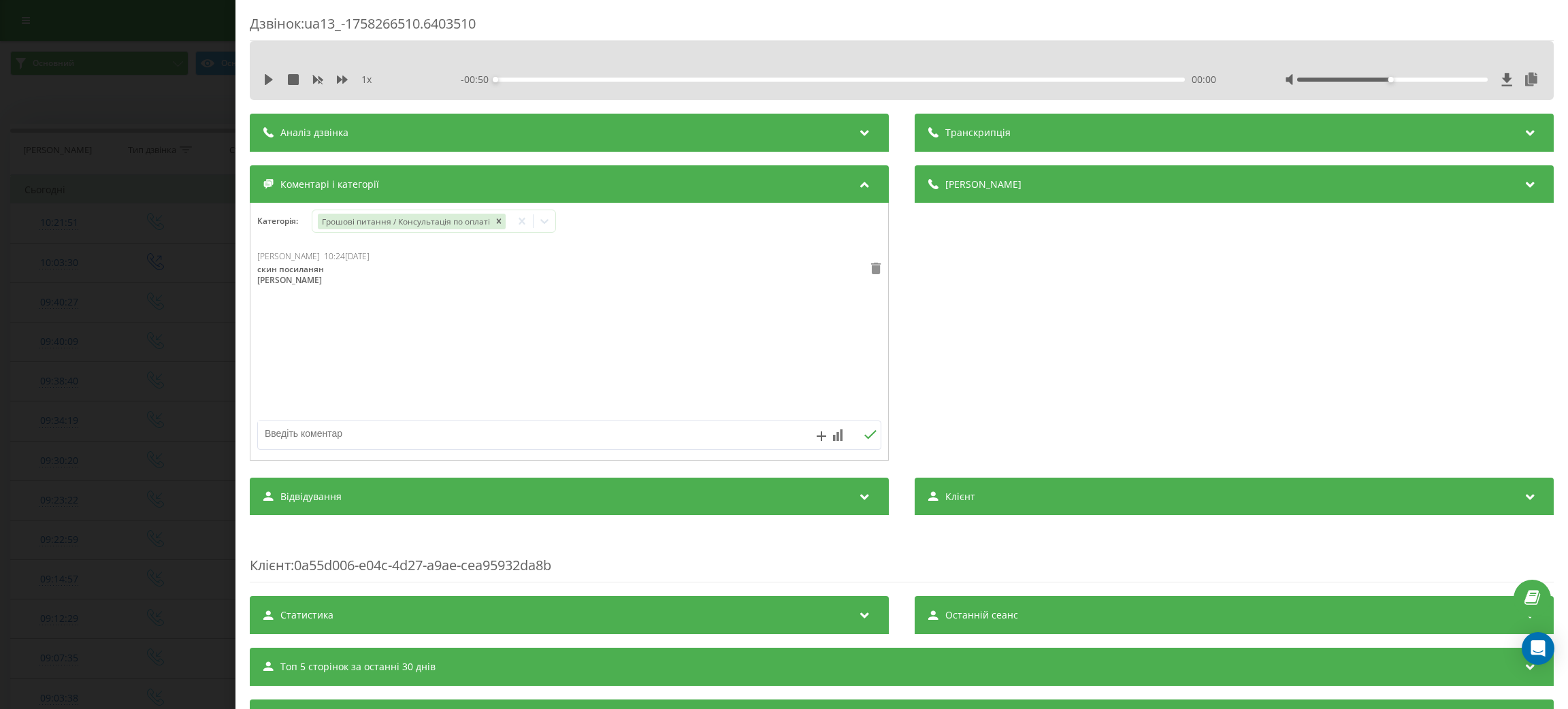
click at [871, 271] on icon at bounding box center [876, 268] width 10 height 12
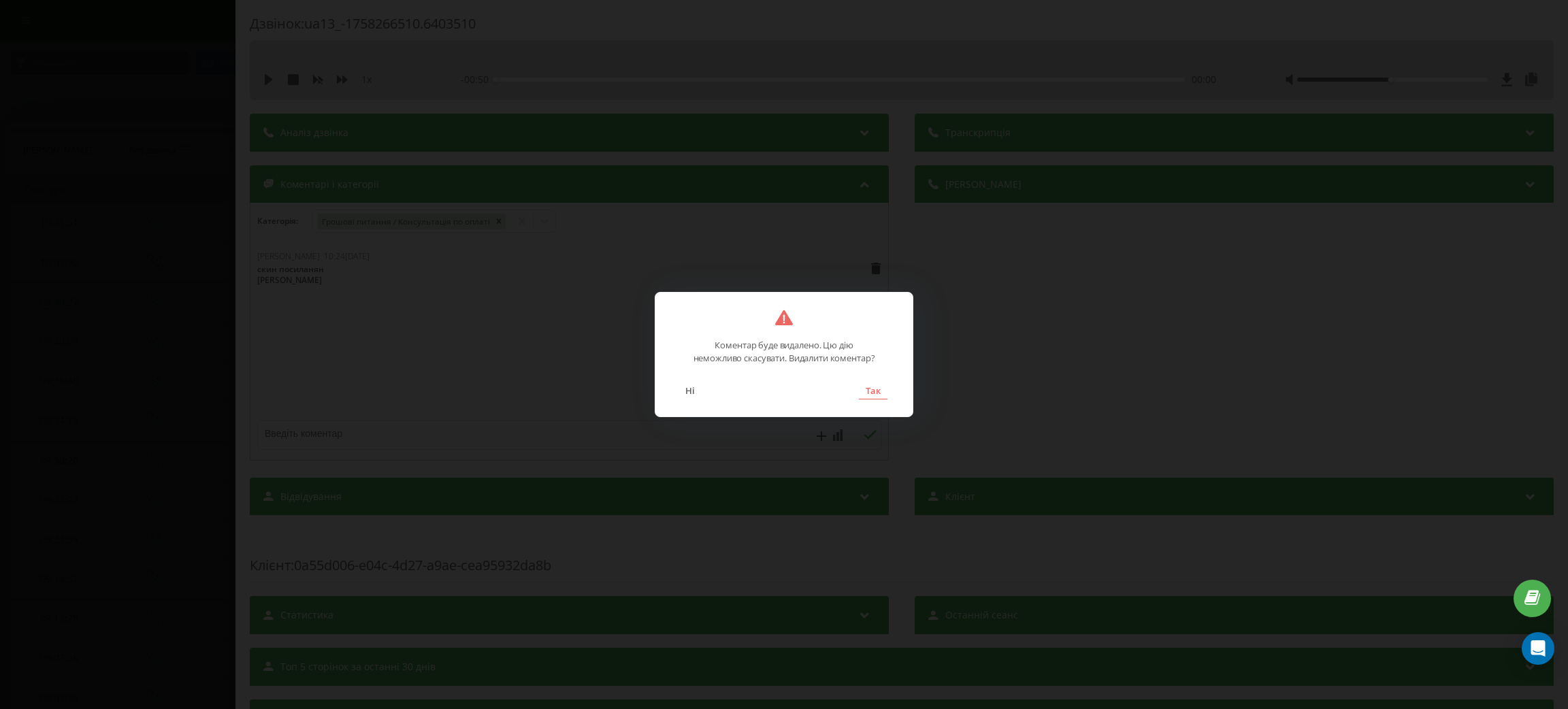
click at [859, 395] on button "Так" at bounding box center [874, 390] width 29 height 17
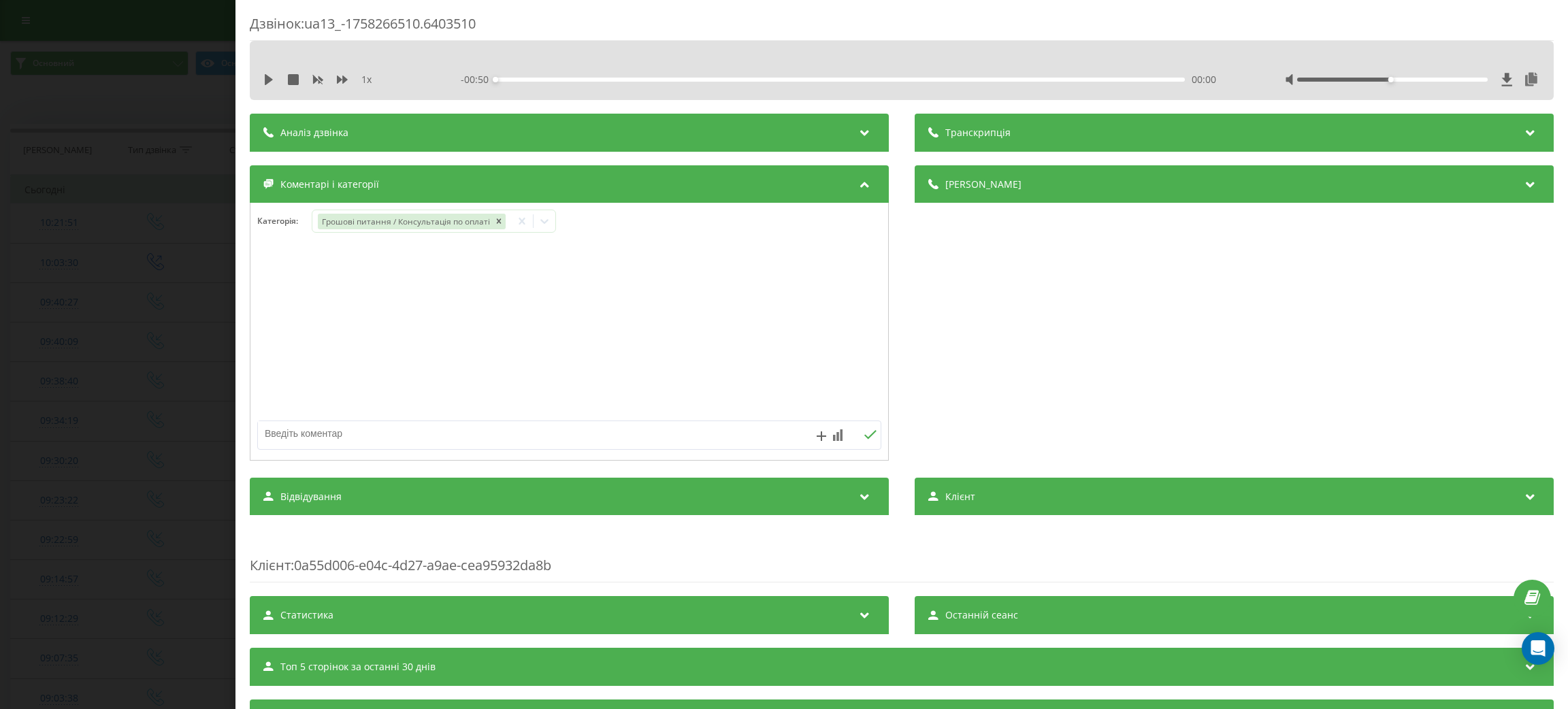
click at [377, 424] on textarea at bounding box center [507, 433] width 498 height 24
type textarea "надав посилання"
click at [530, 232] on div "Грошові питання / Консультація по оплаті" at bounding box center [434, 221] width 244 height 23
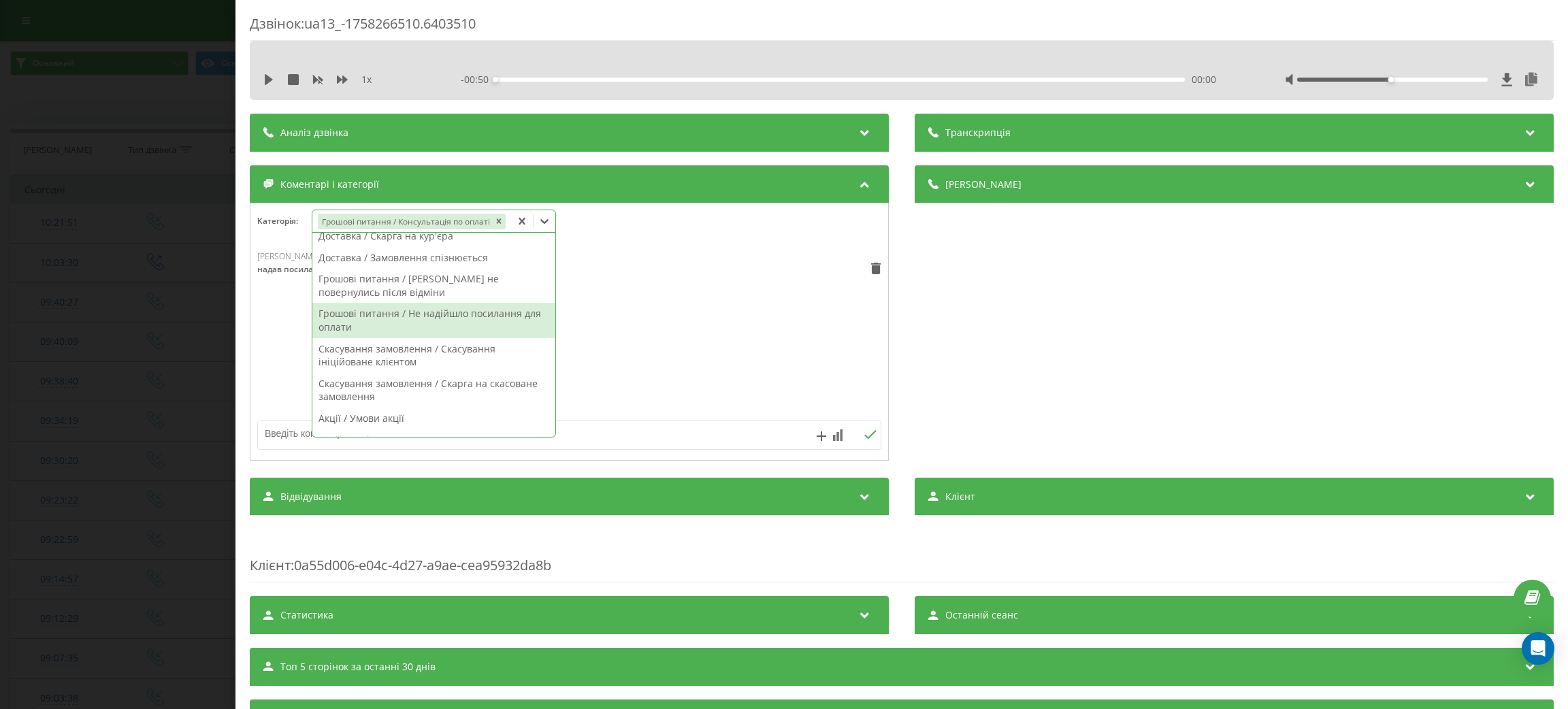
scroll to position [409, 0]
click at [445, 336] on div "Грошові питання / Не надійшло посилання для оплати" at bounding box center [434, 319] width 243 height 35
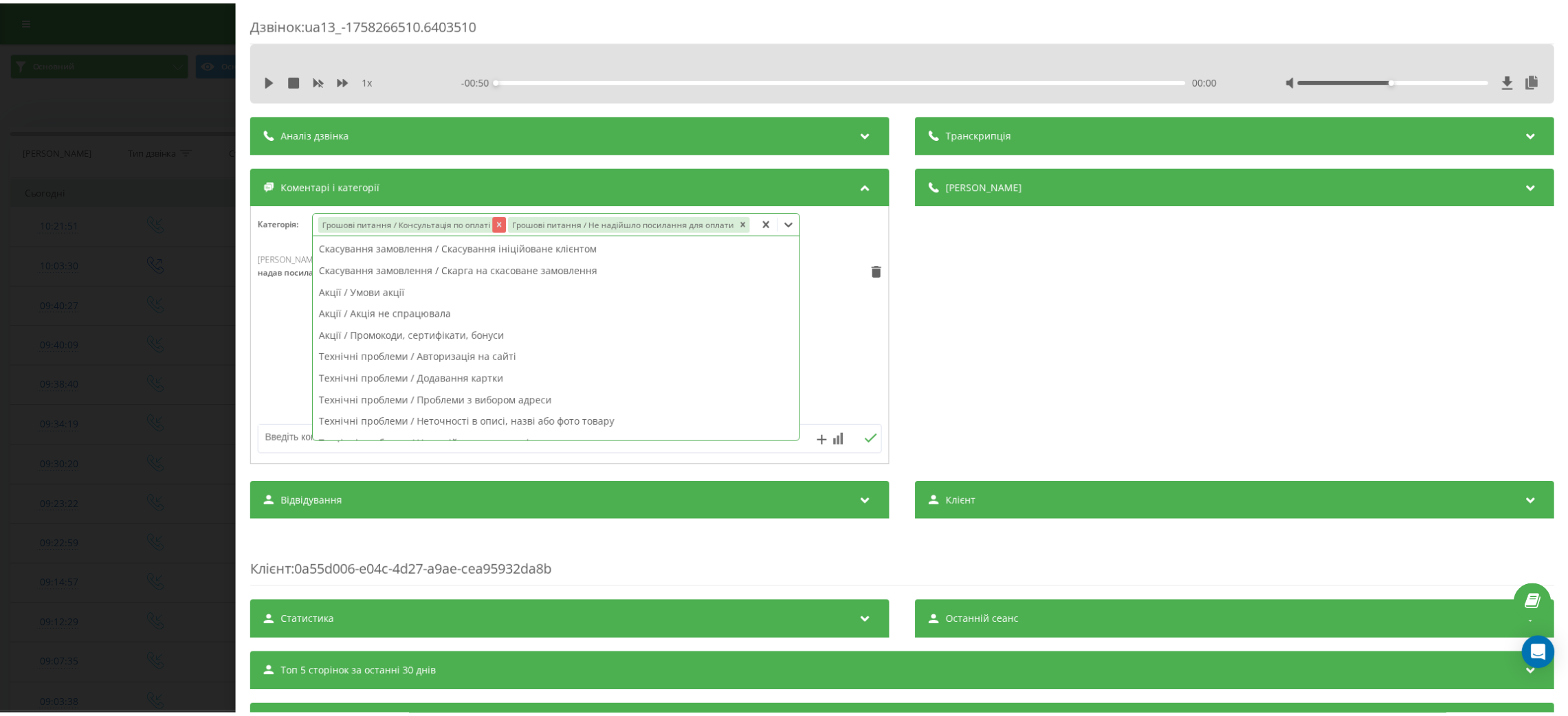
scroll to position [332, 0]
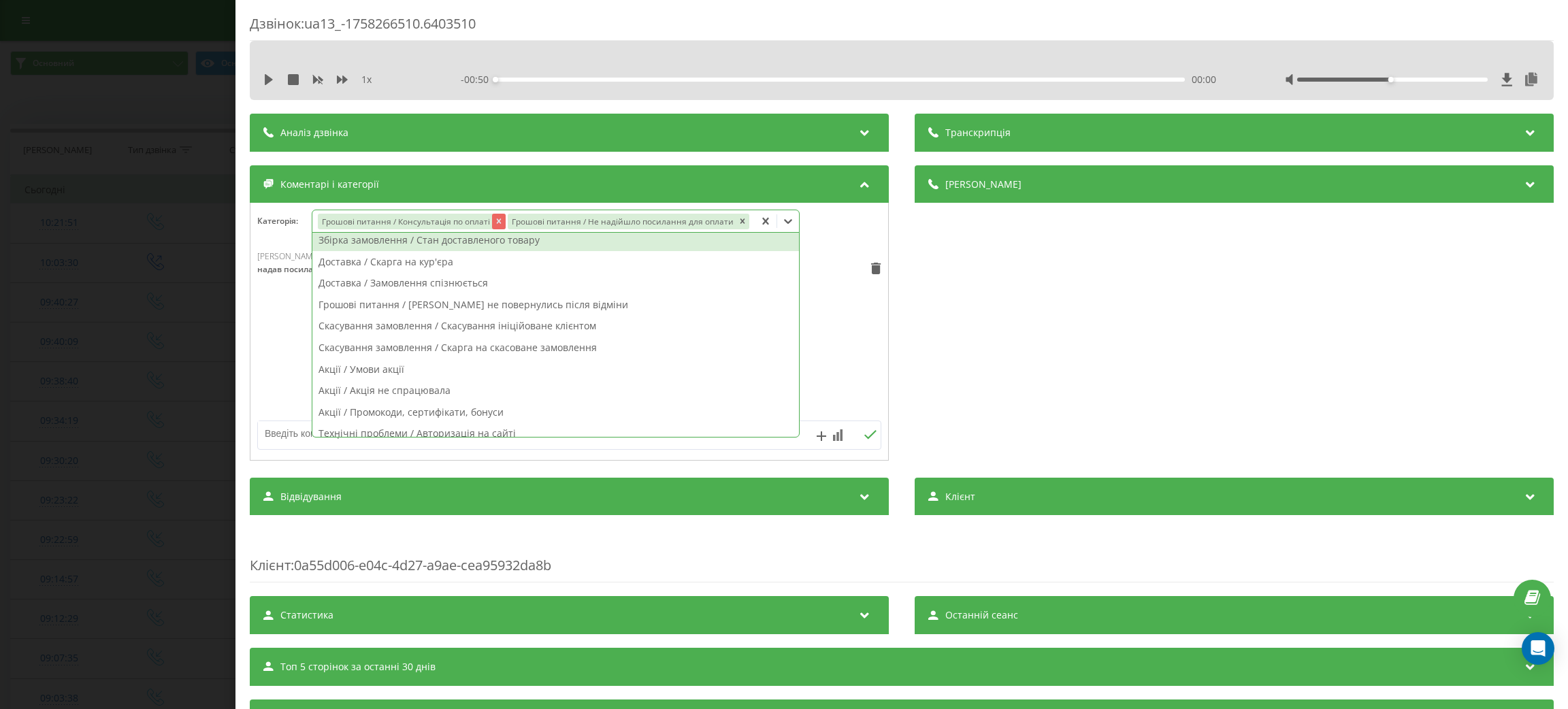
click at [496, 219] on icon "Remove Грошові питання / Консультація по оплаті" at bounding box center [498, 221] width 10 height 10
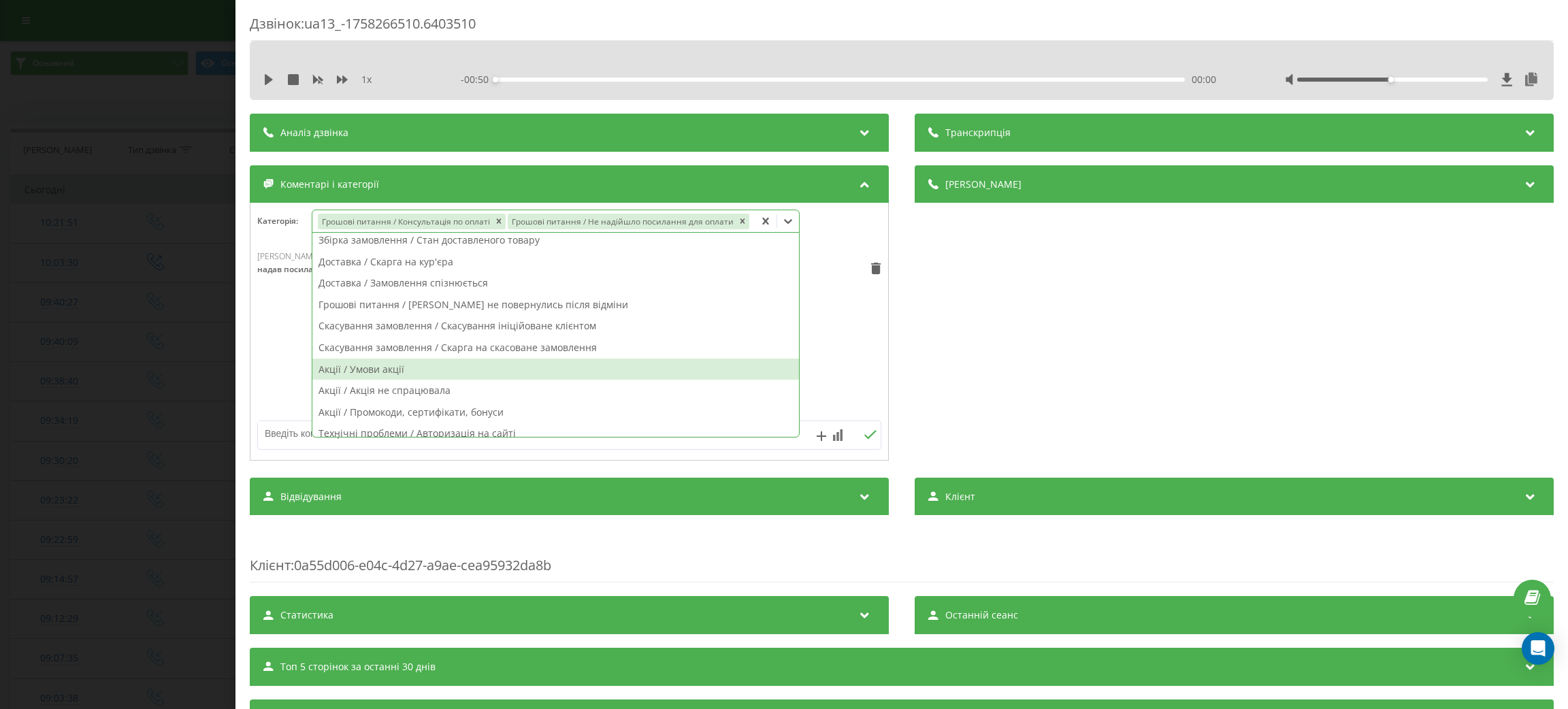
click at [72, 324] on div "Дзвінок : ua13_-1758266510.6403510 1 x - 00:50 00:00 00:00 Транскрипція Для AI-…" at bounding box center [784, 354] width 1568 height 709
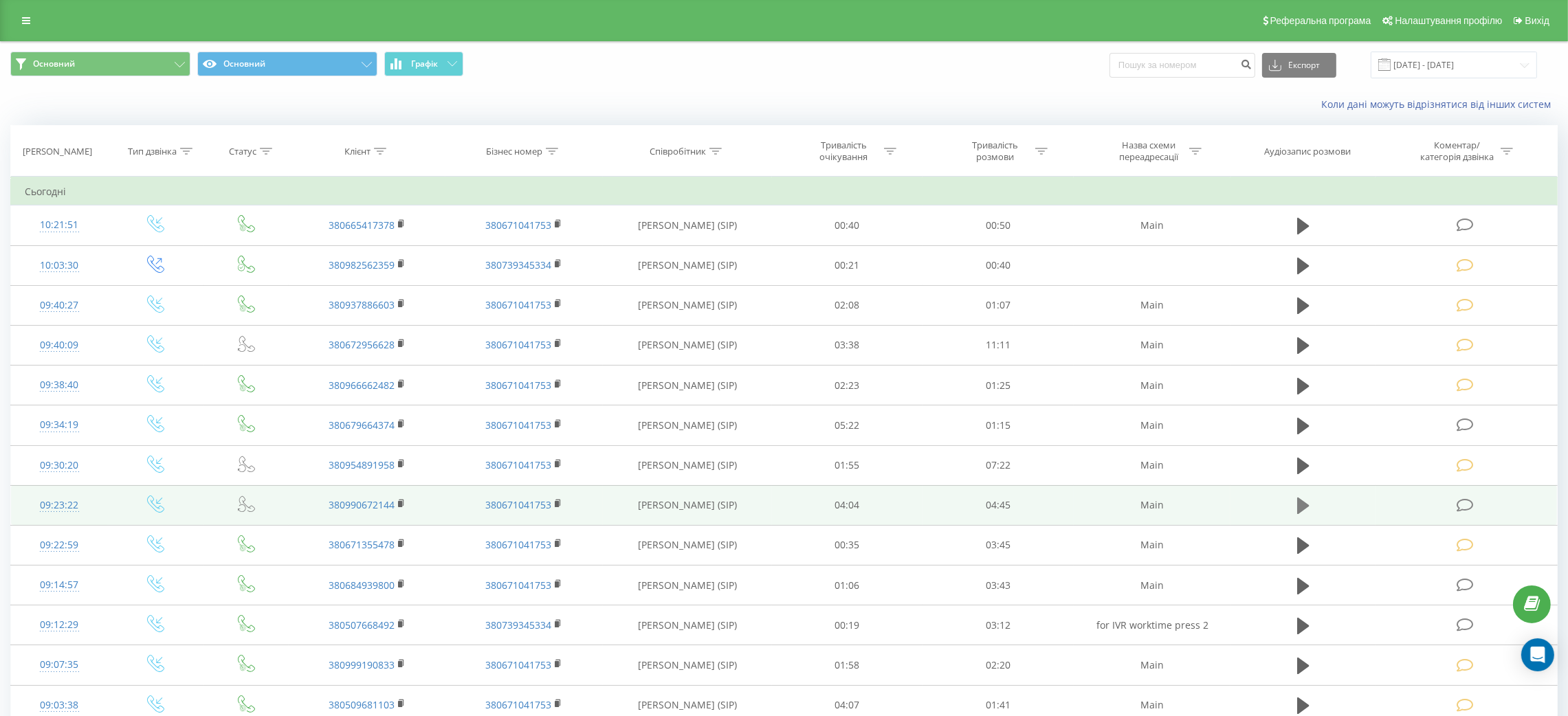
click at [1307, 502] on icon at bounding box center [1303, 506] width 13 height 20
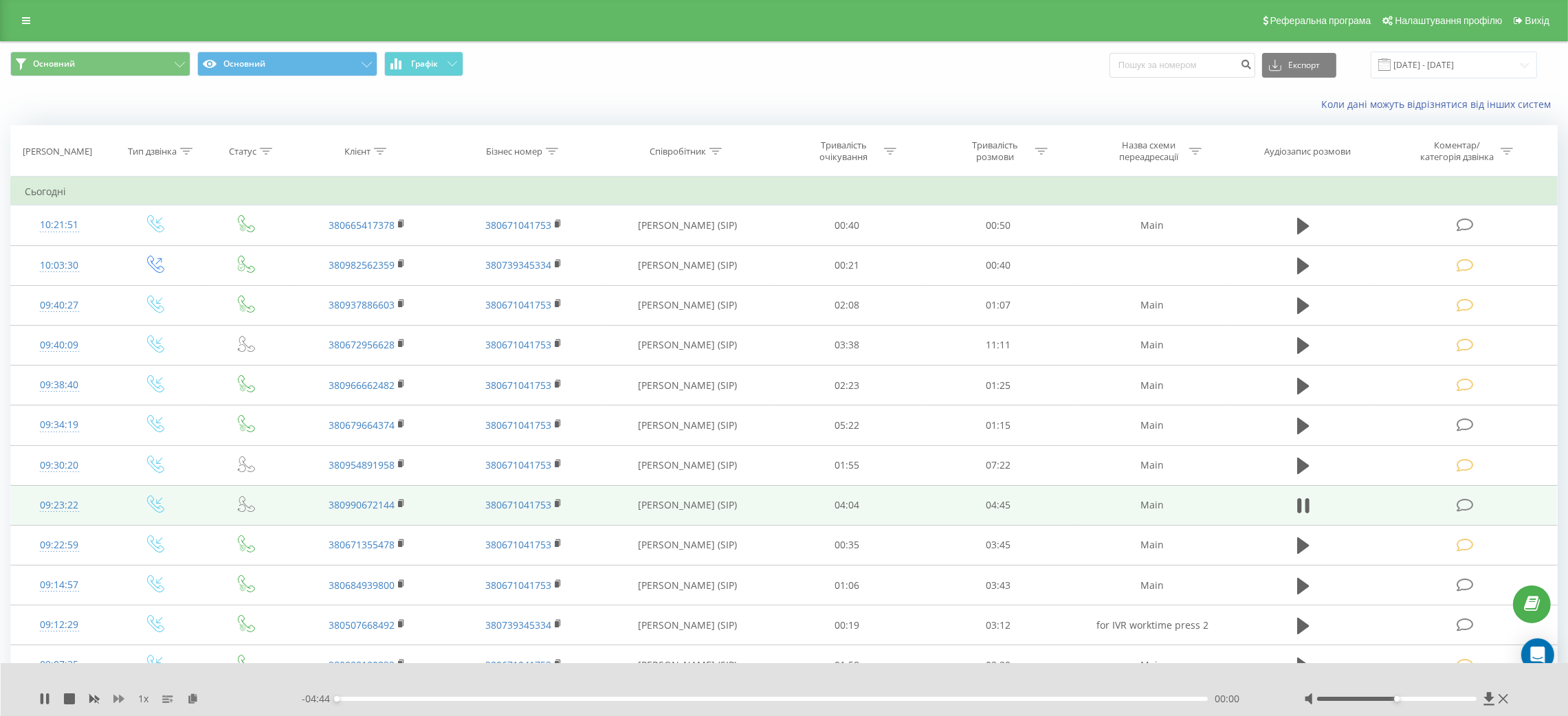
click at [121, 696] on icon at bounding box center [118, 698] width 11 height 11
click at [1300, 501] on icon at bounding box center [1299, 505] width 4 height 15
click at [1453, 498] on td at bounding box center [1466, 505] width 182 height 40
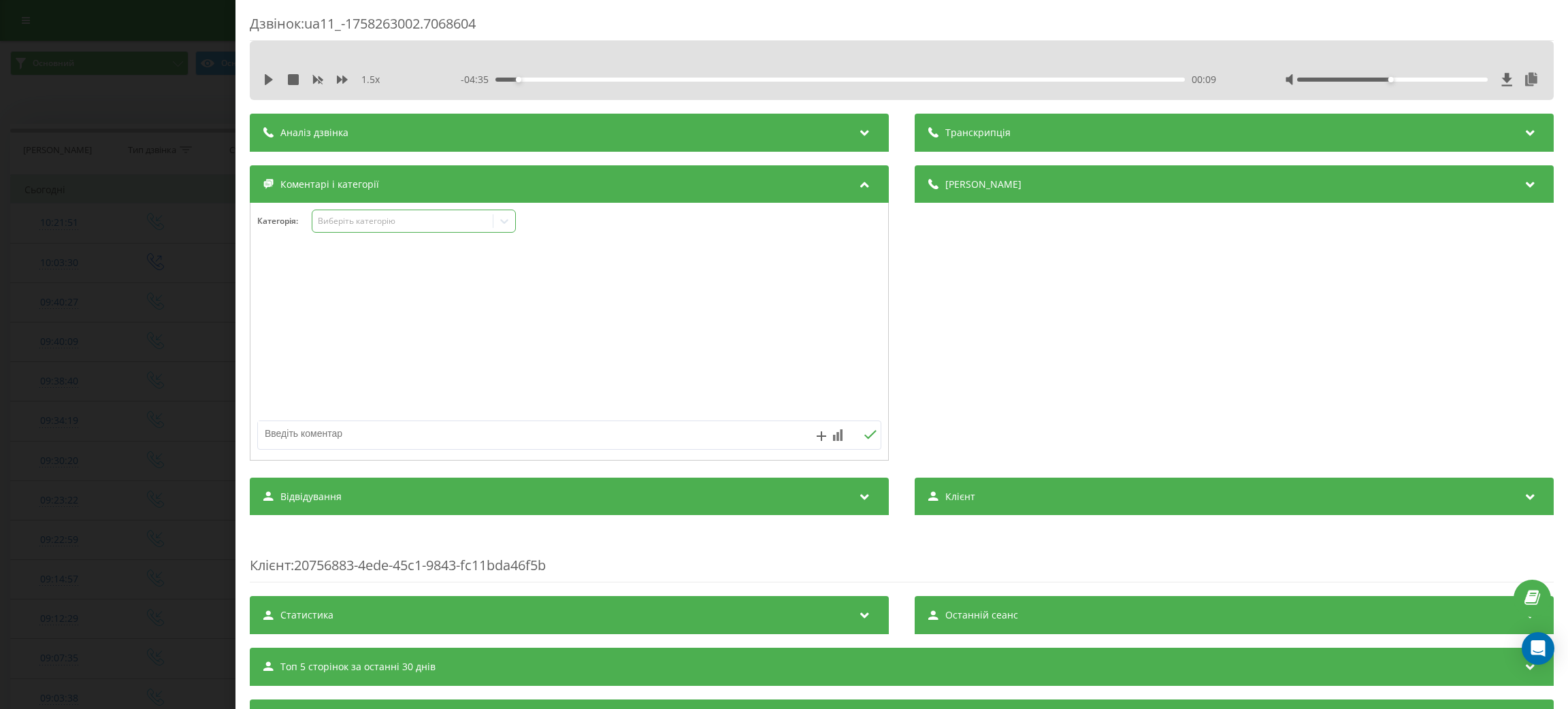
click at [439, 212] on div "Виберіть категорію" at bounding box center [414, 221] width 204 height 23
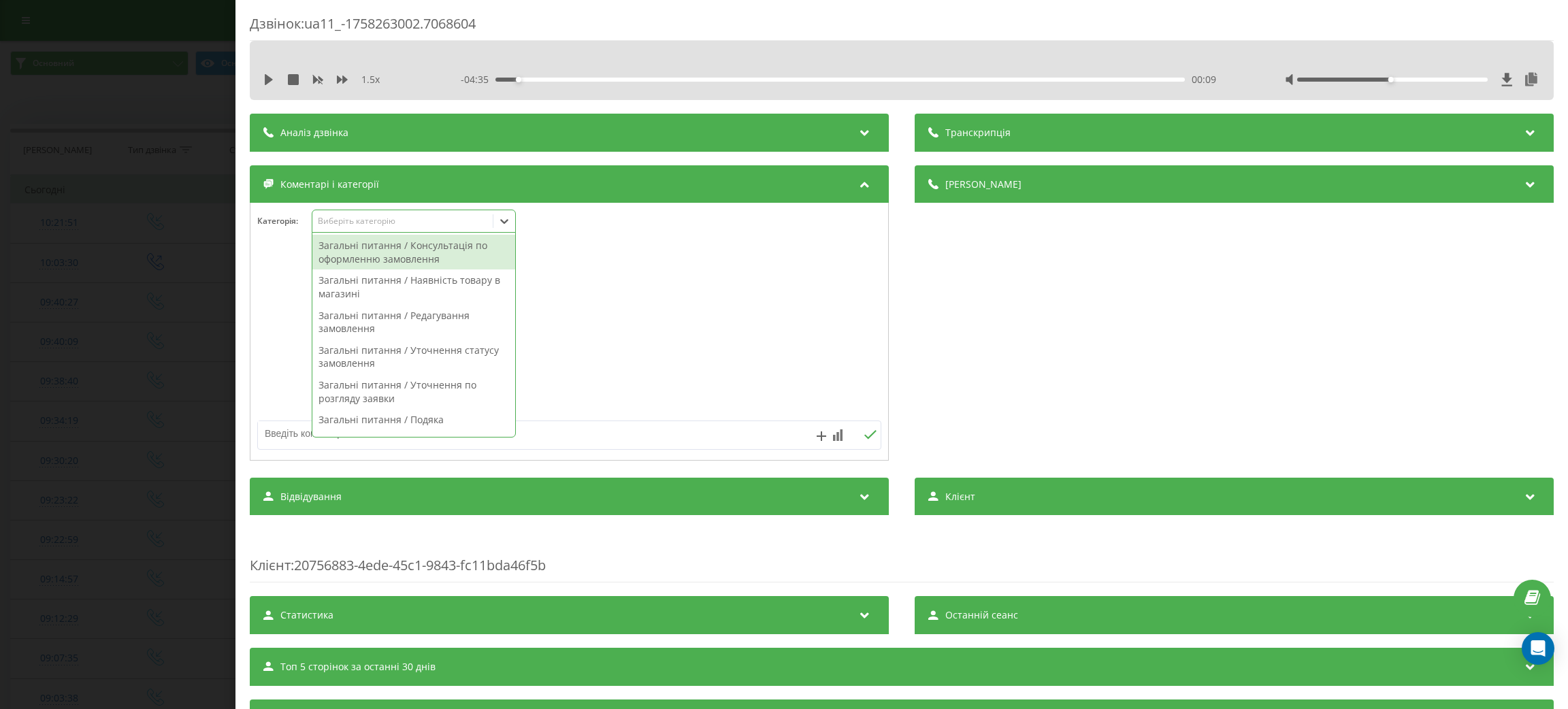
click at [430, 252] on div "Загальні питання / Консультація по оформленню замовлення" at bounding box center [414, 252] width 202 height 35
drag, startPoint x: 660, startPoint y: 333, endPoint x: 639, endPoint y: 360, distance: 34.2
click at [660, 333] on div at bounding box center [569, 332] width 637 height 164
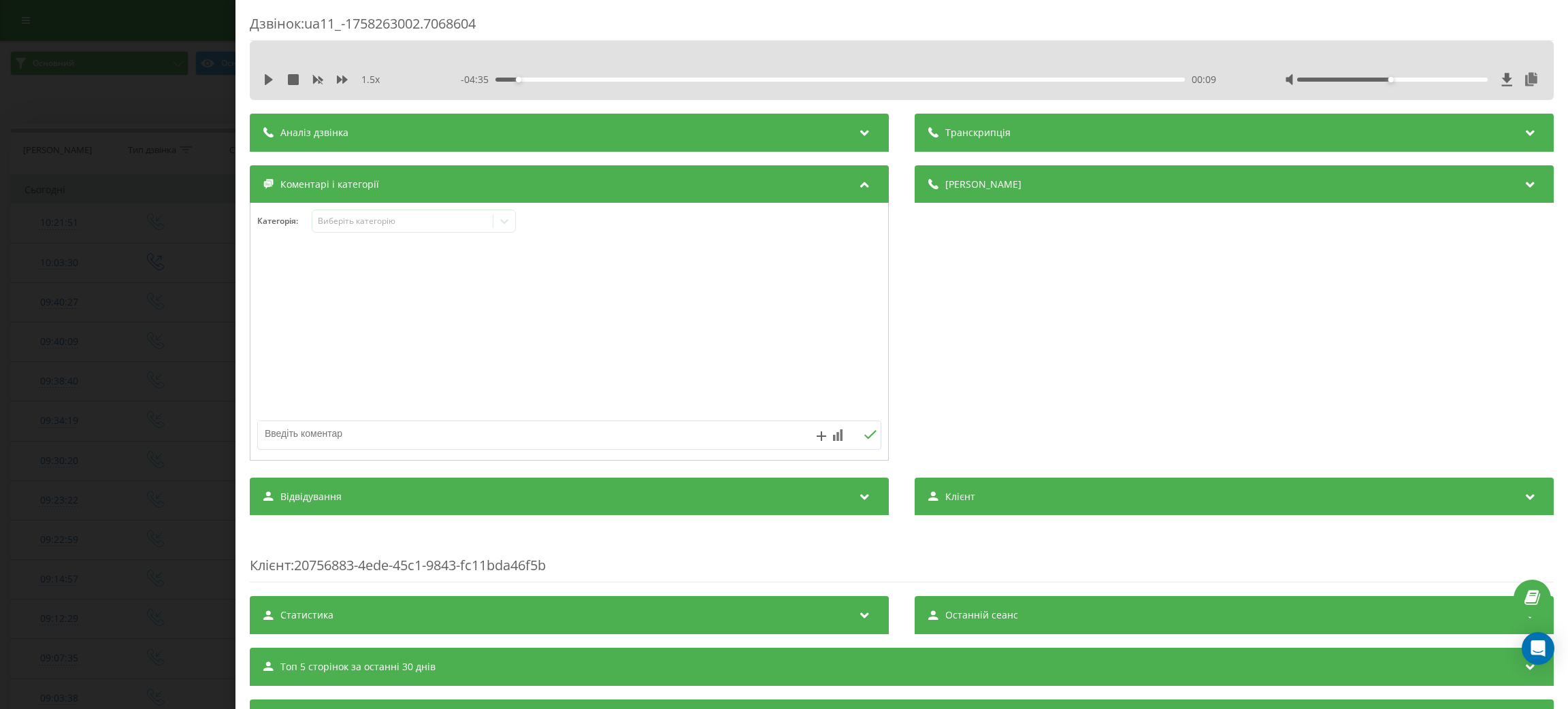
click at [607, 431] on textarea at bounding box center [507, 433] width 498 height 24
type textarea "допомога"
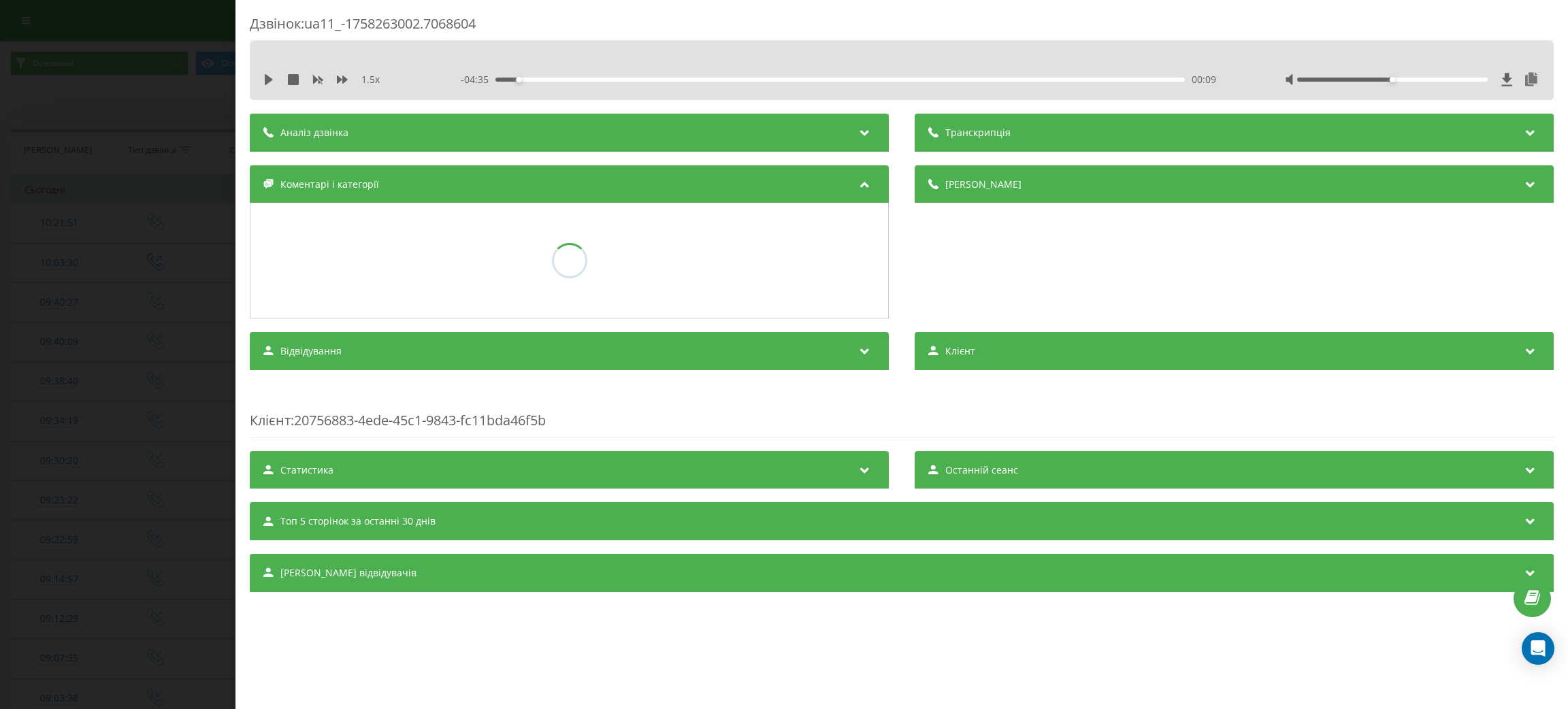
click at [99, 332] on div "Дзвінок : ua11_-1758263002.7068604 1.5 x - 04:35 00:09 00:09 Транскрипція Для A…" at bounding box center [784, 354] width 1568 height 709
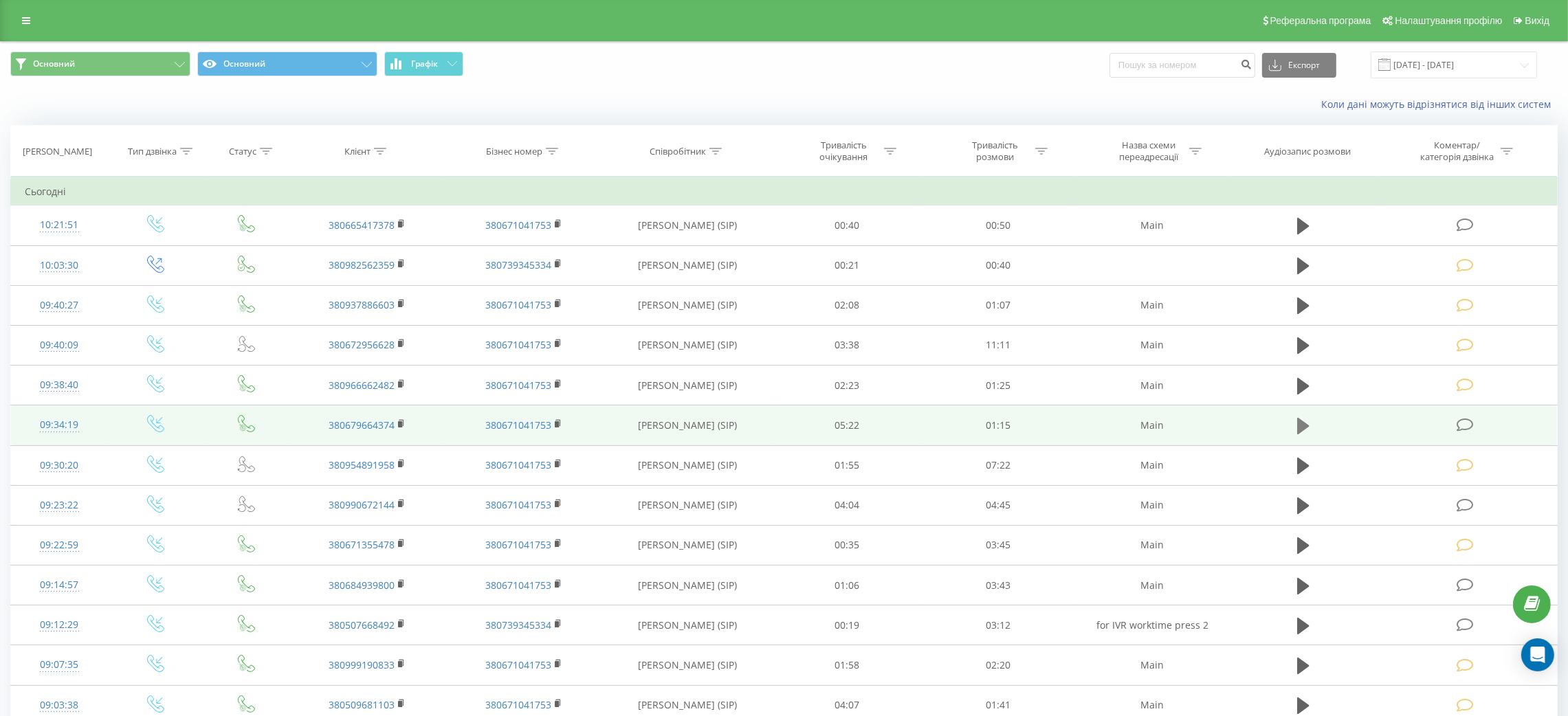
click at [1305, 426] on icon at bounding box center [1303, 425] width 13 height 17
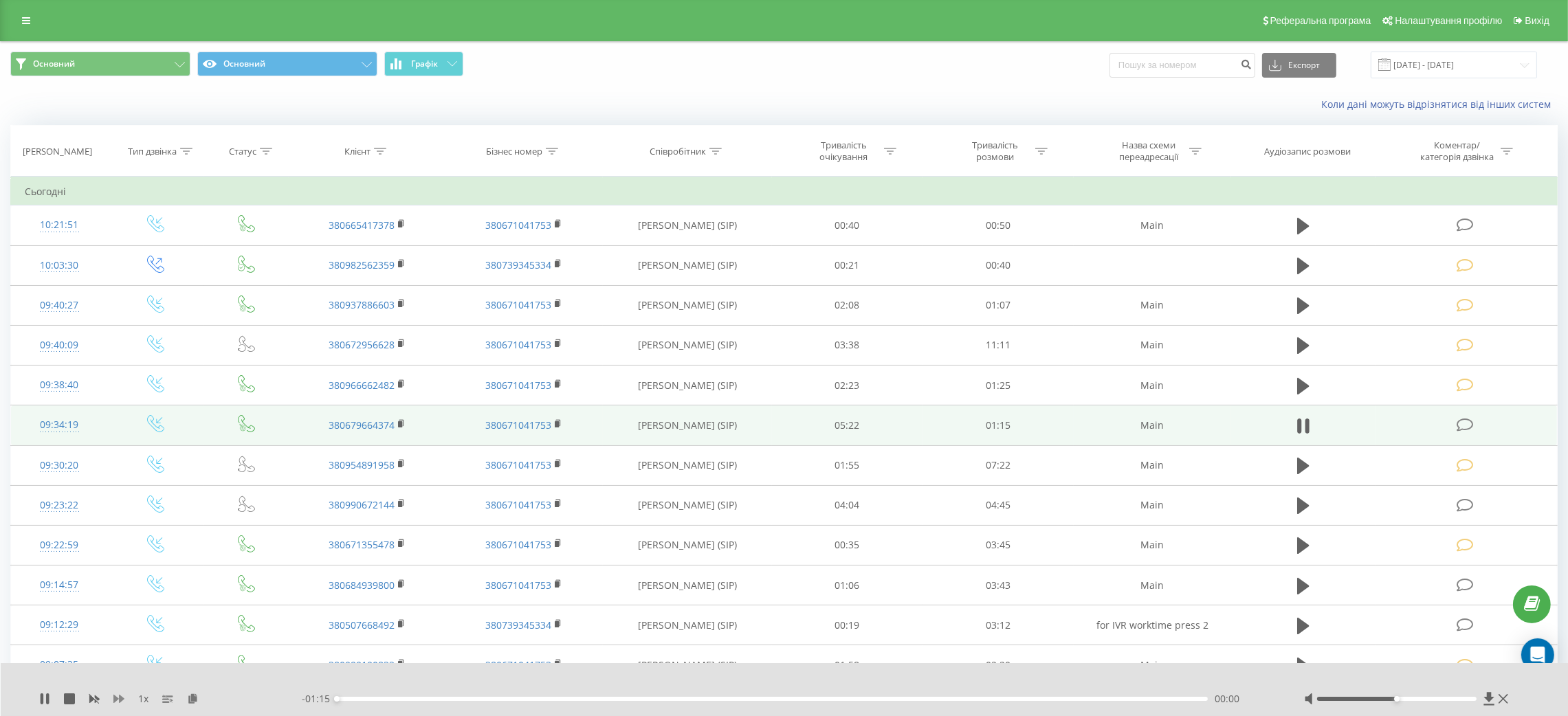
click at [116, 699] on icon at bounding box center [118, 698] width 11 height 8
click at [435, 693] on div "- 01:07 00:08 00:08" at bounding box center [784, 699] width 967 height 14
drag, startPoint x: 445, startPoint y: 699, endPoint x: 463, endPoint y: 699, distance: 18.0
click at [447, 699] on div "00:08" at bounding box center [772, 699] width 871 height 4
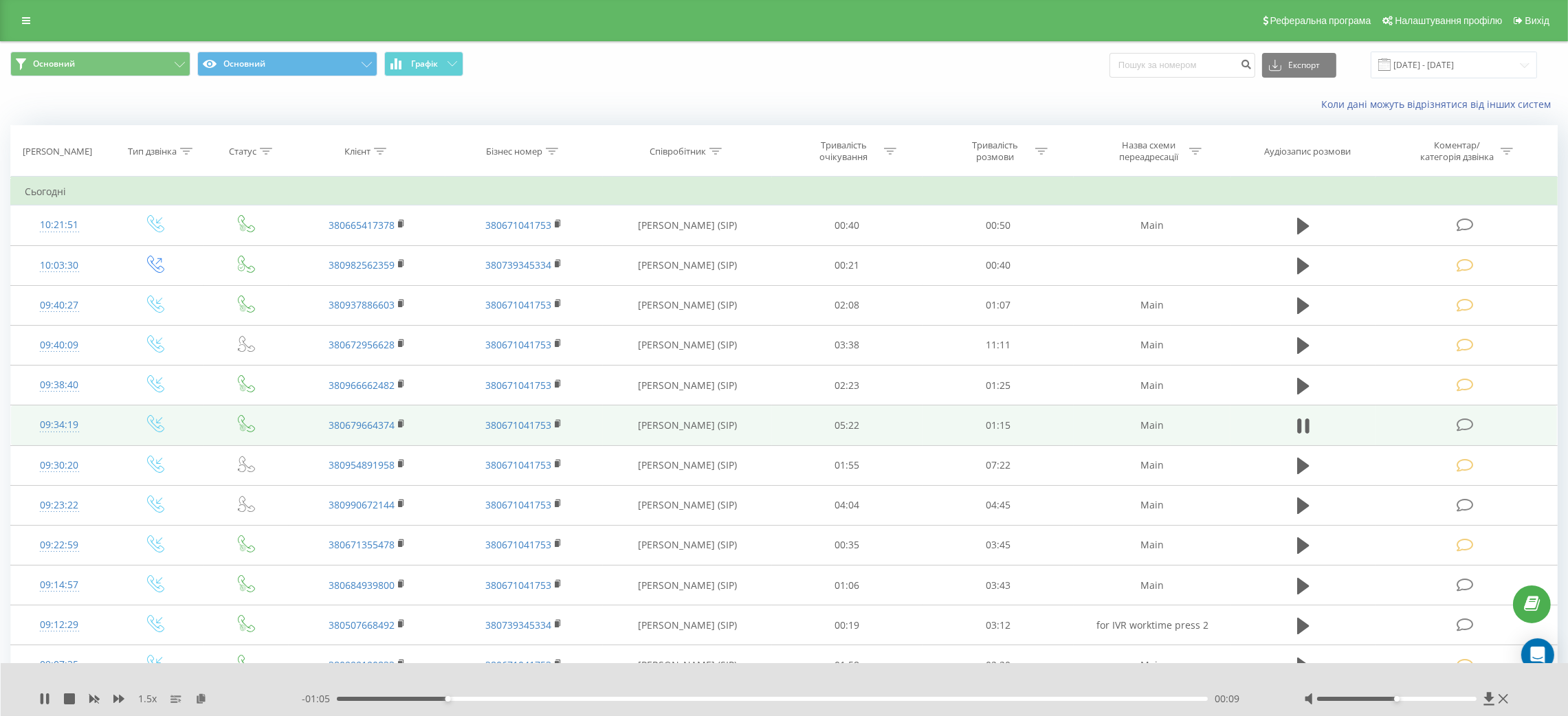
drag, startPoint x: 466, startPoint y: 699, endPoint x: 473, endPoint y: 699, distance: 7.0
click at [468, 699] on div "00:09" at bounding box center [772, 699] width 871 height 4
drag, startPoint x: 486, startPoint y: 699, endPoint x: 511, endPoint y: 699, distance: 25.0
click at [487, 699] on div "00:12" at bounding box center [772, 699] width 871 height 4
click at [524, 699] on div "00:13" at bounding box center [772, 699] width 871 height 4
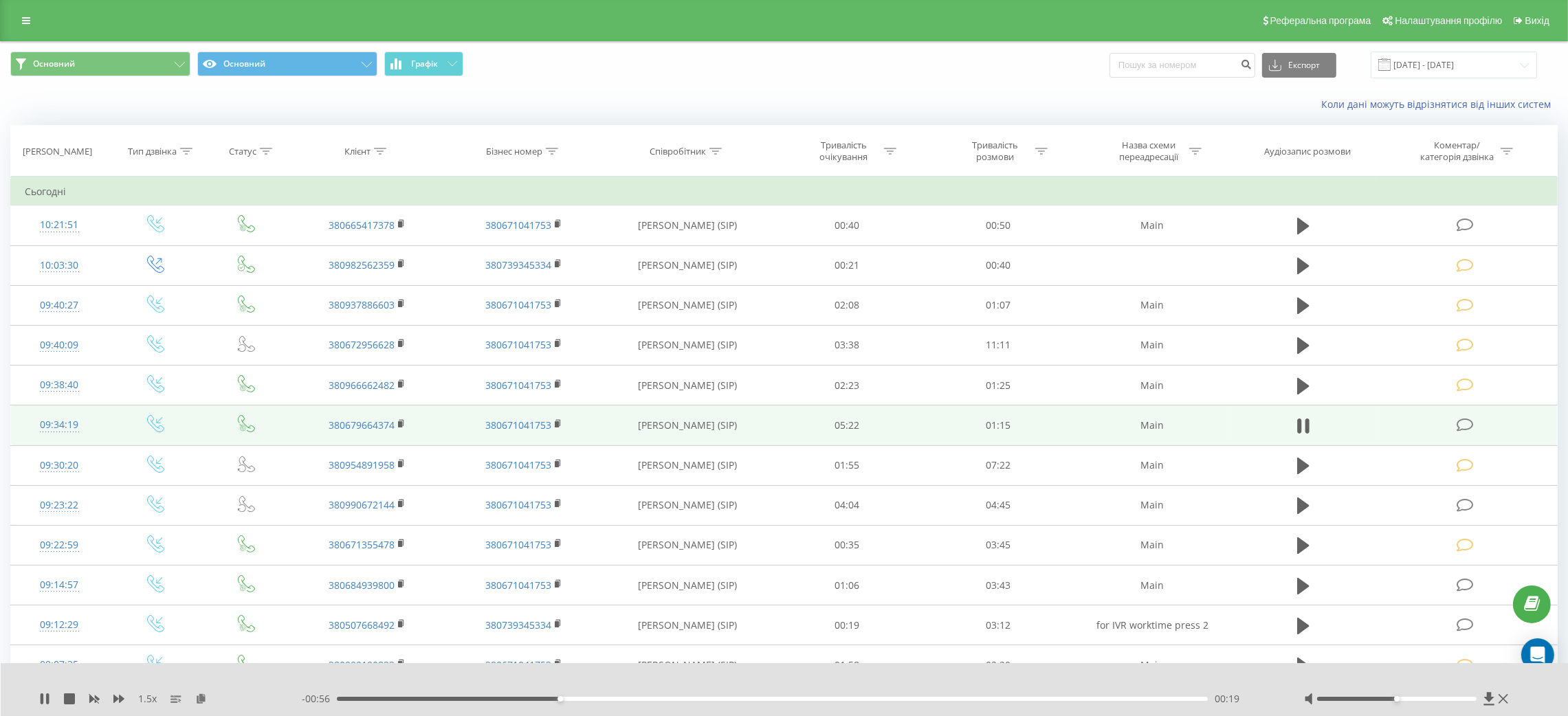
drag, startPoint x: 629, startPoint y: 711, endPoint x: 623, endPoint y: 704, distance: 9.2
click at [625, 707] on div "1.5 x - 00:56 00:19 00:19" at bounding box center [784, 690] width 1568 height 53
click at [622, 704] on div "- 00:56 00:19 00:19" at bounding box center [784, 699] width 967 height 14
click at [622, 694] on div "- 00:55 00:19 00:19" at bounding box center [784, 699] width 967 height 14
click at [622, 703] on div "- 00:55 00:20 00:20" at bounding box center [784, 699] width 967 height 14
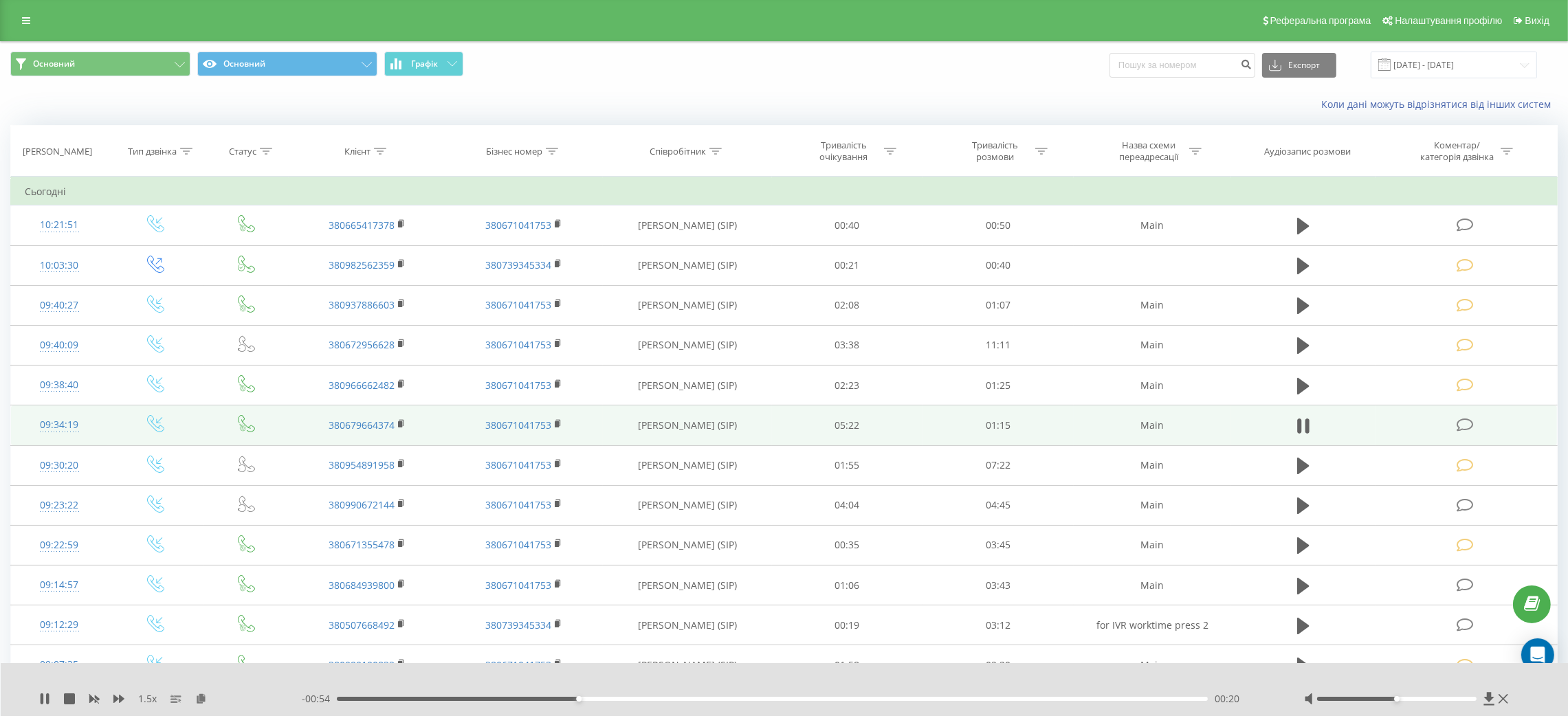
click at [625, 702] on div "- 00:54 00:20 00:20" at bounding box center [784, 699] width 967 height 14
click at [626, 699] on div "00:21" at bounding box center [772, 699] width 871 height 4
drag, startPoint x: 1405, startPoint y: 702, endPoint x: 1411, endPoint y: 699, distance: 6.7
click at [1411, 699] on div at bounding box center [1408, 699] width 207 height 14
drag, startPoint x: 1405, startPoint y: 699, endPoint x: 1437, endPoint y: 699, distance: 32.0
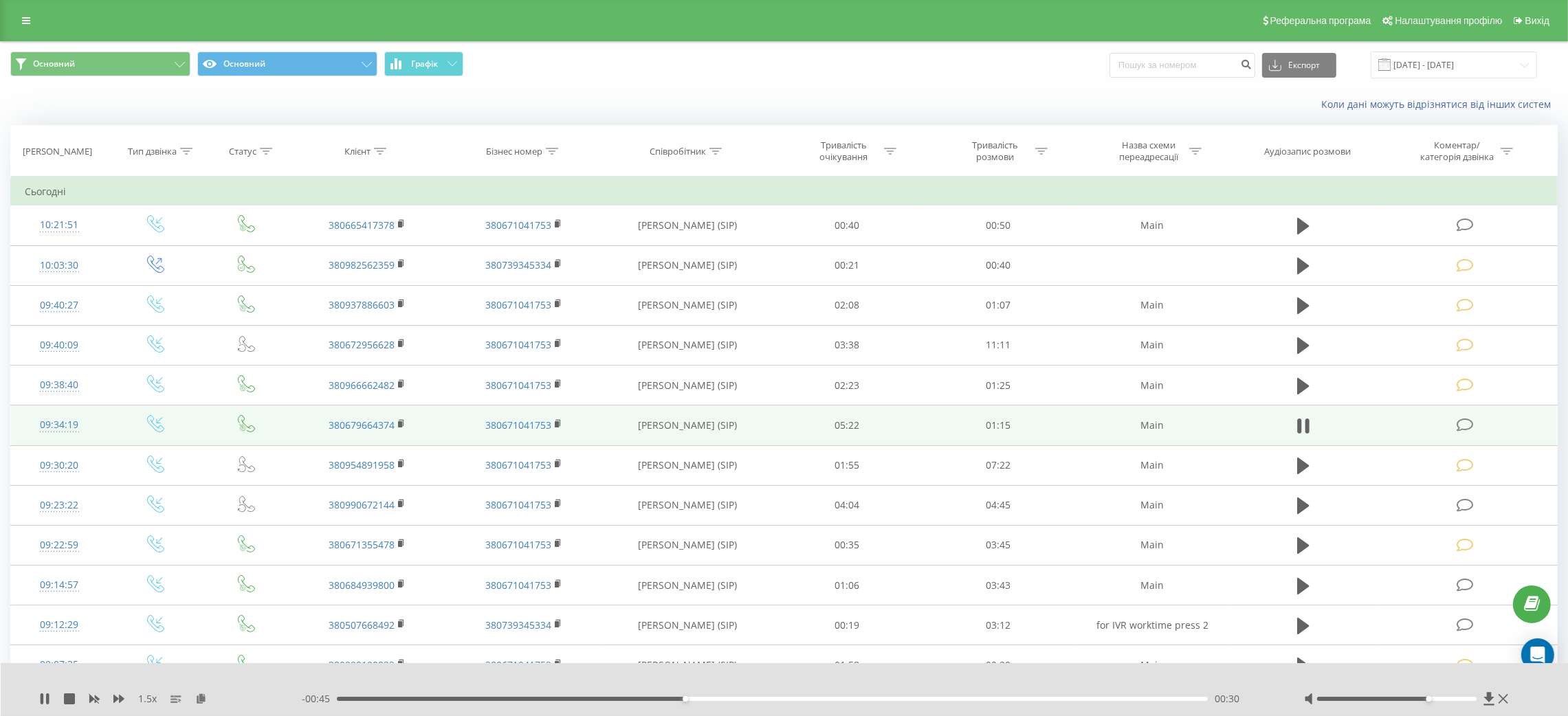
click at [1437, 699] on div at bounding box center [1396, 699] width 159 height 4
drag, startPoint x: 1306, startPoint y: 424, endPoint x: 1443, endPoint y: 425, distance: 137.0
click at [1310, 426] on button at bounding box center [1303, 425] width 21 height 21
click at [1444, 425] on td at bounding box center [1466, 425] width 182 height 40
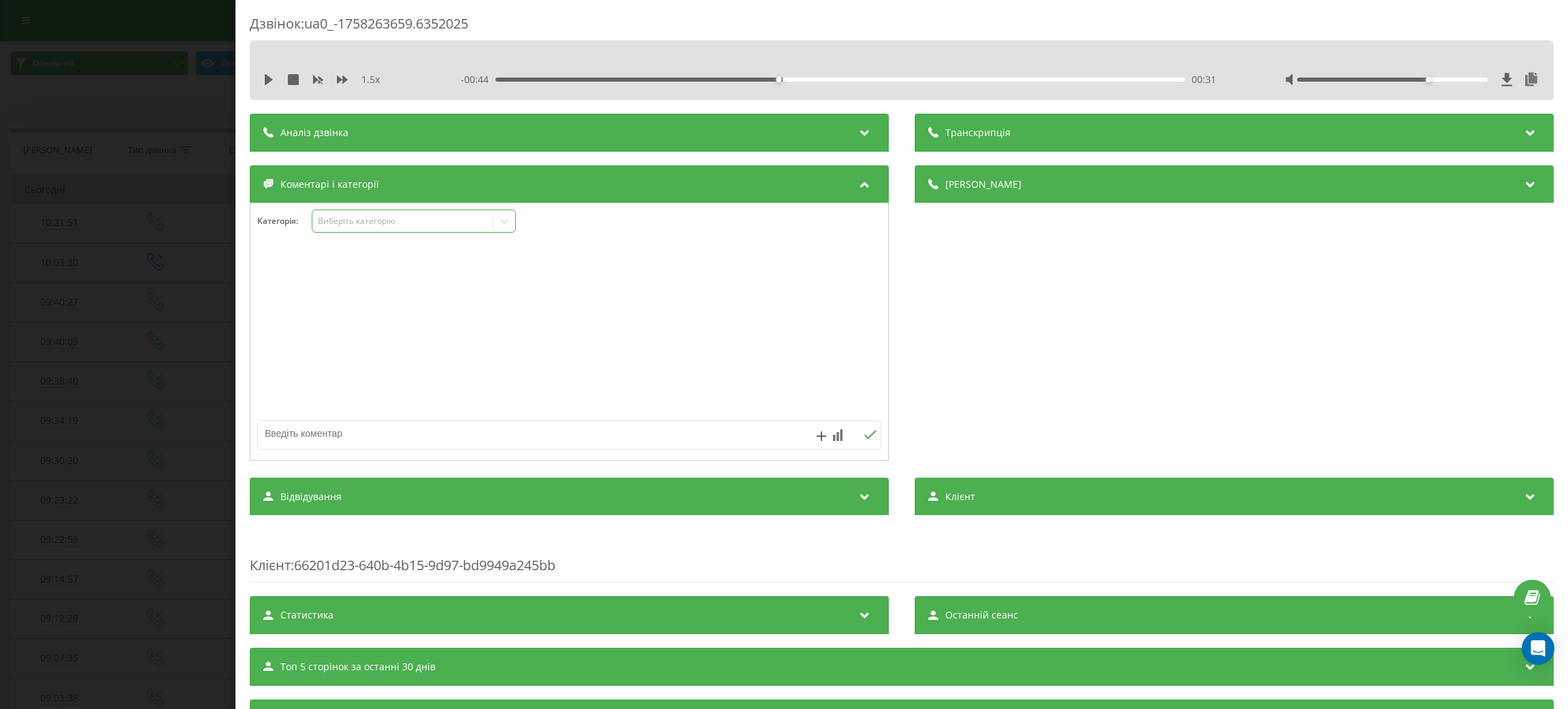
click at [428, 209] on div "Категорія : Виберіть категорію" at bounding box center [569, 331] width 639 height 258
click at [429, 214] on div "Виберіть категорію" at bounding box center [414, 221] width 204 height 23
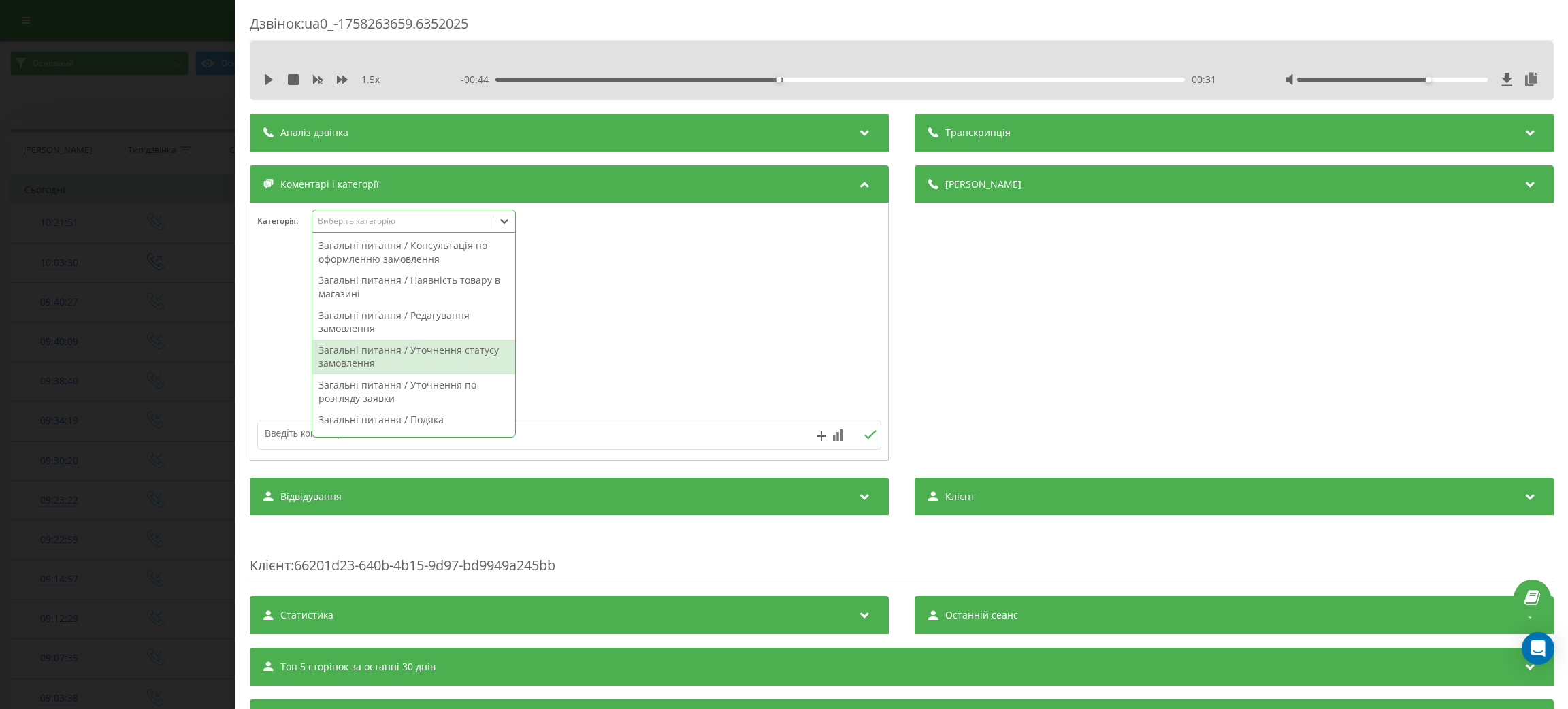
click at [419, 356] on div "Загальні питання / Уточнення статусу замовлення" at bounding box center [414, 357] width 202 height 35
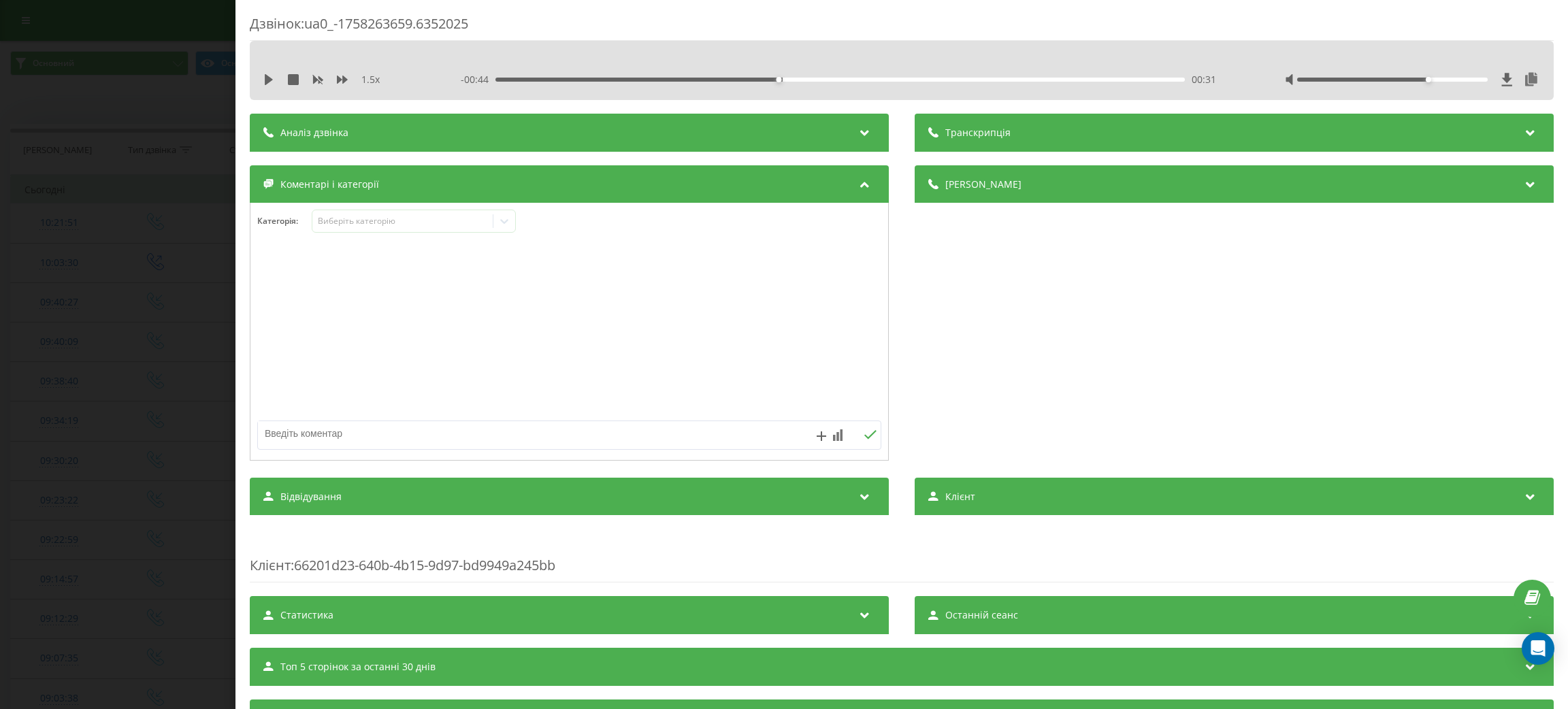
drag, startPoint x: 721, startPoint y: 374, endPoint x: 651, endPoint y: 426, distance: 87.2
click at [718, 374] on div at bounding box center [569, 332] width 637 height 164
click at [649, 428] on textarea at bounding box center [507, 433] width 498 height 24
type textarea "коли буде в роботі"
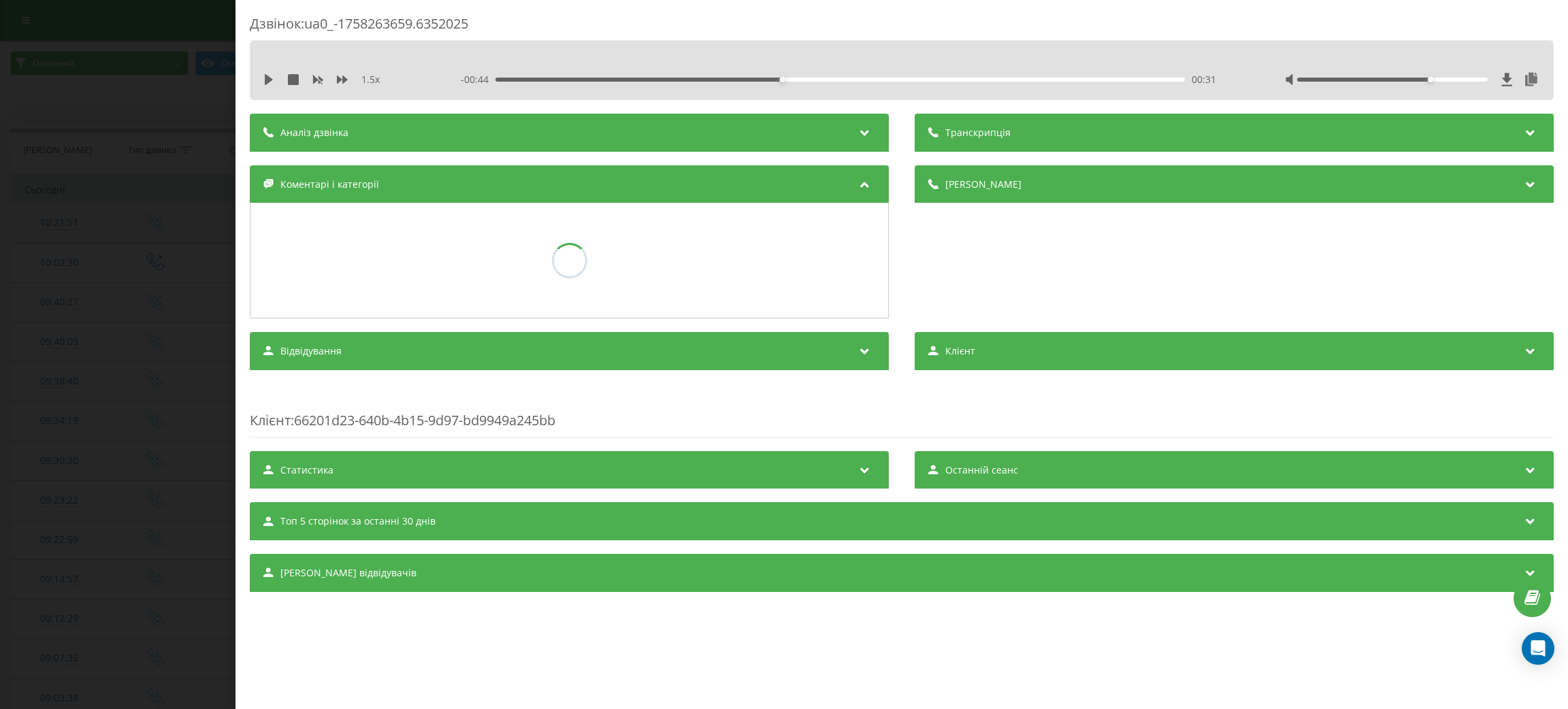
drag, startPoint x: 78, startPoint y: 232, endPoint x: 137, endPoint y: 219, distance: 60.4
click at [77, 232] on div "Дзвінок : ua0_-1758263659.6352025 1.5 x - 00:44 00:31 00:31 Транскрипція Для AI…" at bounding box center [784, 354] width 1568 height 709
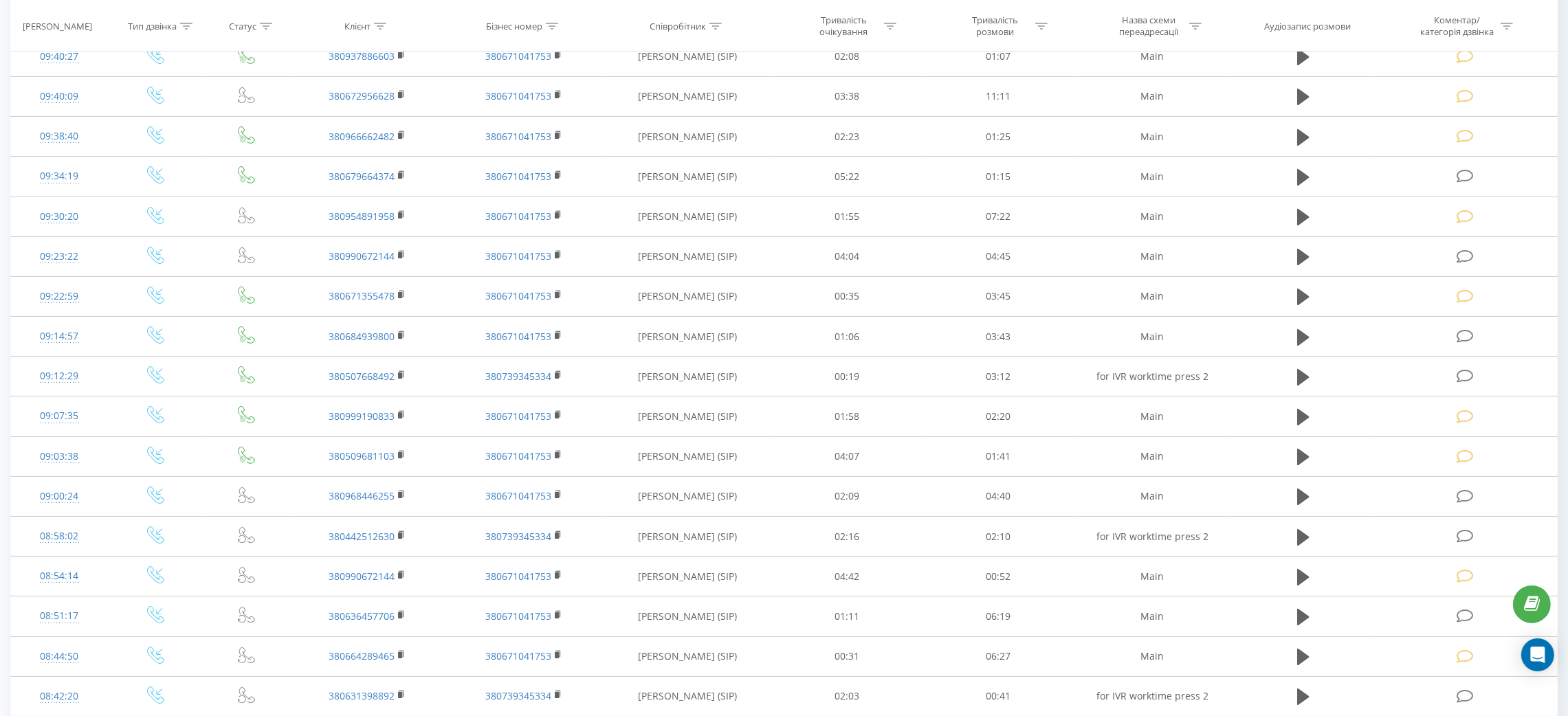
scroll to position [515, 0]
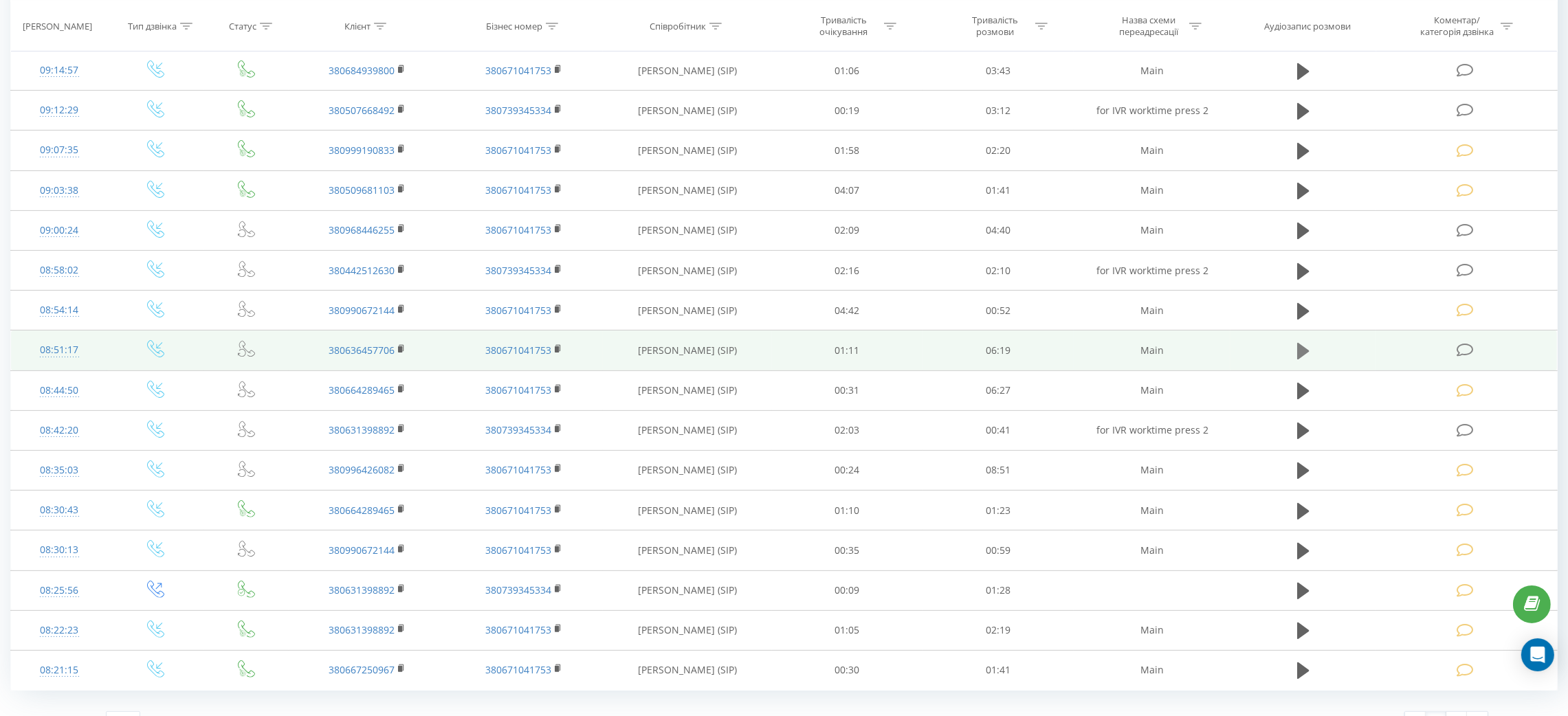
click at [1309, 346] on icon at bounding box center [1303, 351] width 13 height 20
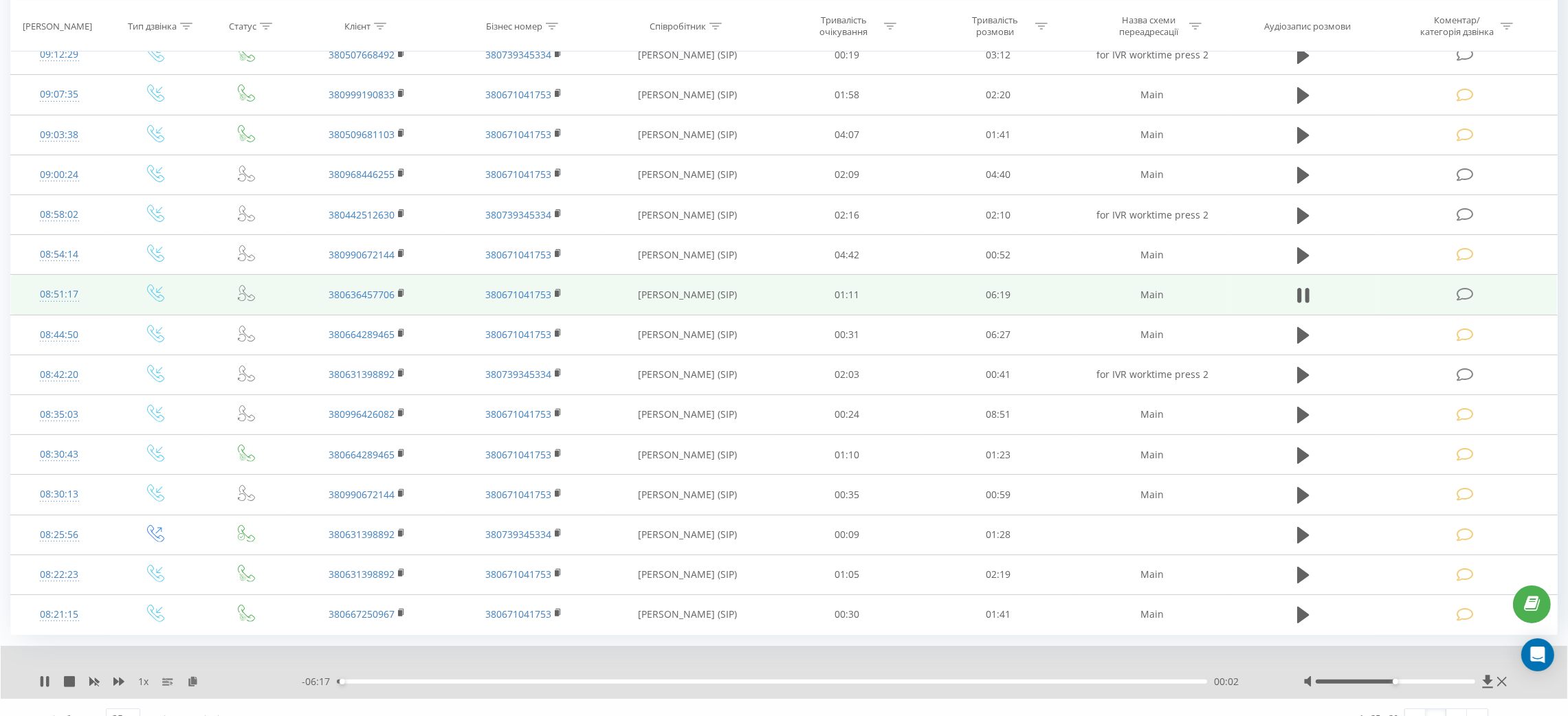
scroll to position [597, 0]
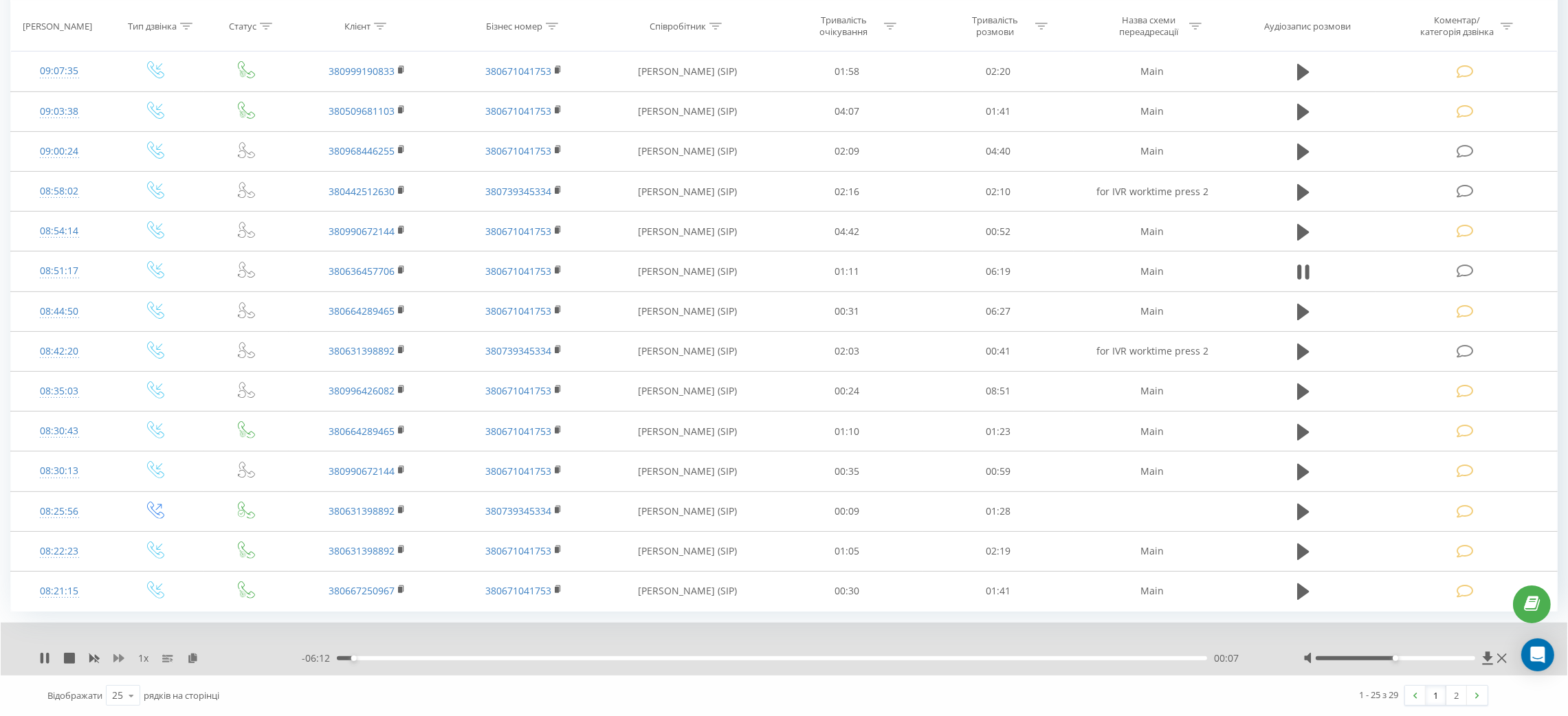
click at [118, 657] on icon at bounding box center [118, 658] width 11 height 11
click at [1423, 653] on div at bounding box center [1407, 658] width 207 height 14
click at [1425, 656] on div at bounding box center [1395, 658] width 159 height 4
drag, startPoint x: 1432, startPoint y: 660, endPoint x: 1449, endPoint y: 662, distance: 17.1
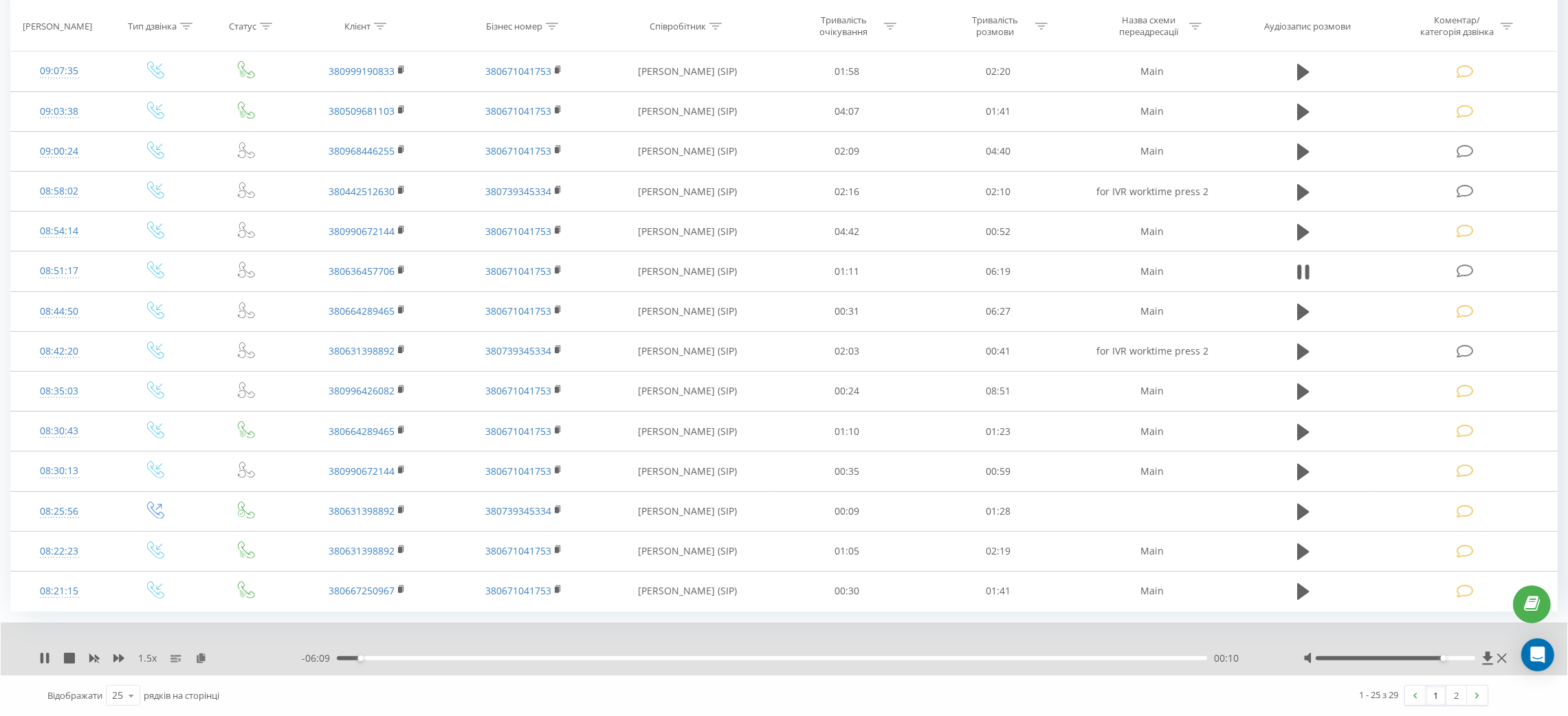
click at [1449, 662] on div at bounding box center [1407, 658] width 207 height 14
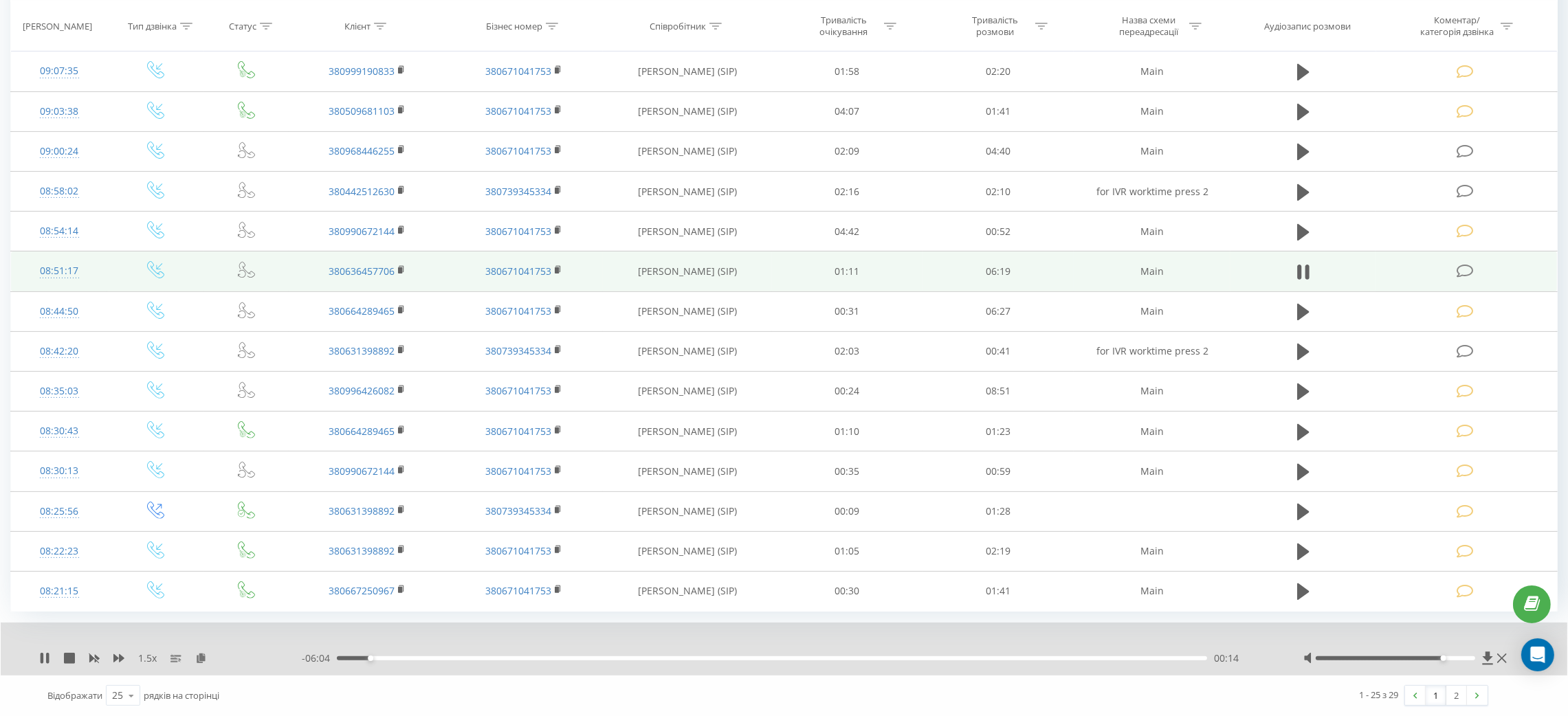
click at [1306, 267] on icon at bounding box center [1307, 272] width 4 height 15
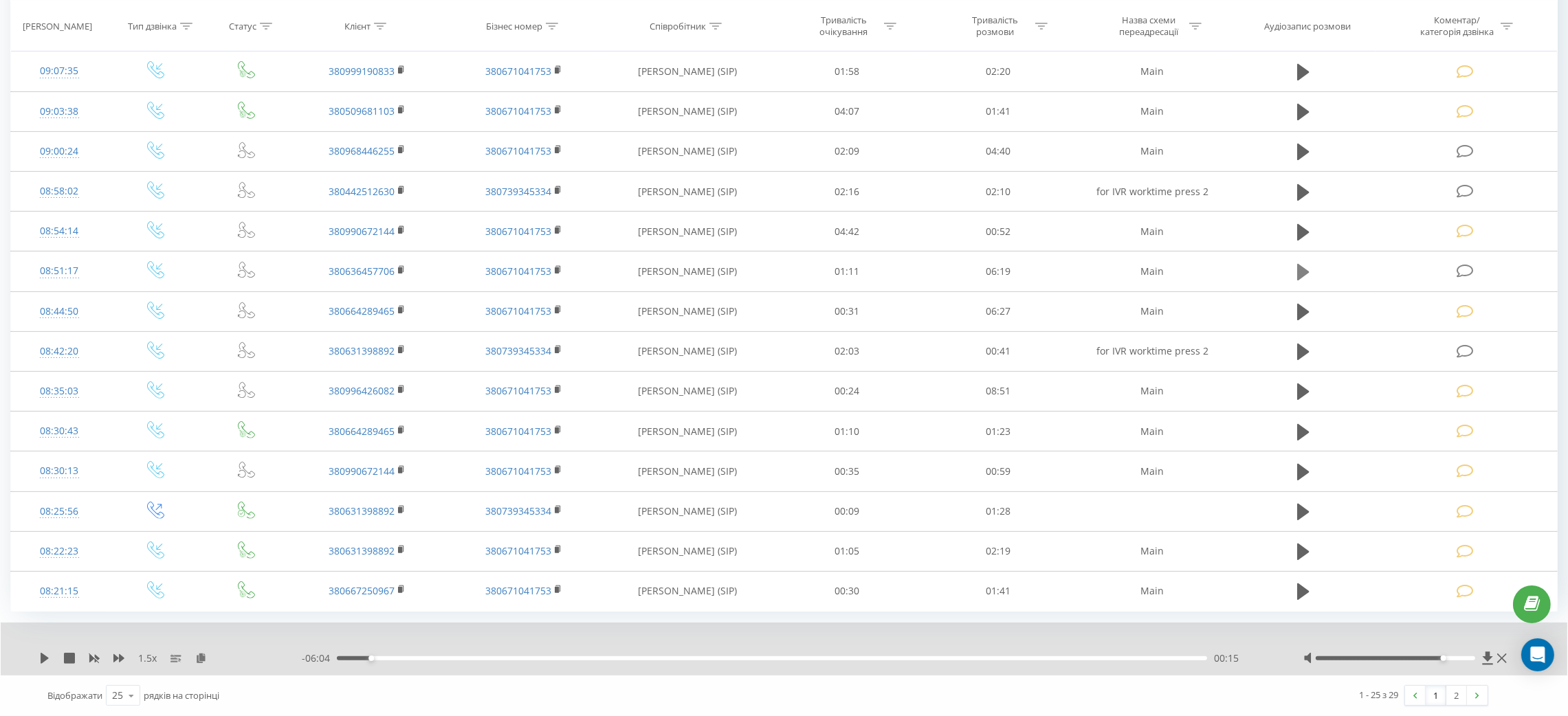
click at [1310, 267] on button at bounding box center [1303, 272] width 21 height 21
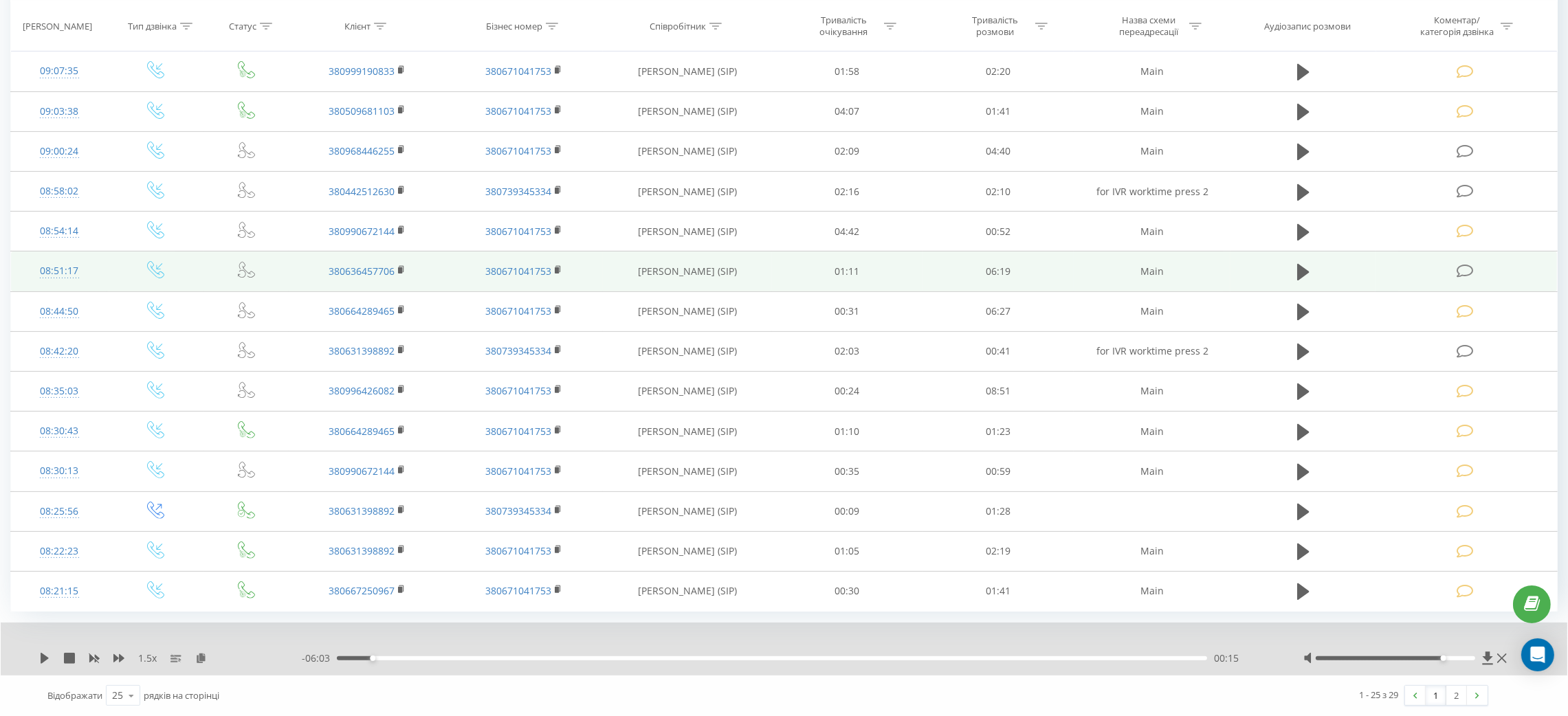
click at [1428, 269] on td at bounding box center [1466, 271] width 182 height 40
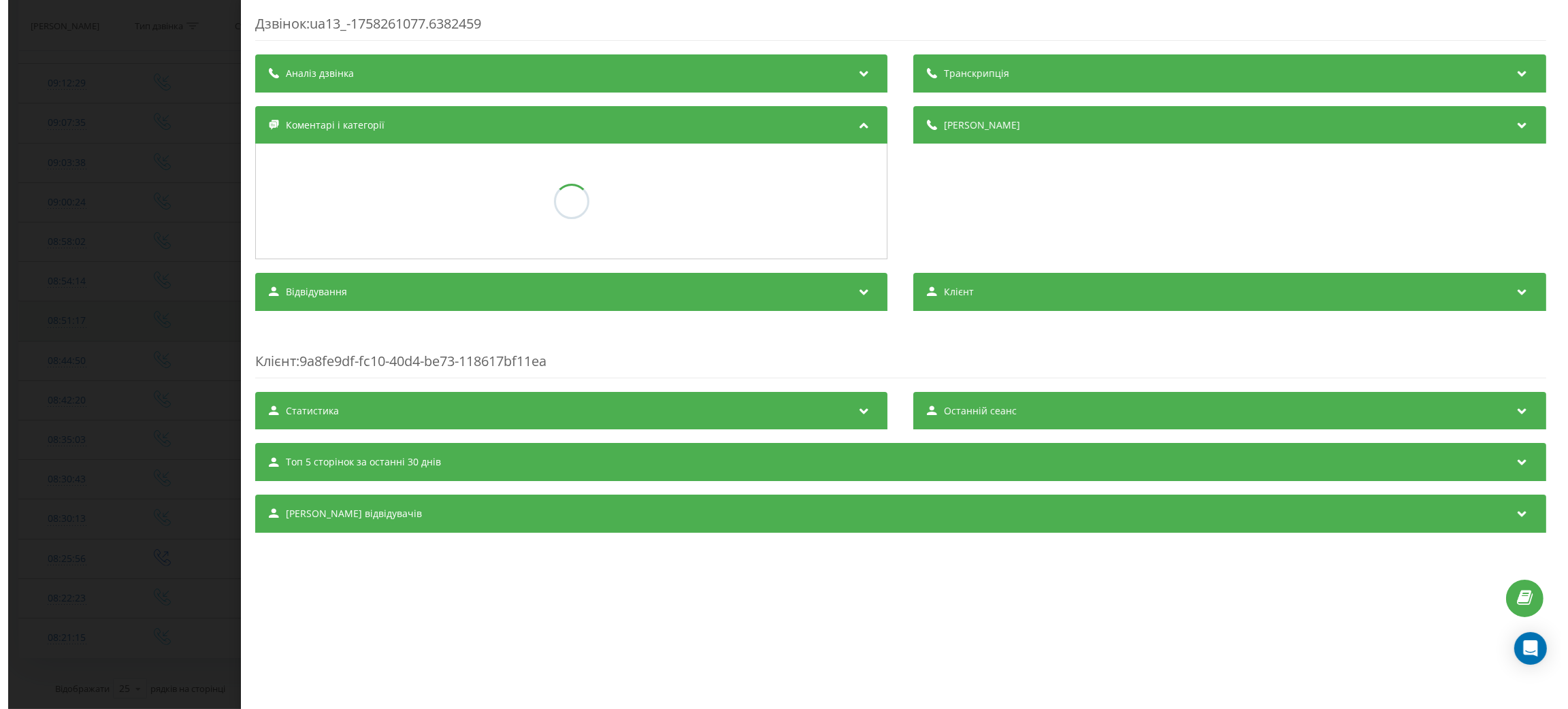
scroll to position [539, 0]
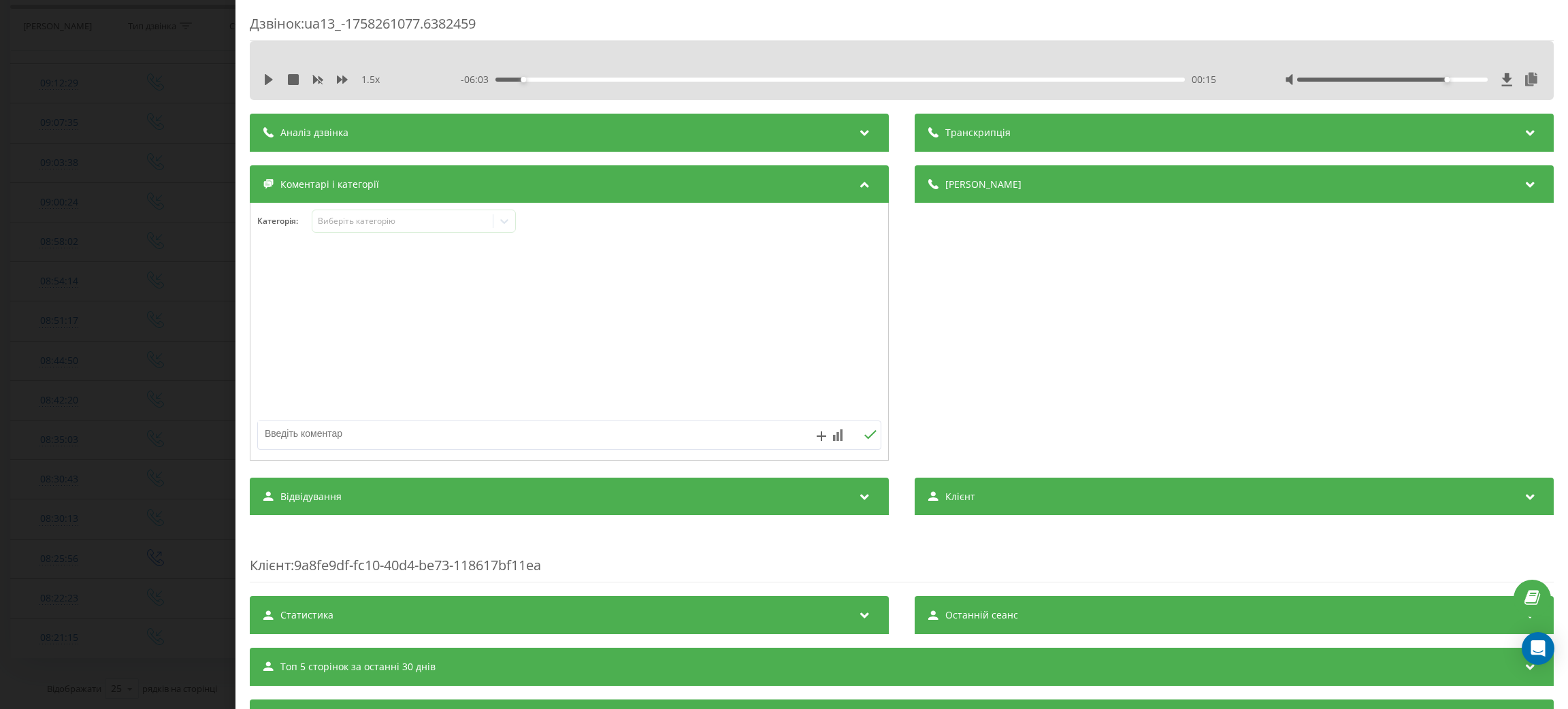
click at [509, 234] on div "Категорія : Виберіть категорію" at bounding box center [569, 230] width 637 height 41
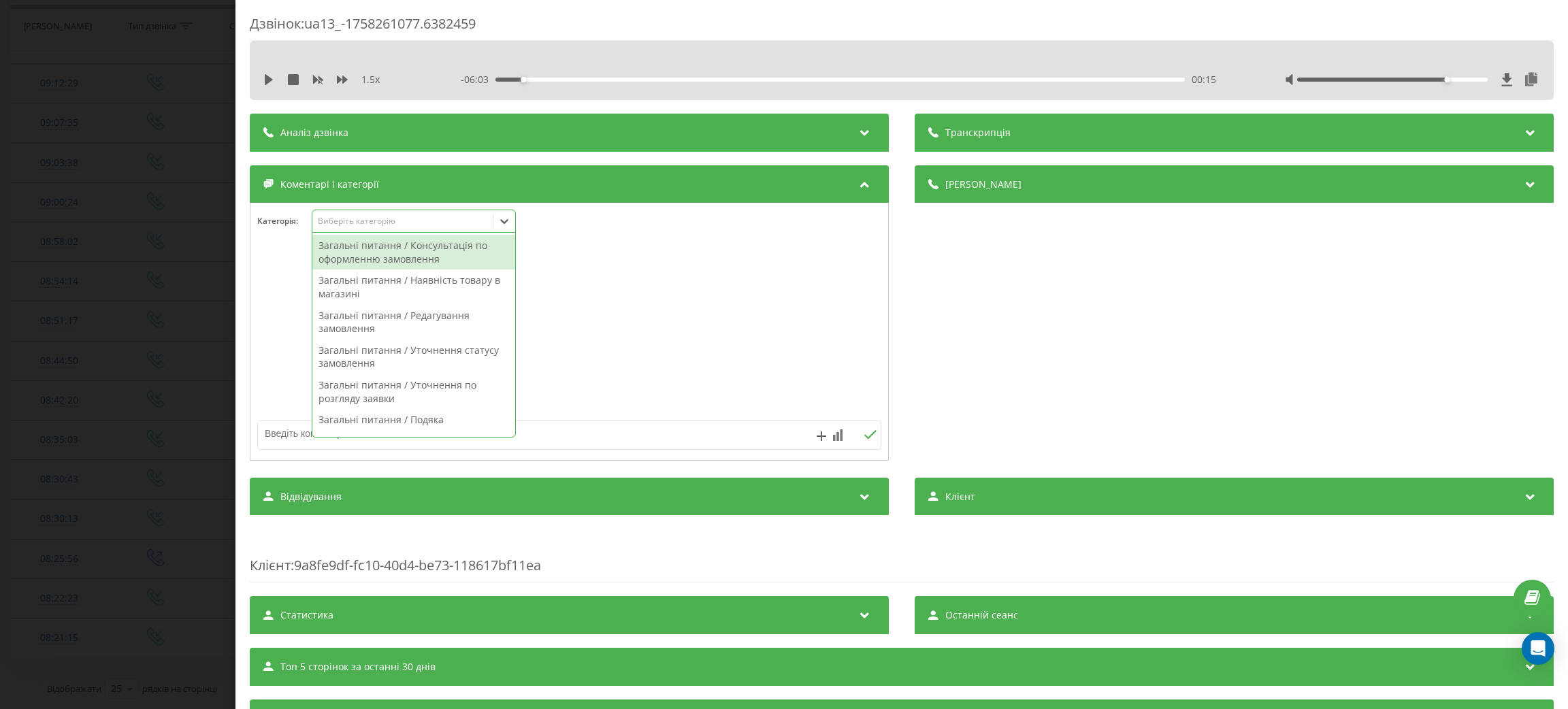
click at [505, 220] on icon at bounding box center [505, 221] width 14 height 14
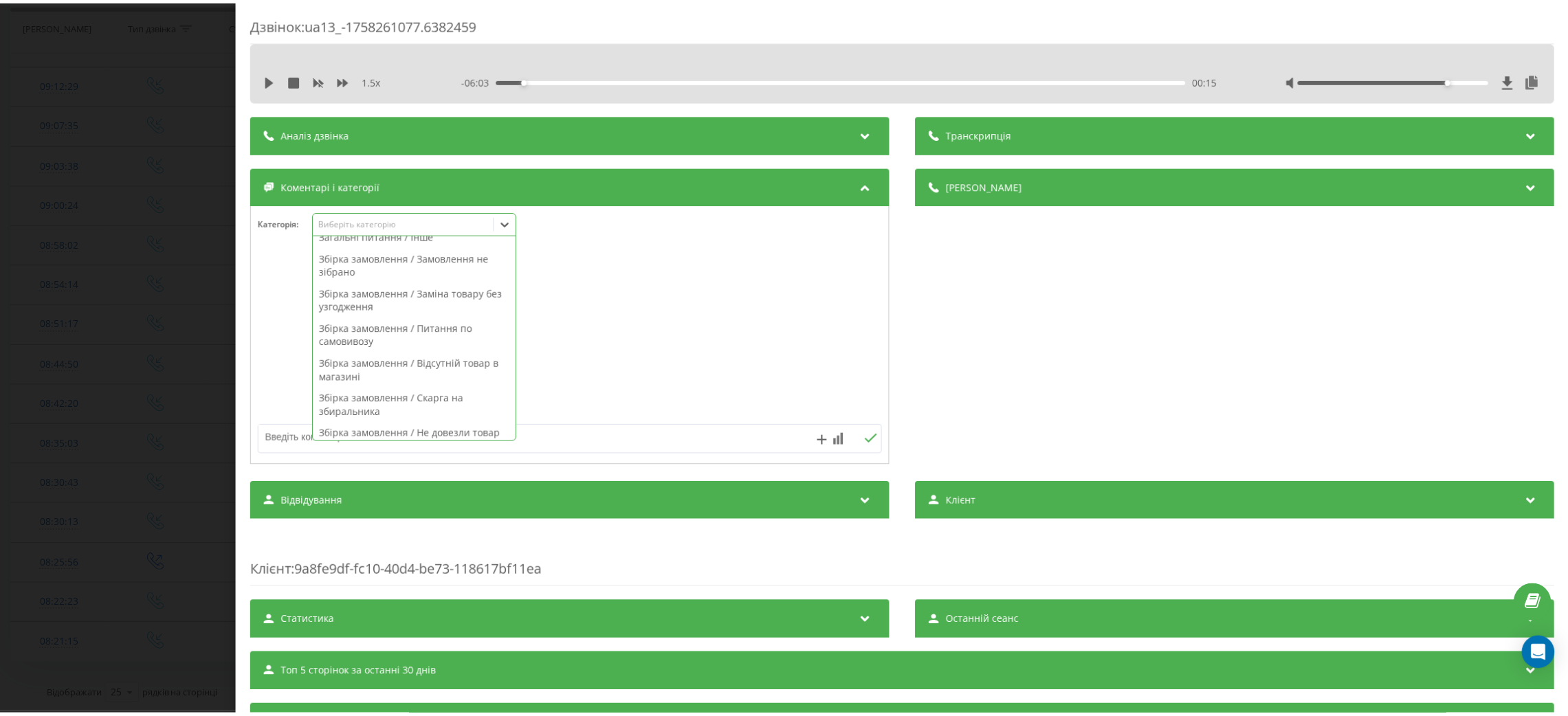
scroll to position [413, 0]
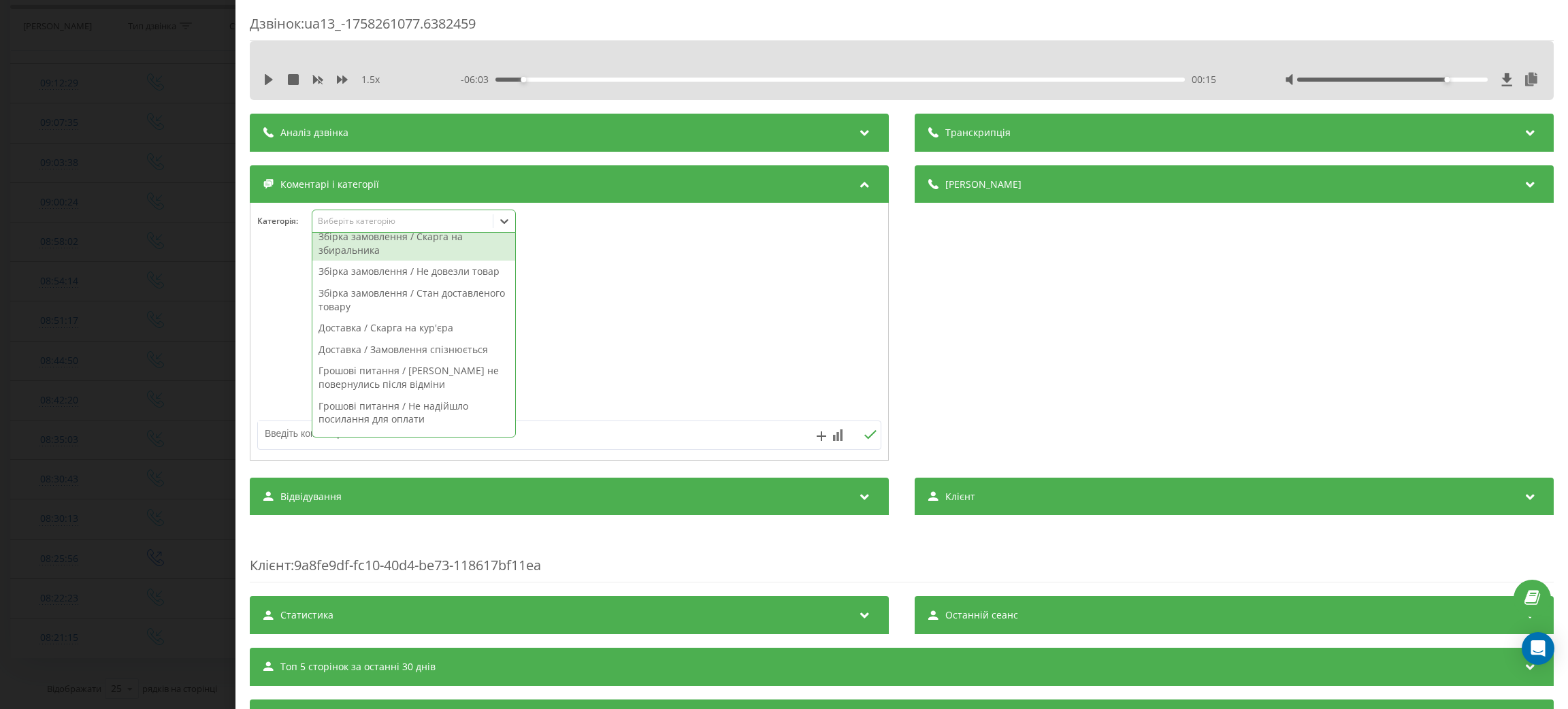
click at [262, 88] on div "1.5 x - 06:03 00:15 00:15" at bounding box center [901, 79] width 1283 height 20
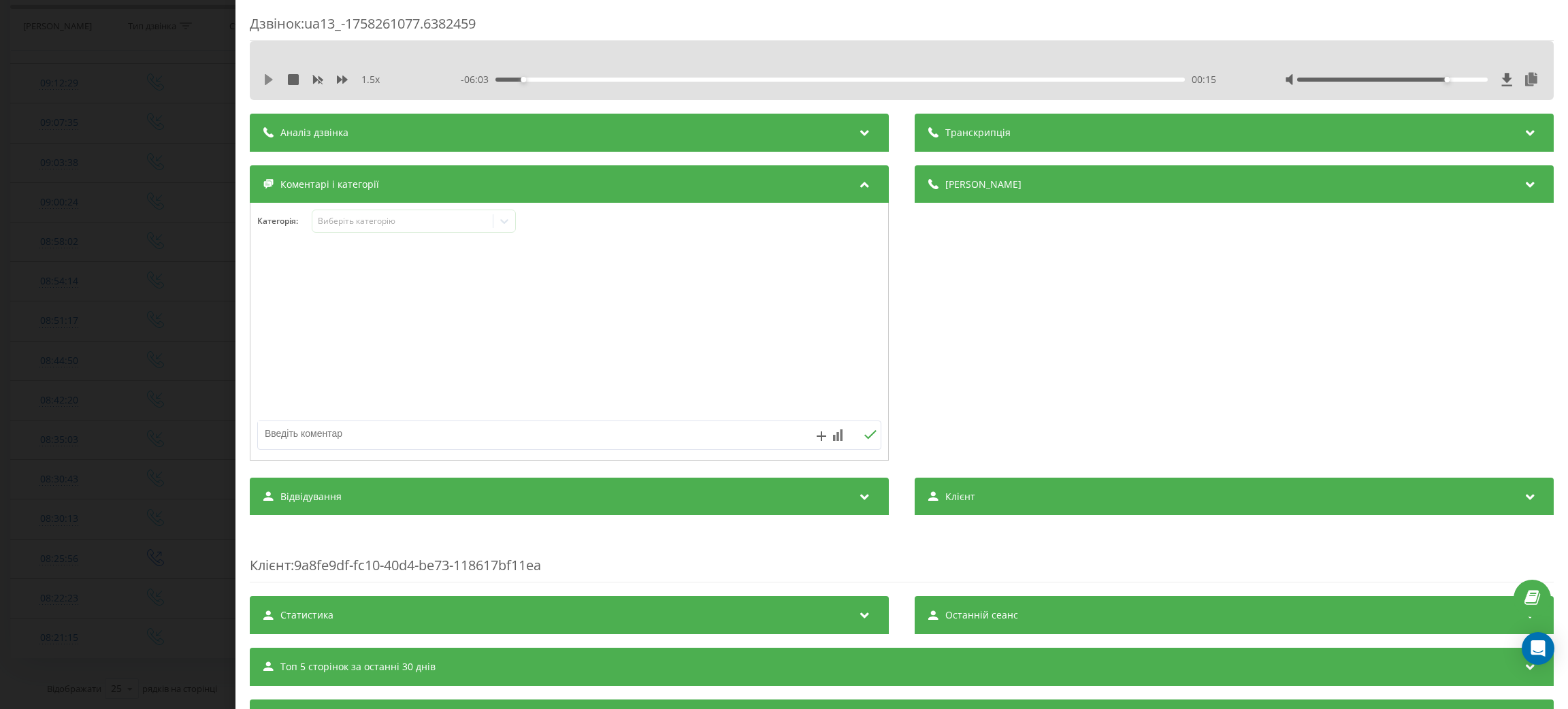
click at [269, 83] on icon at bounding box center [268, 79] width 11 height 11
click at [514, 77] on div "- 05:56 00:23 00:23" at bounding box center [844, 79] width 766 height 14
click at [512, 79] on div "00:23" at bounding box center [841, 79] width 690 height 4
click at [266, 79] on icon at bounding box center [265, 79] width 3 height 11
drag, startPoint x: 401, startPoint y: 243, endPoint x: 395, endPoint y: 232, distance: 12.5
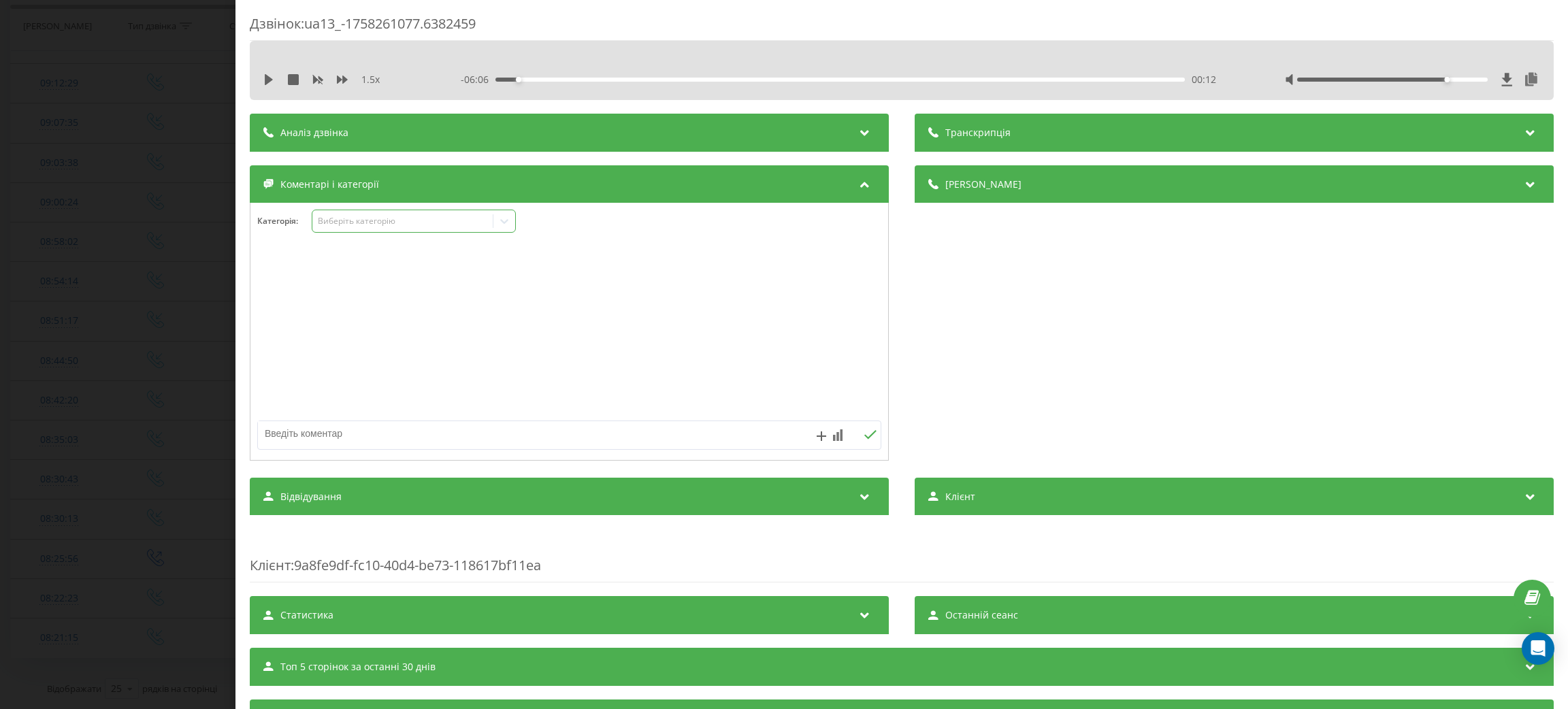
click at [399, 242] on div "Категорія : Виберіть категорію" at bounding box center [569, 230] width 637 height 41
click at [394, 228] on div "Виберіть категорію" at bounding box center [403, 221] width 180 height 13
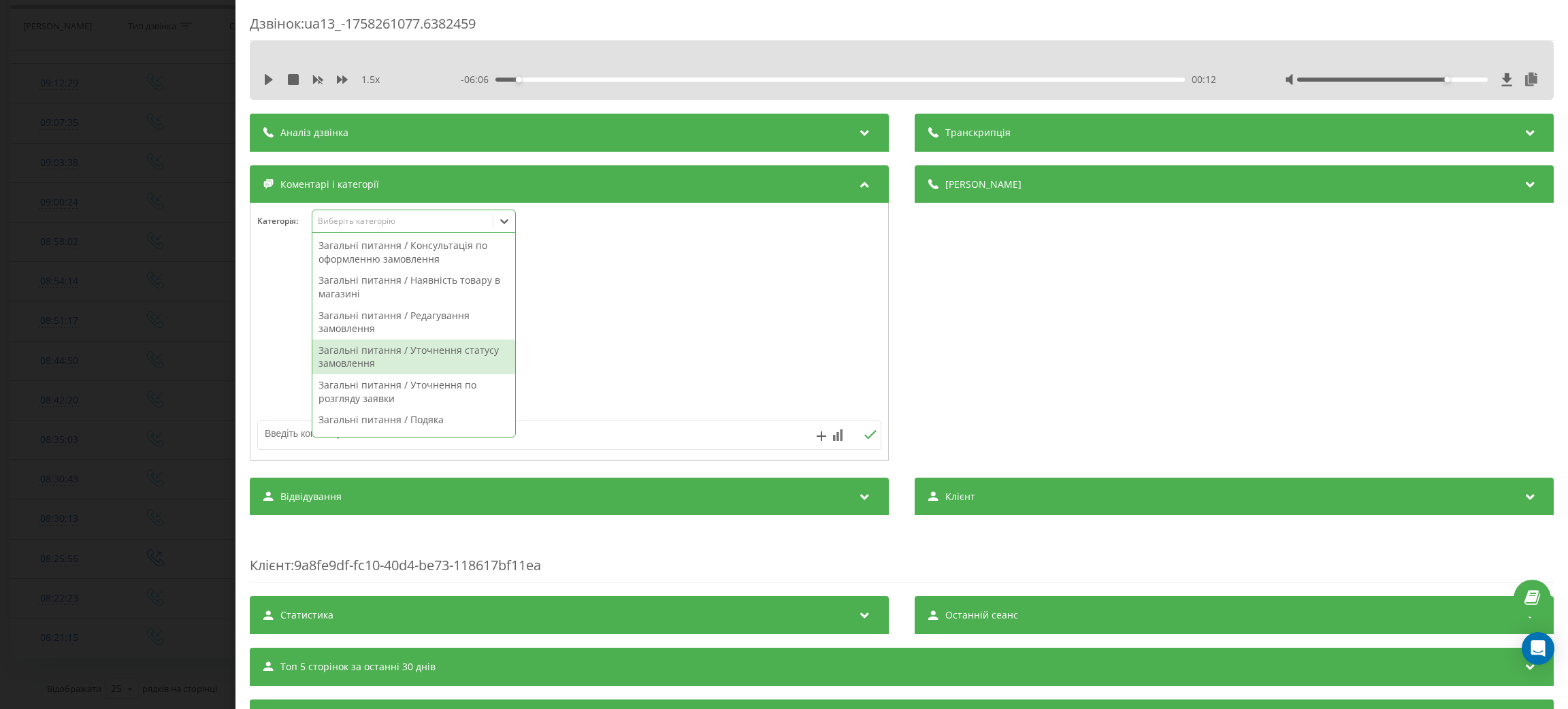
click at [436, 361] on div "Загальні питання / Уточнення статусу замовлення" at bounding box center [414, 357] width 202 height 35
drag, startPoint x: 660, startPoint y: 370, endPoint x: 582, endPoint y: 435, distance: 101.5
click at [657, 373] on div at bounding box center [569, 332] width 637 height 164
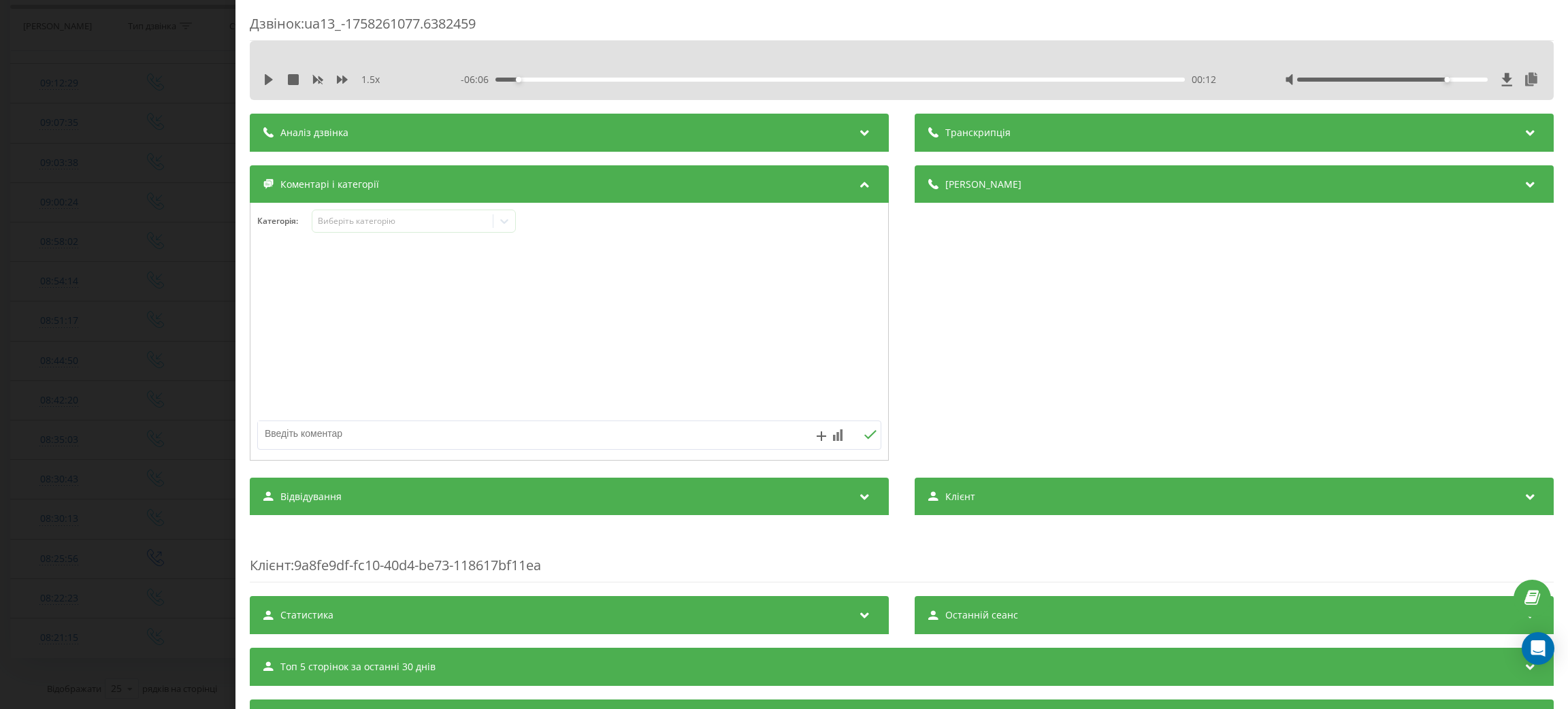
click at [581, 436] on textarea at bounding box center [507, 433] width 498 height 24
type textarea "де замовлерння"
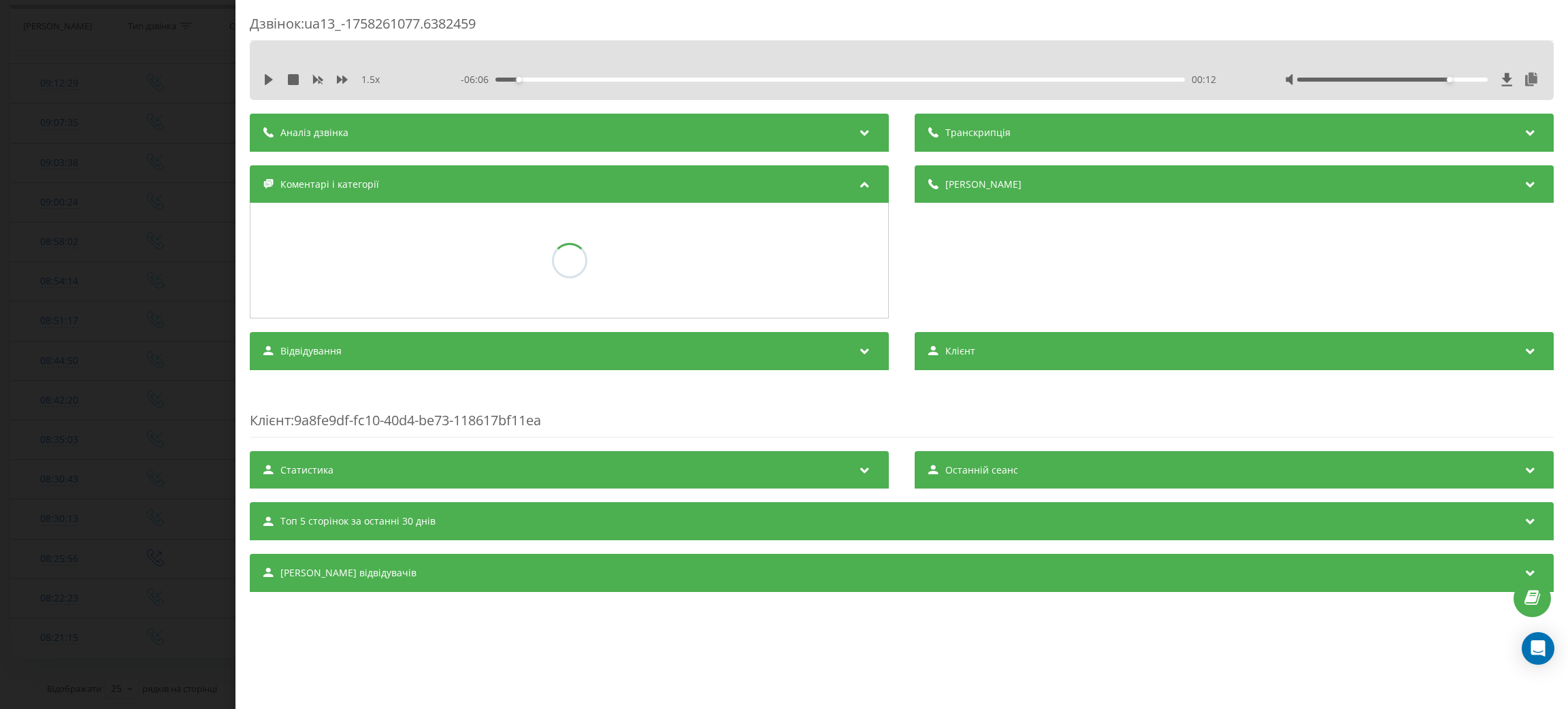
click at [47, 322] on div "Дзвінок : ua13_-1758261077.6382459 1.5 x - 06:06 00:12 00:12 Транскрипція Для A…" at bounding box center [784, 354] width 1568 height 709
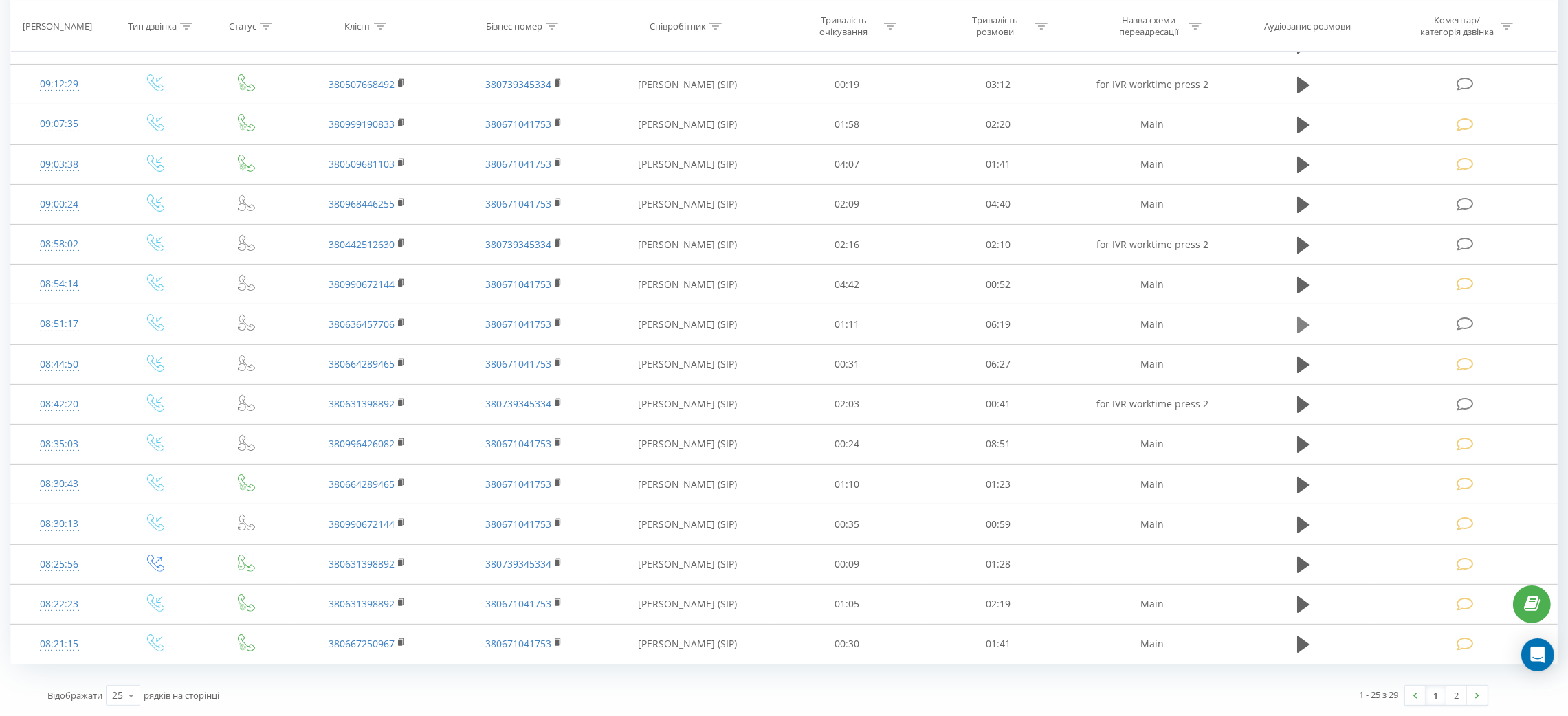
click at [1298, 327] on icon at bounding box center [1303, 325] width 13 height 17
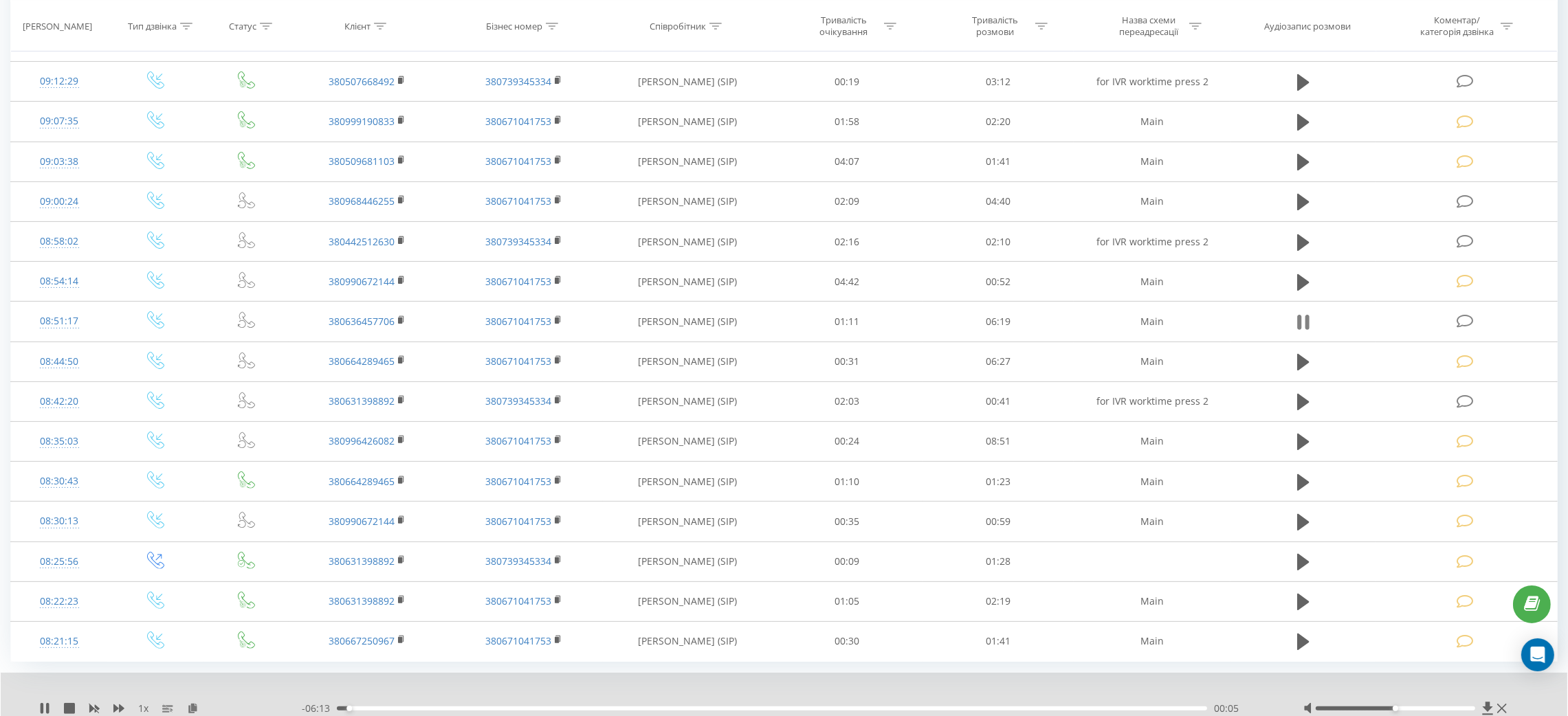
drag, startPoint x: 1292, startPoint y: 325, endPoint x: 1305, endPoint y: 319, distance: 14.3
click at [1293, 325] on td at bounding box center [1303, 321] width 145 height 40
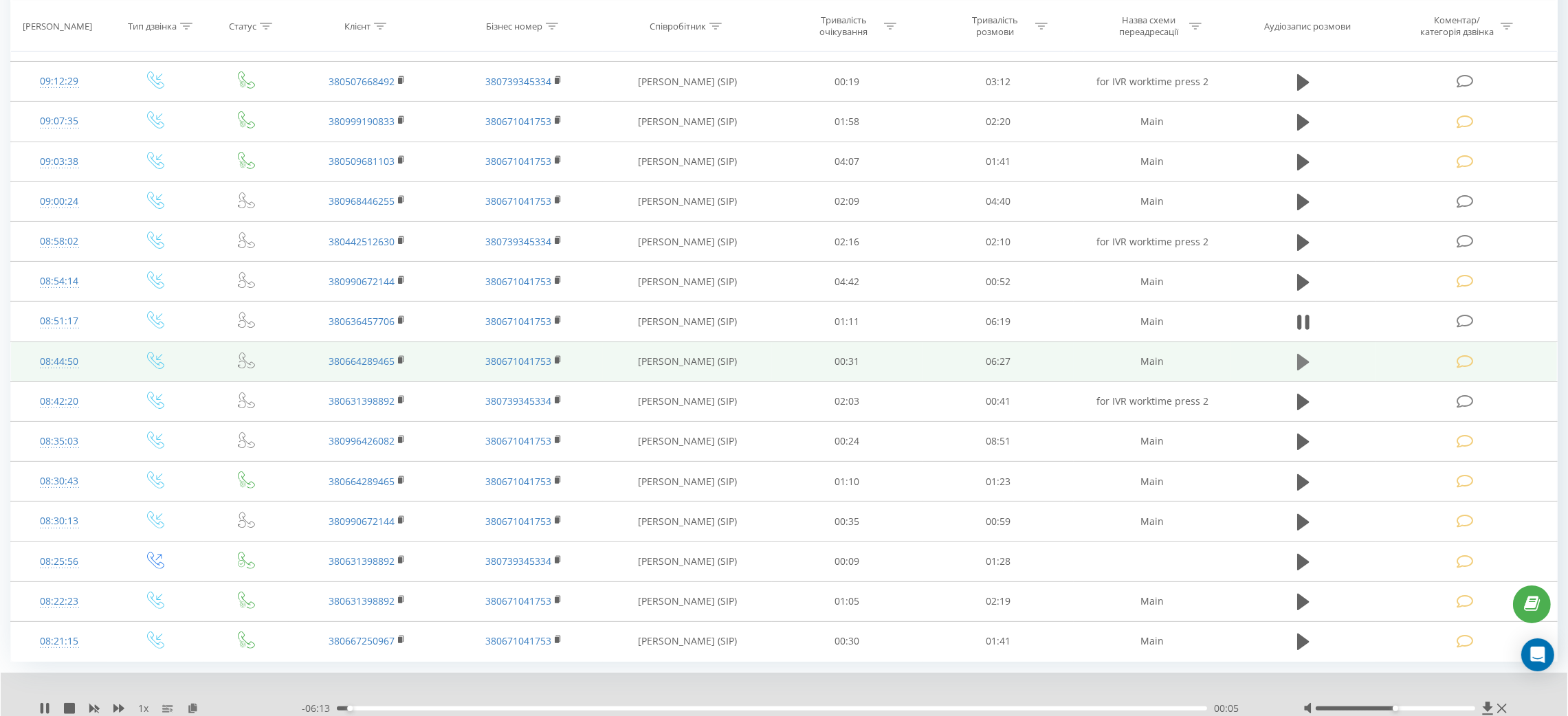
click at [1305, 319] on icon at bounding box center [1307, 322] width 4 height 15
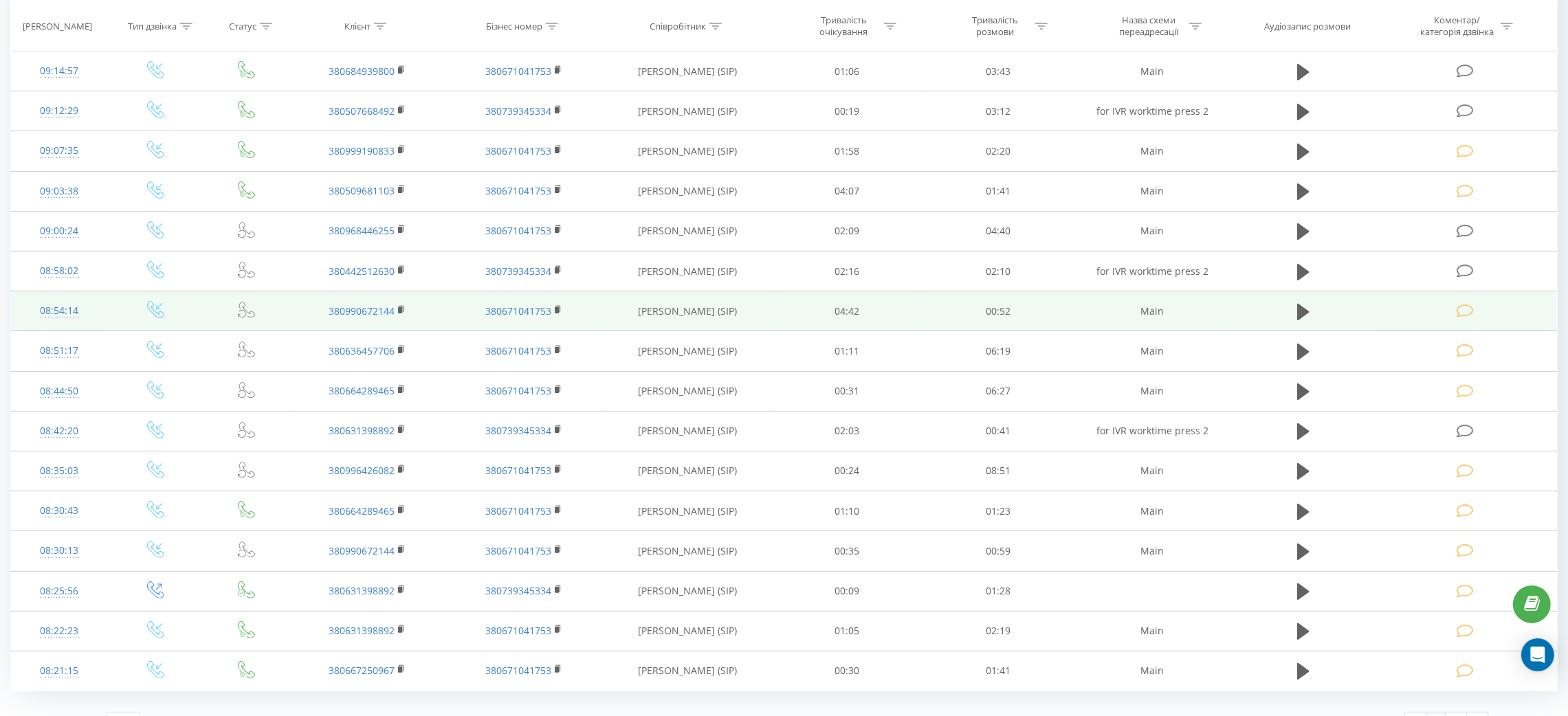
scroll to position [515, 0]
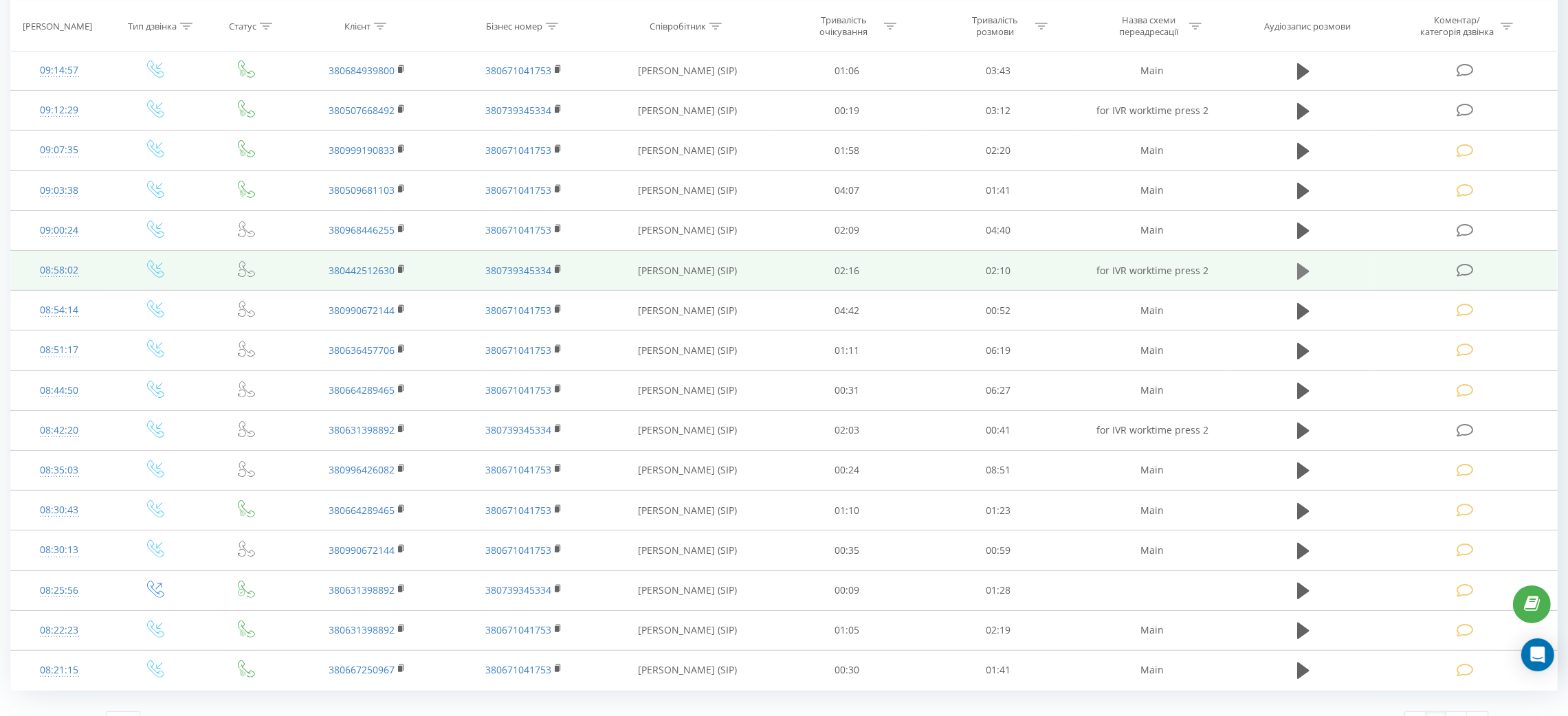
click at [1301, 265] on icon at bounding box center [1303, 272] width 13 height 20
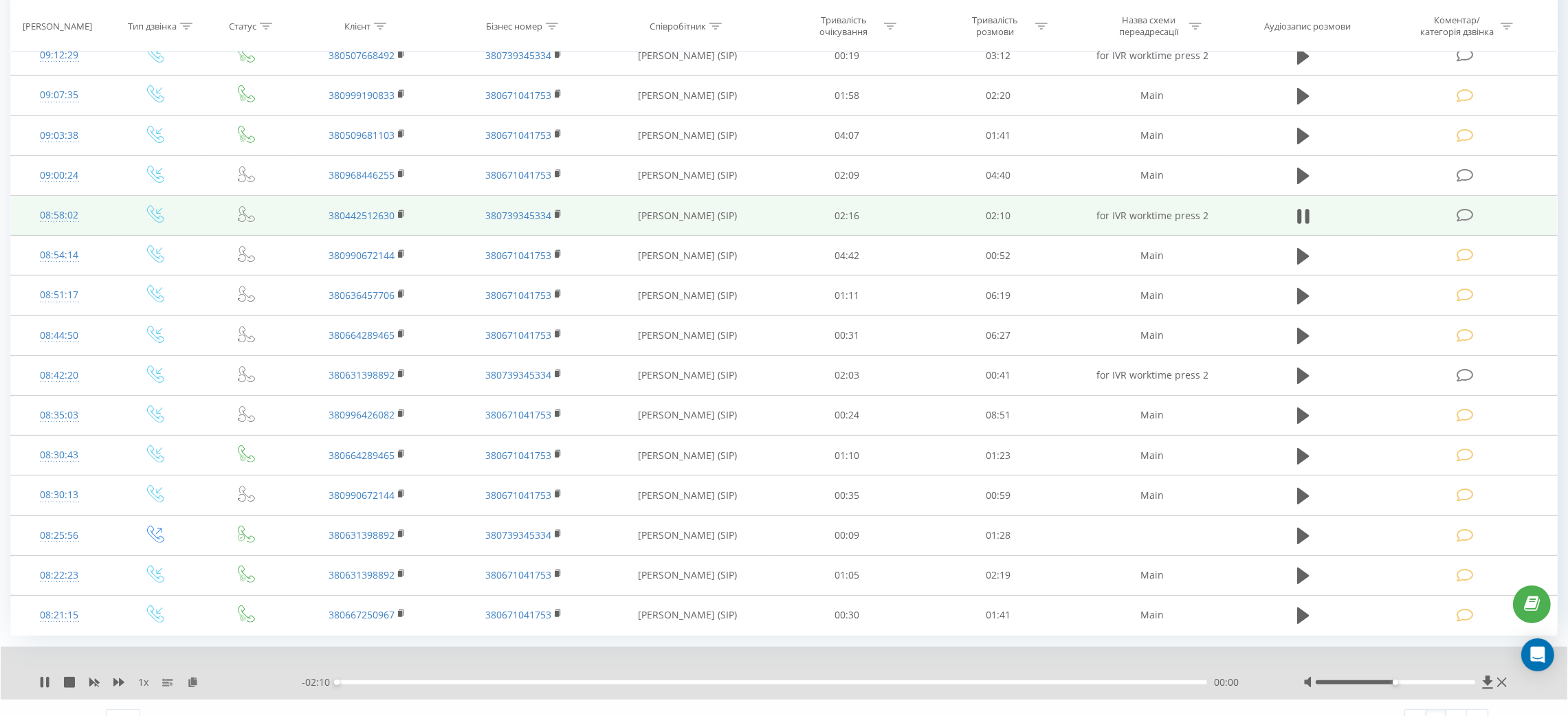
scroll to position [597, 0]
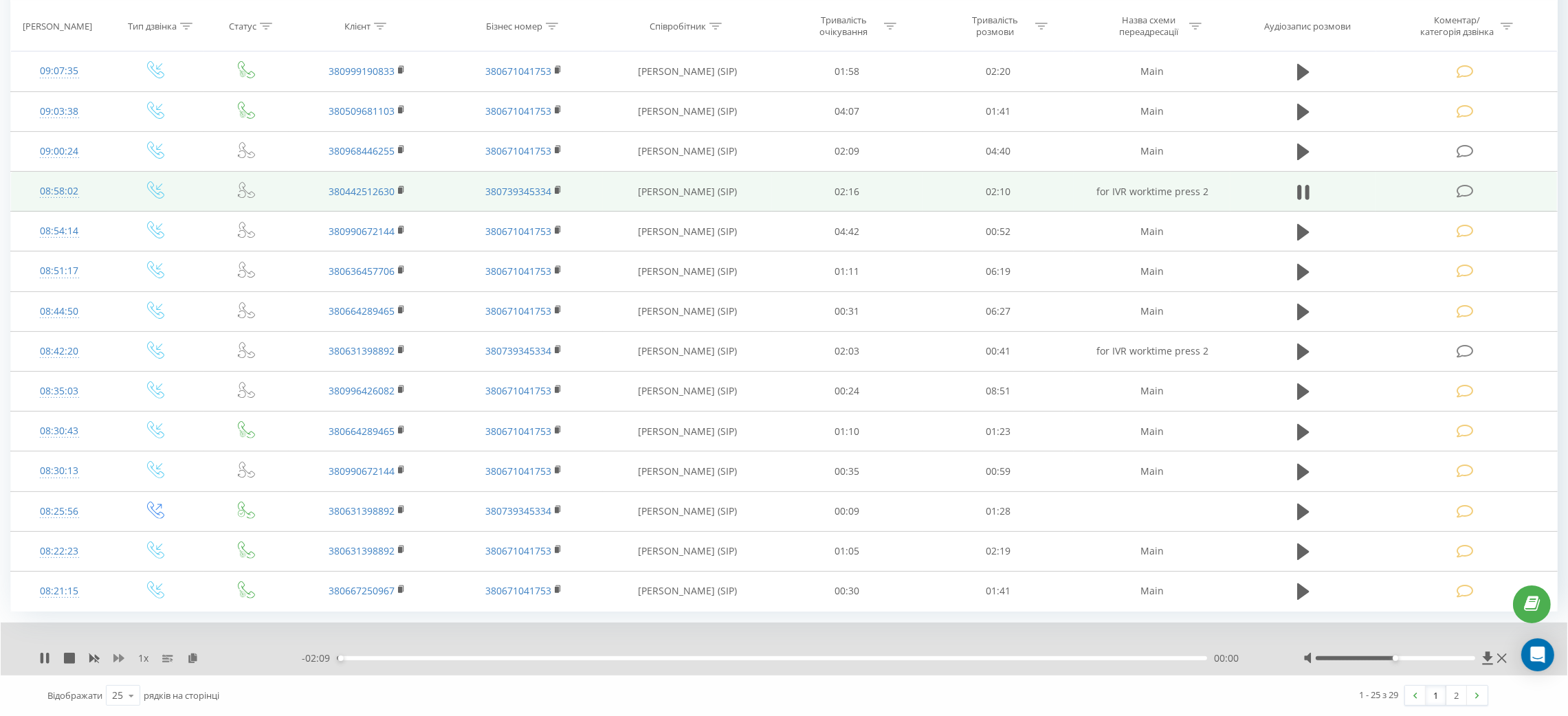
click at [118, 653] on icon at bounding box center [118, 658] width 11 height 11
click at [119, 653] on icon at bounding box center [118, 658] width 11 height 11
click at [120, 653] on icon at bounding box center [118, 658] width 11 height 11
drag, startPoint x: 1397, startPoint y: 657, endPoint x: 1482, endPoint y: 654, distance: 85.1
click at [1482, 654] on div at bounding box center [1407, 658] width 207 height 14
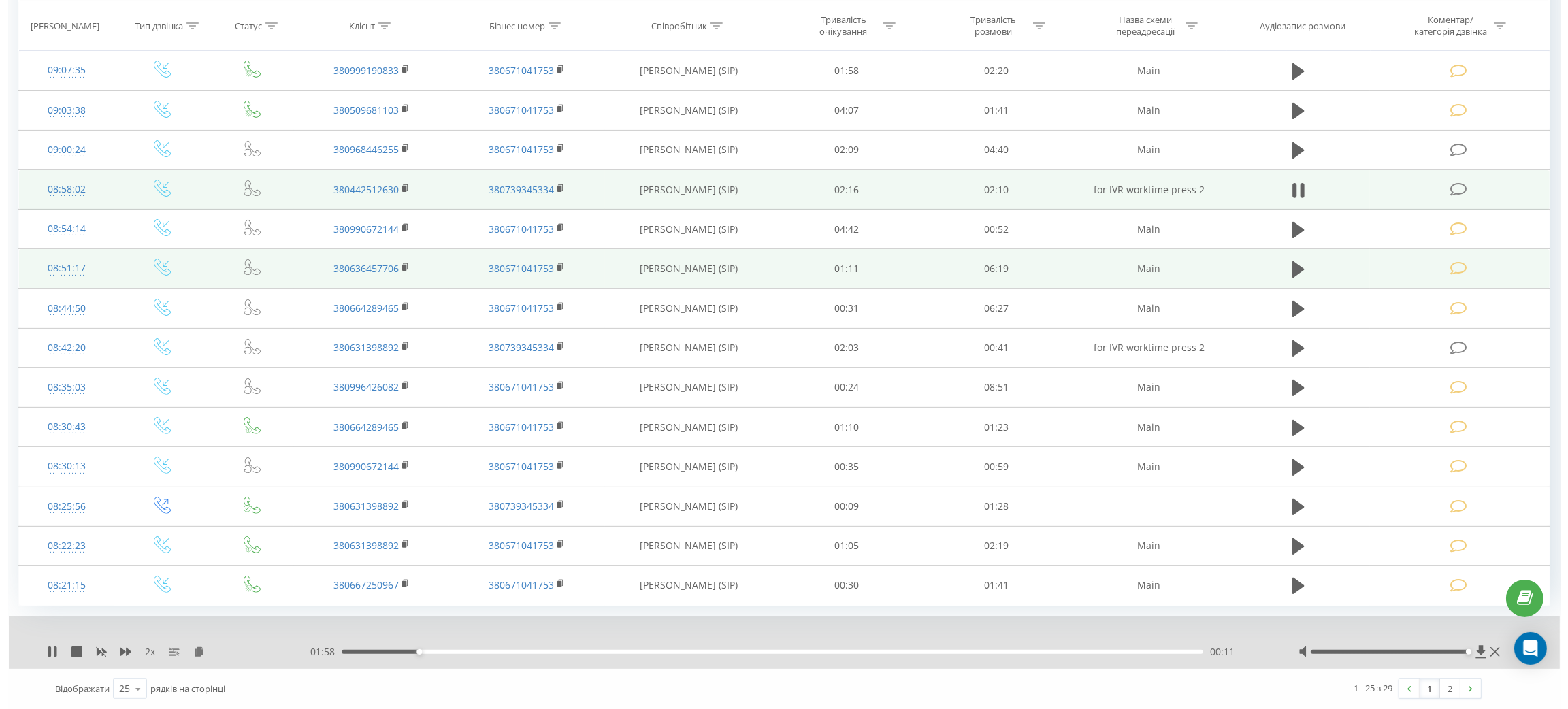
scroll to position [489, 0]
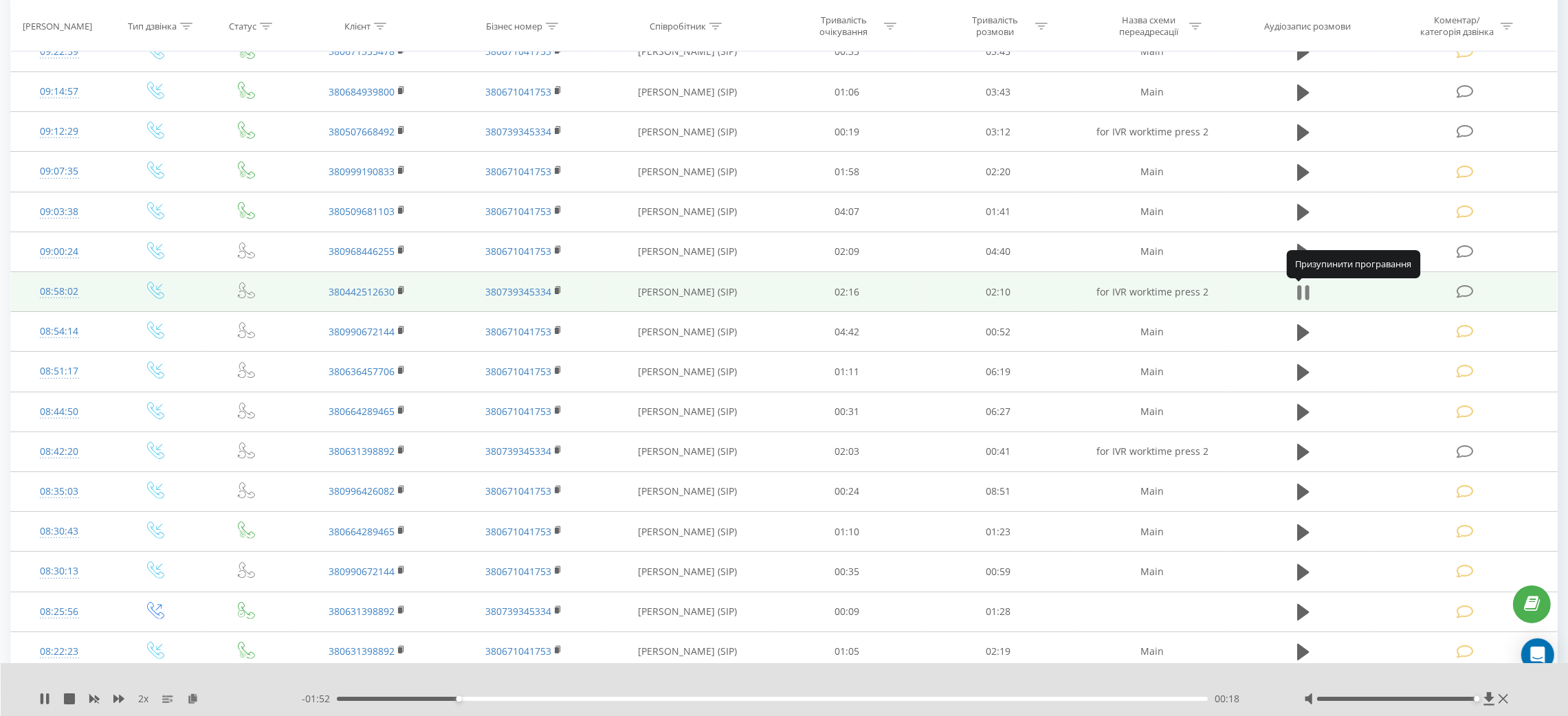
click at [1308, 291] on icon at bounding box center [1307, 292] width 4 height 15
click at [1457, 289] on icon at bounding box center [1465, 291] width 18 height 15
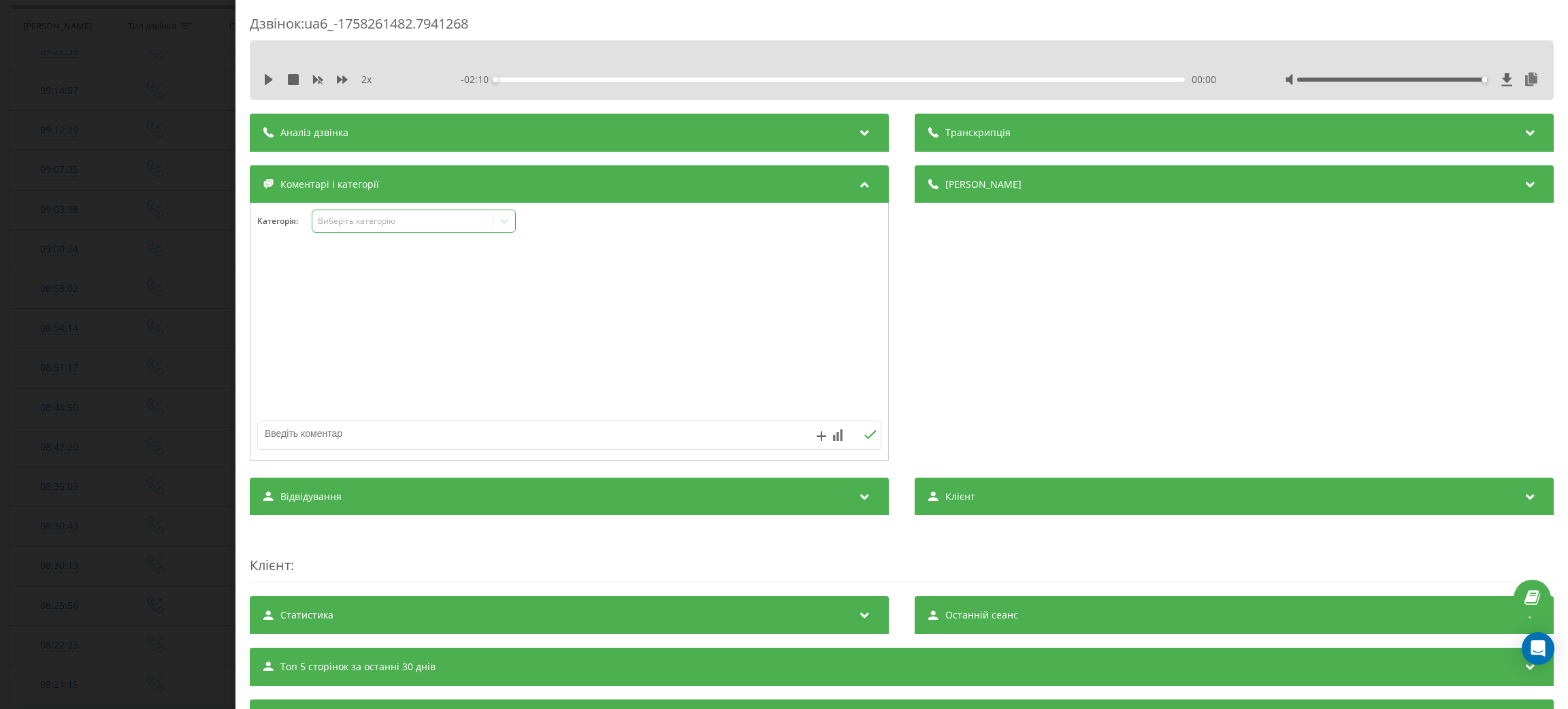
click at [418, 227] on div "Виберіть категорію" at bounding box center [402, 221] width 170 height 11
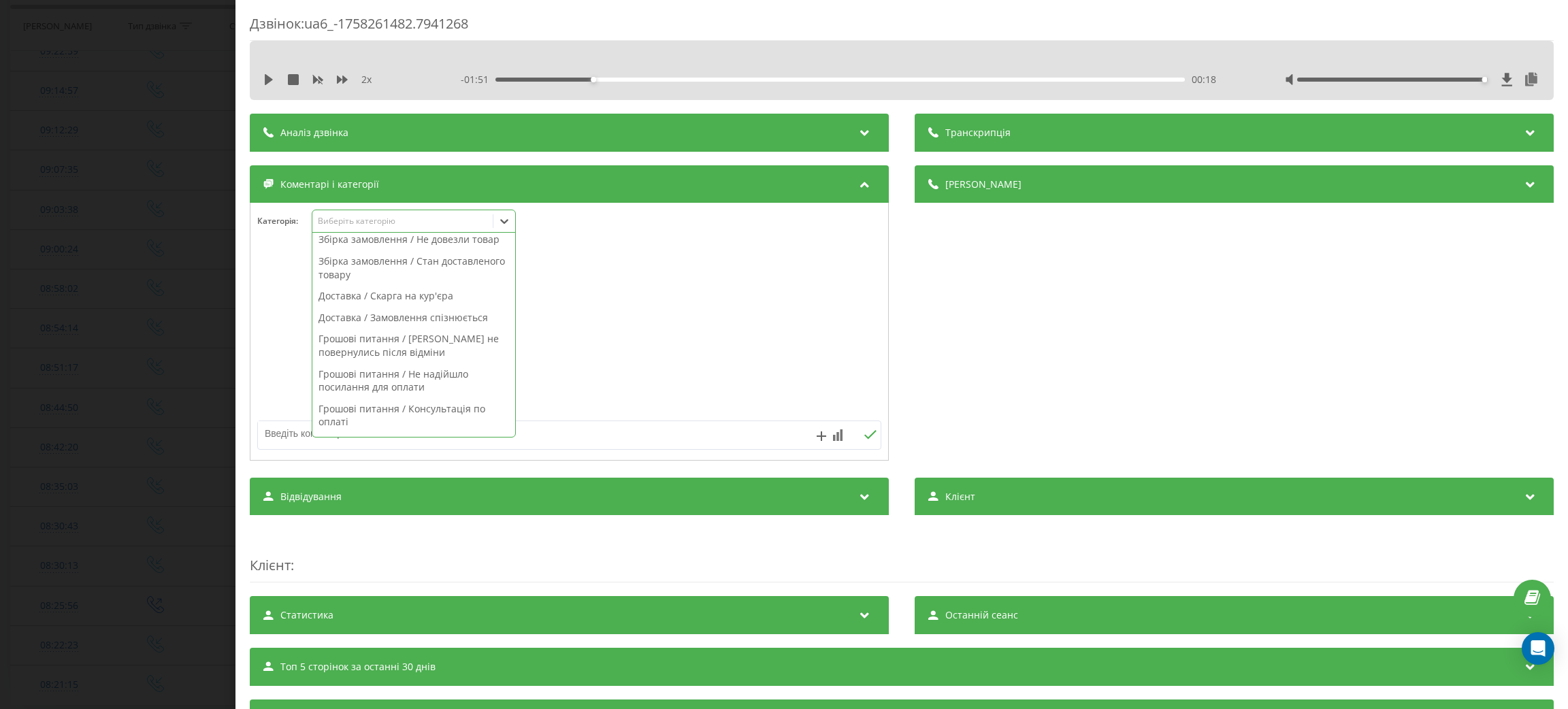
scroll to position [509, 0]
click at [439, 354] on div "Грошові питання / Консультація по оплаті" at bounding box center [414, 346] width 202 height 35
click at [590, 324] on div at bounding box center [569, 332] width 637 height 164
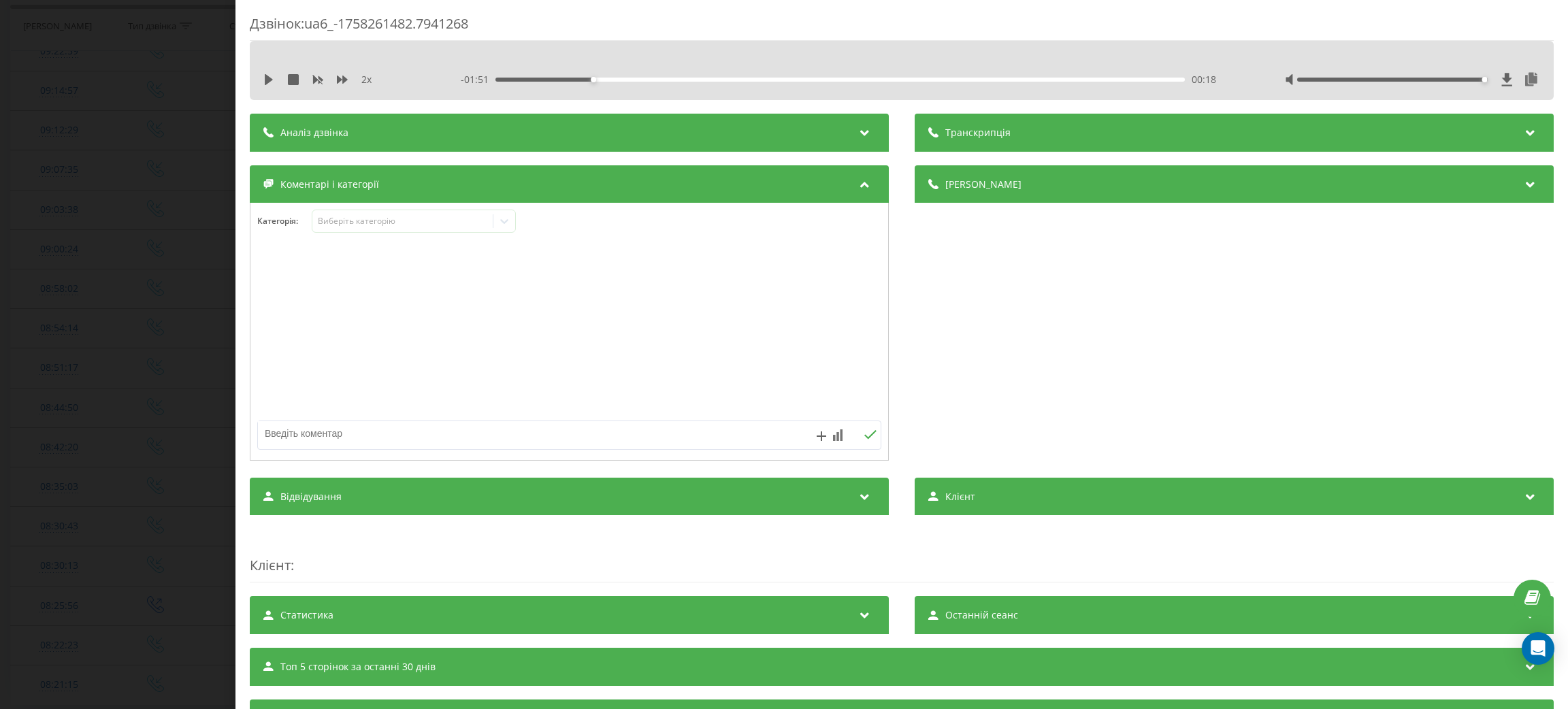
click at [528, 439] on textarea at bounding box center [507, 433] width 498 height 24
type textarea "питання по оплаті"
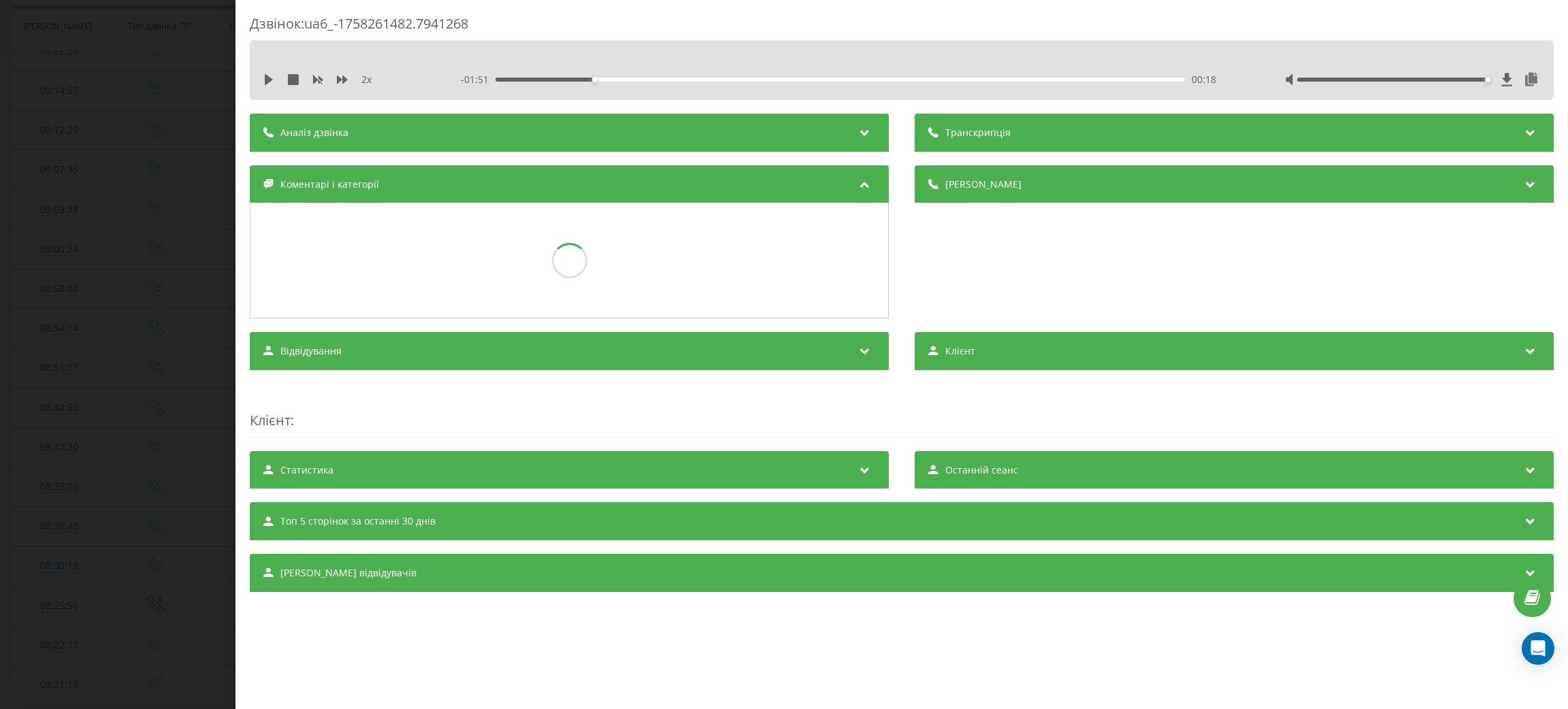
click at [0, 305] on div "Дзвінок : ua6_-1758261482.7941268 2 x - 01:51 00:18 00:18 Транскрипція Для AI-а…" at bounding box center [784, 354] width 1568 height 709
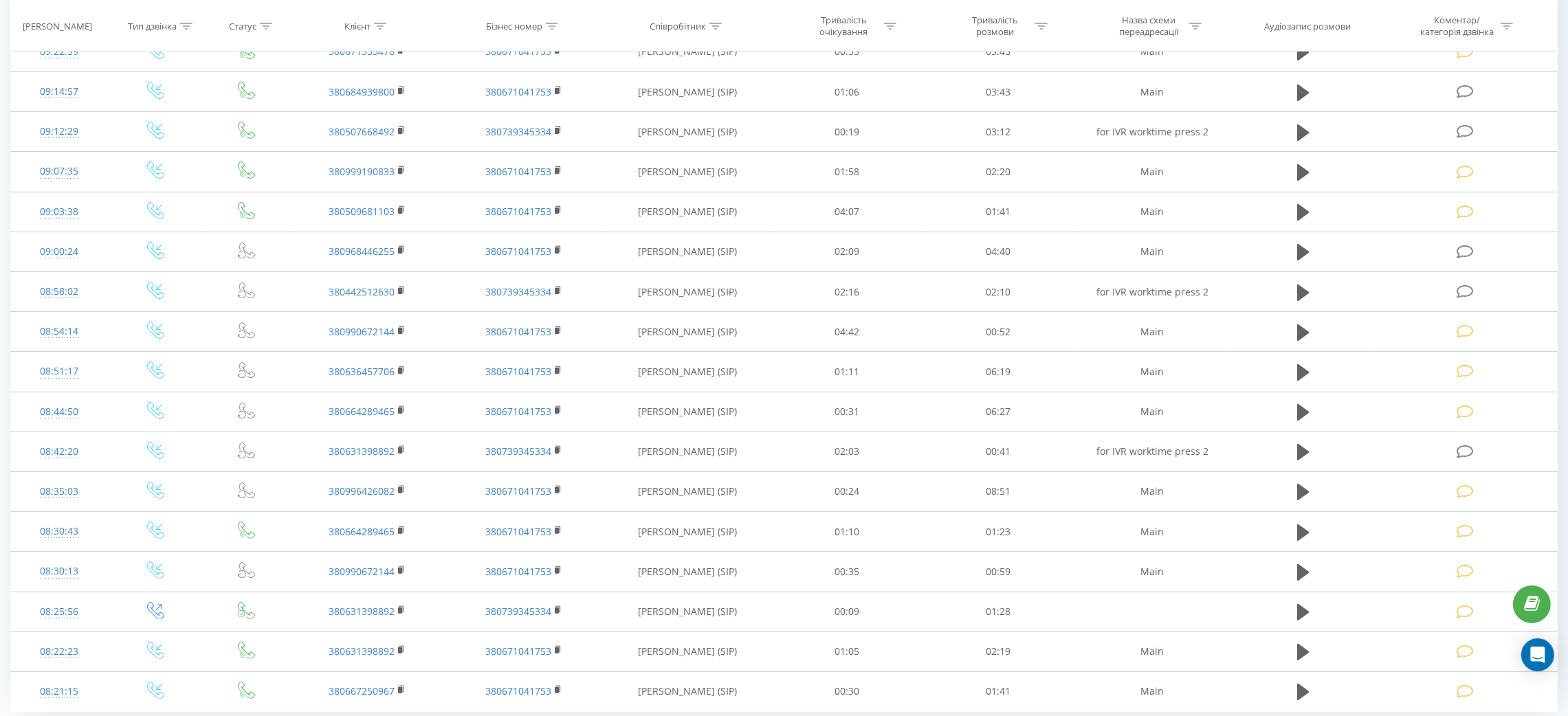
click at [1310, 275] on td at bounding box center [1303, 291] width 145 height 40
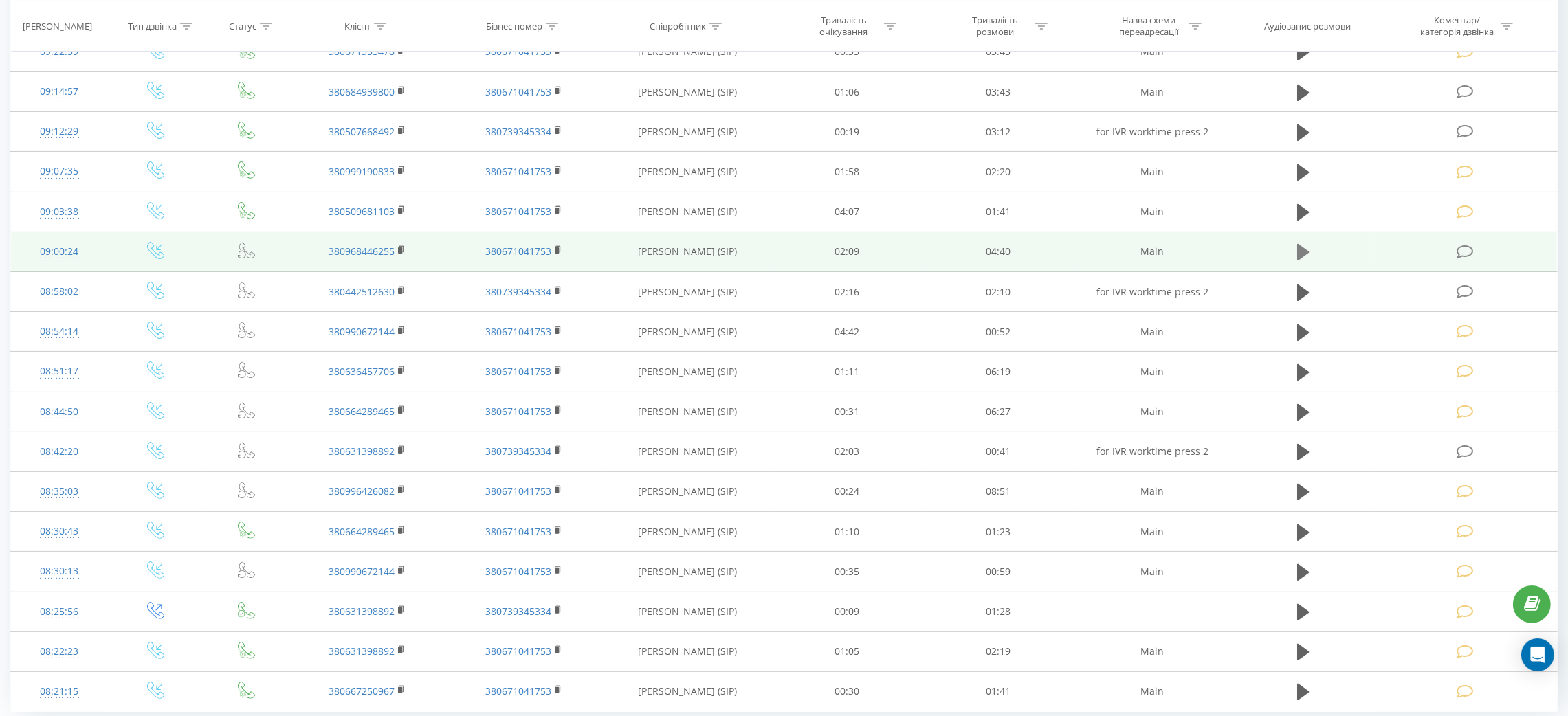
click at [1307, 260] on icon at bounding box center [1303, 252] width 13 height 20
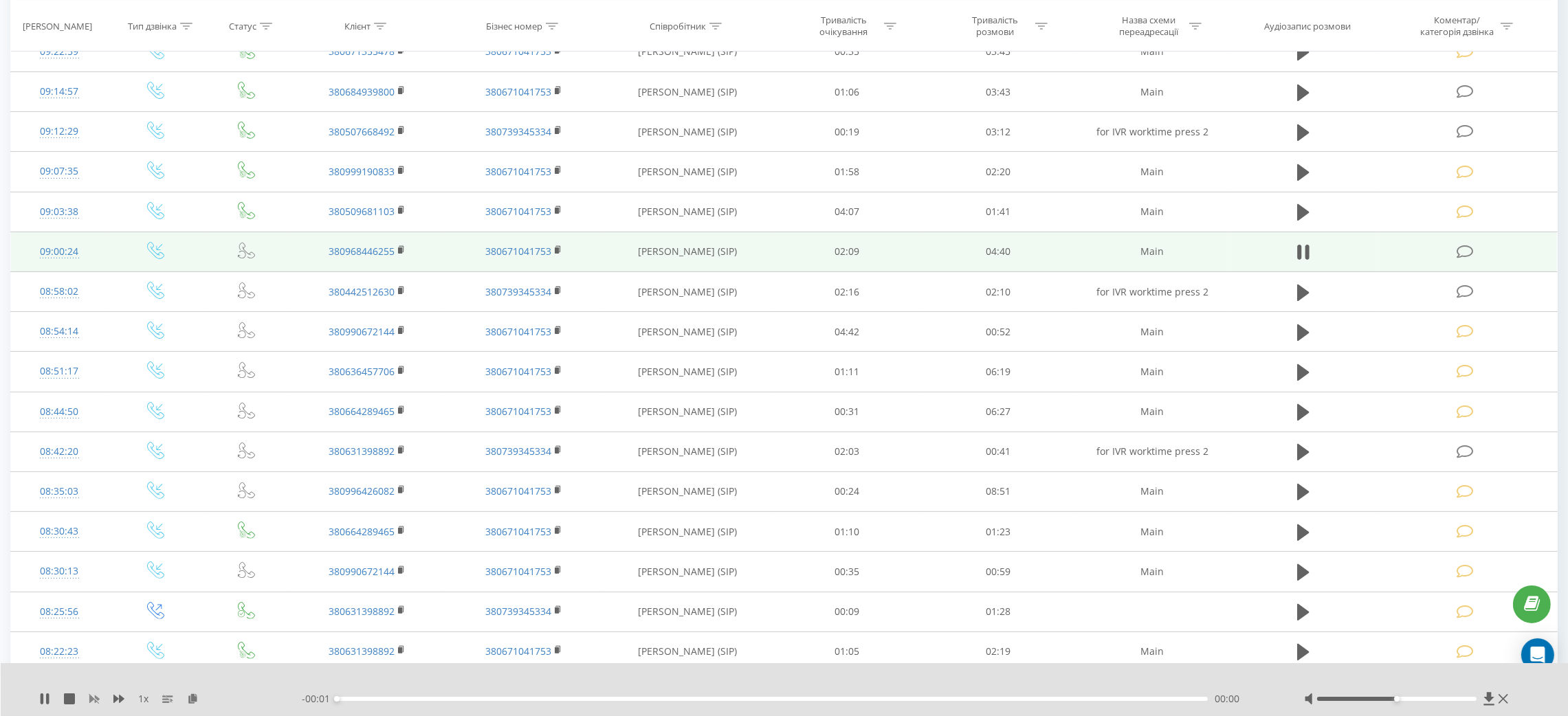
click at [97, 696] on icon at bounding box center [94, 698] width 11 height 11
click at [114, 696] on icon at bounding box center [118, 698] width 11 height 8
drag, startPoint x: 1389, startPoint y: 692, endPoint x: 1400, endPoint y: 693, distance: 11.0
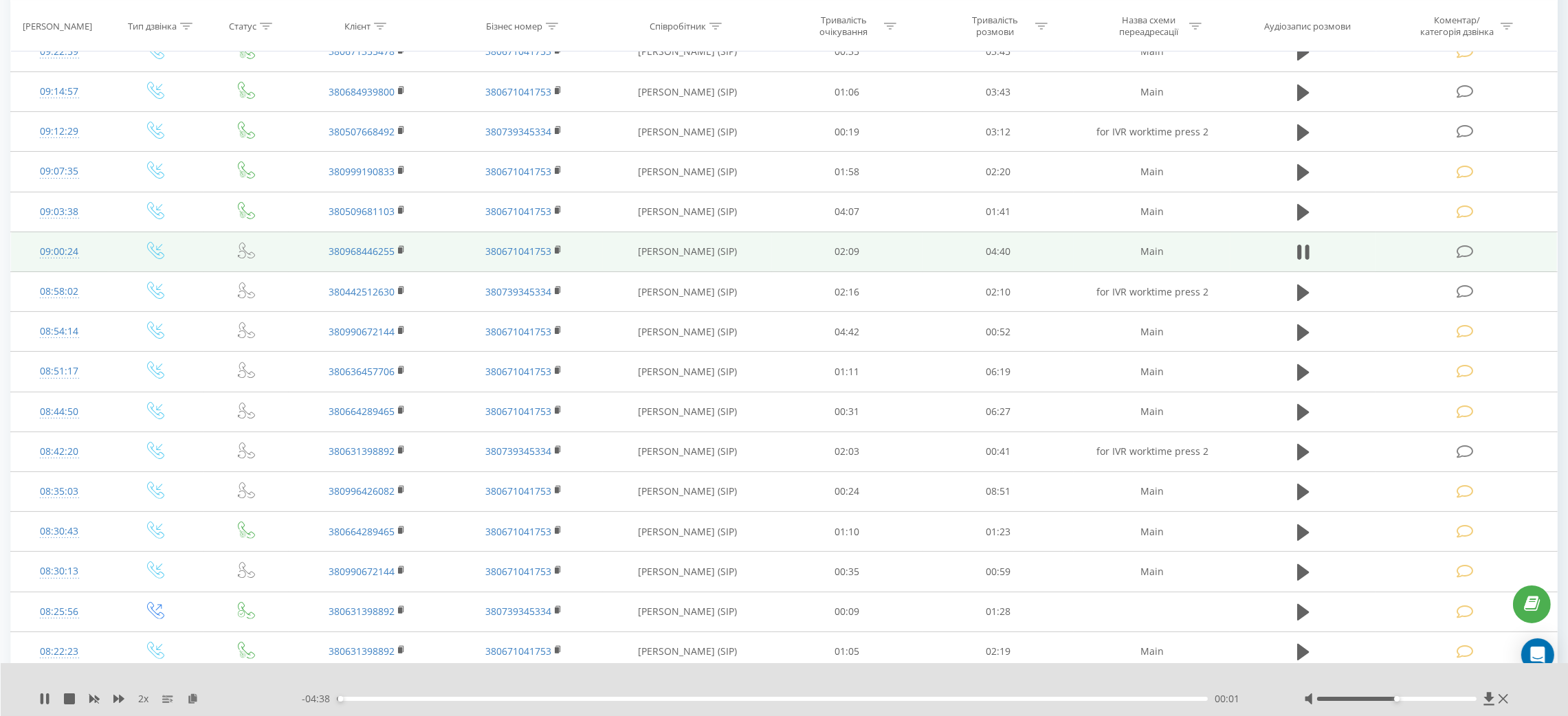
click at [1393, 692] on div "2 x - 04:38 00:01 00:01" at bounding box center [784, 690] width 1568 height 53
drag, startPoint x: 1391, startPoint y: 704, endPoint x: 1405, endPoint y: 704, distance: 14.0
click at [1457, 703] on div at bounding box center [1408, 699] width 207 height 14
drag, startPoint x: 1405, startPoint y: 704, endPoint x: 1412, endPoint y: 700, distance: 8.1
click at [1471, 699] on div at bounding box center [1408, 699] width 207 height 14
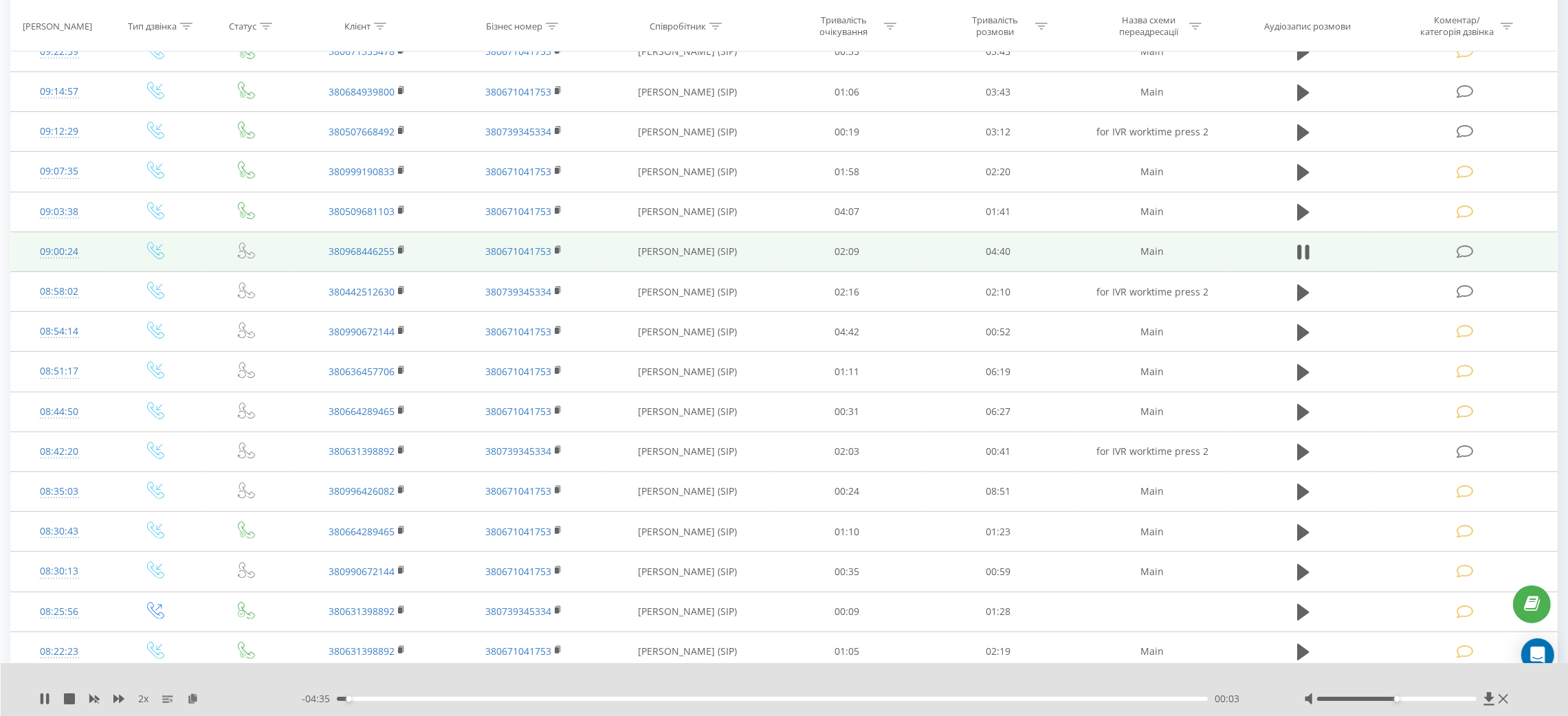
click at [1412, 700] on div at bounding box center [1396, 699] width 159 height 4
drag, startPoint x: 1413, startPoint y: 700, endPoint x: 1516, endPoint y: 693, distance: 103.2
click at [1516, 694] on div "2 x - 04:35 00:04 00:04" at bounding box center [784, 690] width 1568 height 53
click at [1312, 253] on button at bounding box center [1303, 251] width 21 height 21
click at [1438, 246] on td at bounding box center [1466, 251] width 182 height 40
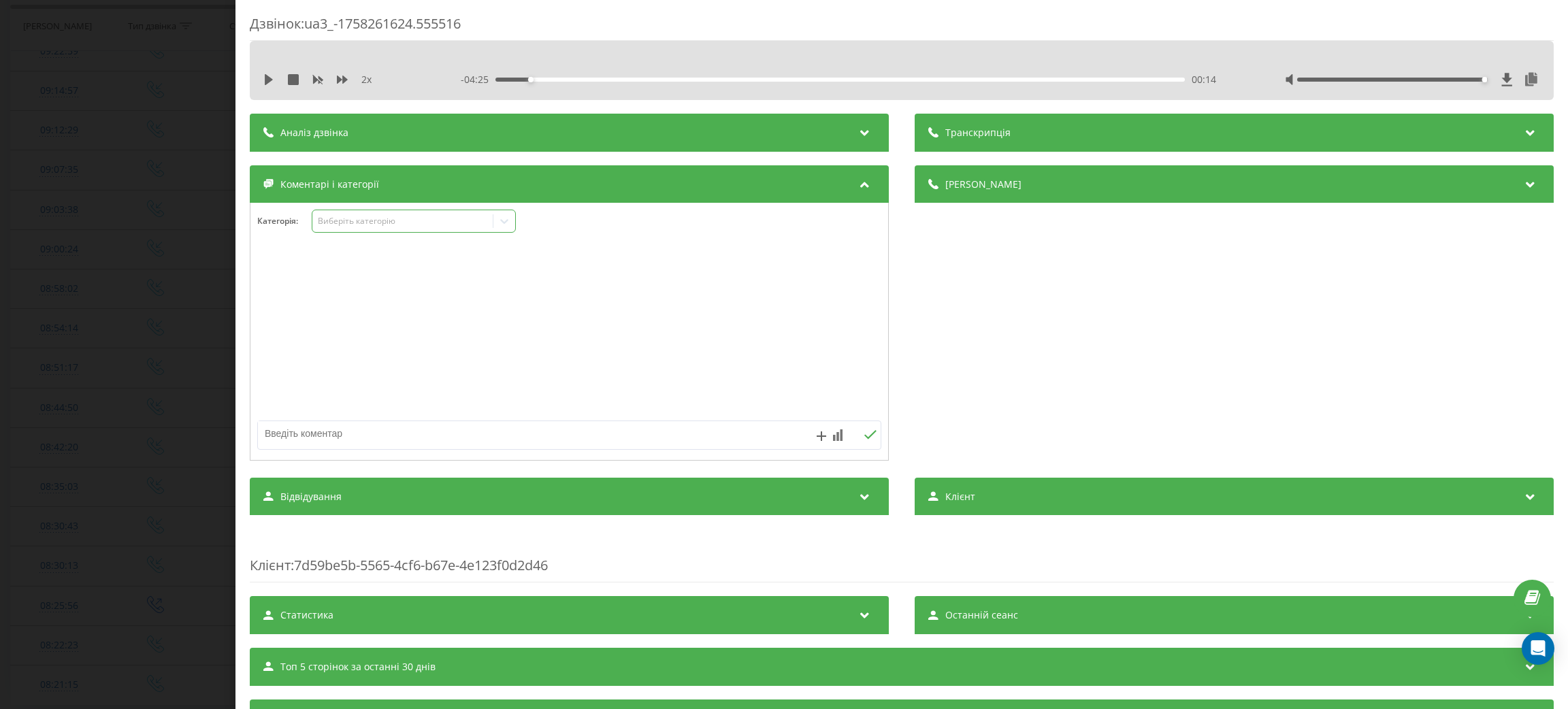
click at [419, 231] on div "Виберіть категорію" at bounding box center [414, 221] width 204 height 23
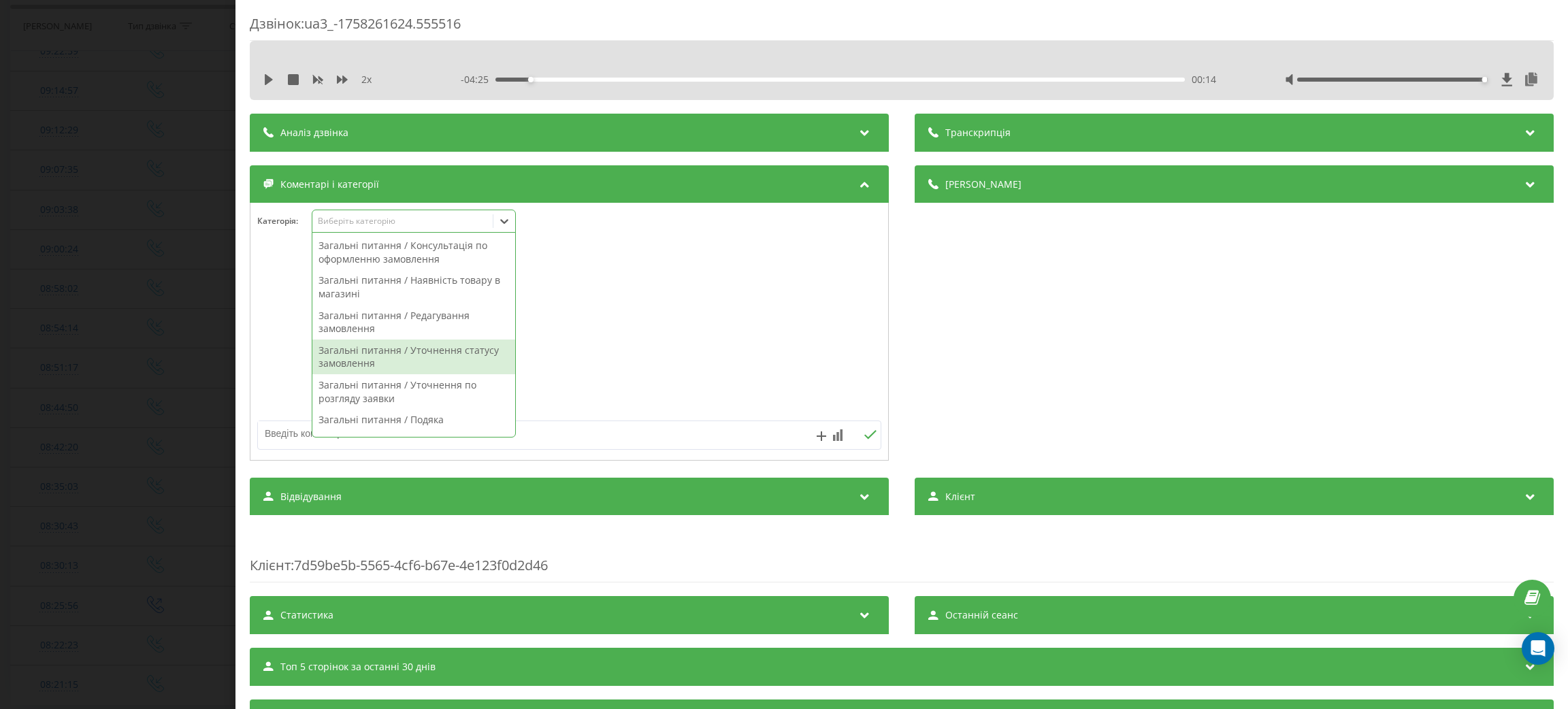
click at [402, 358] on div "Загальні питання / Уточнення статусу замовлення" at bounding box center [414, 357] width 202 height 35
click at [691, 339] on div at bounding box center [569, 332] width 637 height 164
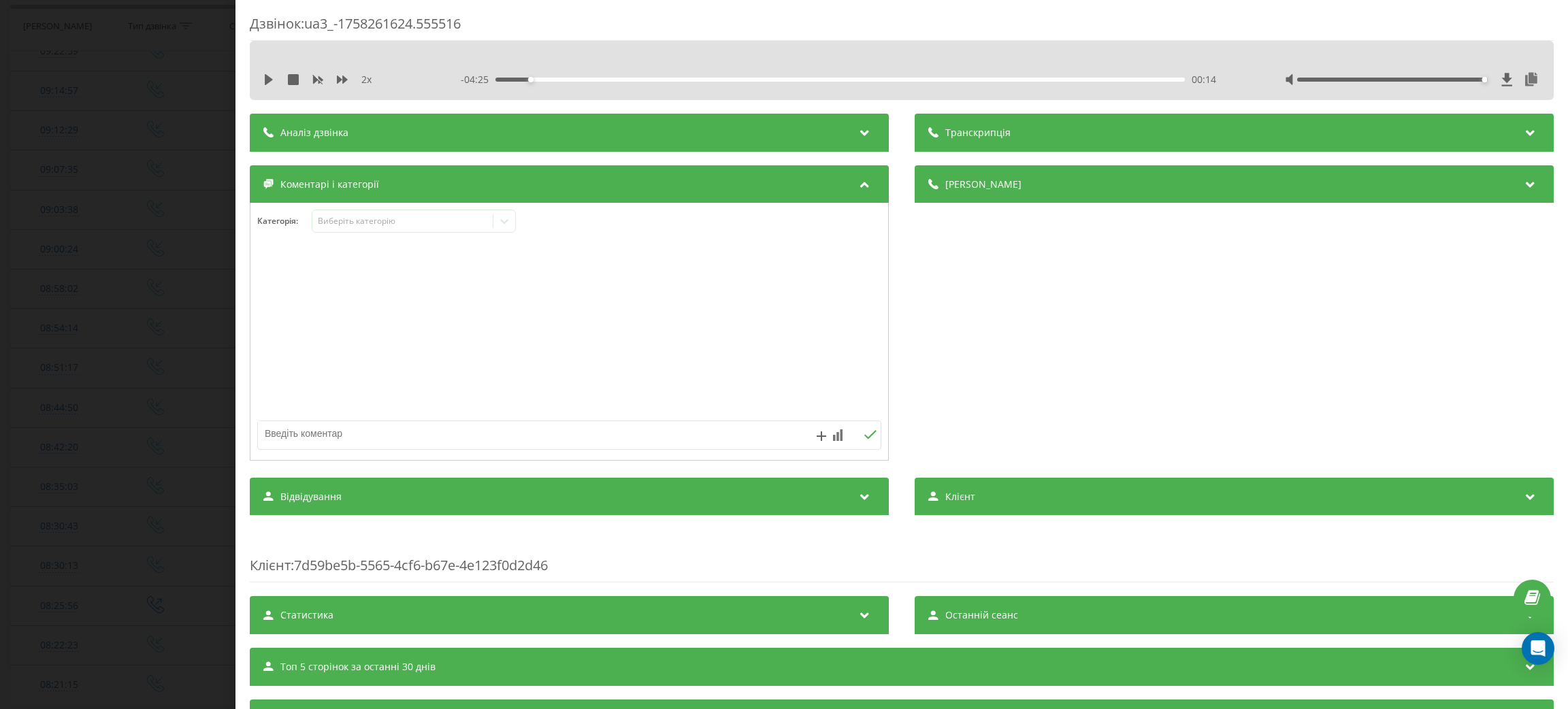
click at [605, 432] on textarea at bounding box center [507, 433] width 498 height 24
type textarea "що з замовленням"
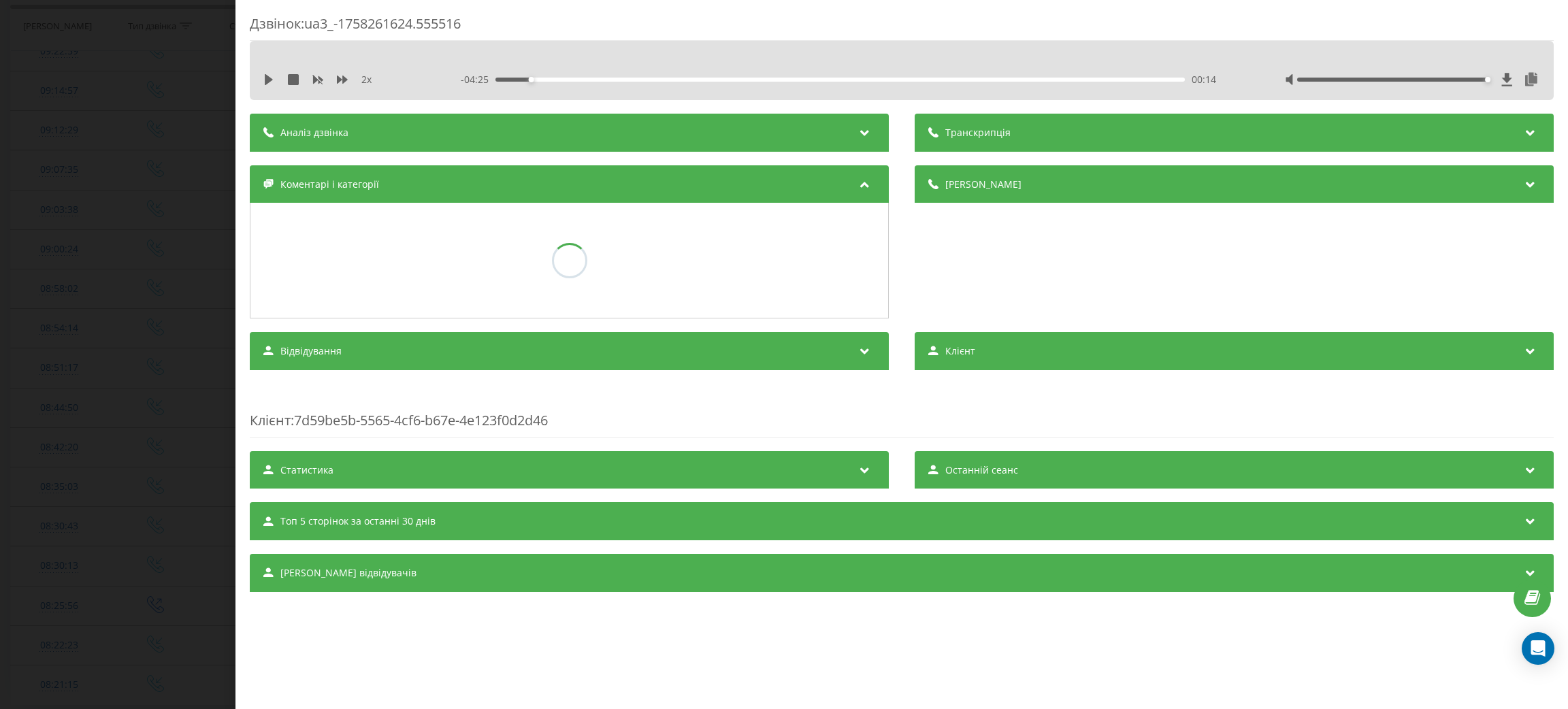
drag, startPoint x: 132, startPoint y: 293, endPoint x: 142, endPoint y: 301, distance: 12.8
click at [132, 293] on div "Дзвінок : ua3_-1758261624.555516 2 x - 04:25 00:14 00:14 Транскрипція Для AI-ан…" at bounding box center [784, 354] width 1568 height 709
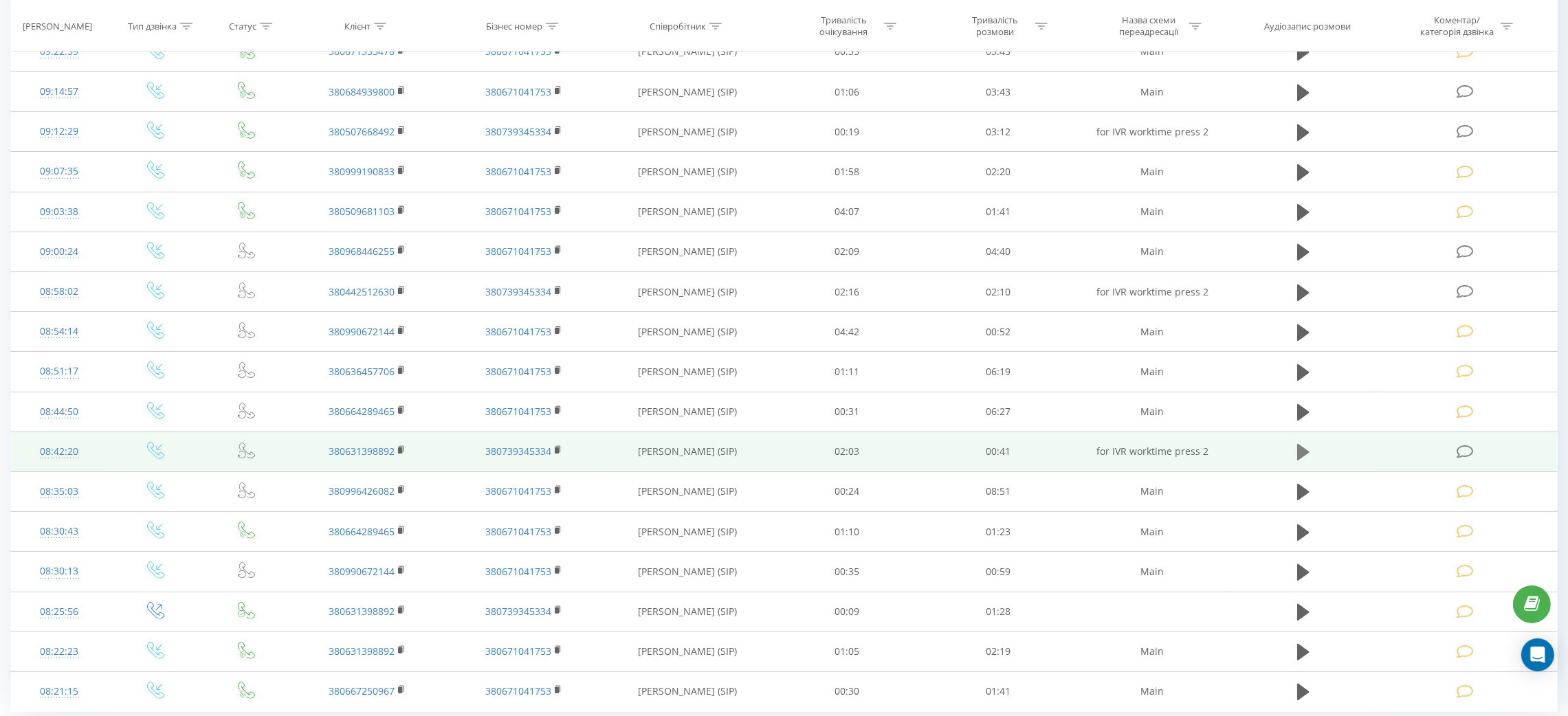
click at [1306, 447] on icon at bounding box center [1303, 453] width 13 height 20
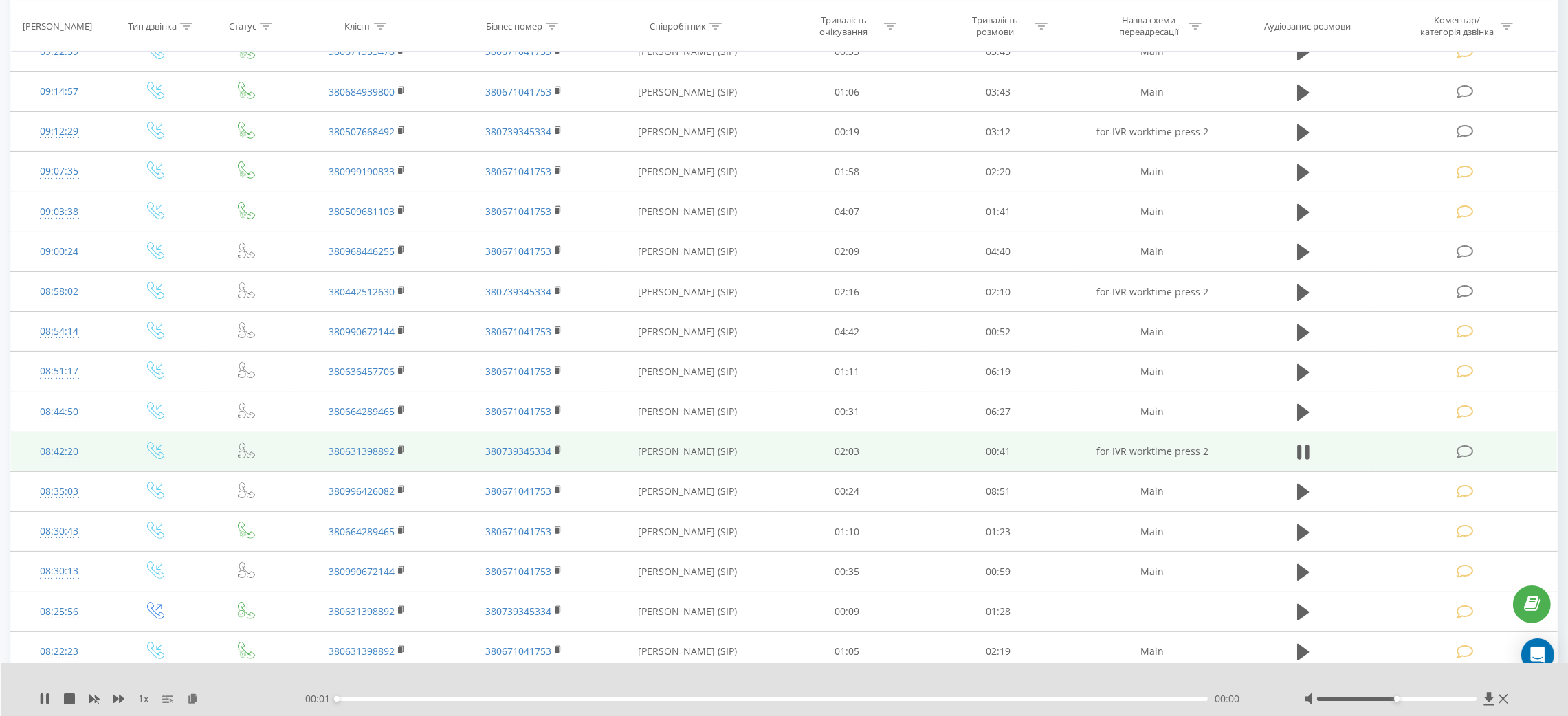
click at [129, 697] on div "1 x" at bounding box center [170, 699] width 262 height 14
click at [121, 697] on icon at bounding box center [118, 698] width 11 height 8
drag, startPoint x: 1396, startPoint y: 702, endPoint x: 1479, endPoint y: 704, distance: 83.0
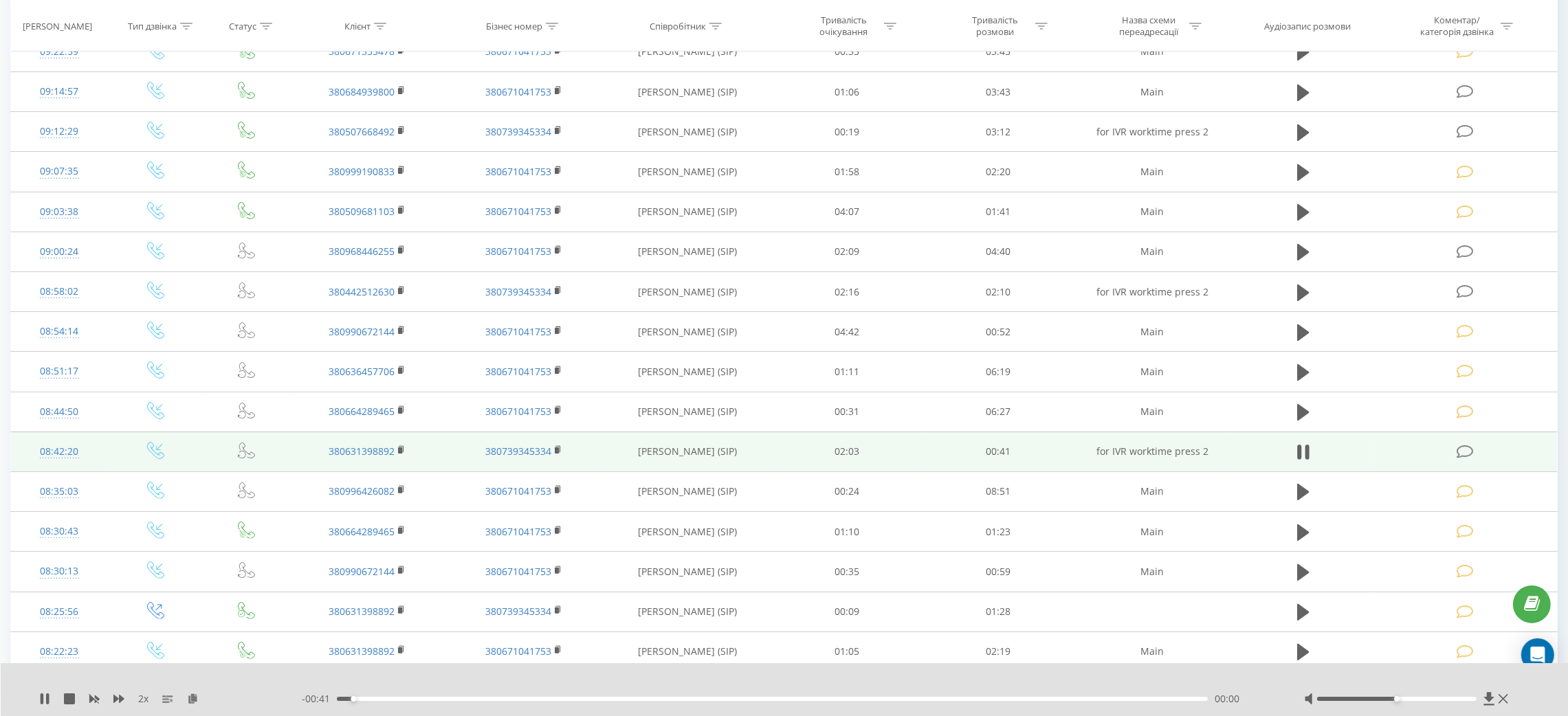
click at [1479, 704] on div at bounding box center [1408, 699] width 207 height 14
drag, startPoint x: 1449, startPoint y: 700, endPoint x: 1459, endPoint y: 698, distance: 10.2
click at [1459, 698] on div at bounding box center [1396, 699] width 159 height 4
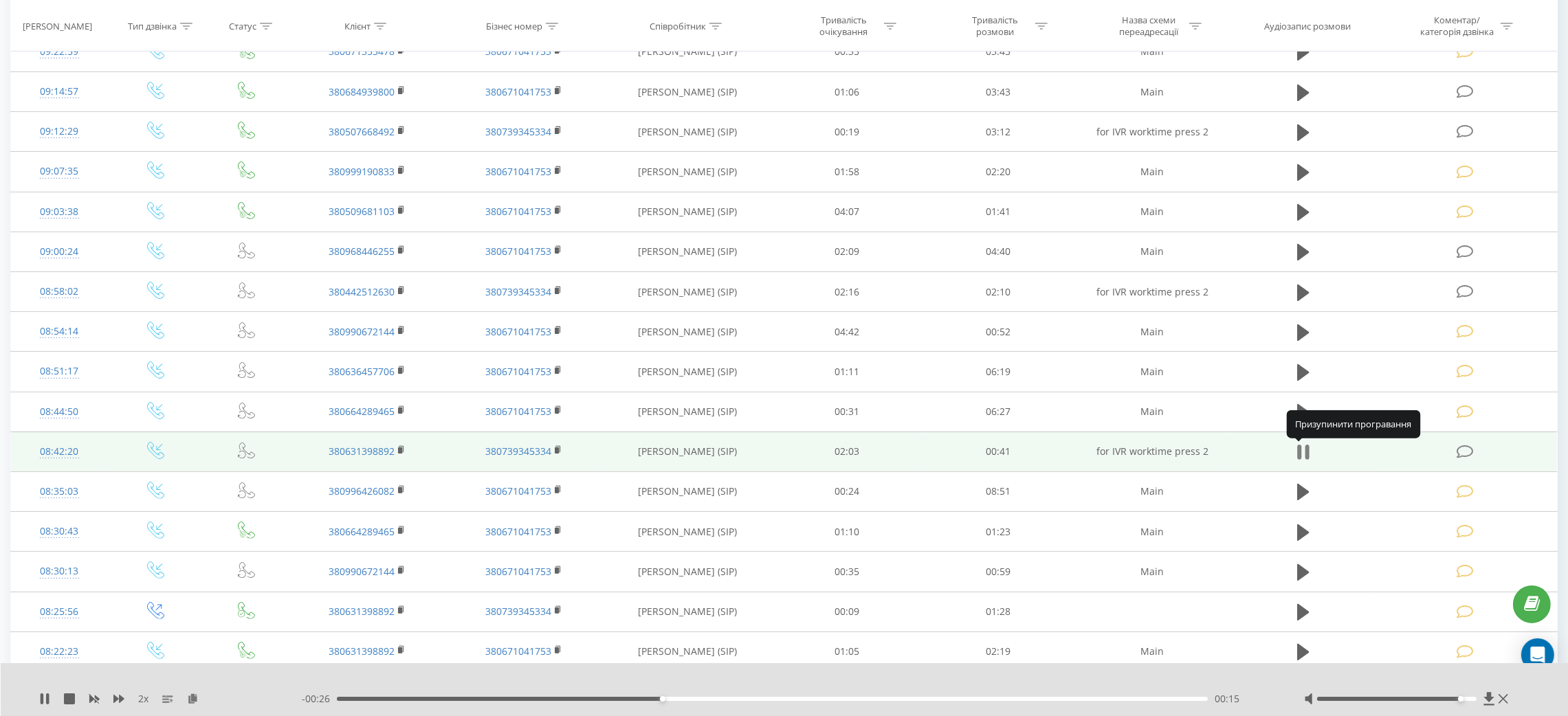
click at [1297, 448] on icon at bounding box center [1303, 453] width 13 height 20
click at [1458, 468] on td at bounding box center [1466, 451] width 182 height 40
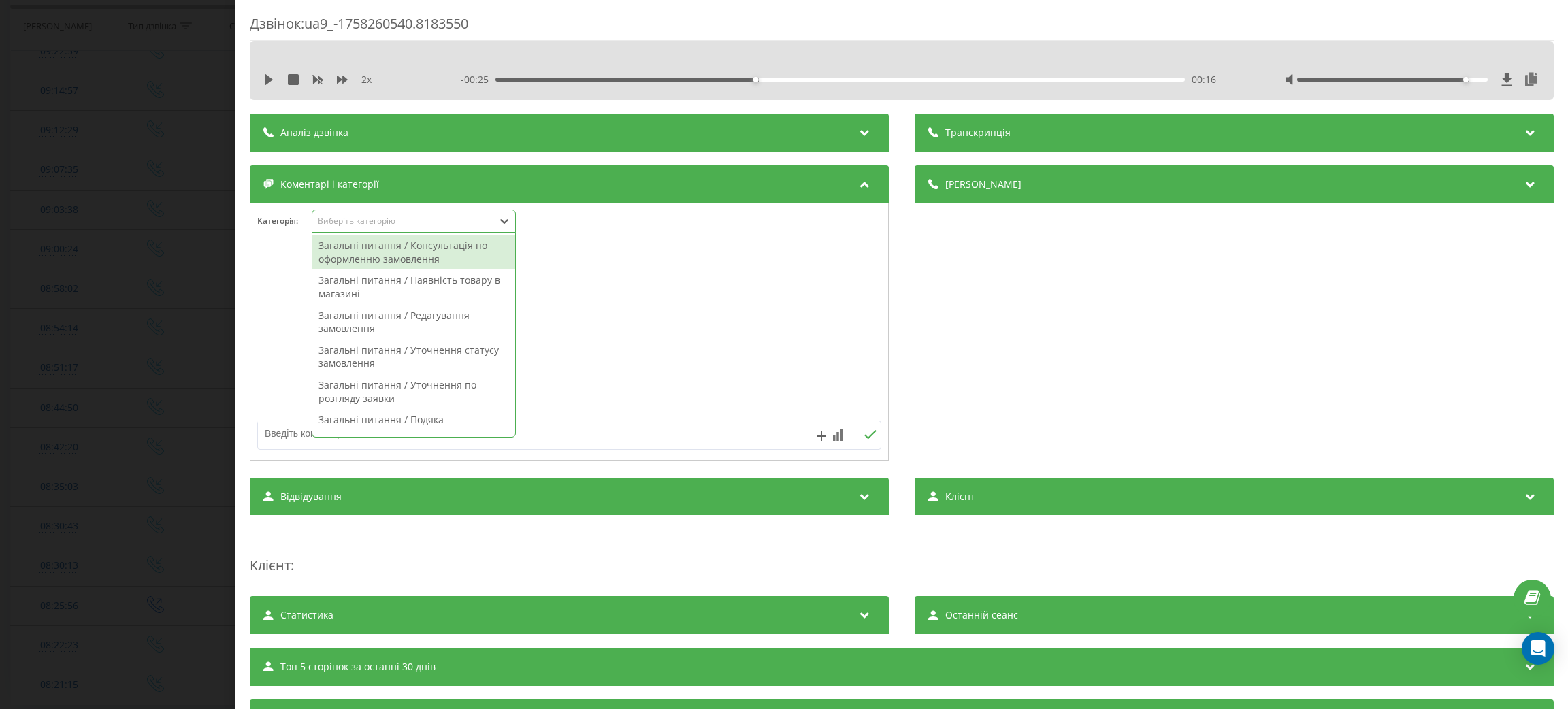
click at [417, 214] on div "Виберіть категорію" at bounding box center [414, 221] width 204 height 23
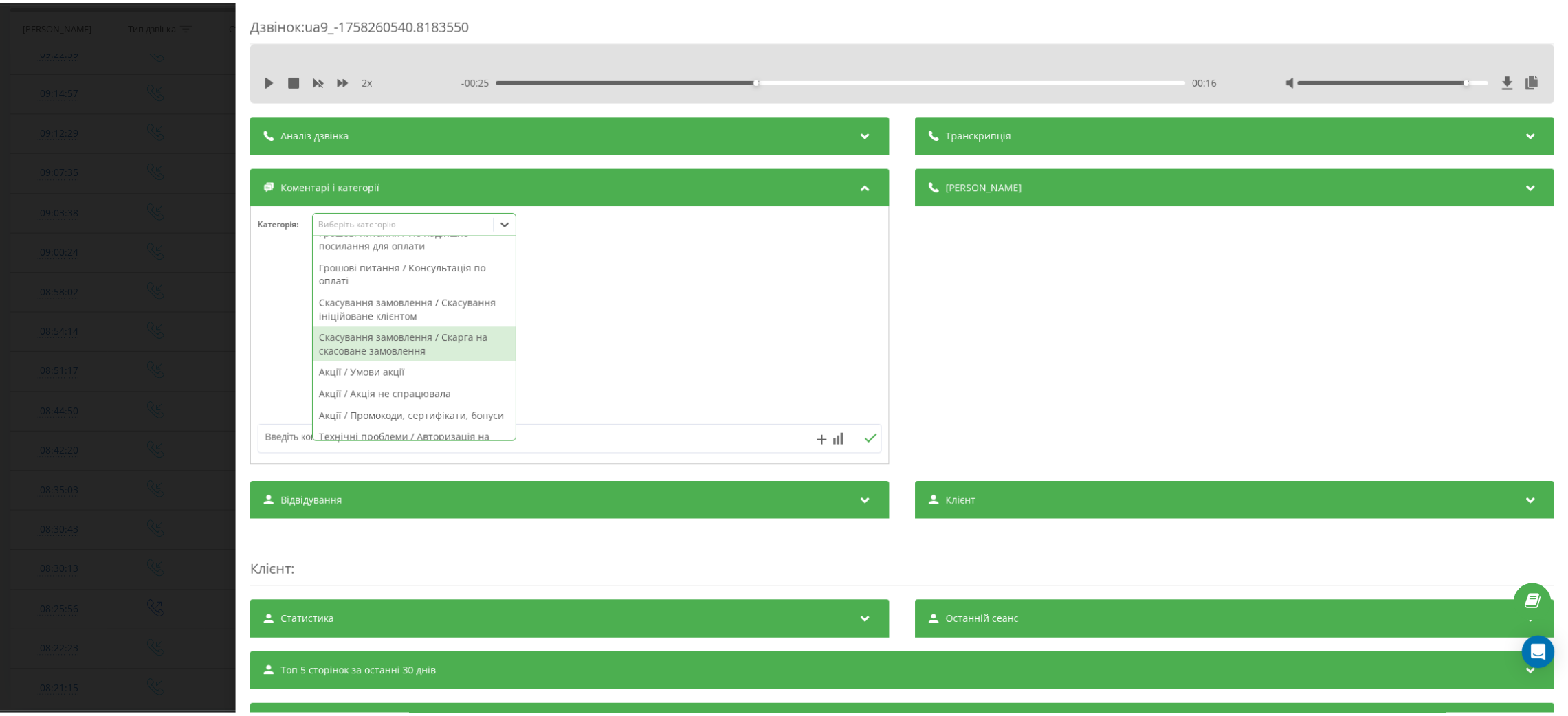
scroll to position [618, 0]
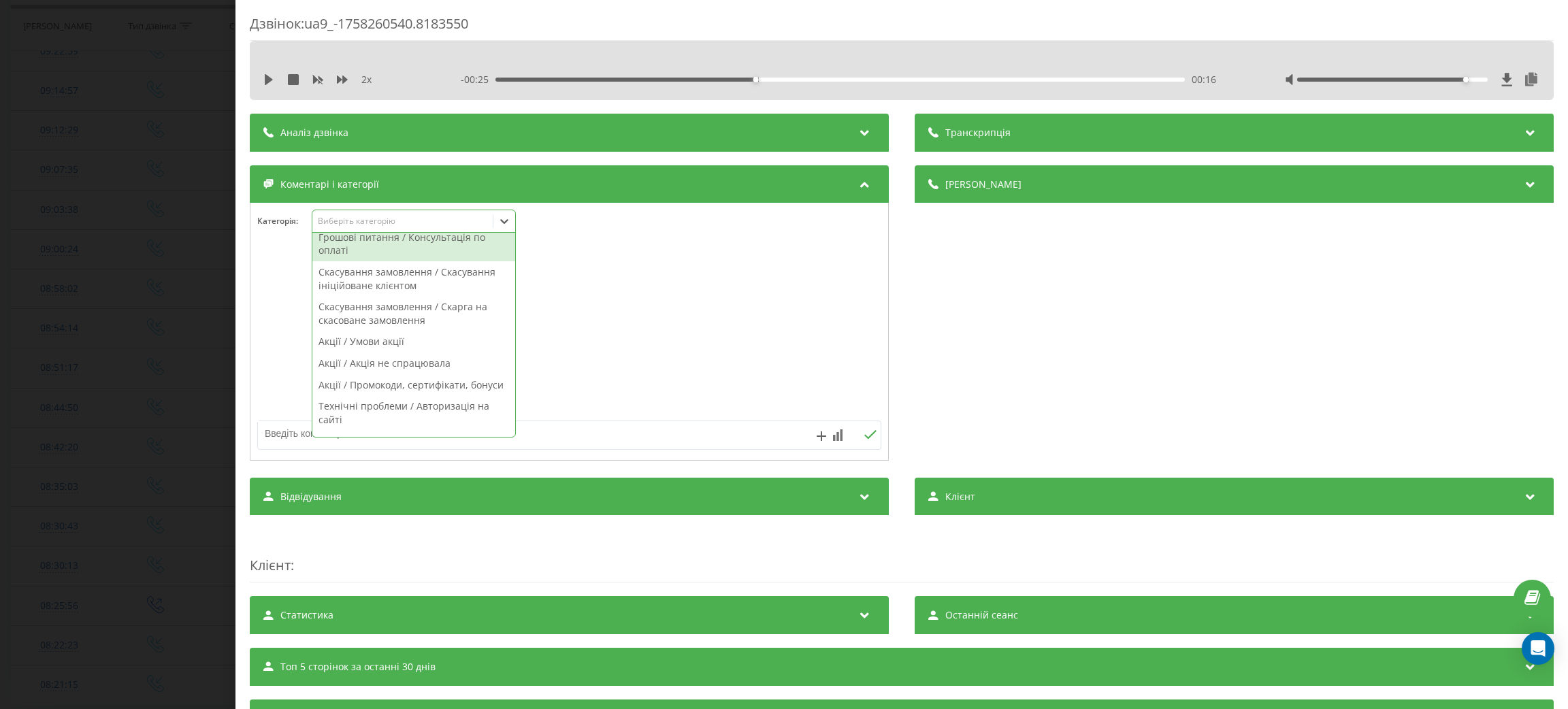
click at [414, 260] on div "Грошові питання / Консультація по оплаті" at bounding box center [414, 244] width 202 height 35
drag, startPoint x: 761, startPoint y: 361, endPoint x: 532, endPoint y: 444, distance: 243.6
click at [753, 363] on div at bounding box center [569, 332] width 637 height 164
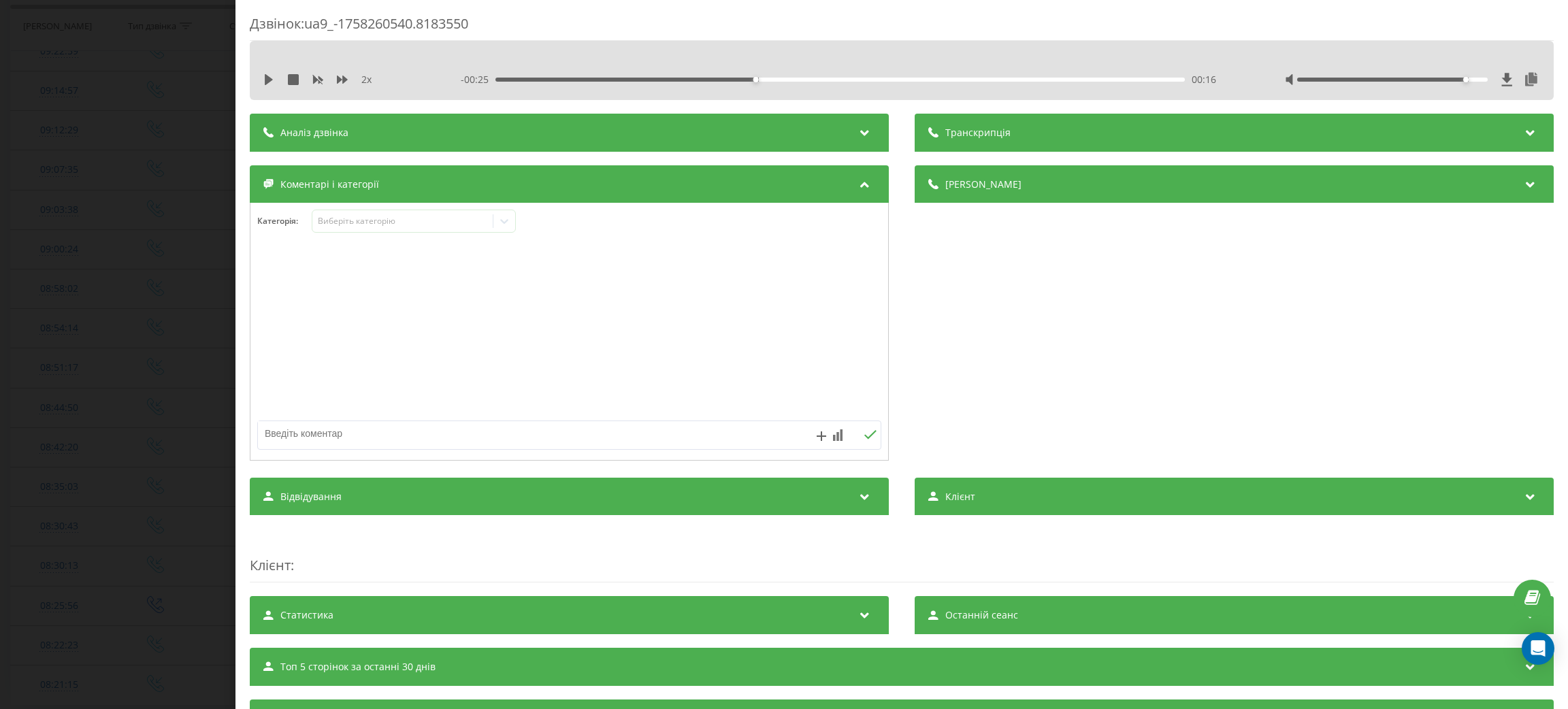
click at [529, 444] on textarea at bounding box center [507, 433] width 498 height 24
type textarea "який тип оплати"
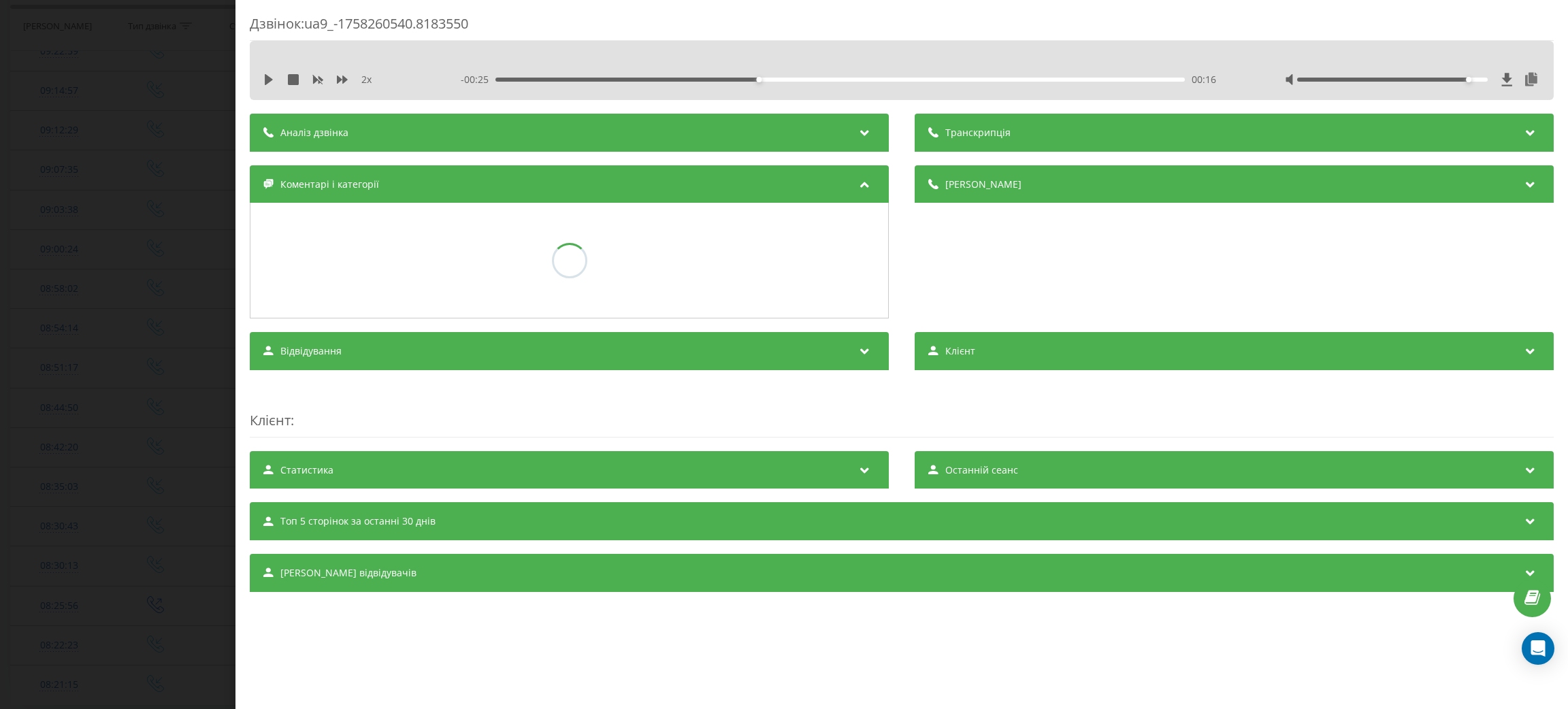
click at [0, 468] on div "Дзвінок : ua9_-1758260540.8183550 2 x - 00:25 00:16 00:16 Транскрипція Для AI-а…" at bounding box center [784, 354] width 1568 height 709
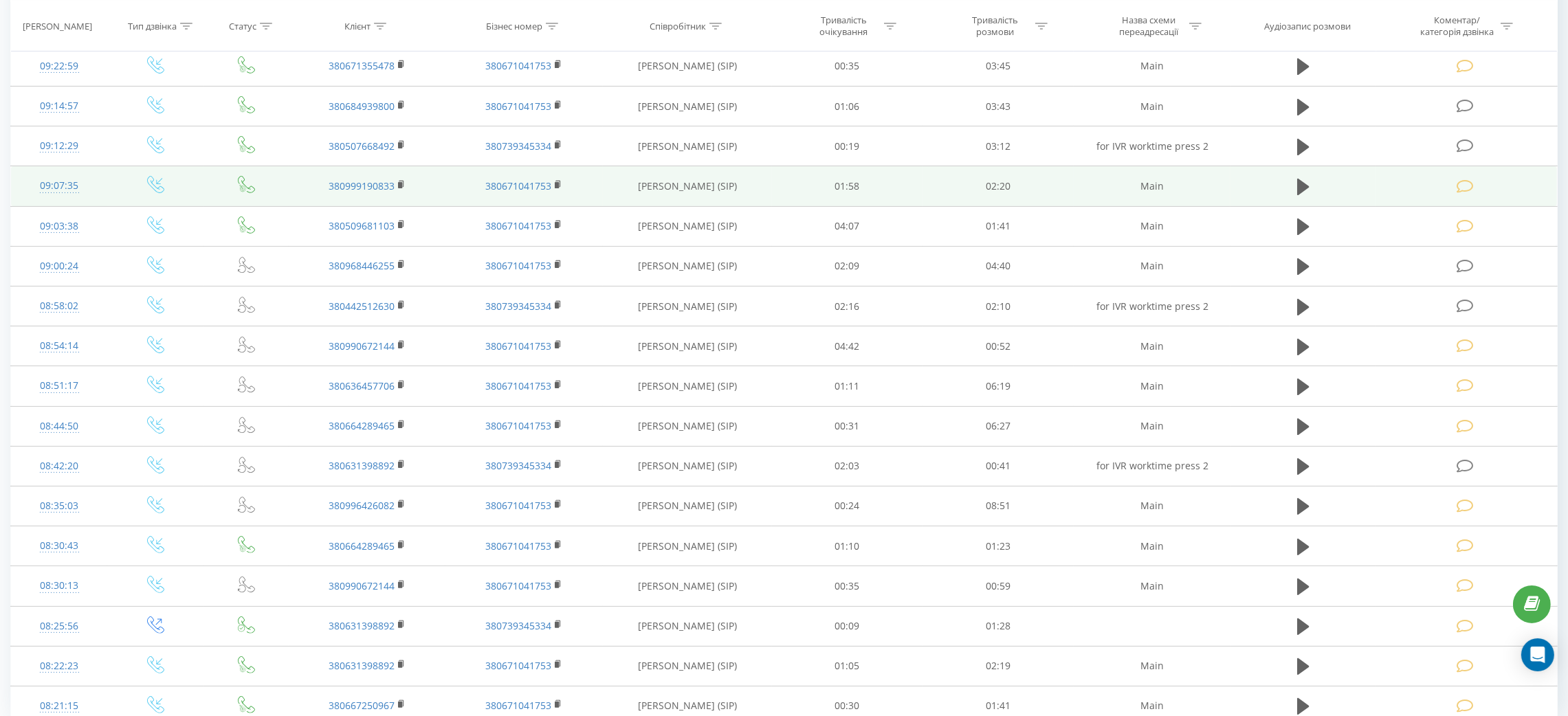
scroll to position [288, 0]
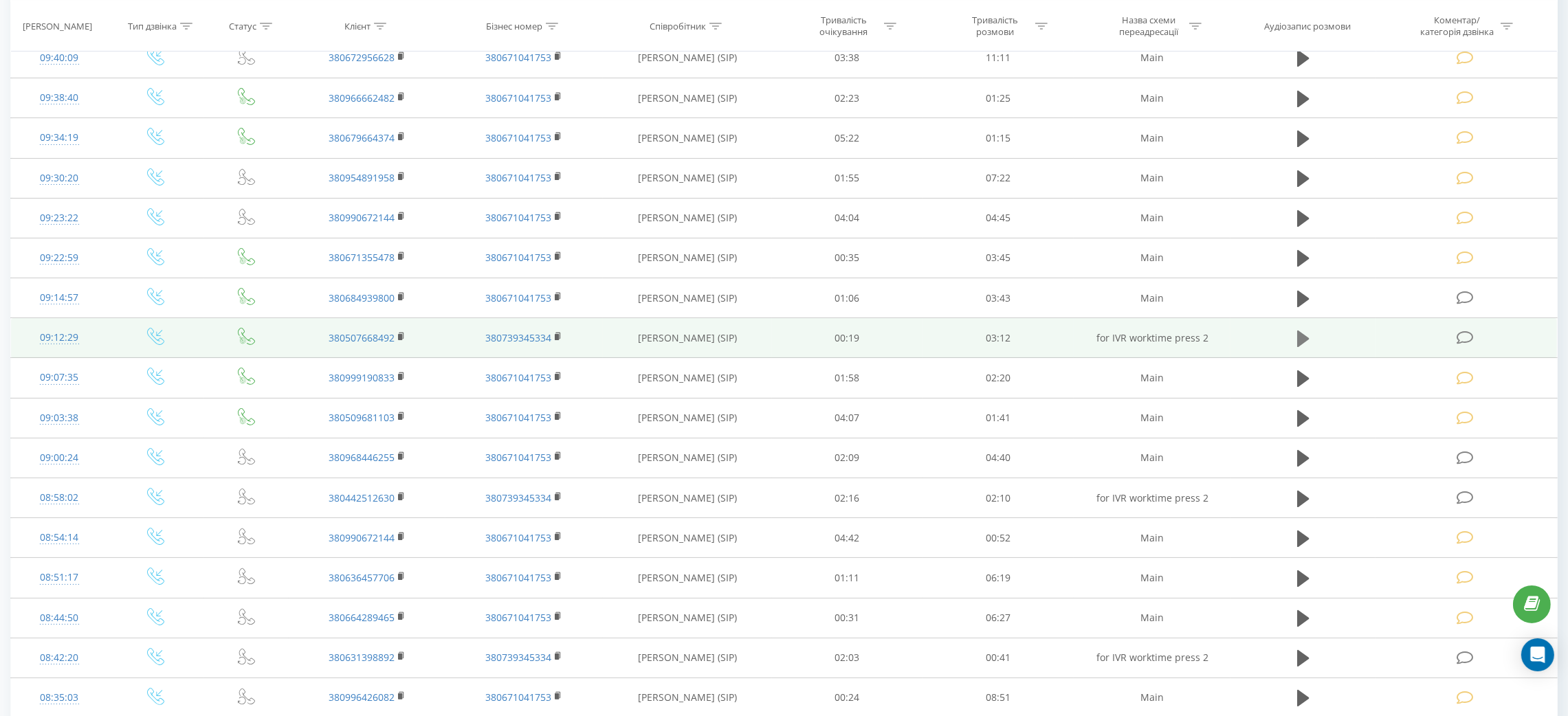
click at [1300, 336] on icon at bounding box center [1303, 338] width 13 height 17
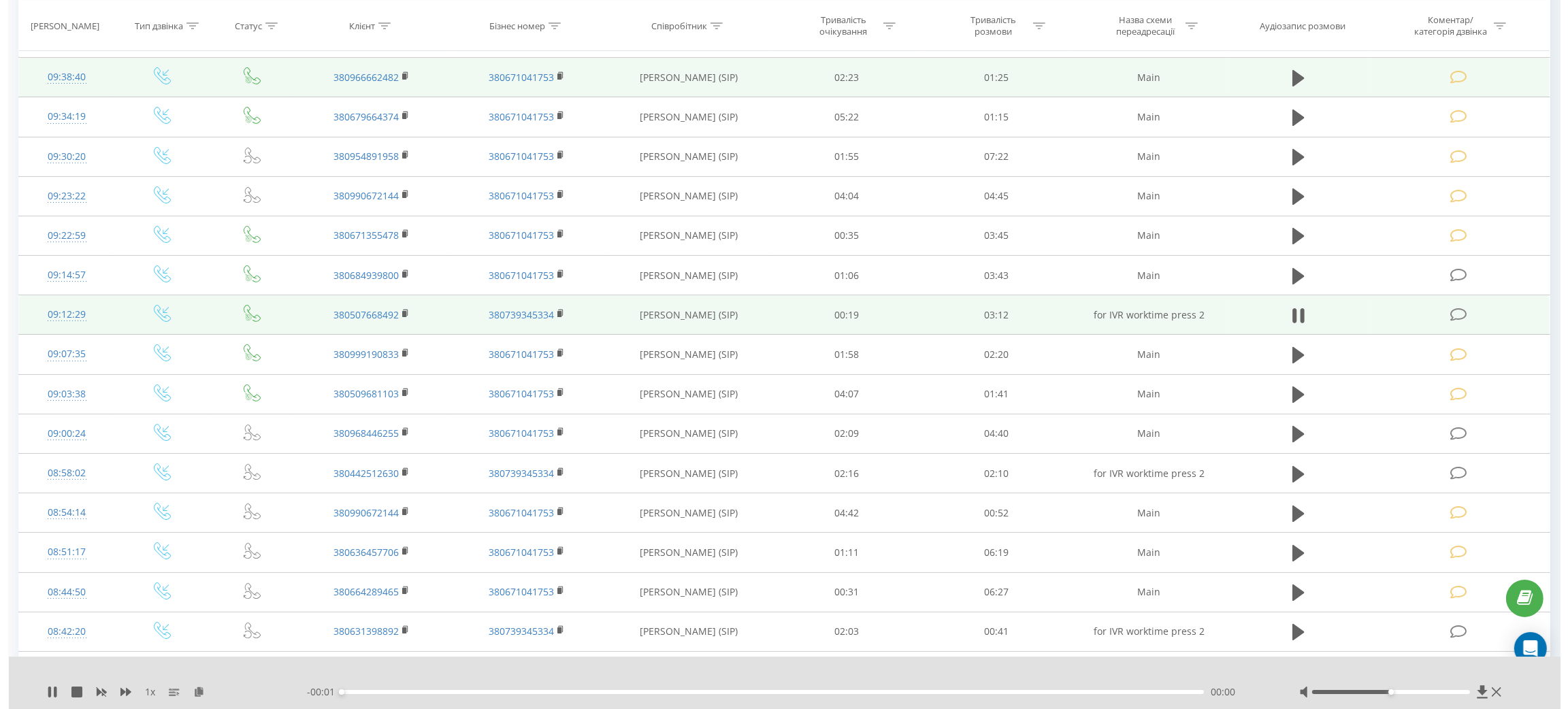
scroll to position [409, 0]
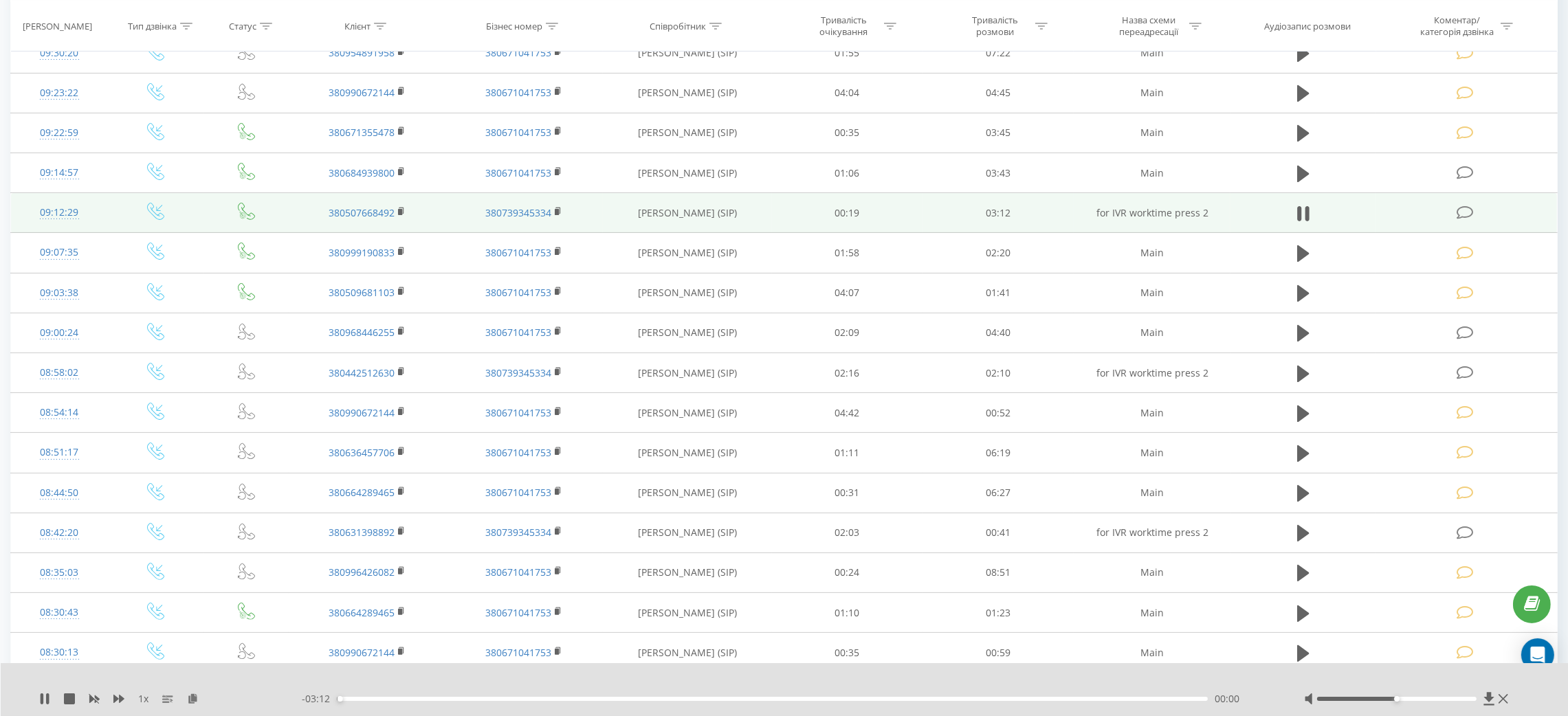
click at [123, 694] on icon at bounding box center [118, 698] width 11 height 11
click at [122, 692] on div "1.25 x - 03:11 00:00 00:00" at bounding box center [784, 690] width 1568 height 53
click at [122, 697] on icon at bounding box center [118, 698] width 11 height 11
click at [1416, 702] on div at bounding box center [1408, 699] width 207 height 14
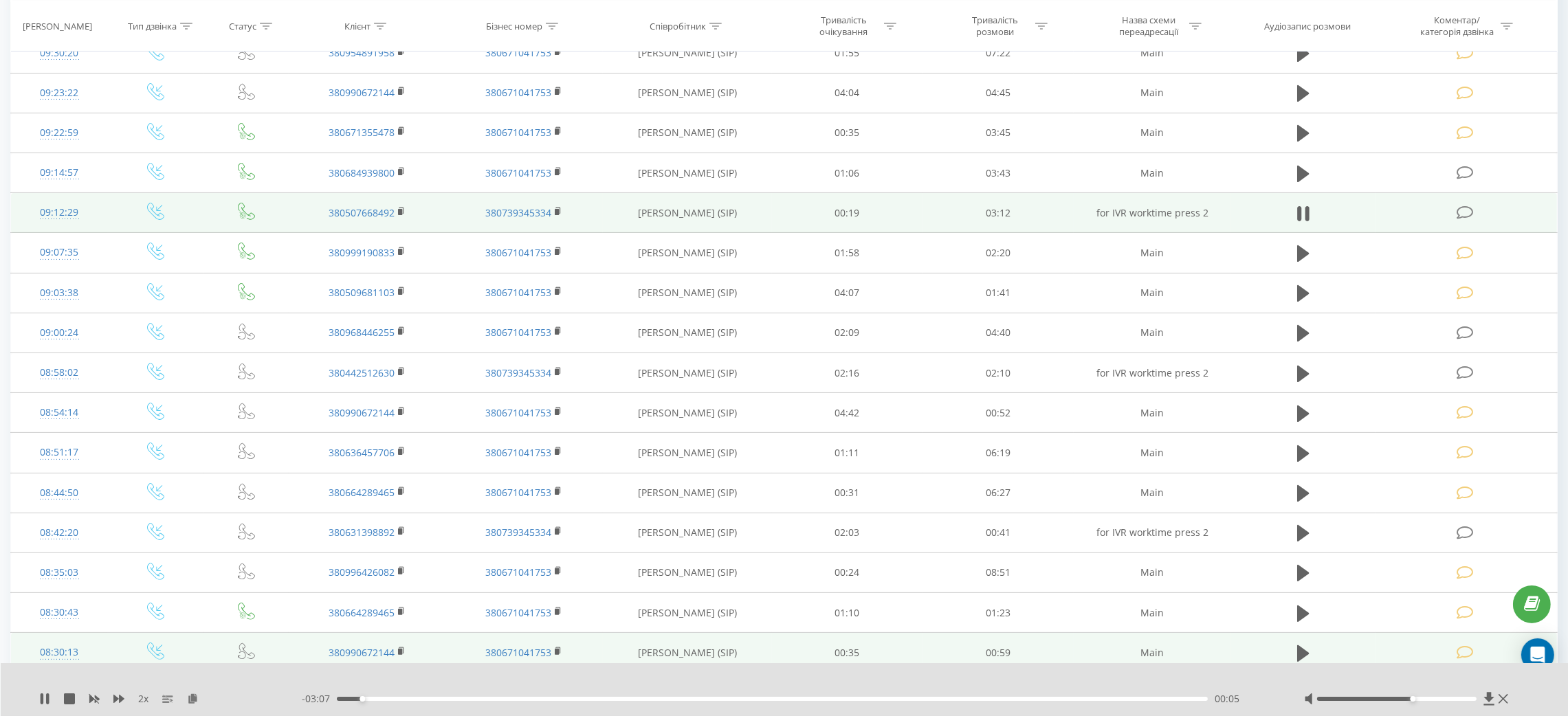
drag, startPoint x: 1416, startPoint y: 699, endPoint x: 1416, endPoint y: 637, distance: 62.0
click at [1416, 699] on div at bounding box center [1396, 699] width 159 height 4
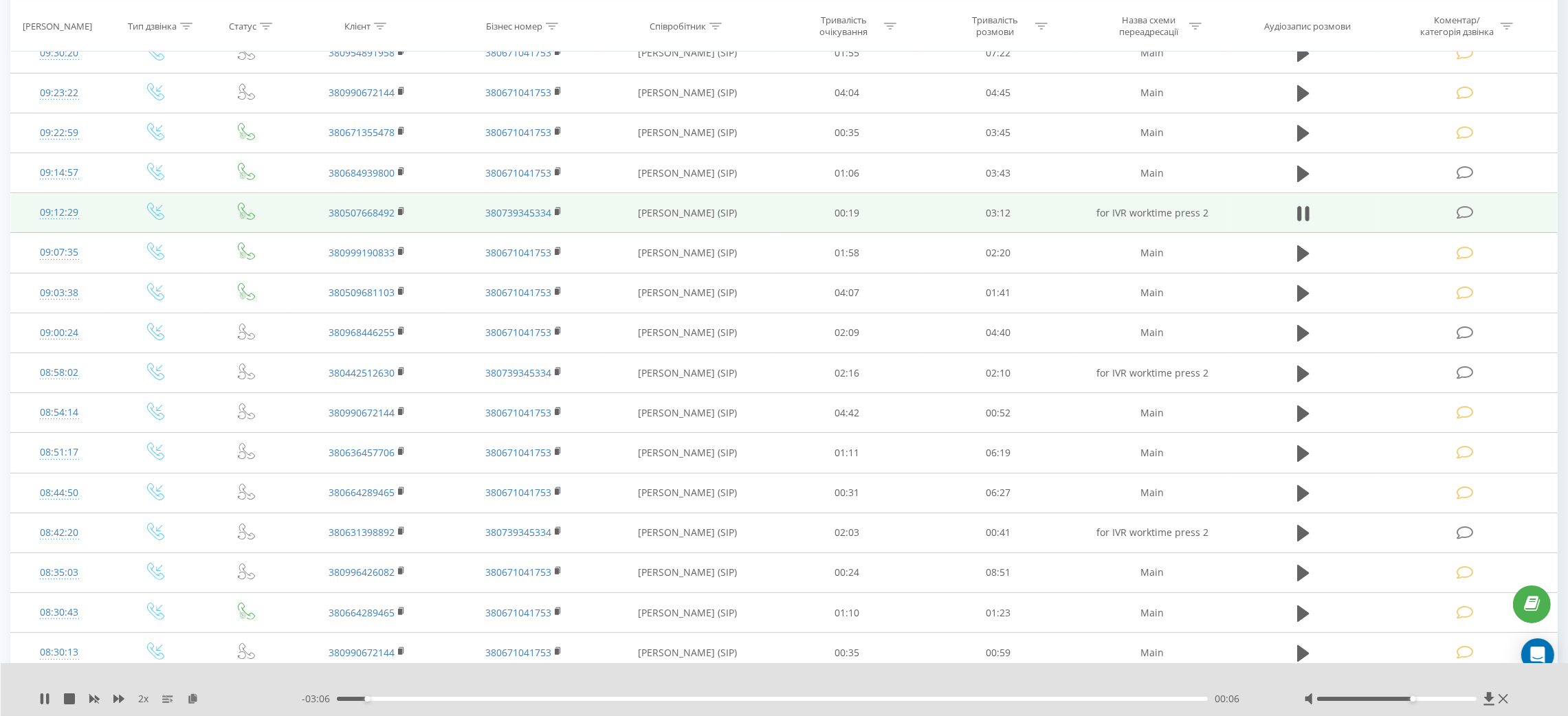
drag, startPoint x: 1297, startPoint y: 213, endPoint x: 1366, endPoint y: 209, distance: 69.1
click at [1298, 213] on icon at bounding box center [1303, 214] width 13 height 20
click at [1396, 207] on td at bounding box center [1466, 212] width 182 height 40
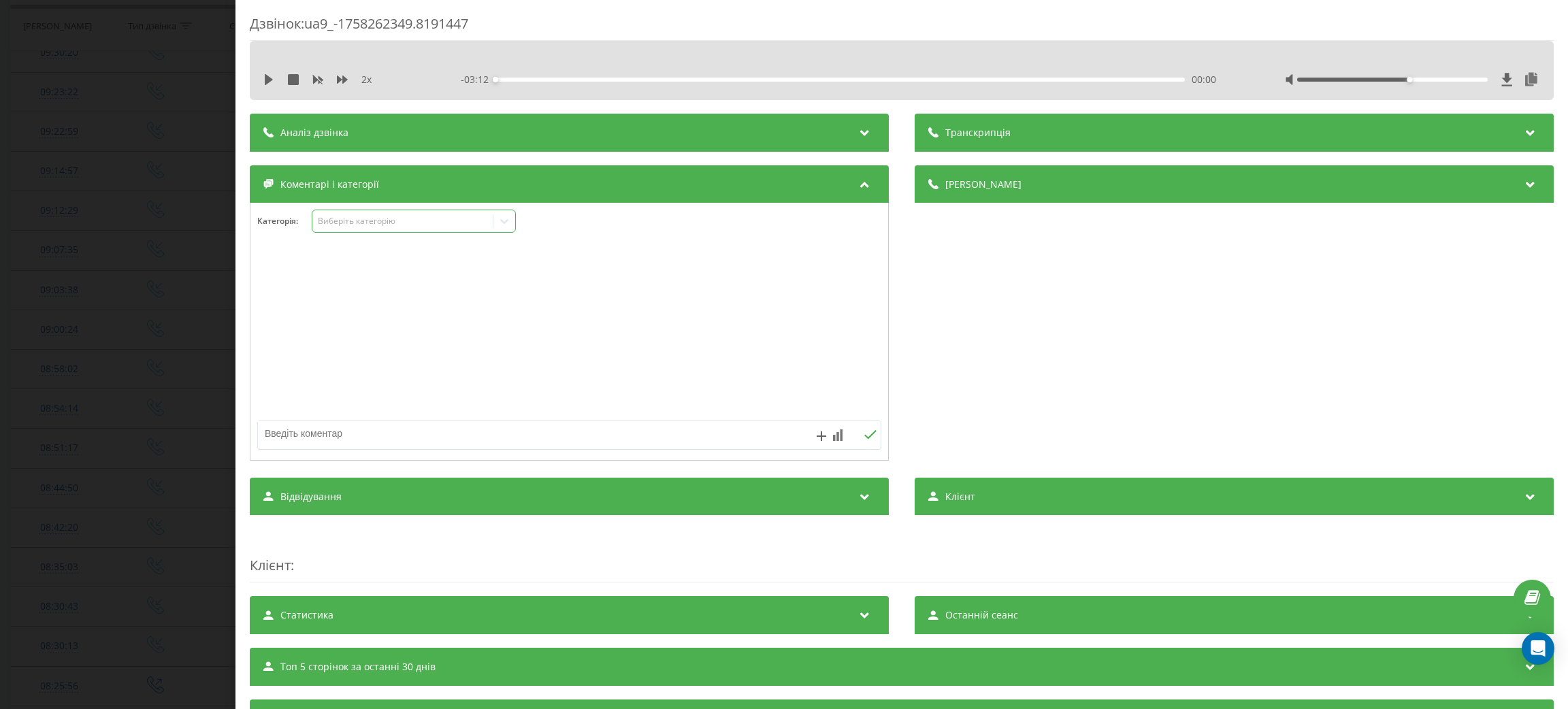
click at [402, 227] on div "Виберіть категорію" at bounding box center [402, 221] width 170 height 11
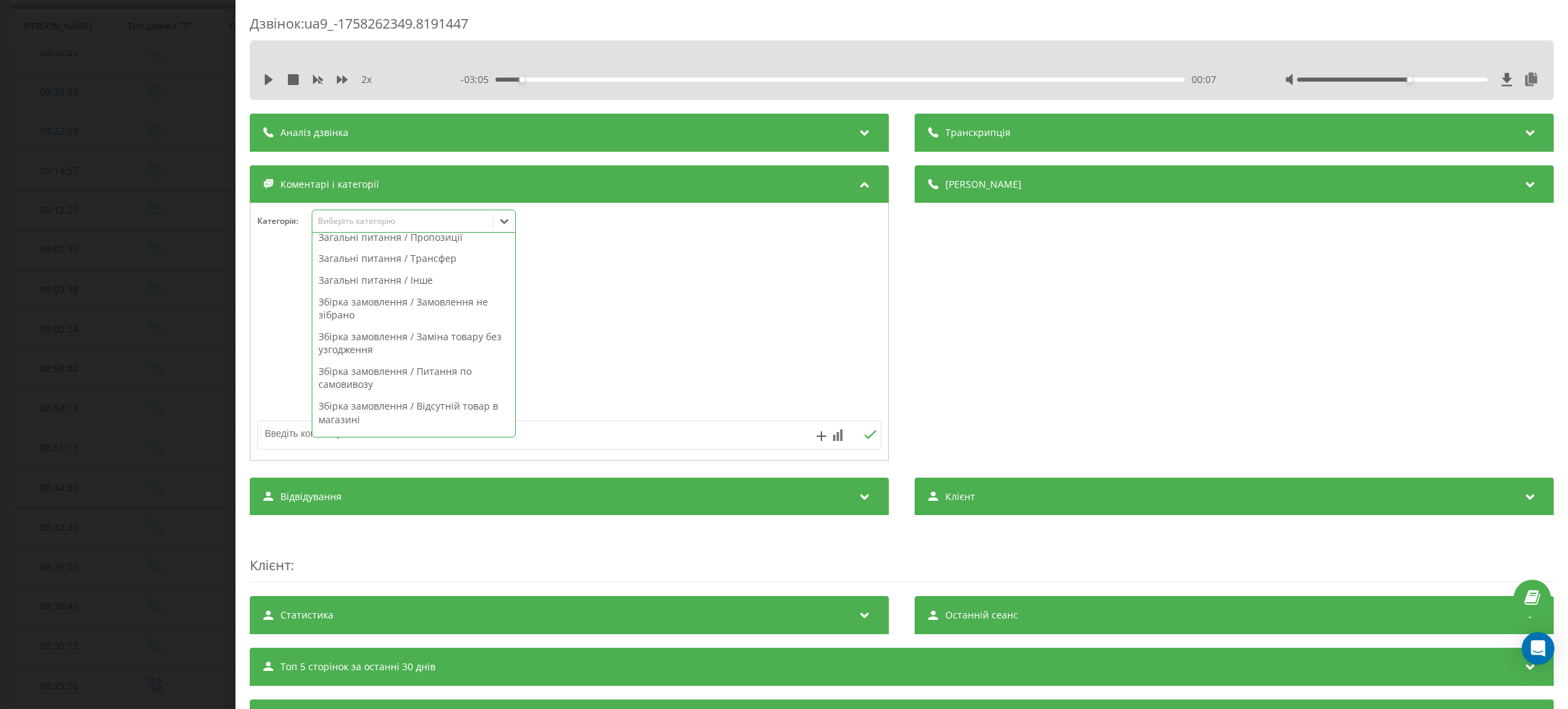
scroll to position [102, 0]
click at [401, 388] on div "Загальні питання / Інше" at bounding box center [414, 383] width 202 height 21
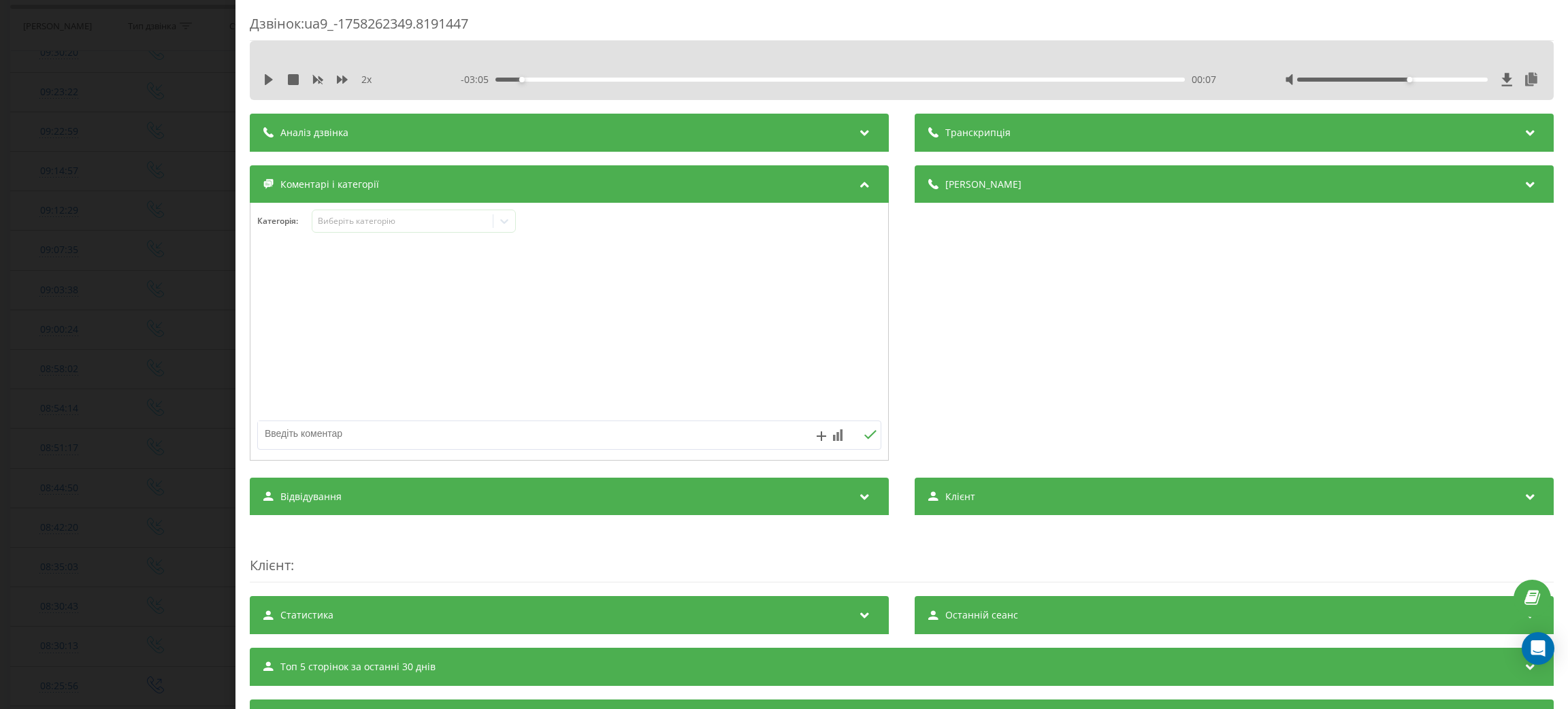
drag, startPoint x: 677, startPoint y: 379, endPoint x: 570, endPoint y: 446, distance: 126.2
click at [670, 384] on div at bounding box center [569, 332] width 637 height 164
click at [570, 446] on textarea at bounding box center [507, 433] width 498 height 24
type textarea "дзвінок з см"
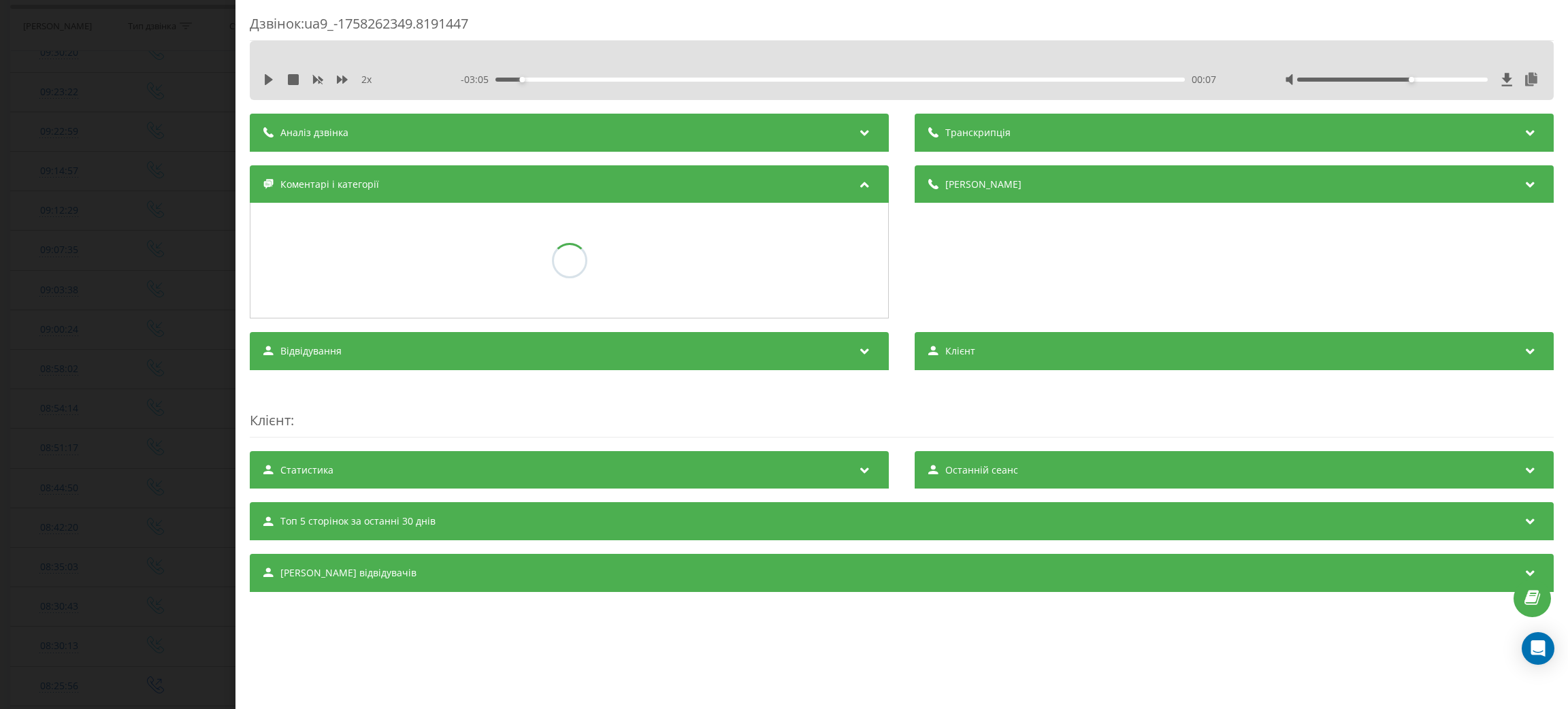
click at [0, 303] on div "Дзвінок : ua9_-1758262349.8191447 2 x - 03:05 00:07 00:07 Транскрипція Для AI-а…" at bounding box center [784, 354] width 1568 height 709
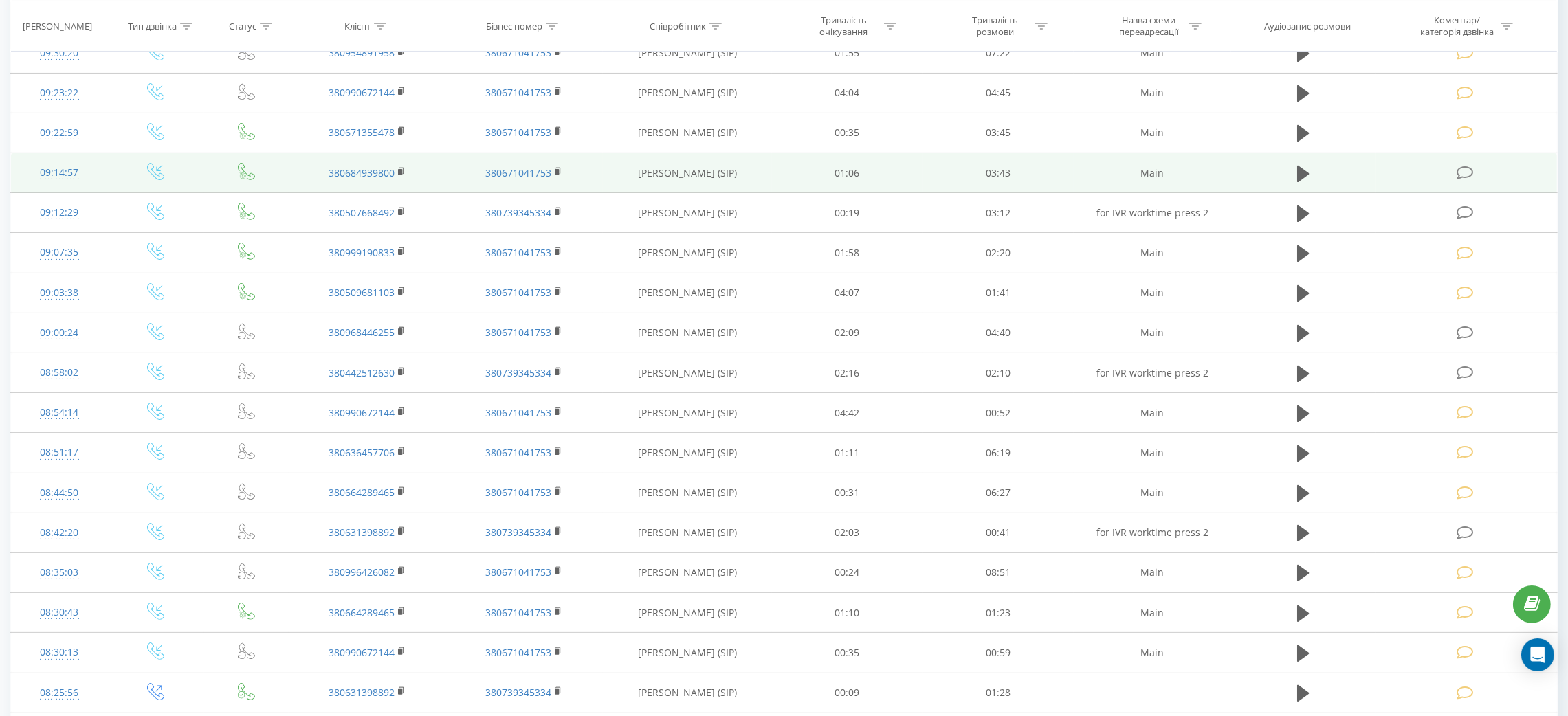
click at [1319, 174] on td at bounding box center [1303, 173] width 145 height 40
click at [1297, 175] on icon at bounding box center [1303, 173] width 13 height 17
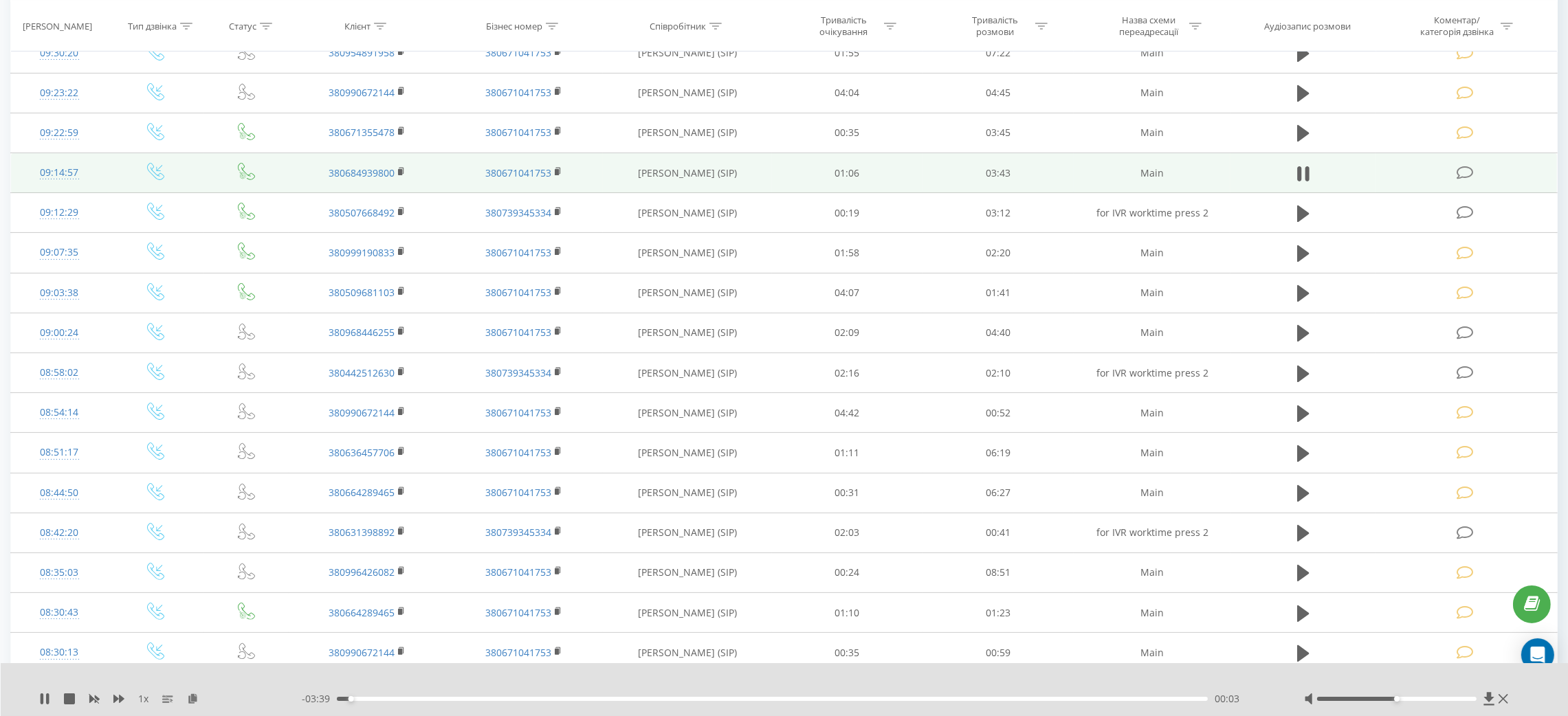
click at [135, 697] on div "1 x" at bounding box center [170, 699] width 262 height 14
click at [124, 697] on div "1 x" at bounding box center [170, 699] width 262 height 14
click at [122, 697] on icon at bounding box center [118, 698] width 11 height 11
drag, startPoint x: 1411, startPoint y: 707, endPoint x: 1420, endPoint y: 702, distance: 10.3
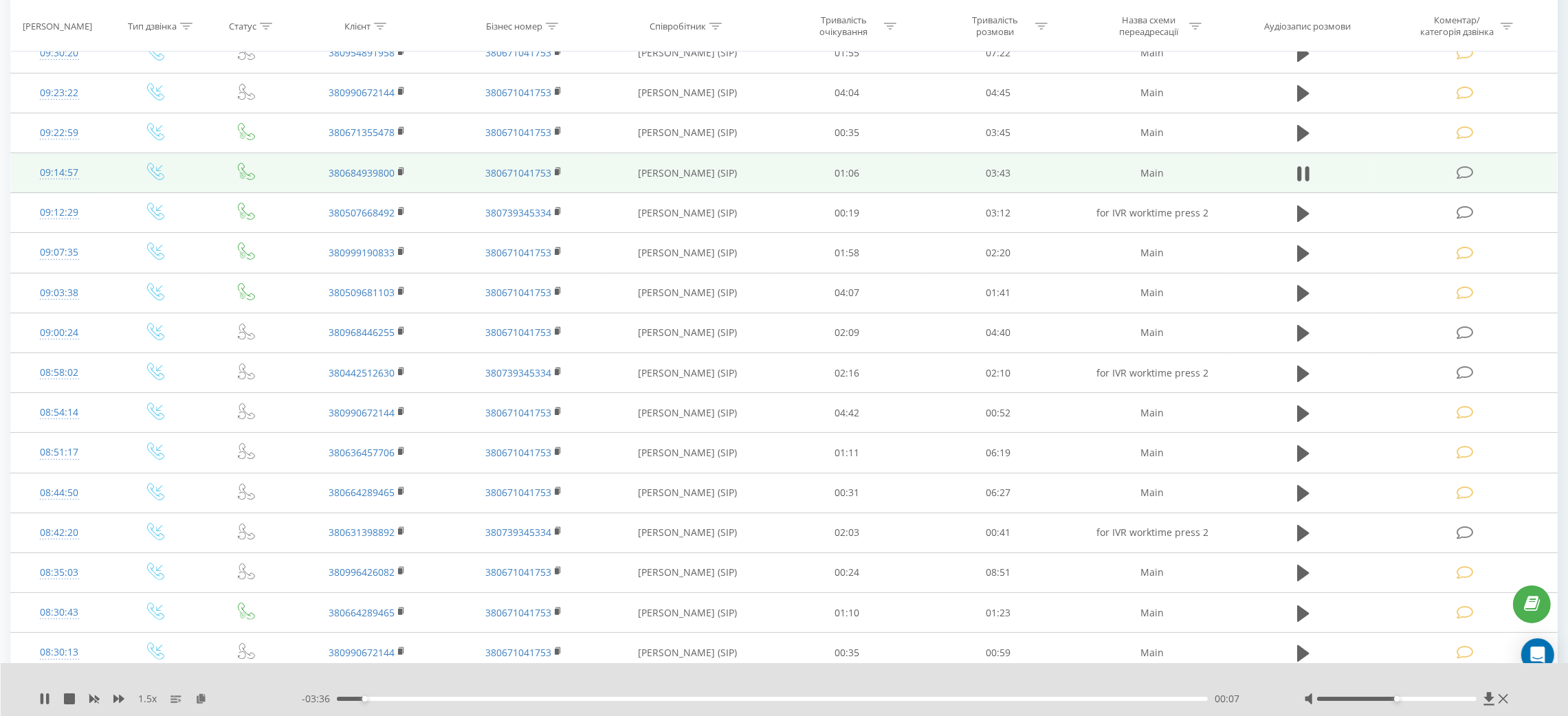
click at [1420, 702] on div "1.5 x - 03:36 00:07 00:07" at bounding box center [784, 690] width 1568 height 53
drag, startPoint x: 1432, startPoint y: 698, endPoint x: 1451, endPoint y: 694, distance: 19.4
click at [1451, 694] on div at bounding box center [1408, 699] width 207 height 14
drag, startPoint x: 1445, startPoint y: 695, endPoint x: 1457, endPoint y: 696, distance: 12.0
click at [1459, 696] on div at bounding box center [1408, 699] width 207 height 14
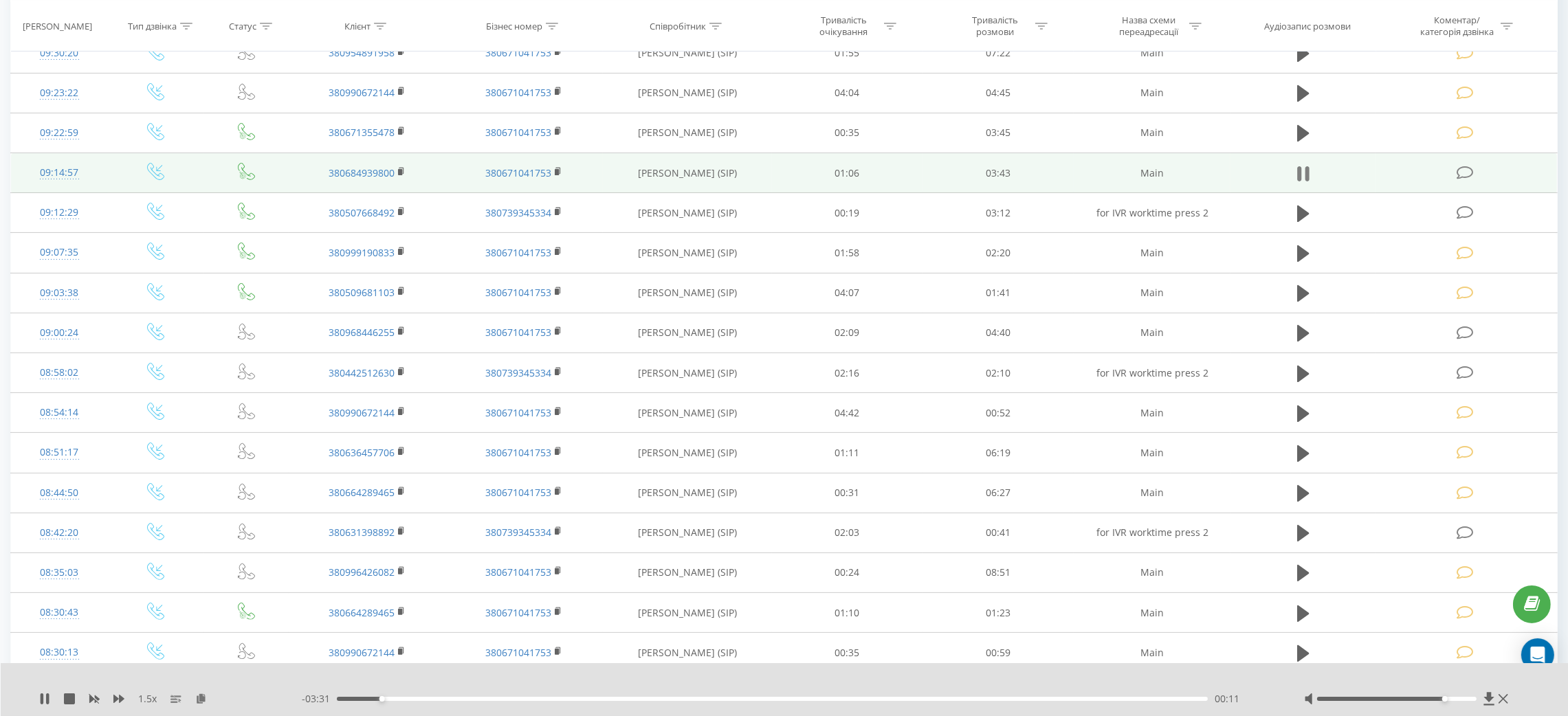
click at [1293, 172] on button at bounding box center [1303, 173] width 21 height 21
click at [1386, 169] on td at bounding box center [1466, 173] width 182 height 40
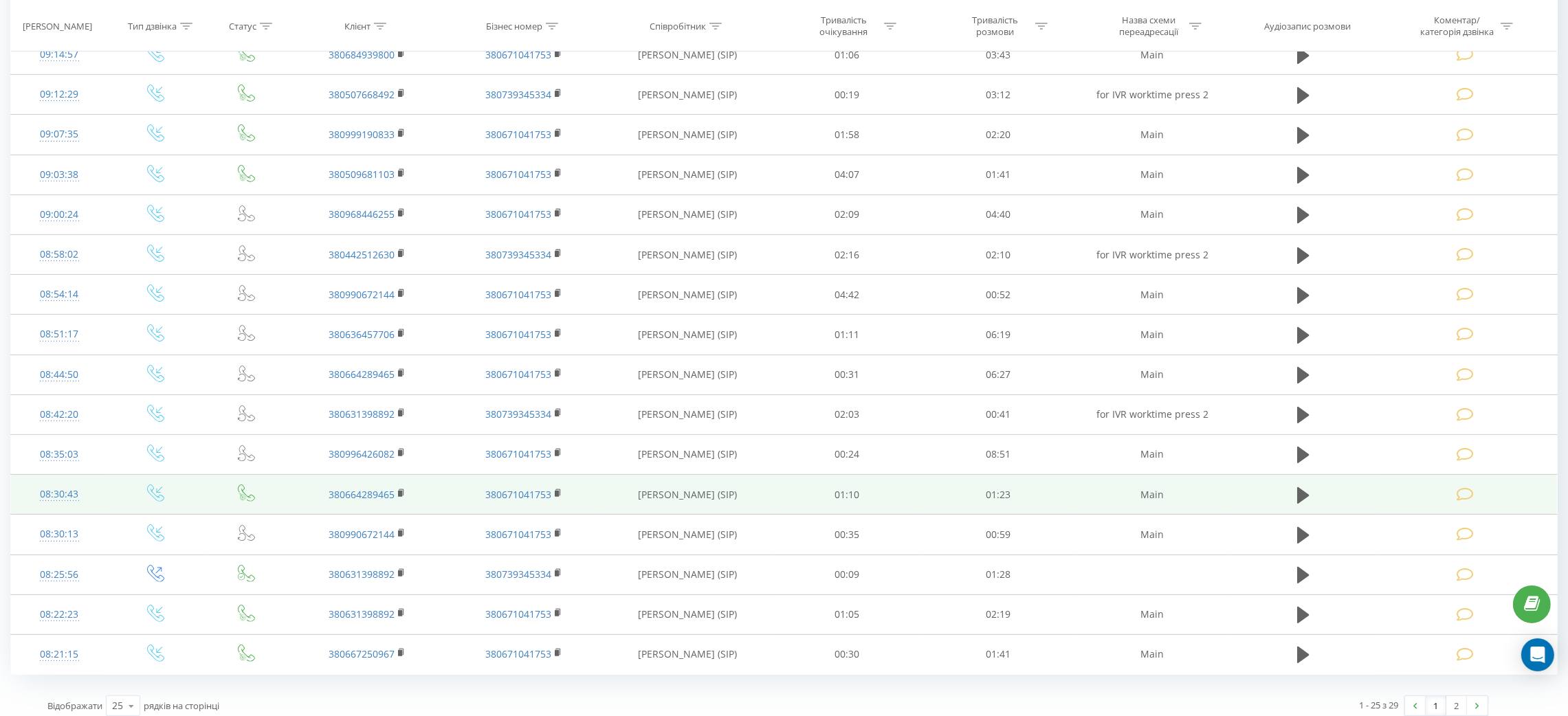
scroll to position [544, 0]
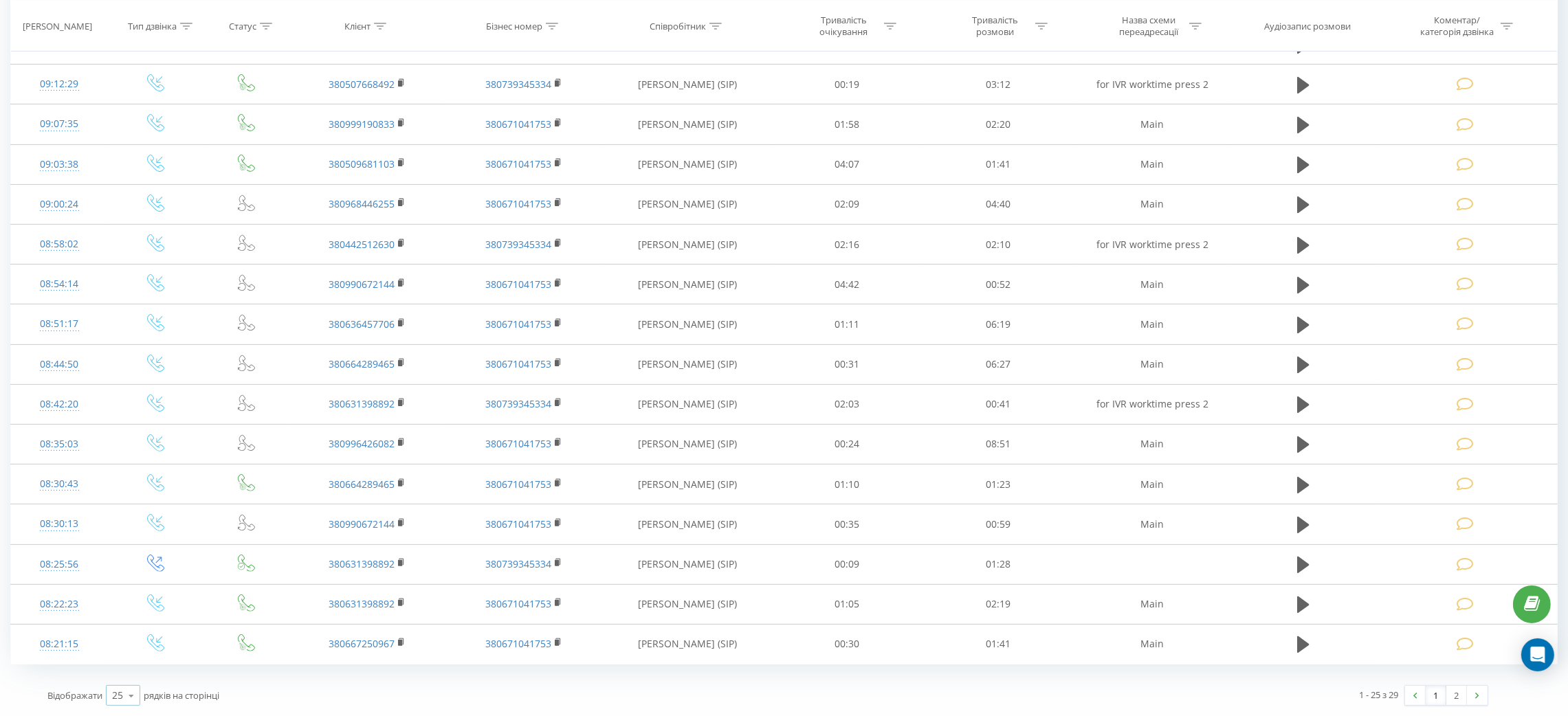
click at [135, 686] on icon at bounding box center [131, 695] width 21 height 26
click at [131, 661] on div "50" at bounding box center [123, 656] width 33 height 20
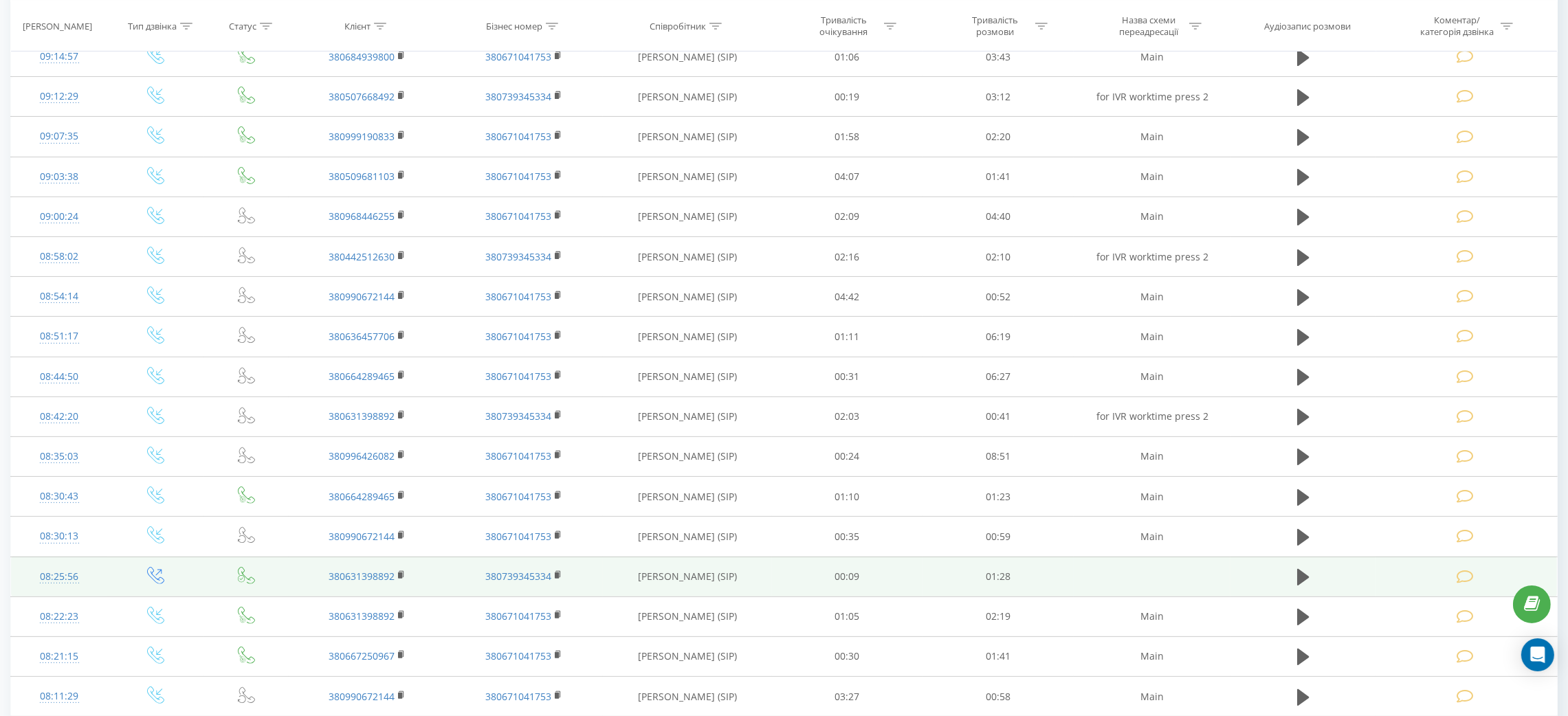
scroll to position [704, 0]
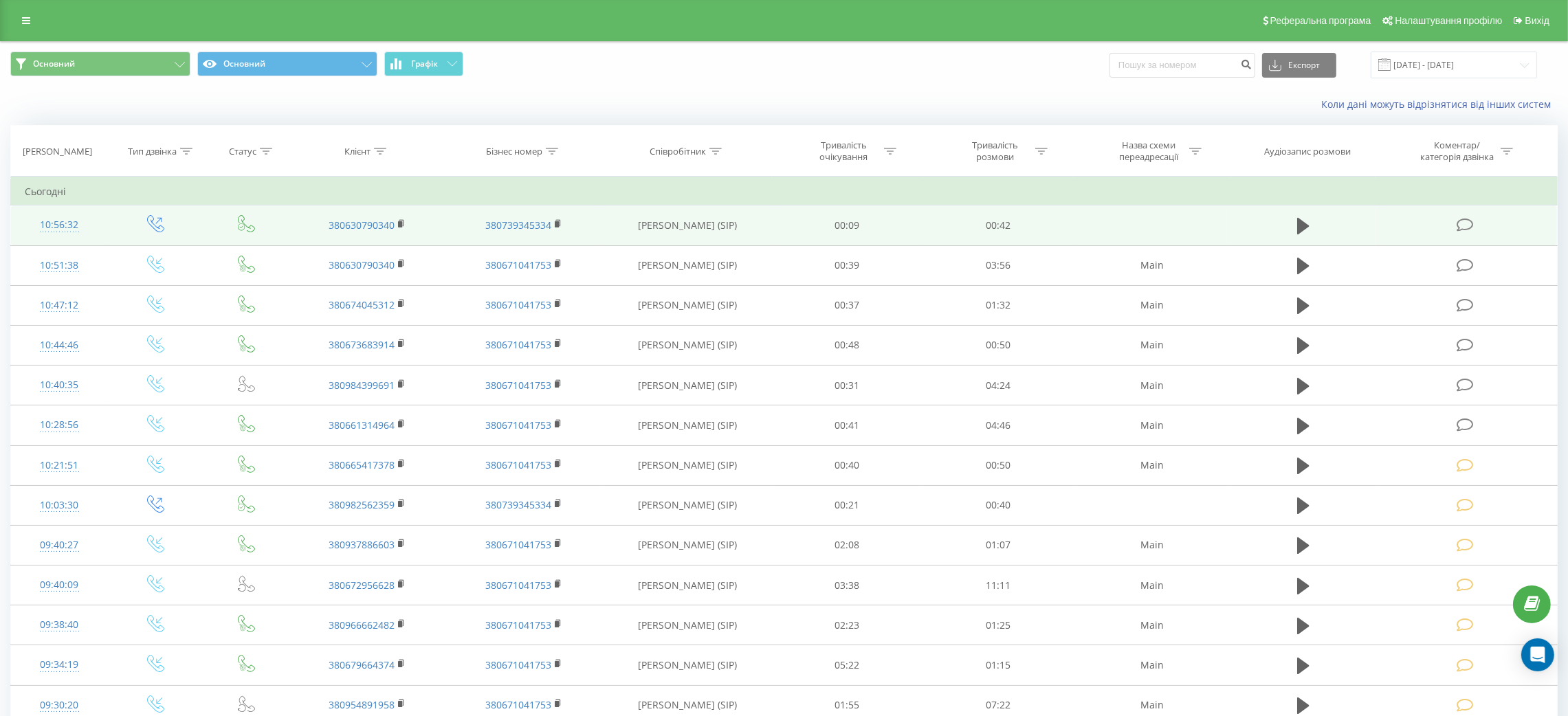
click at [1483, 233] on td at bounding box center [1466, 225] width 182 height 40
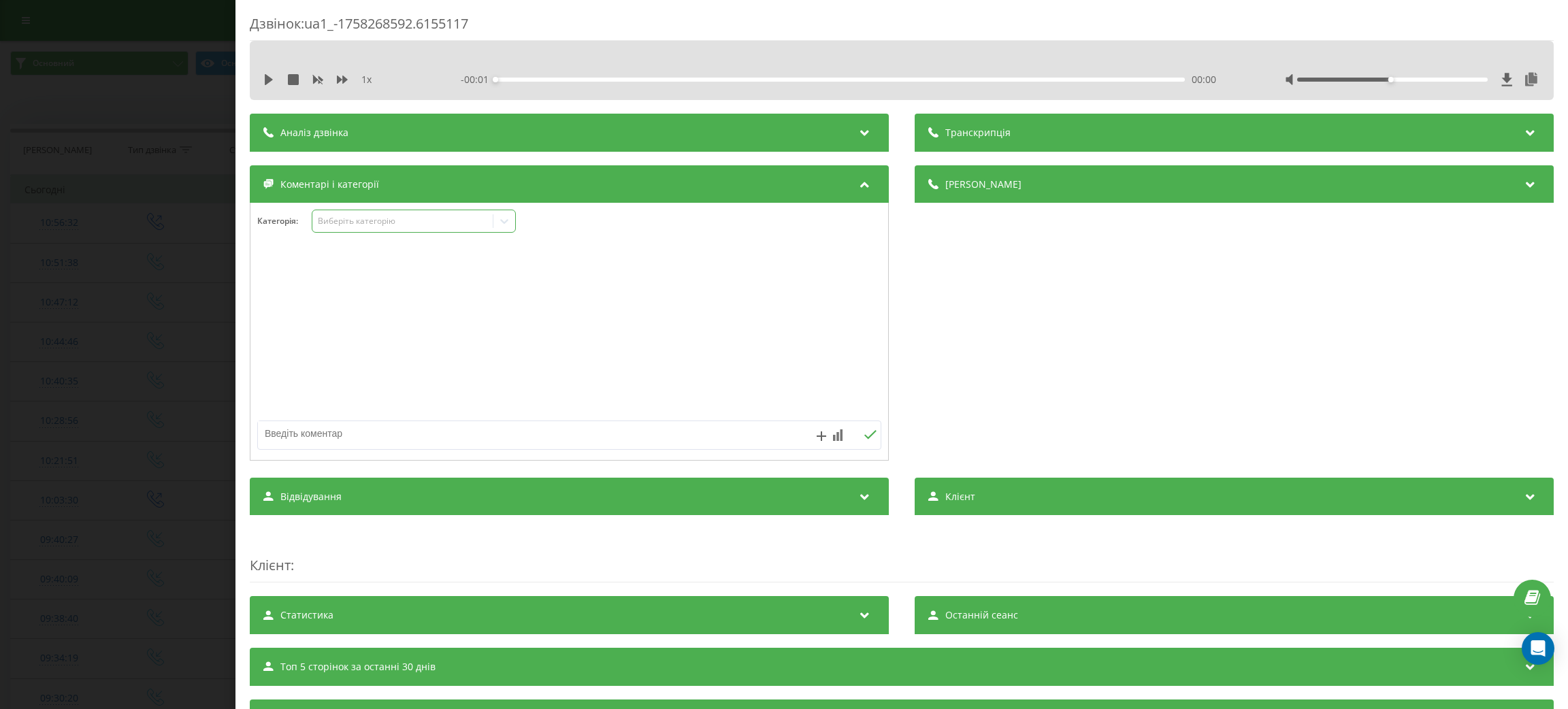
click at [425, 221] on div "Виберіть категорію" at bounding box center [402, 221] width 170 height 11
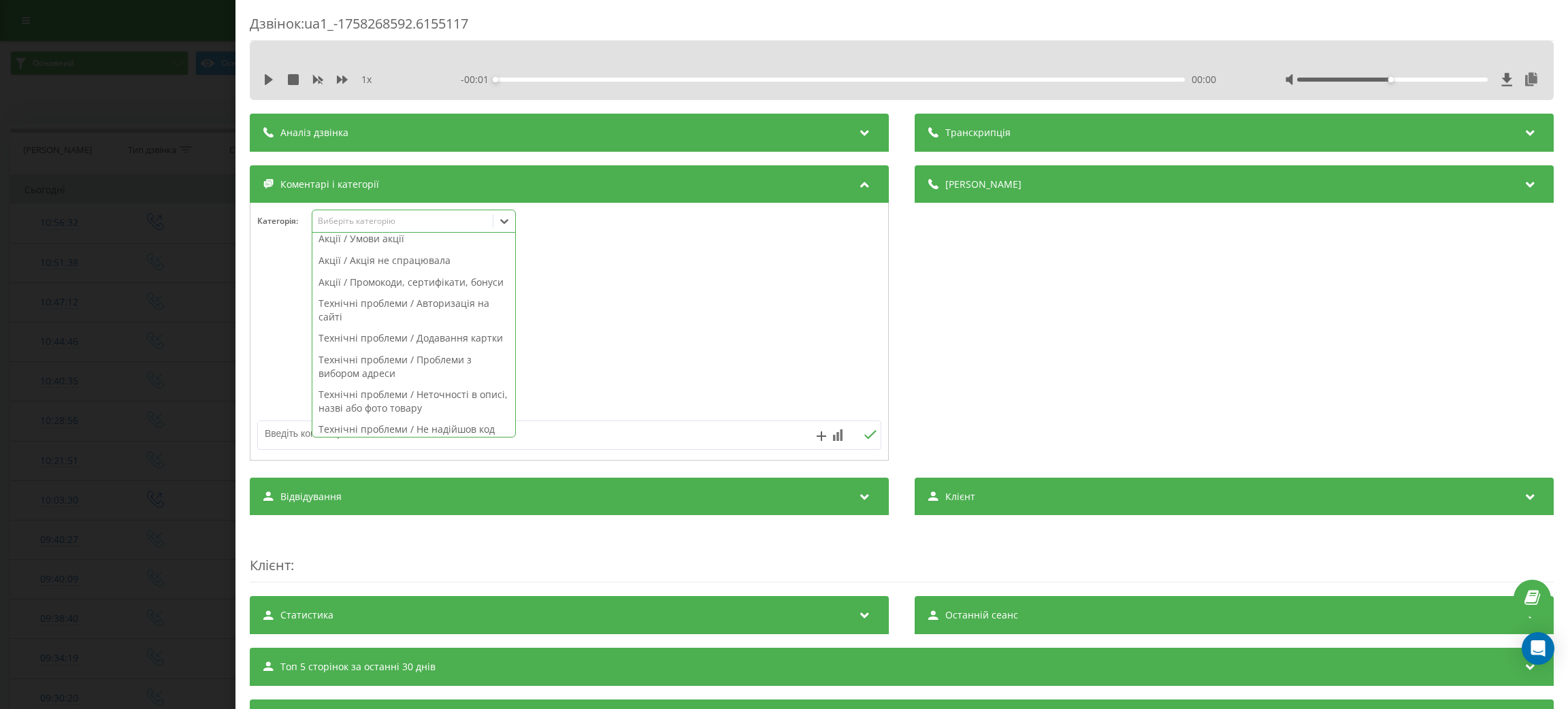
scroll to position [963, 0]
click at [422, 393] on div "Вихідний дзвінок / Зворотний зв'язок клієнту" at bounding box center [414, 396] width 202 height 35
click at [15, 293] on div "Дзвінок : ua1_-1758268592.6155117 1 x - 00:43 00:00 00:00 Транскрипція Для AI-а…" at bounding box center [784, 354] width 1568 height 709
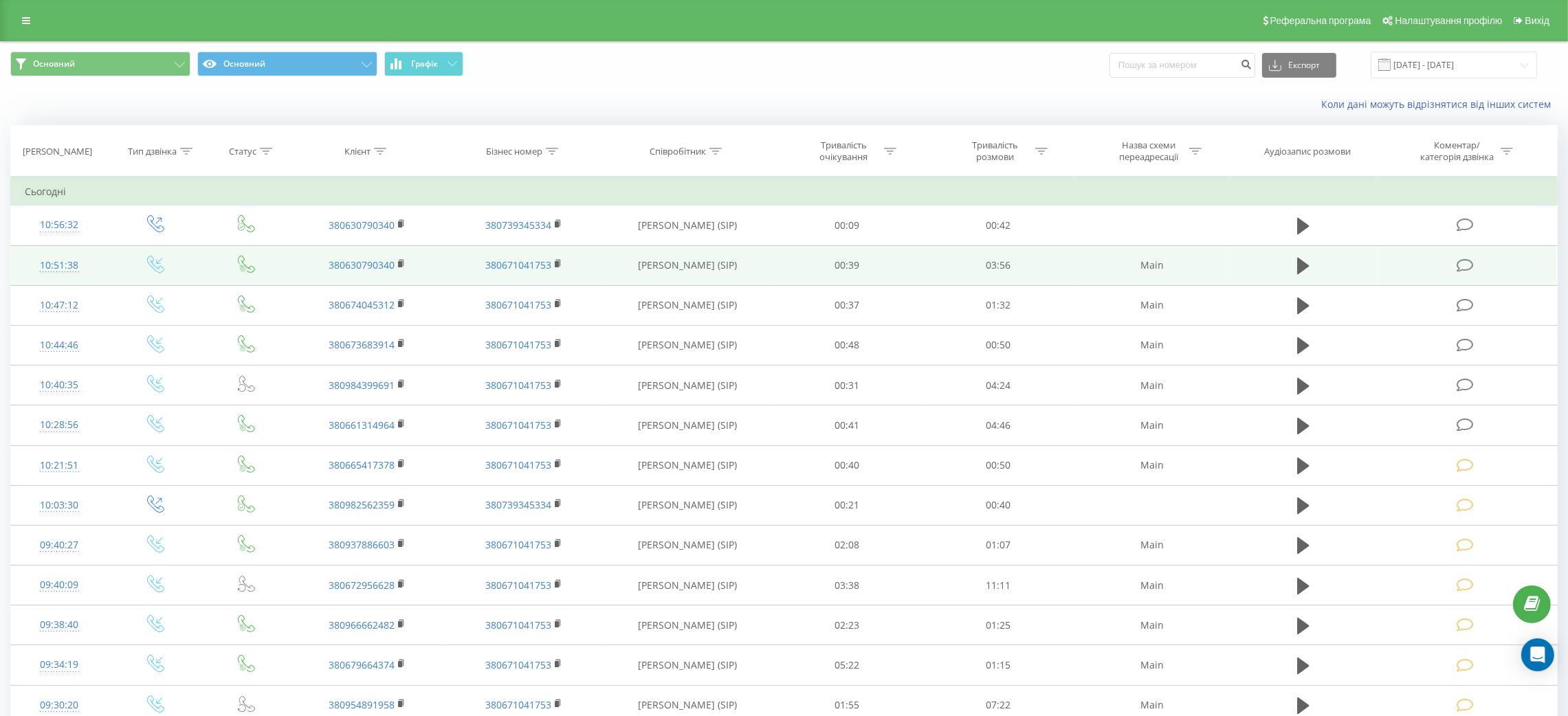
click at [1481, 258] on td at bounding box center [1466, 265] width 182 height 40
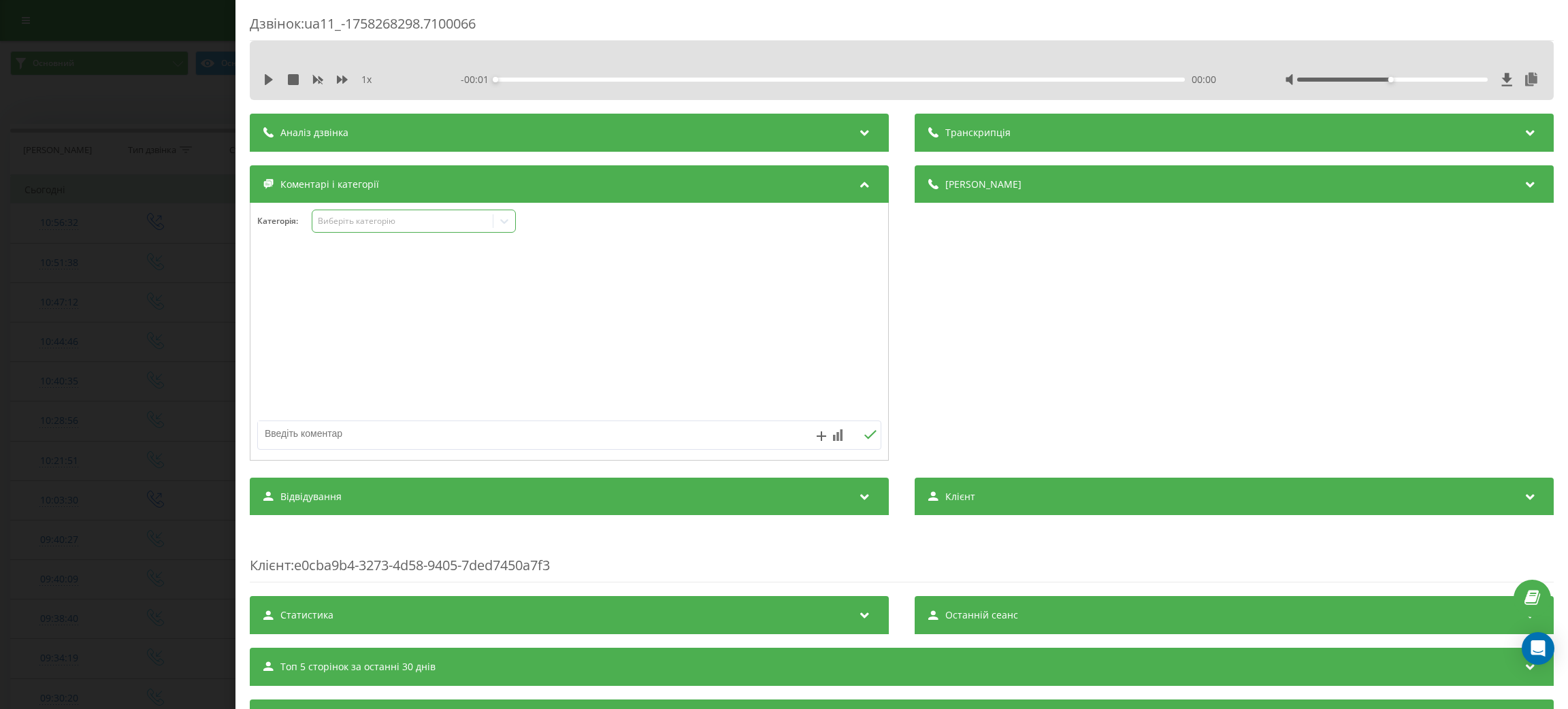
click at [443, 232] on div "Виберіть категорію" at bounding box center [414, 221] width 204 height 23
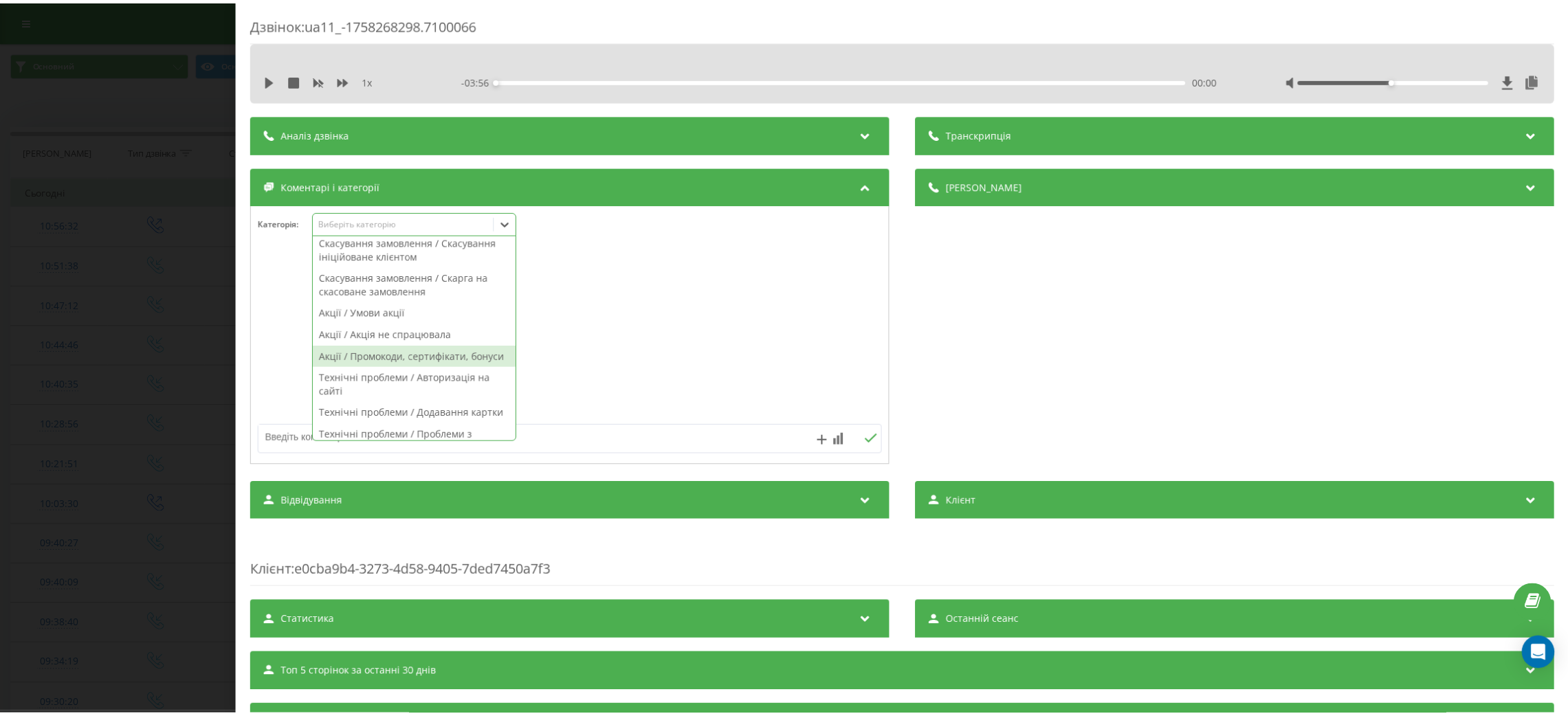
scroll to position [618, 0]
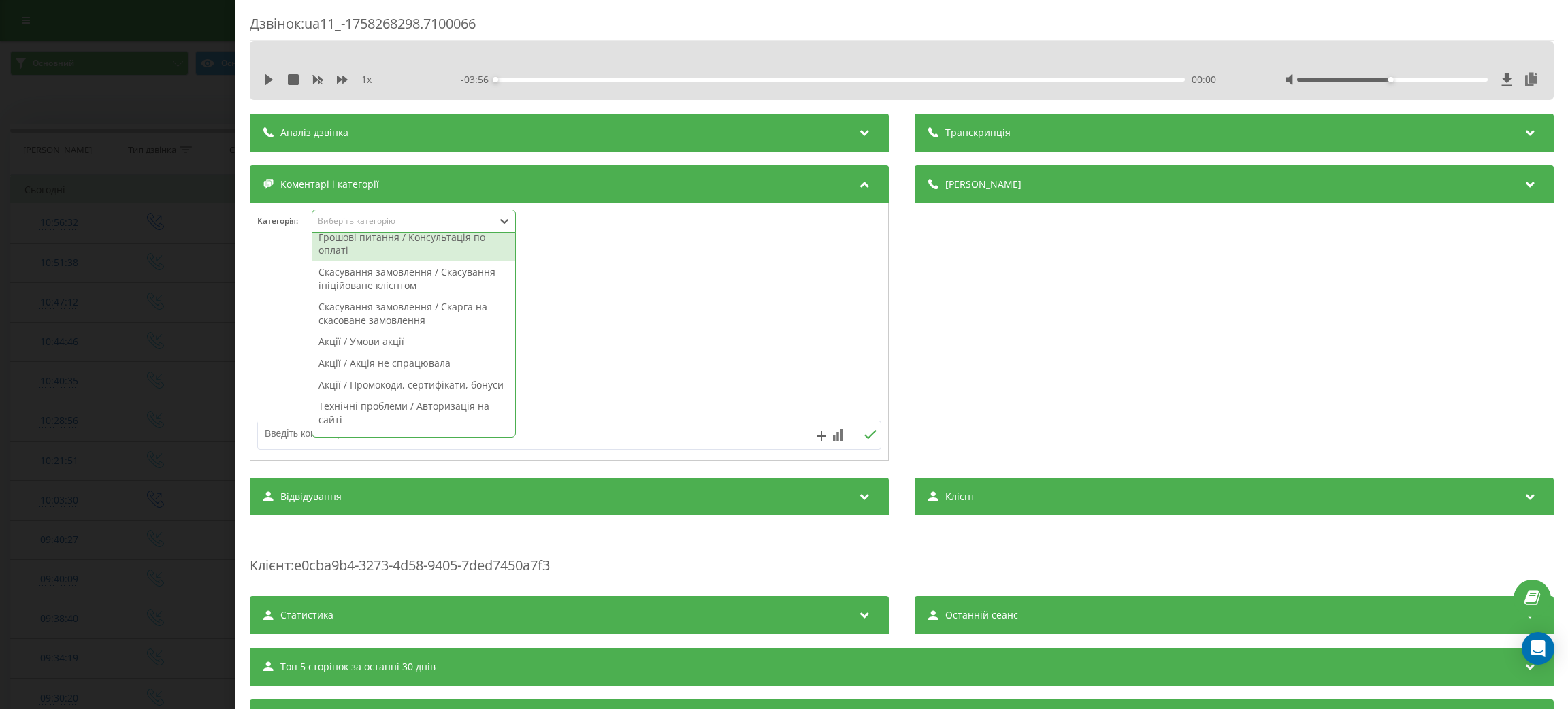
click at [438, 262] on div "Грошові питання / Консультація по оплаті" at bounding box center [414, 244] width 202 height 35
drag, startPoint x: 634, startPoint y: 407, endPoint x: 617, endPoint y: 416, distance: 19.2
click at [633, 408] on div at bounding box center [569, 332] width 637 height 164
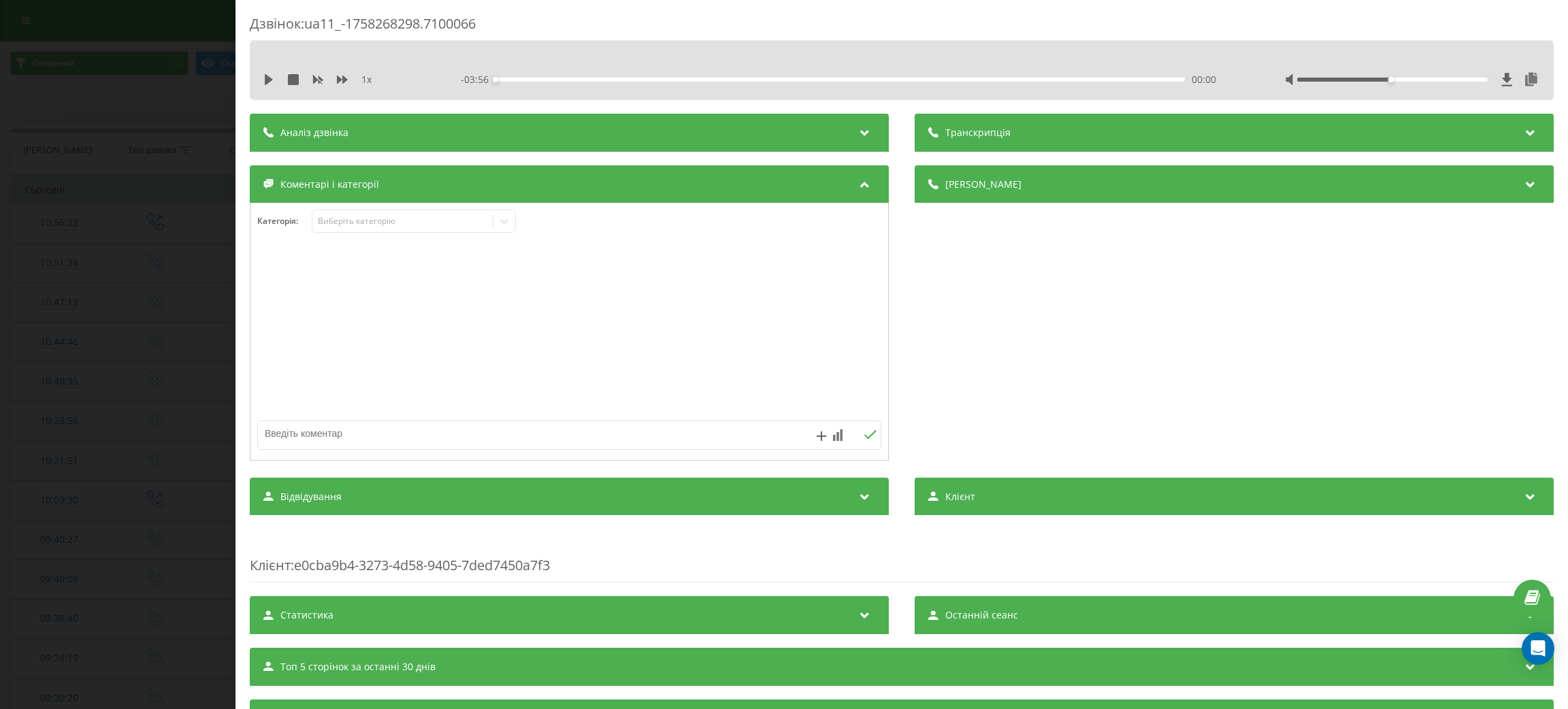
click at [582, 452] on div at bounding box center [569, 354] width 637 height 206
click at [565, 436] on textarea at bounding box center [507, 433] width 498 height 24
type textarea "що за списання"
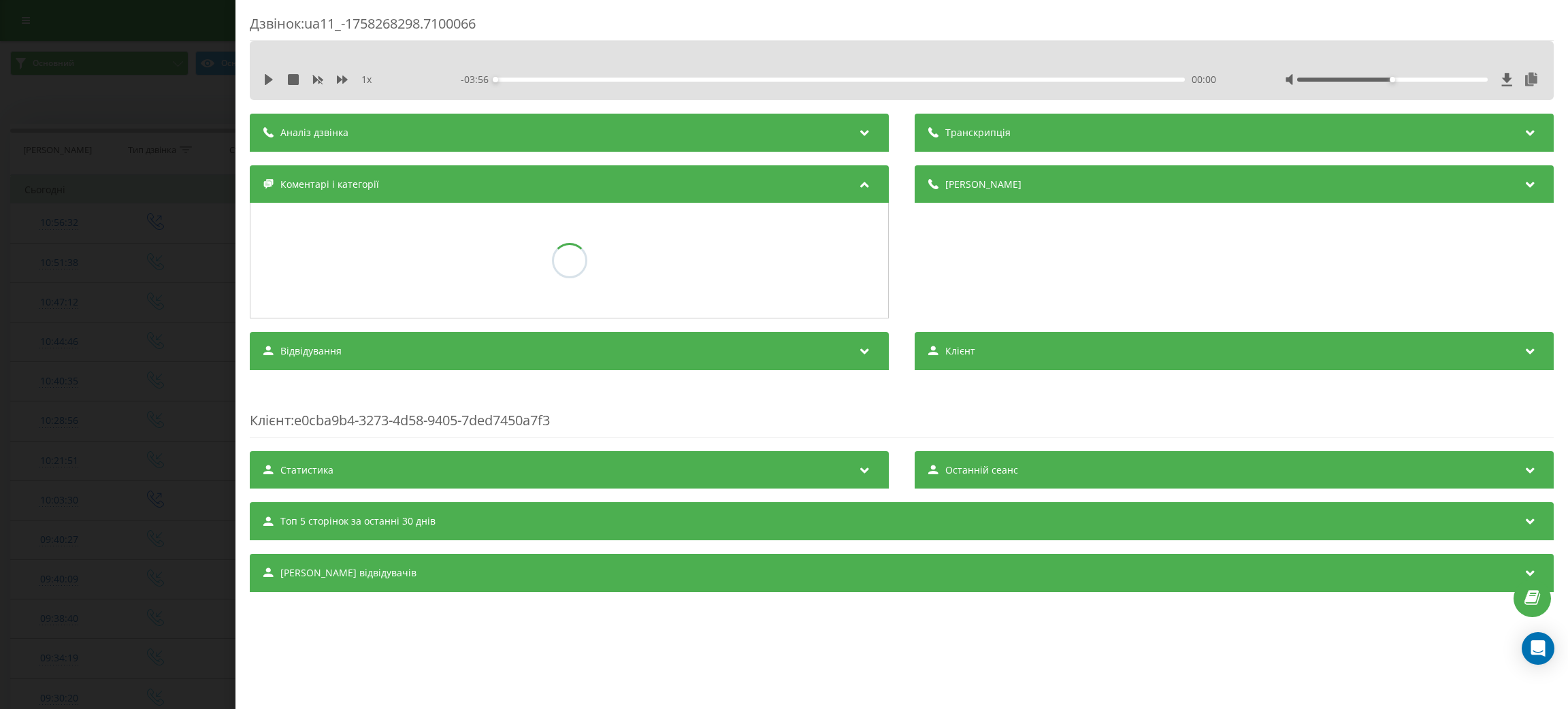
click at [147, 255] on div "Дзвінок : ua11_-1758268298.7100066 1 x - 03:56 00:00 00:00 Транскрипція Для AI-…" at bounding box center [784, 354] width 1568 height 709
